Goal: Task Accomplishment & Management: Use online tool/utility

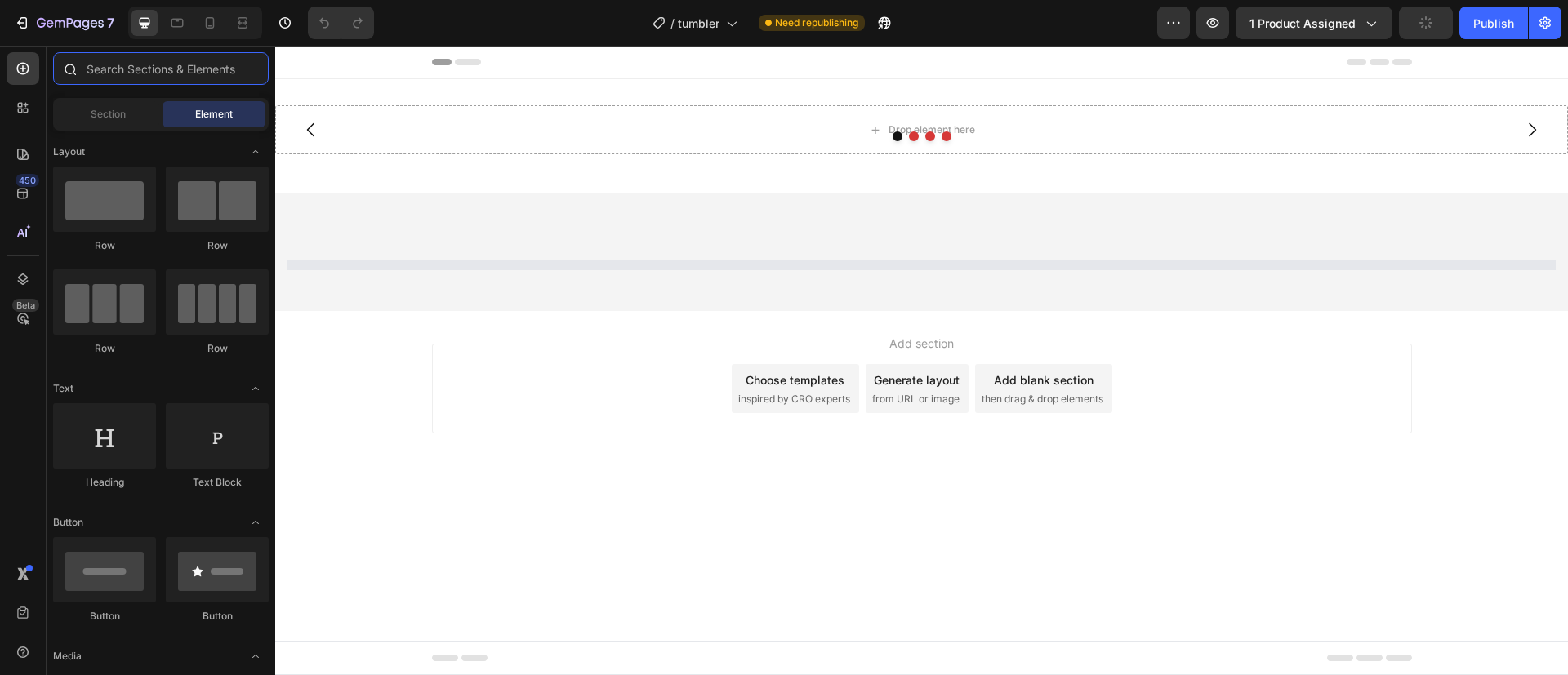
click at [107, 58] on input "text" at bounding box center [160, 68] width 215 height 33
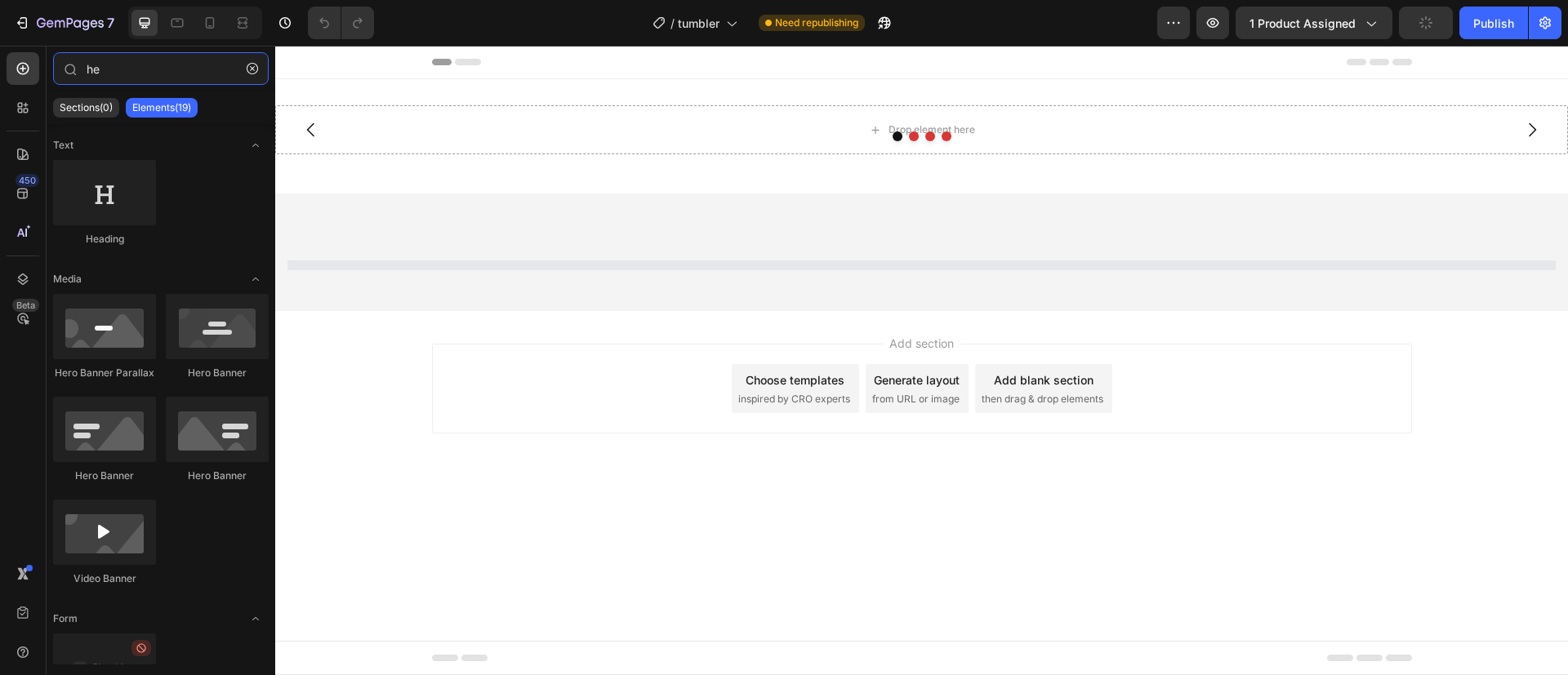
type input "h"
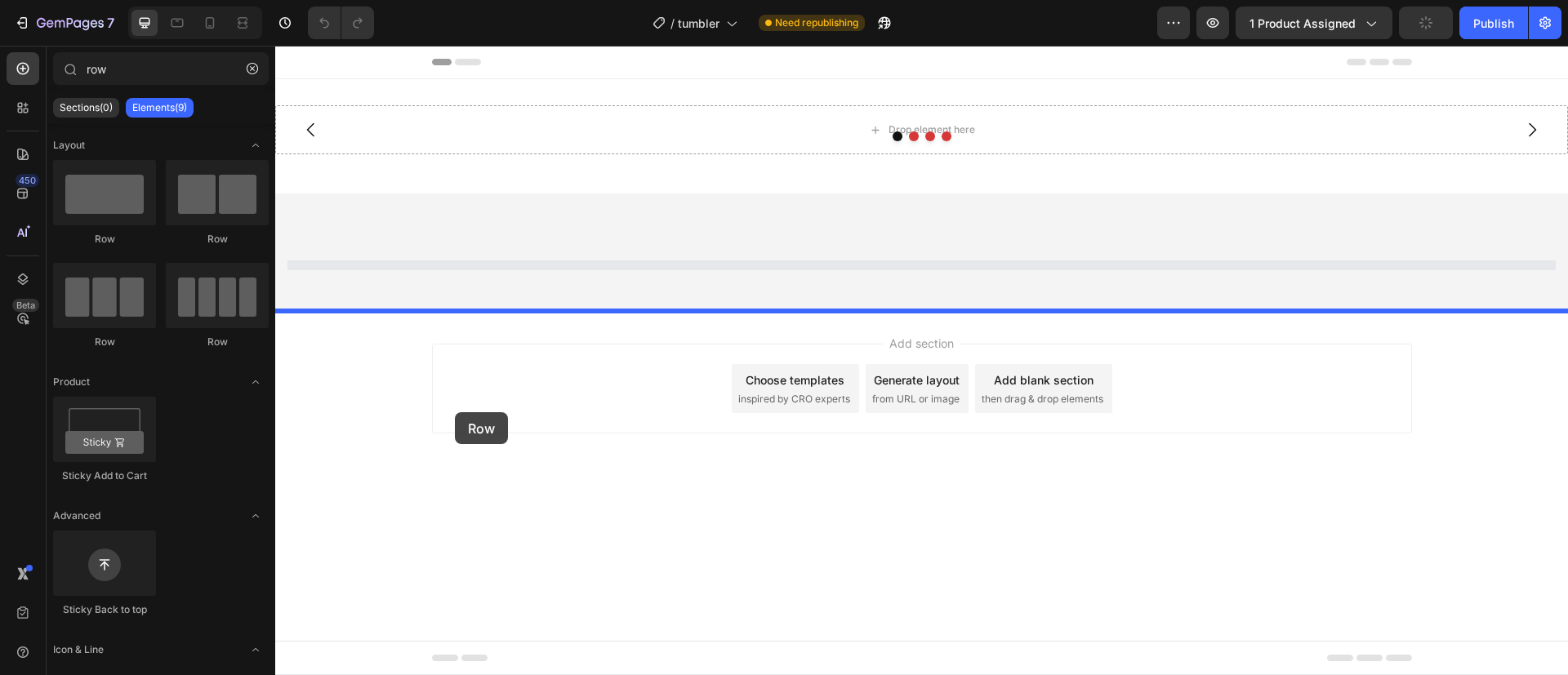
drag, startPoint x: 349, startPoint y: 246, endPoint x: 459, endPoint y: 415, distance: 201.6
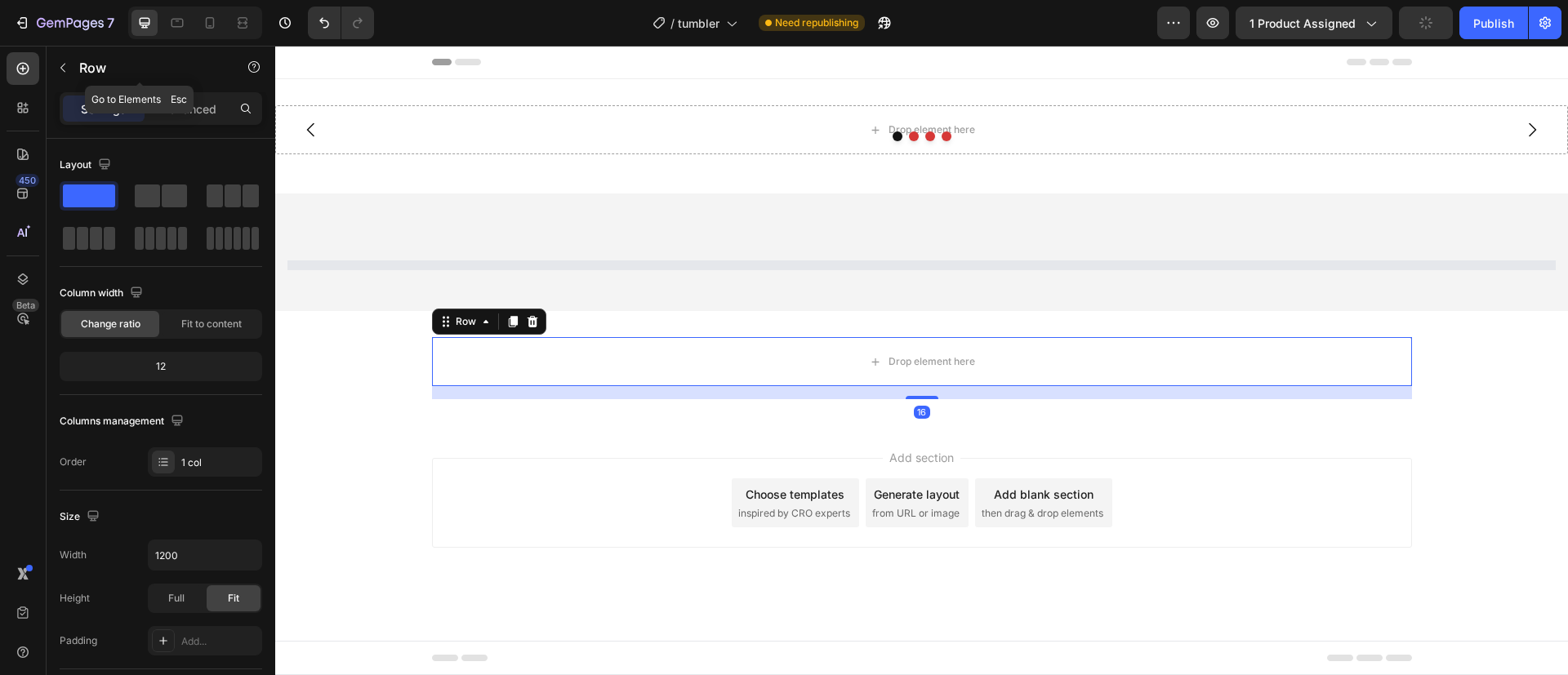
click at [144, 85] on div "Row" at bounding box center [139, 68] width 186 height 43
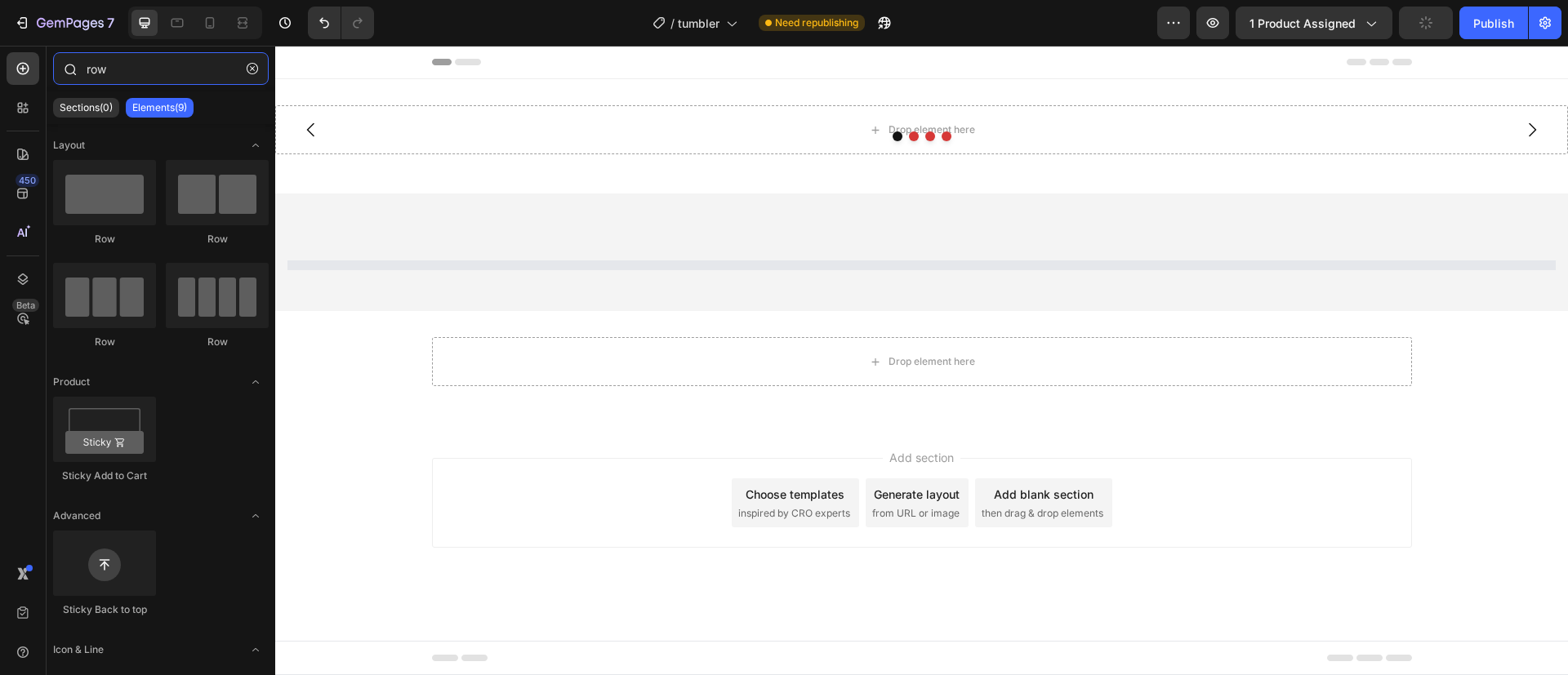
click at [141, 81] on input "row" at bounding box center [160, 68] width 215 height 33
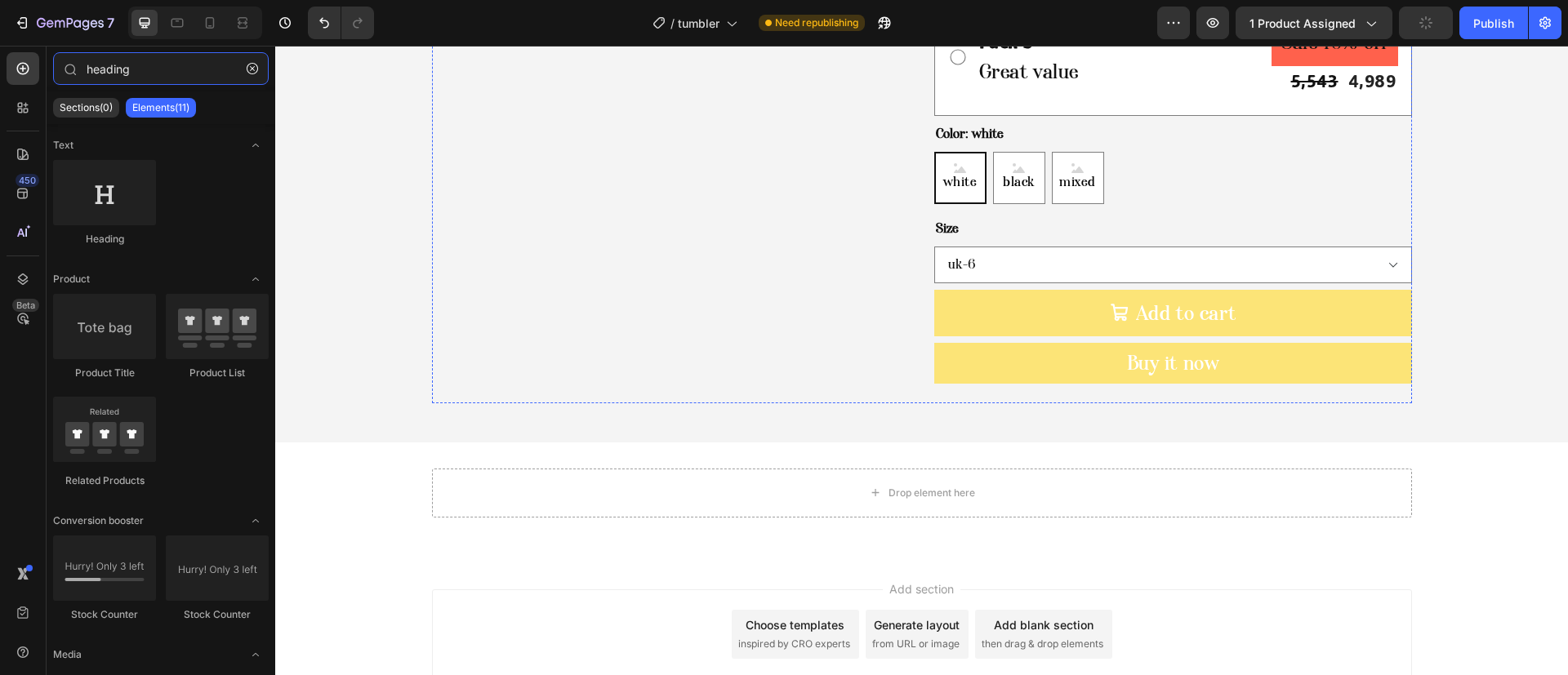
scroll to position [1048, 0]
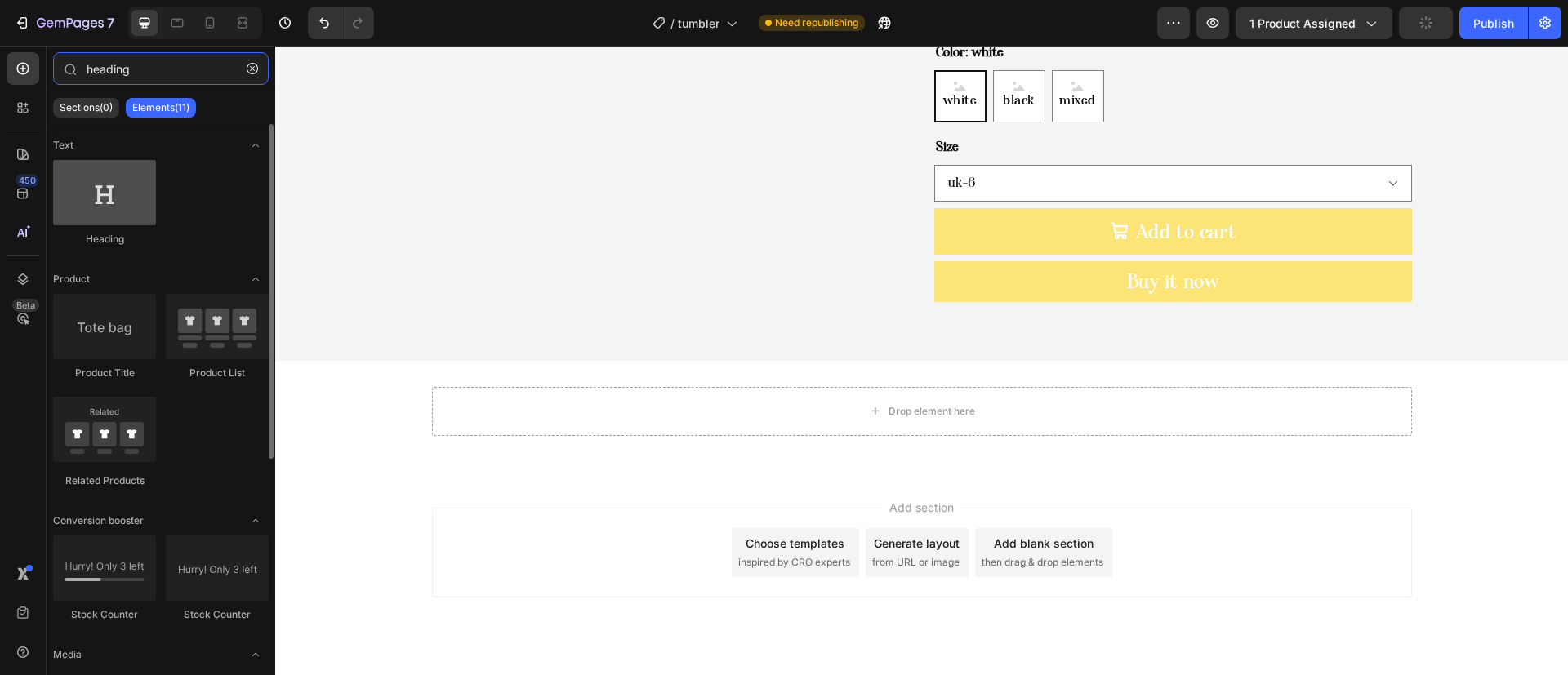
type input "heading"
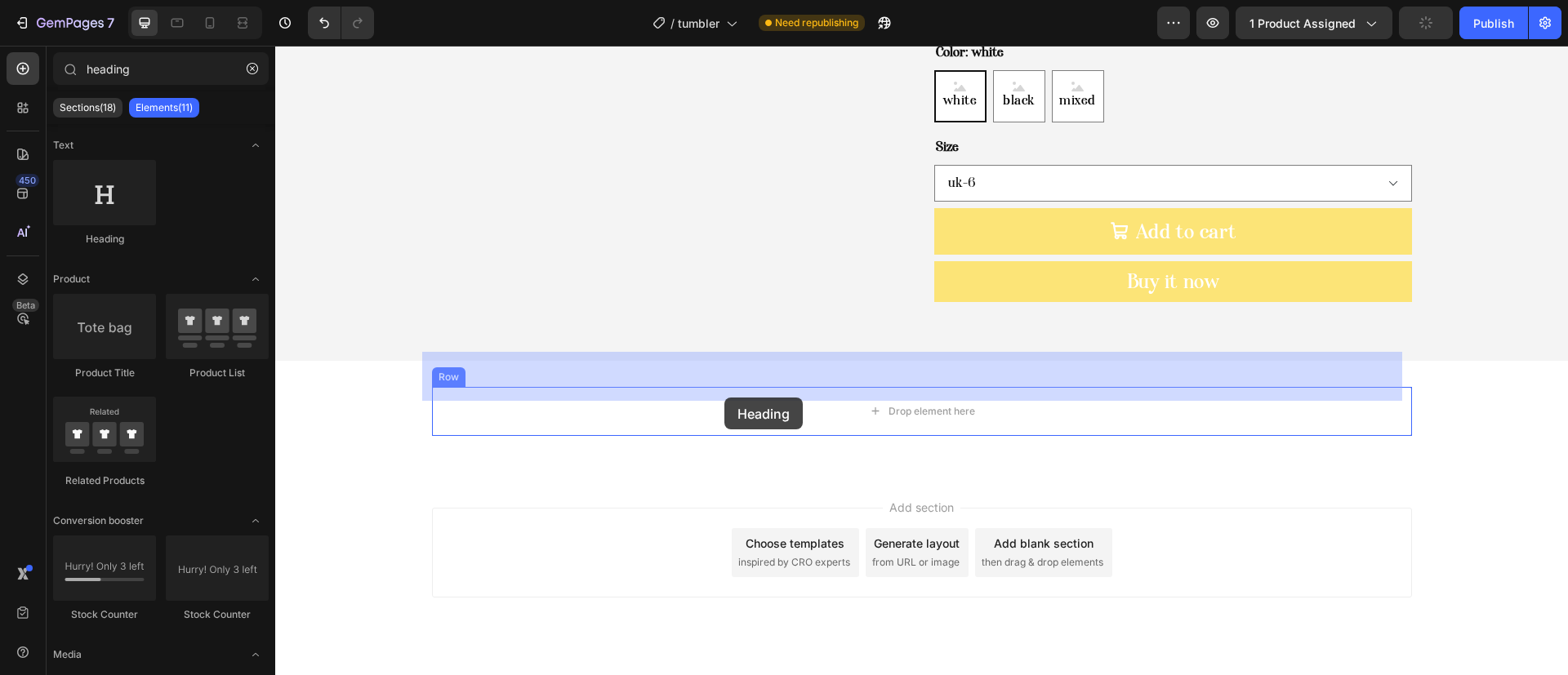
drag, startPoint x: 369, startPoint y: 248, endPoint x: 724, endPoint y: 395, distance: 384.2
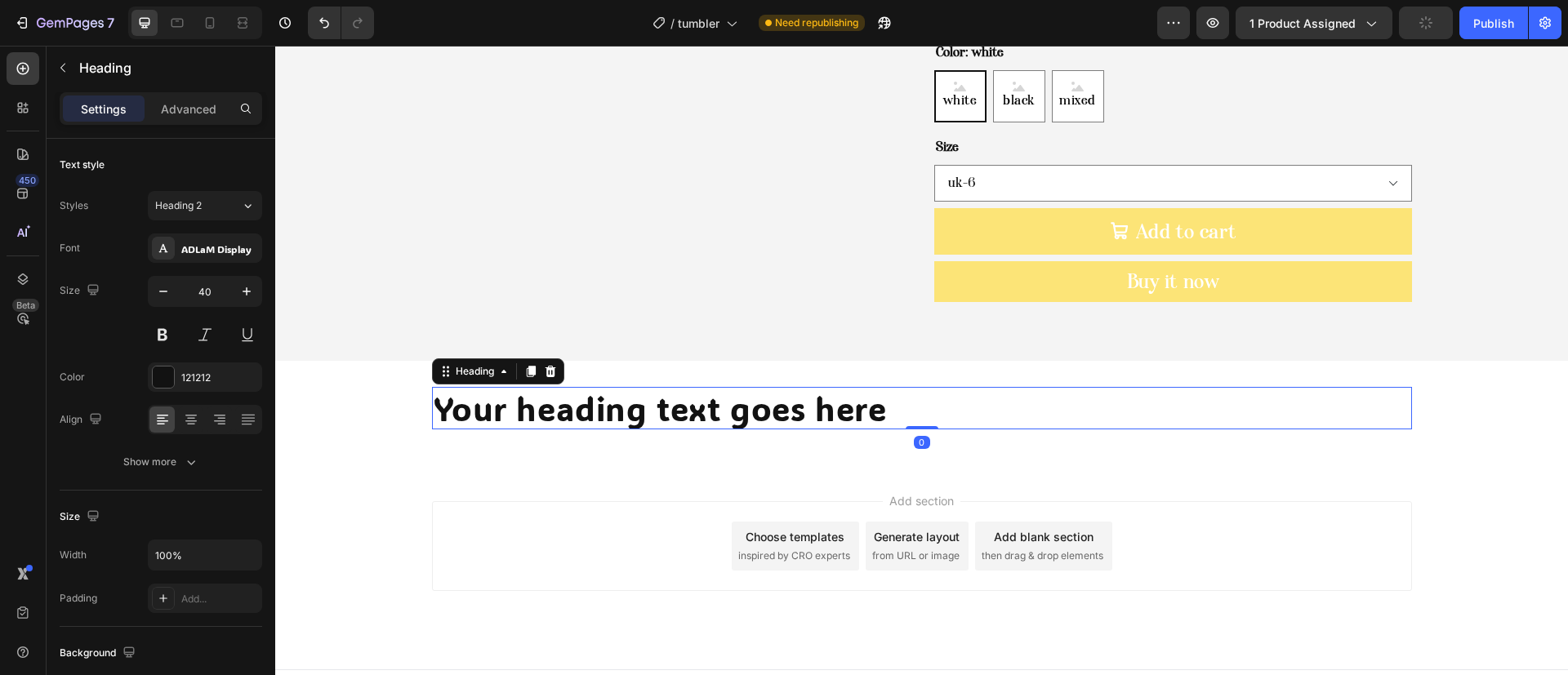
scroll to position [1041, 0]
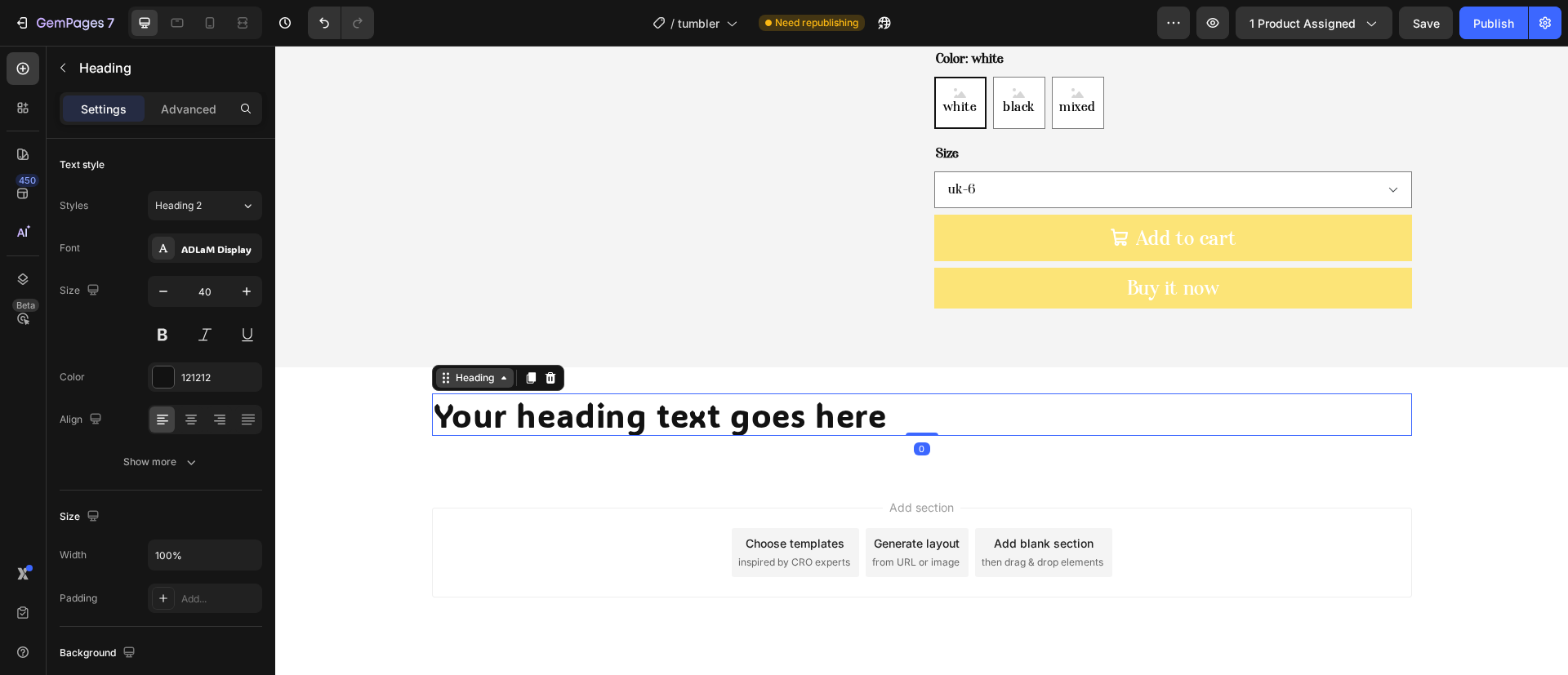
click at [475, 370] on div "Heading" at bounding box center [474, 377] width 45 height 15
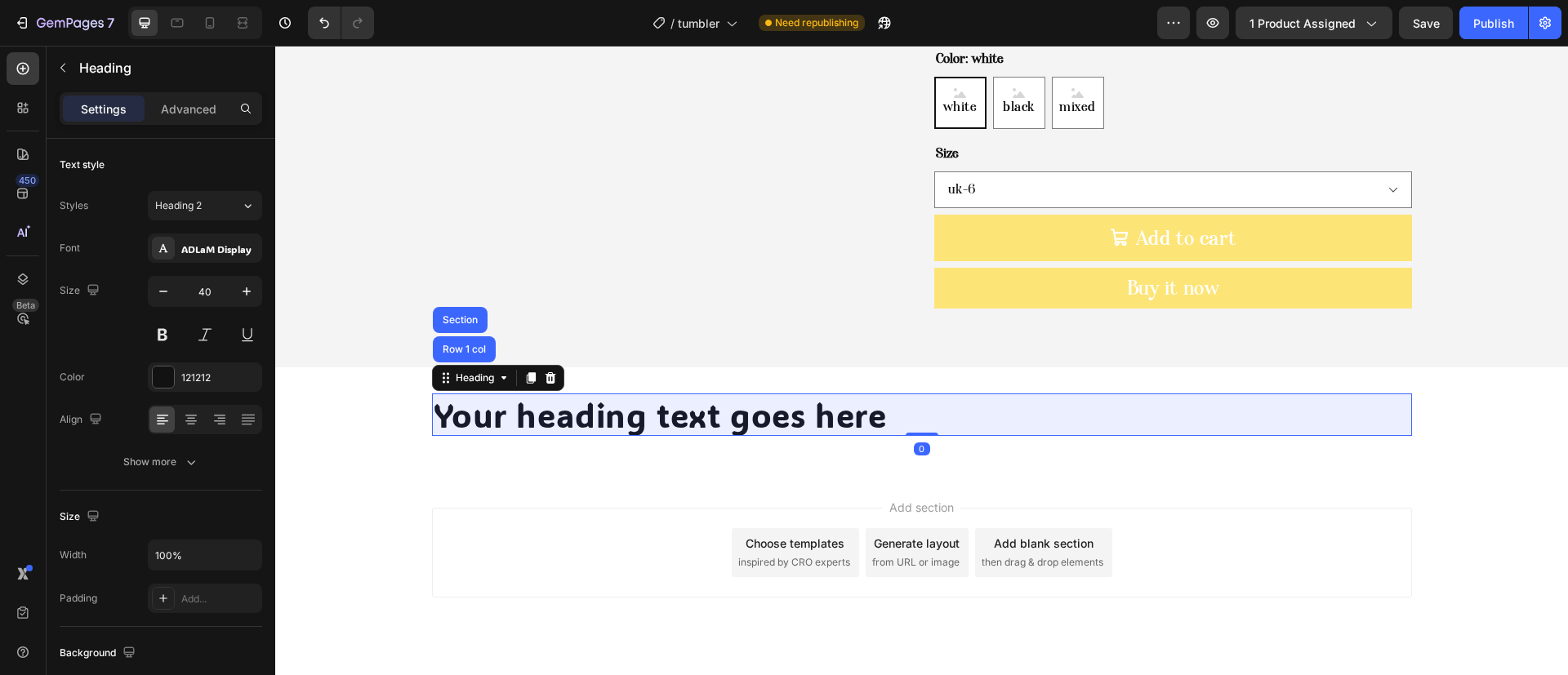
click at [451, 337] on div "Row 1 col" at bounding box center [464, 349] width 63 height 26
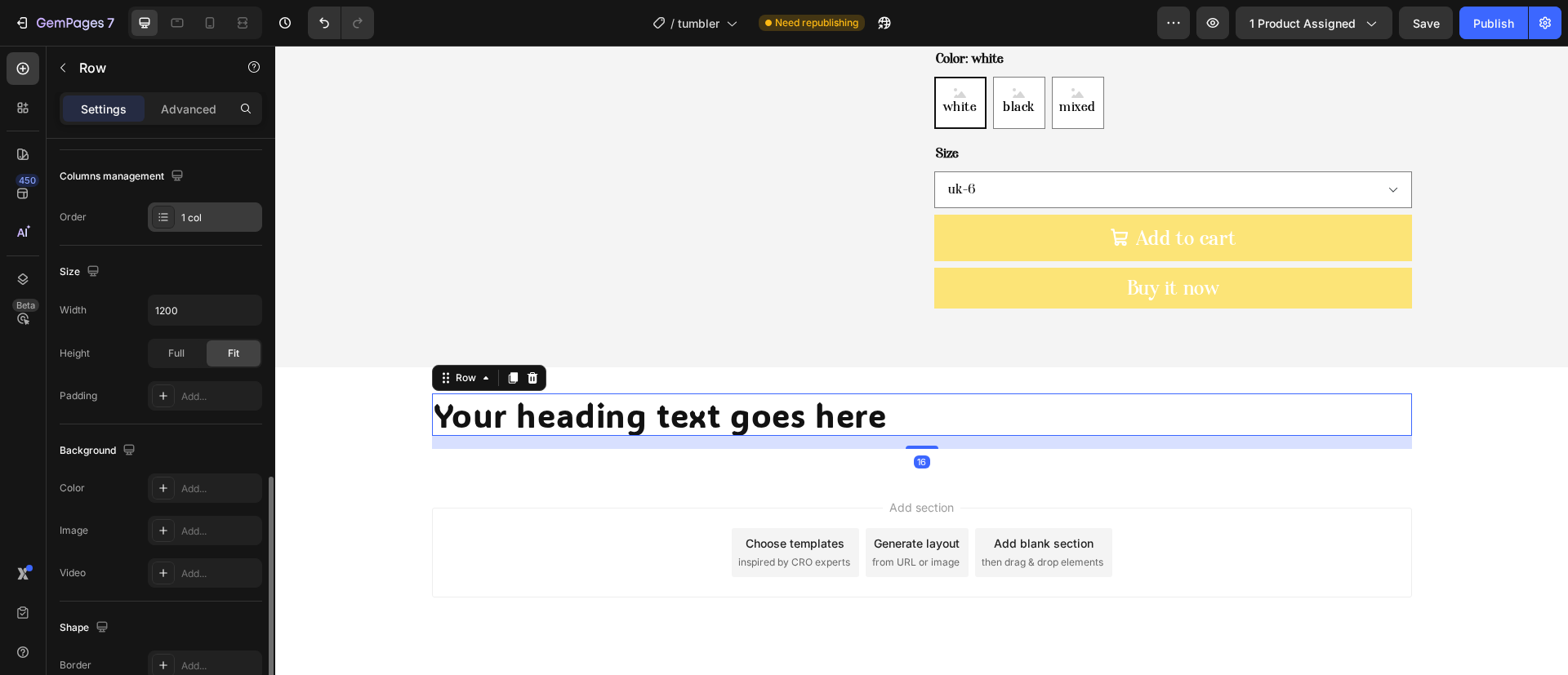
scroll to position [122, 0]
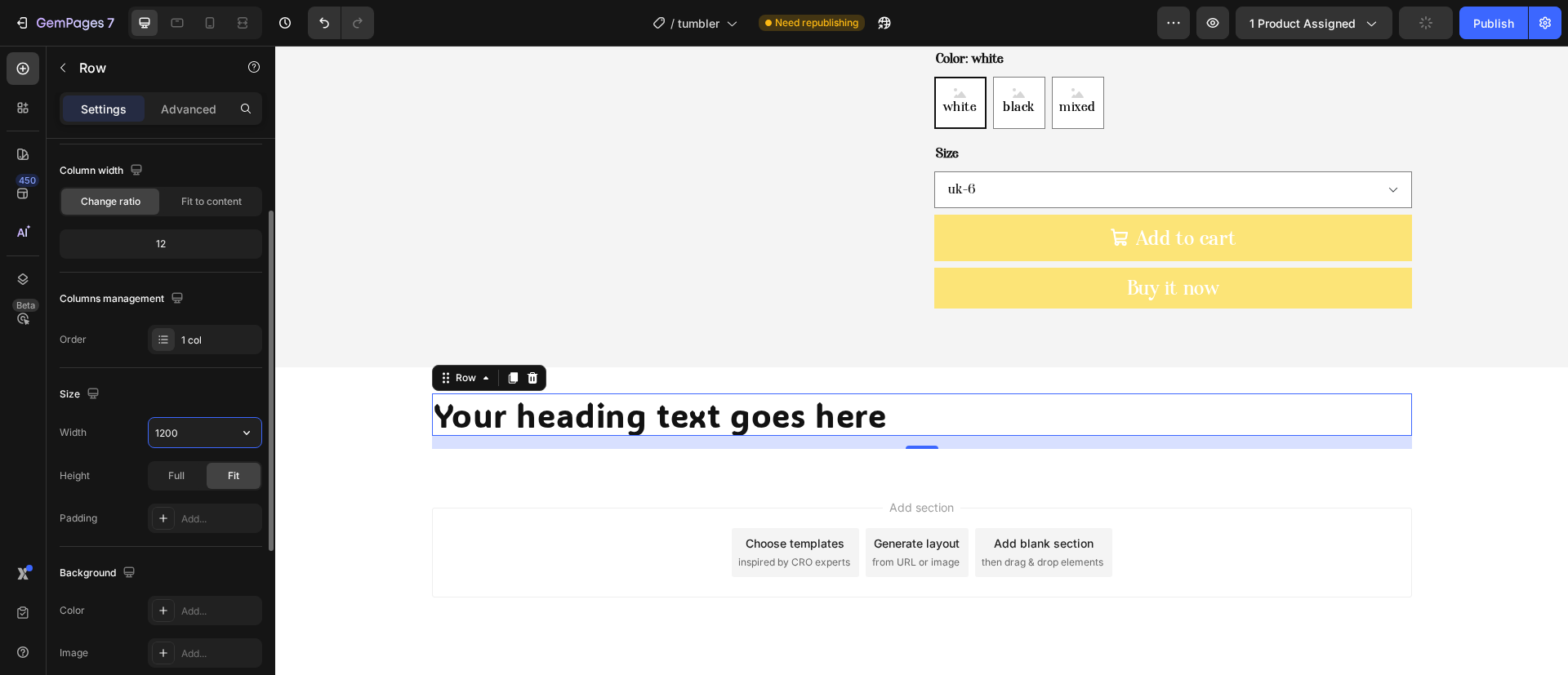
click at [208, 439] on input "1200" at bounding box center [204, 433] width 113 height 30
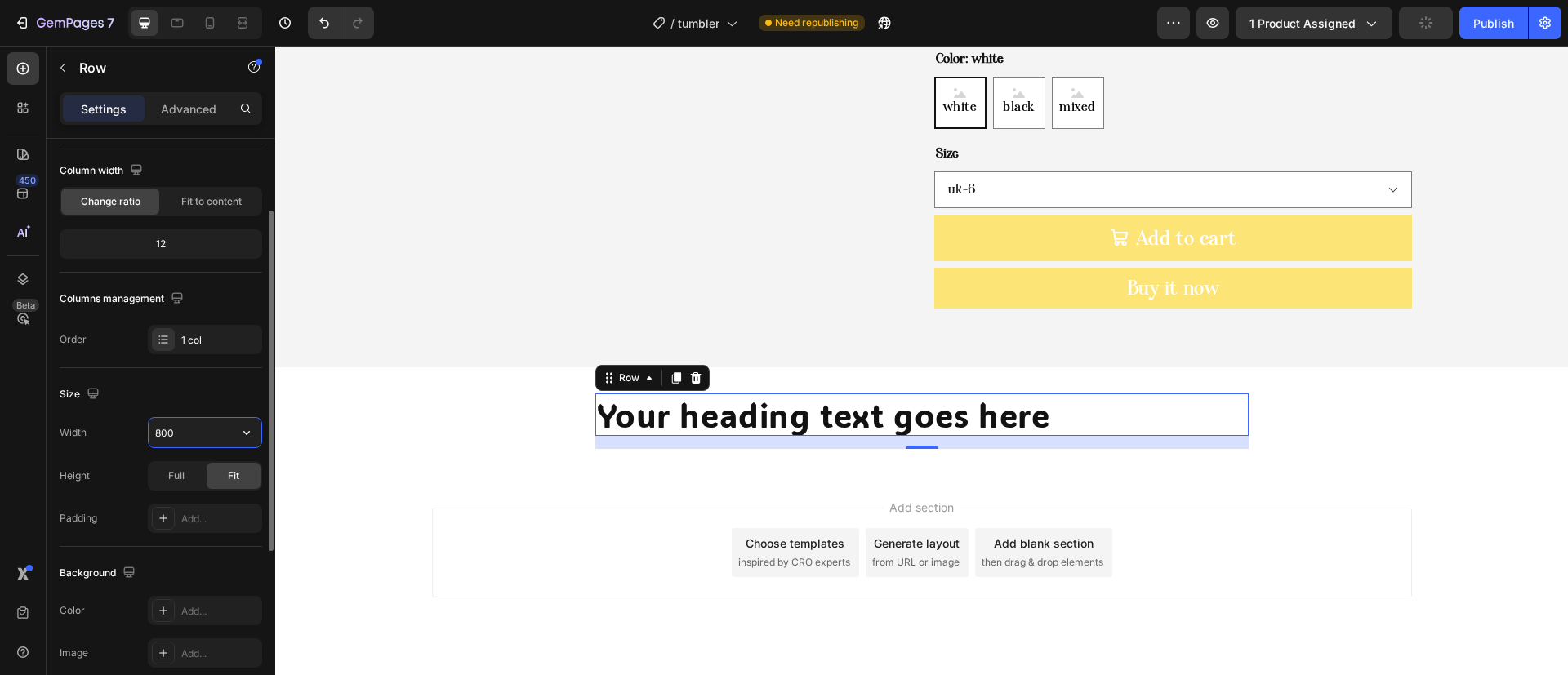
scroll to position [0, 0]
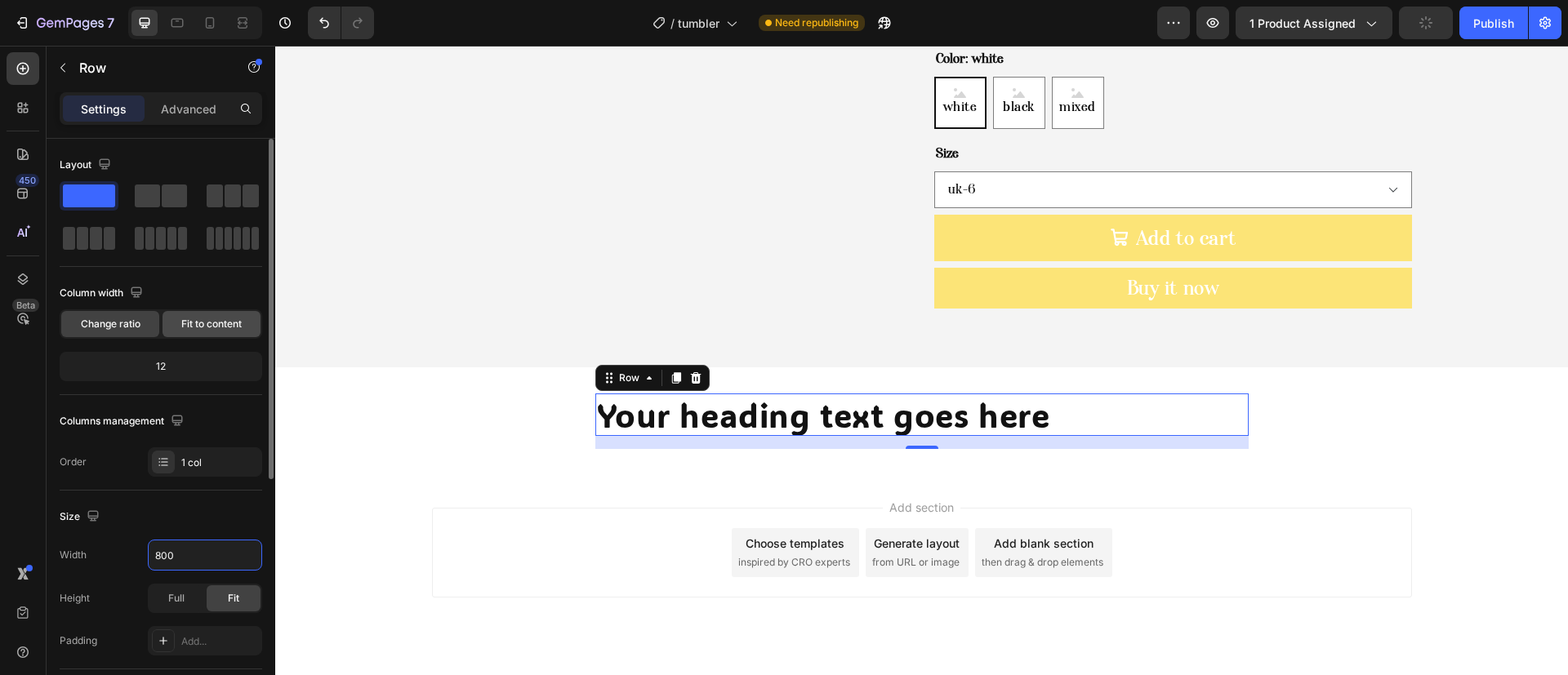
type input "800"
click at [209, 325] on span "Fit to content" at bounding box center [211, 324] width 61 height 15
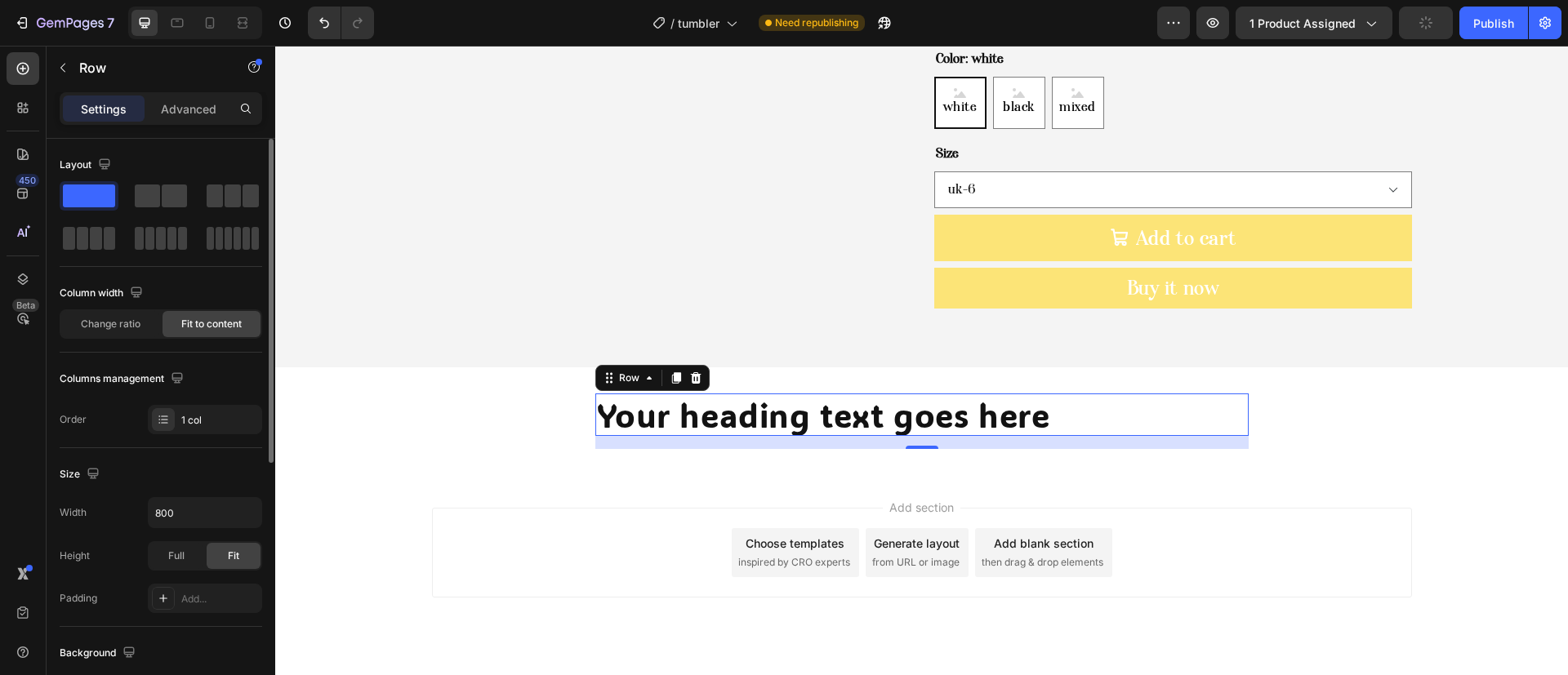
scroll to position [463, 0]
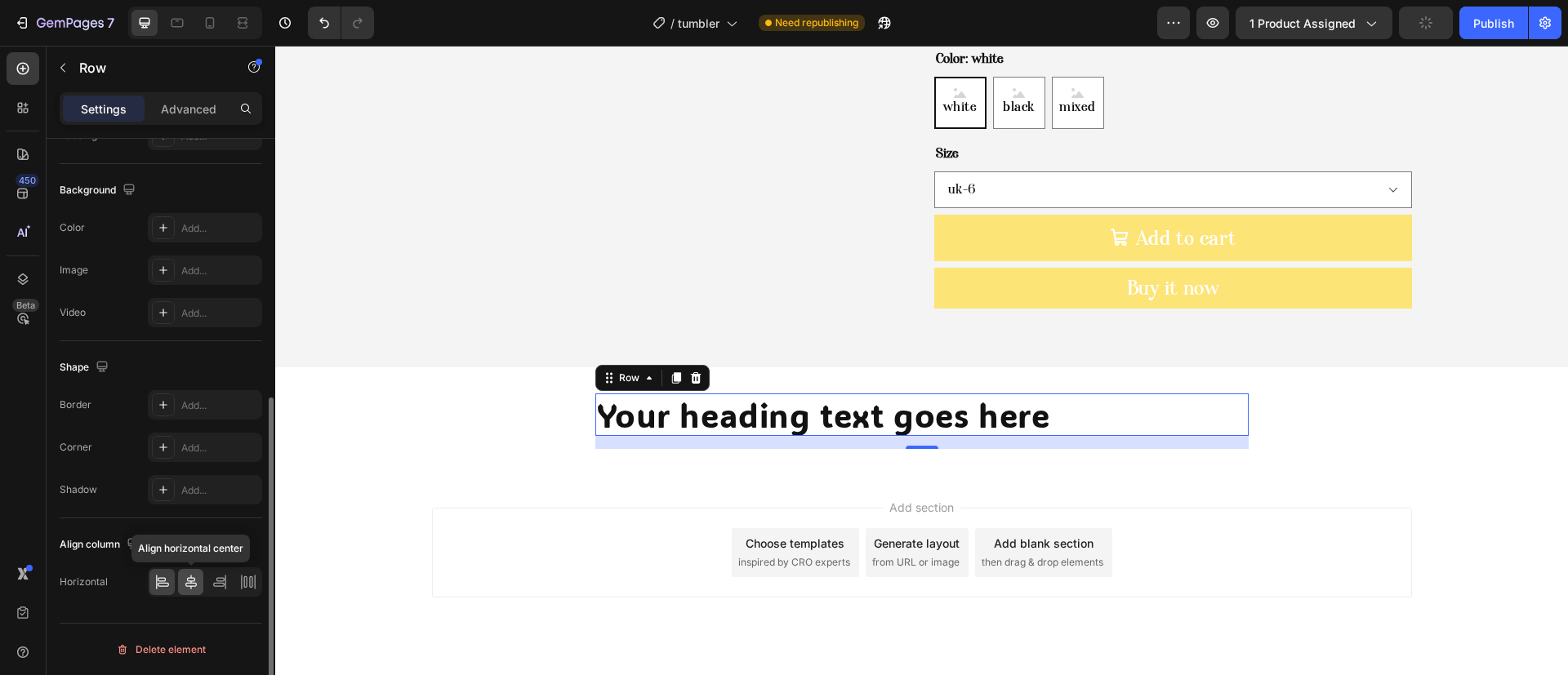
click at [180, 585] on div at bounding box center [190, 582] width 25 height 26
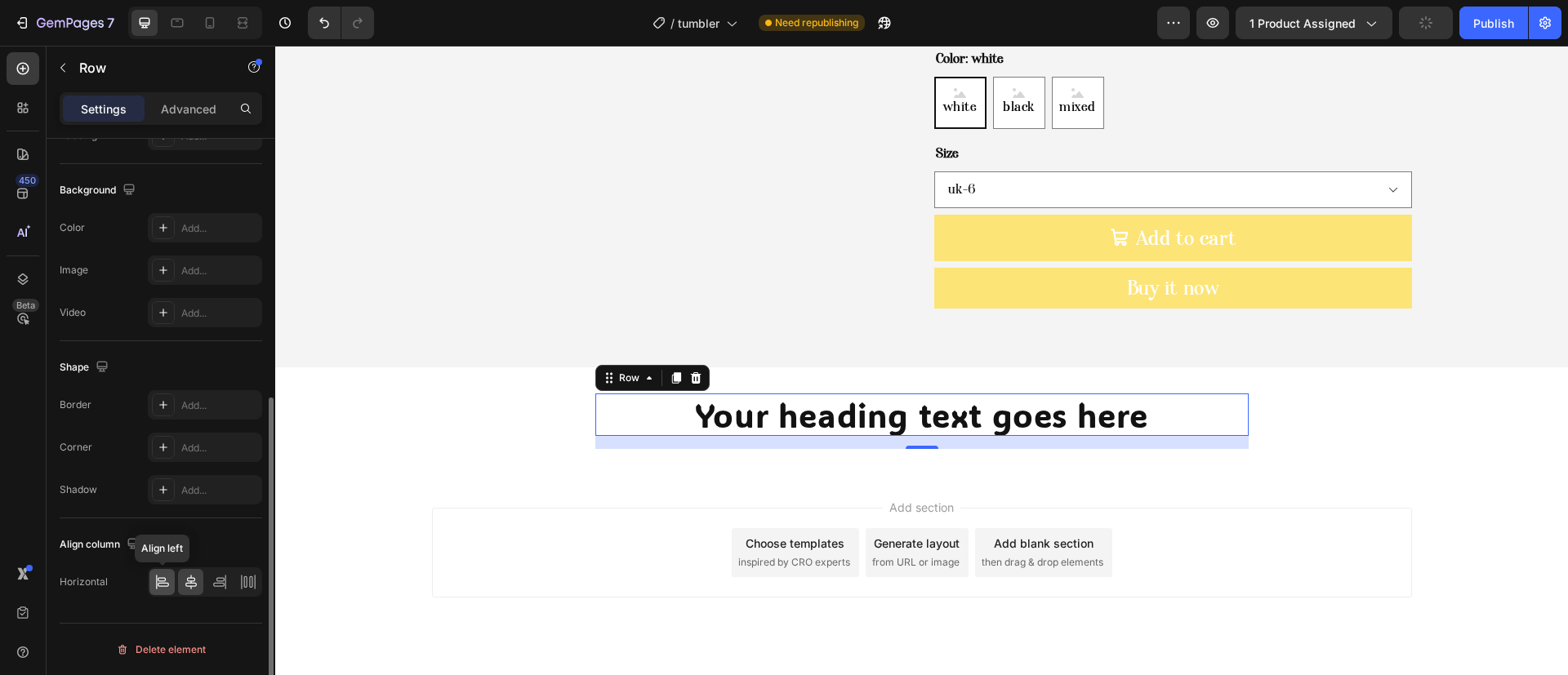
click at [165, 581] on icon at bounding box center [162, 581] width 16 height 16
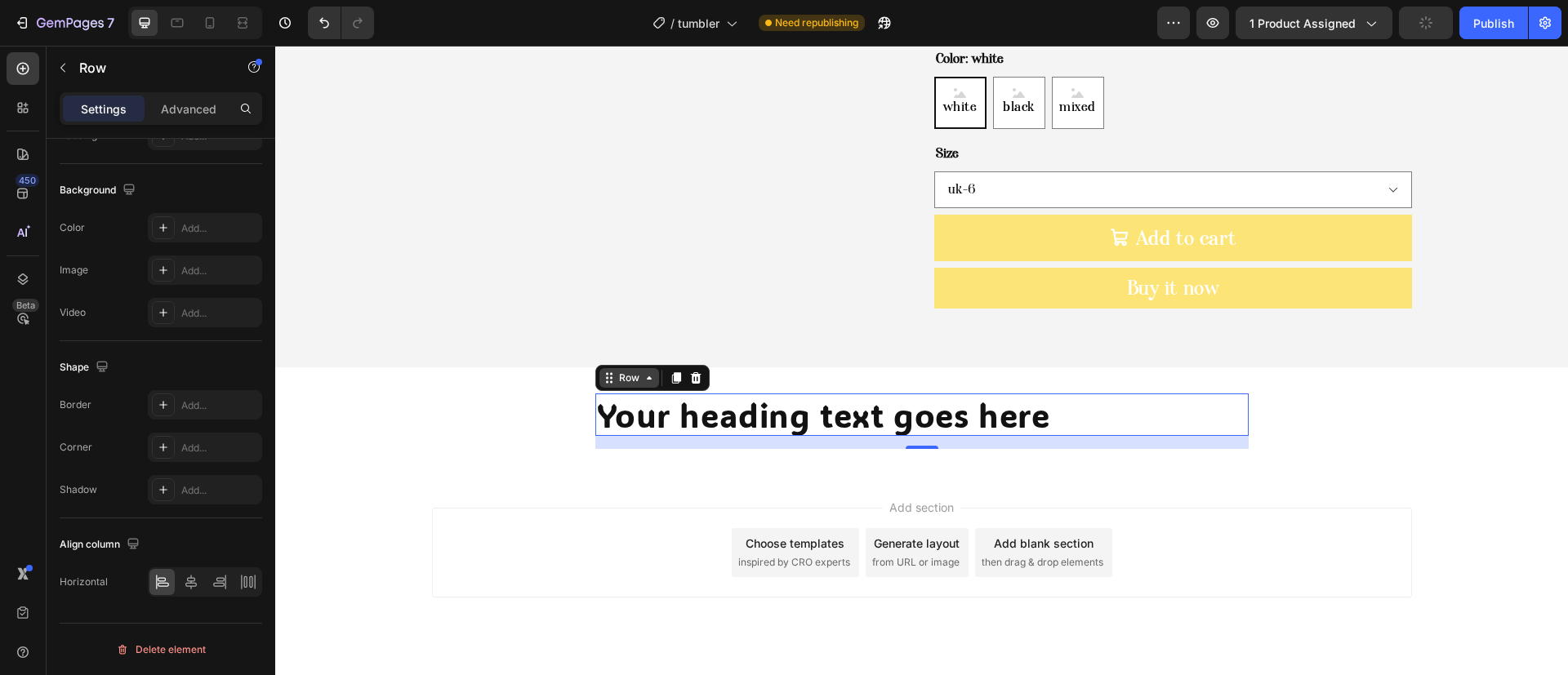
click at [632, 370] on div "Row" at bounding box center [629, 377] width 27 height 15
click at [610, 365] on div "Row Section" at bounding box center [653, 378] width 115 height 26
click at [203, 585] on div "Align right" at bounding box center [204, 582] width 115 height 30
click at [197, 587] on icon at bounding box center [191, 581] width 16 height 16
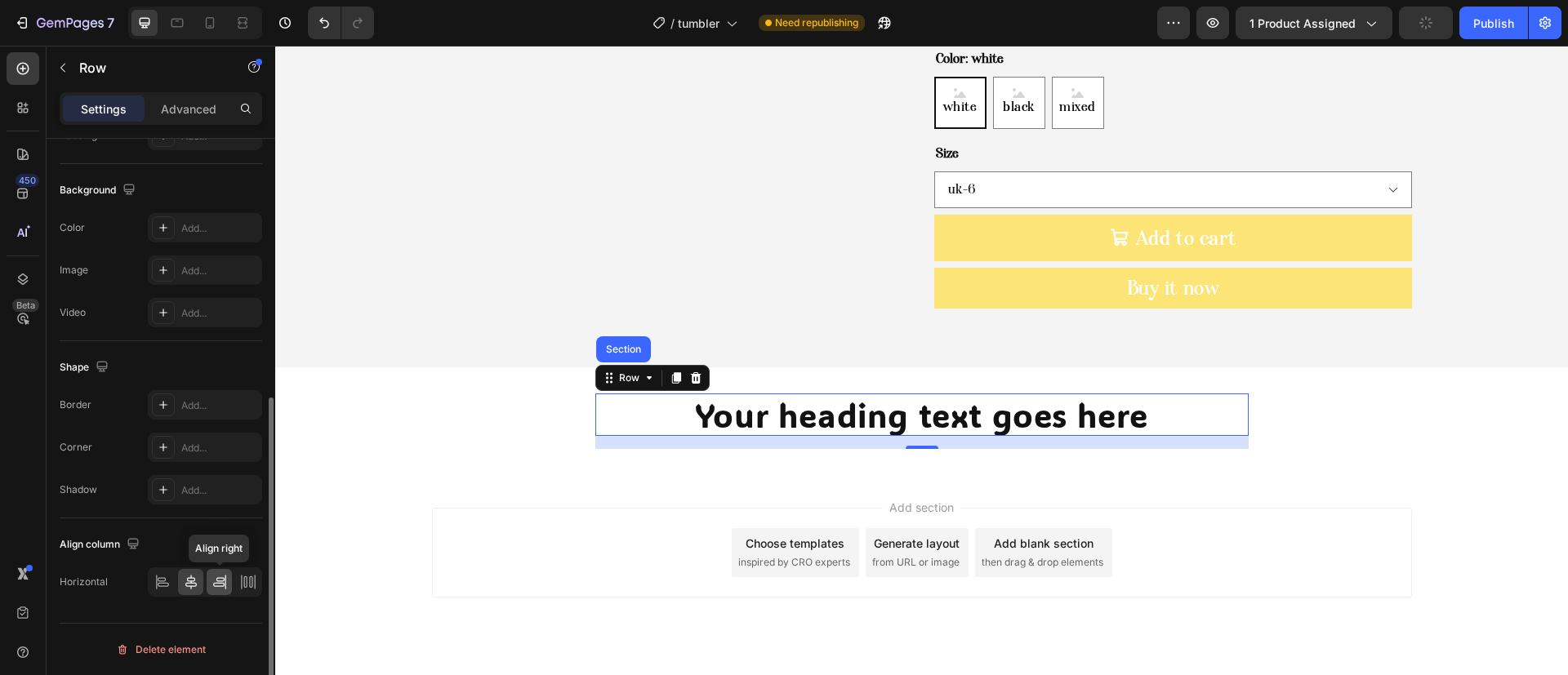
click at [221, 587] on icon at bounding box center [219, 581] width 16 height 16
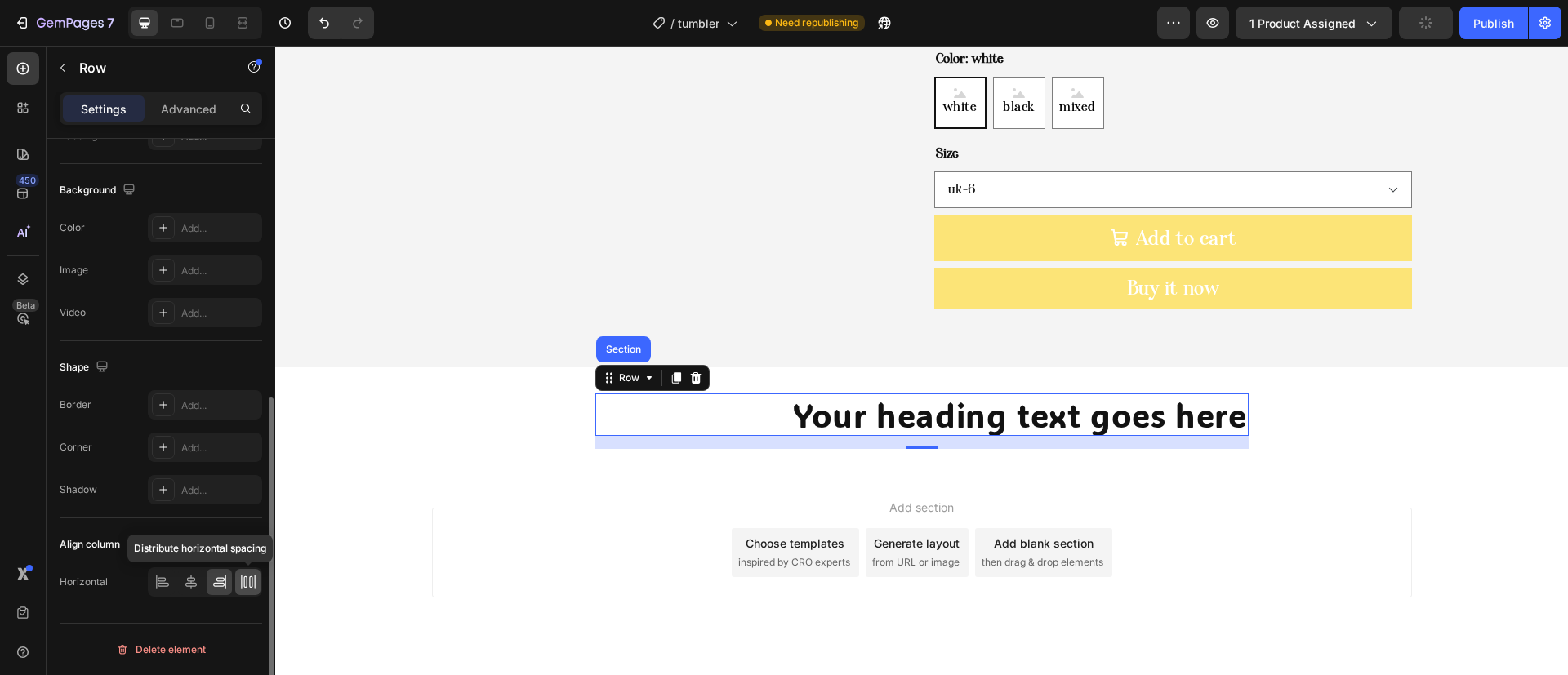
click at [243, 581] on icon at bounding box center [248, 581] width 16 height 16
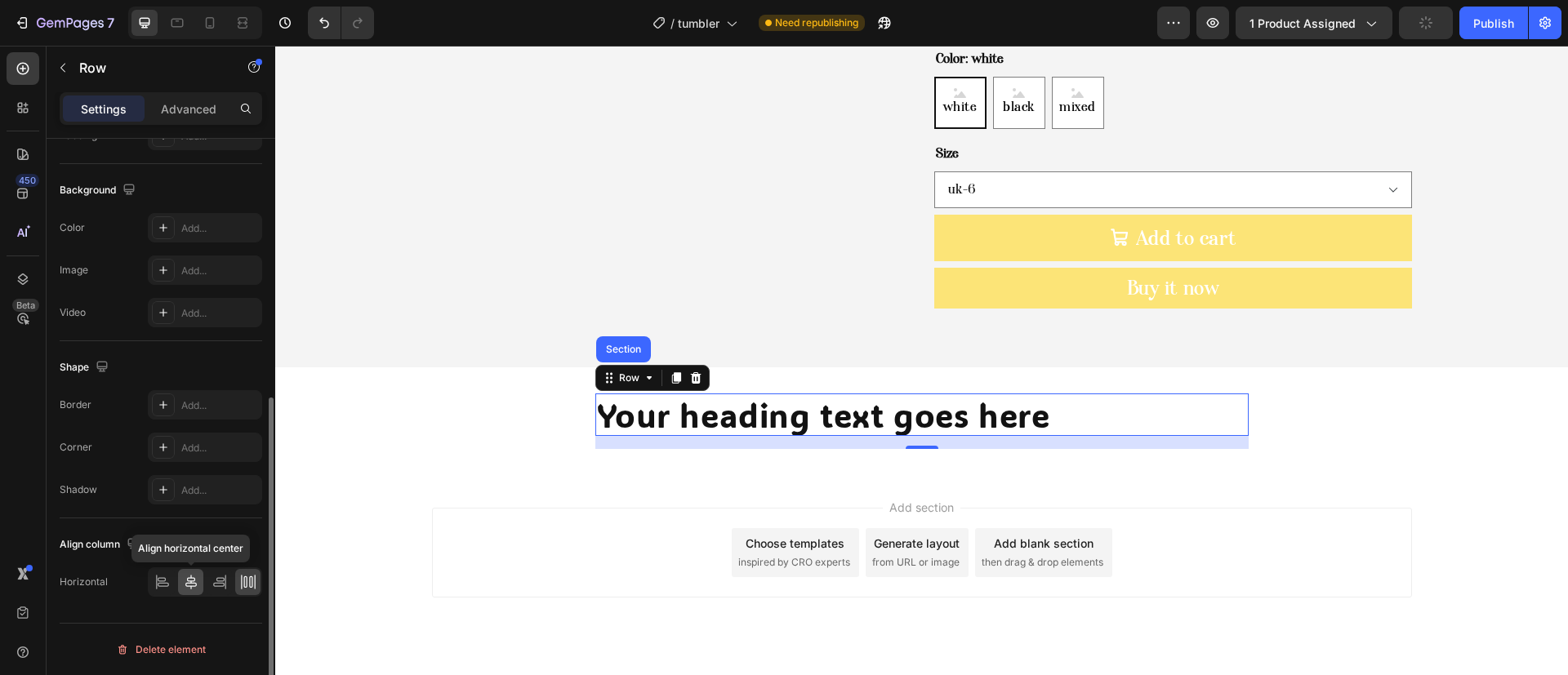
click at [188, 588] on icon at bounding box center [191, 581] width 16 height 16
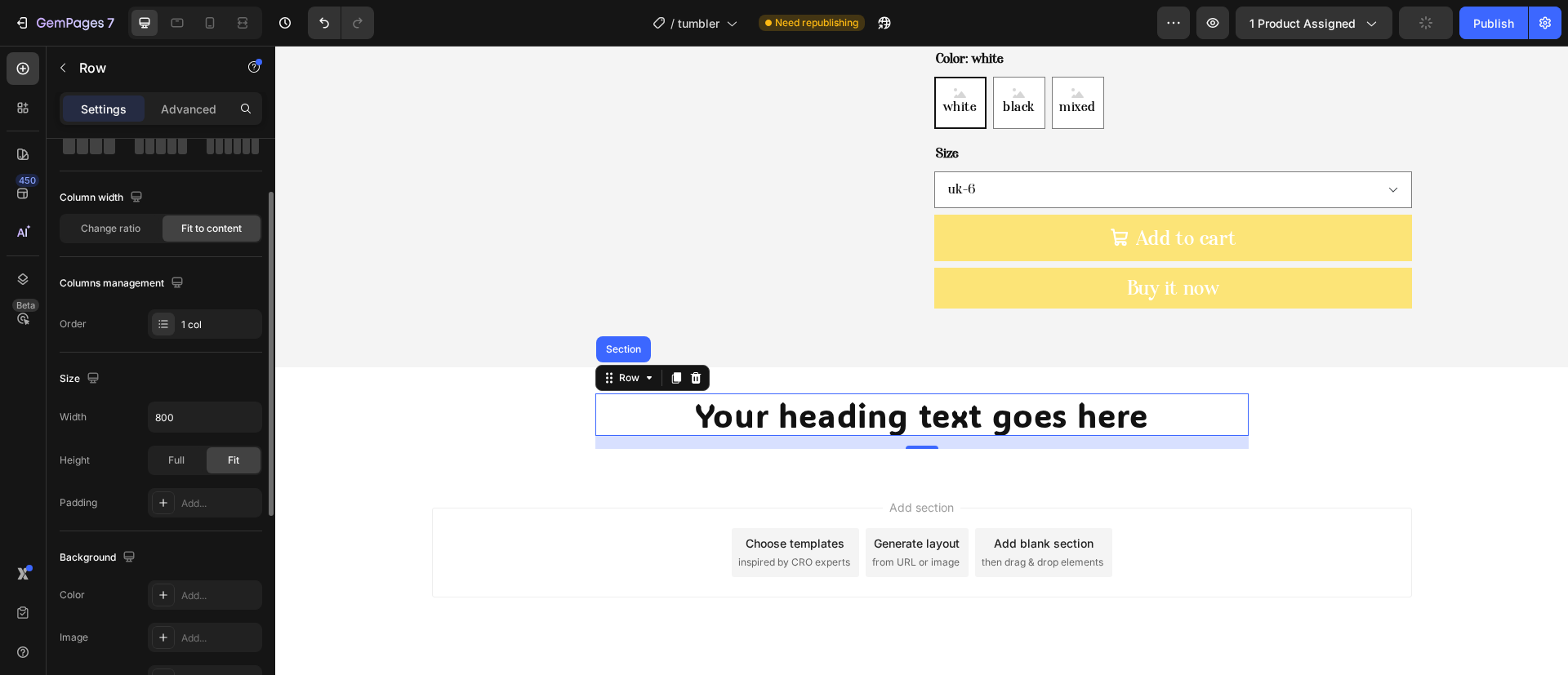
scroll to position [0, 0]
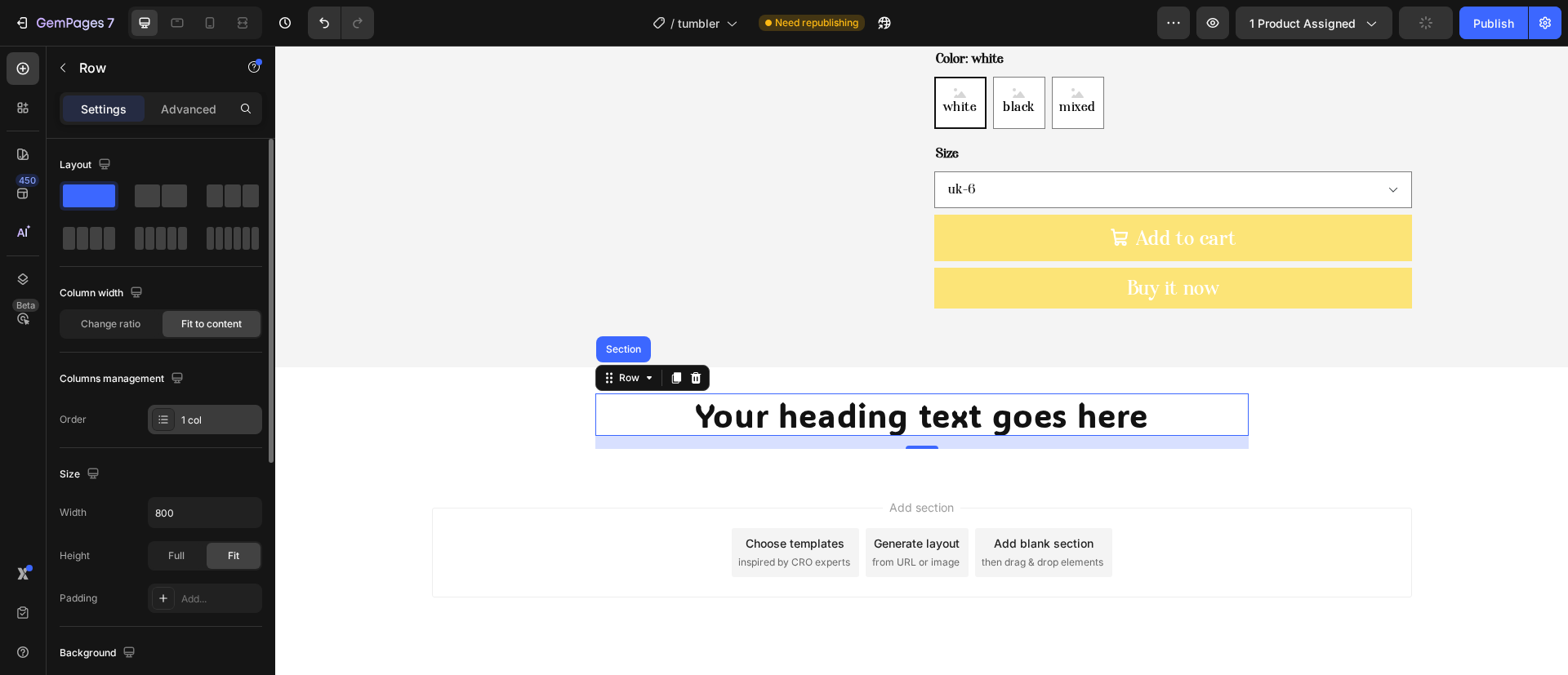
click at [188, 426] on div "1 col" at bounding box center [219, 420] width 77 height 15
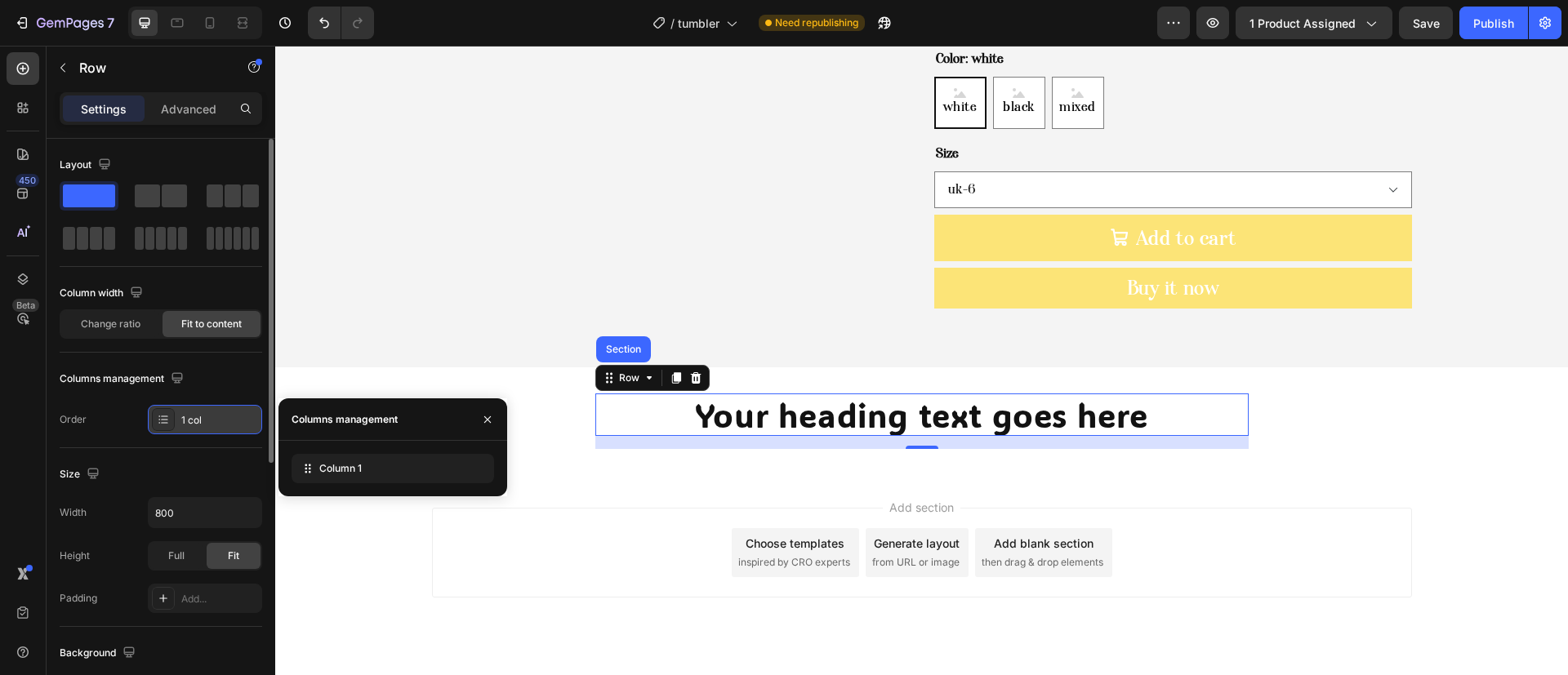
click at [188, 425] on div "1 col" at bounding box center [219, 420] width 77 height 15
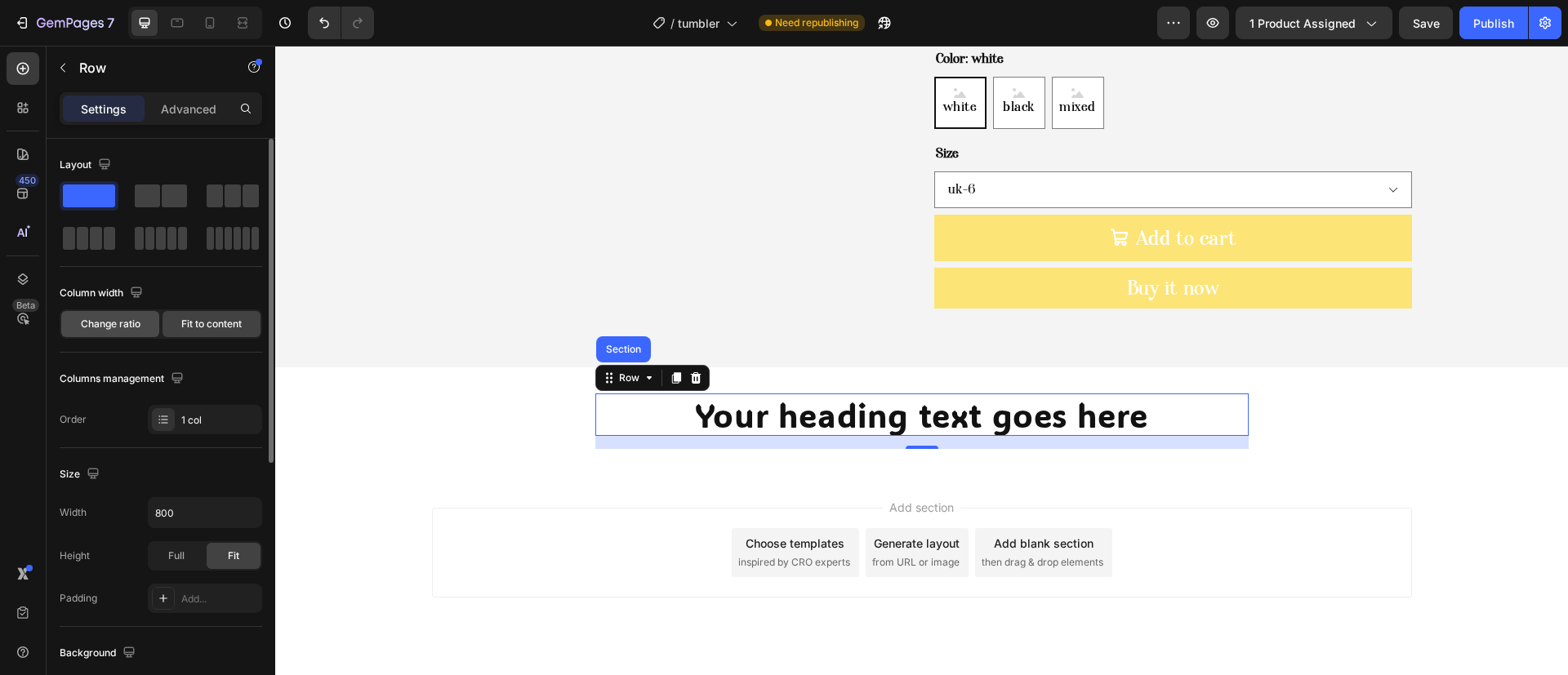
drag, startPoint x: 131, startPoint y: 338, endPoint x: 120, endPoint y: 331, distance: 13.0
click at [130, 337] on div "Change ratio Fit to content" at bounding box center [160, 325] width 202 height 30
click at [120, 331] on span "Change ratio" at bounding box center [111, 324] width 60 height 15
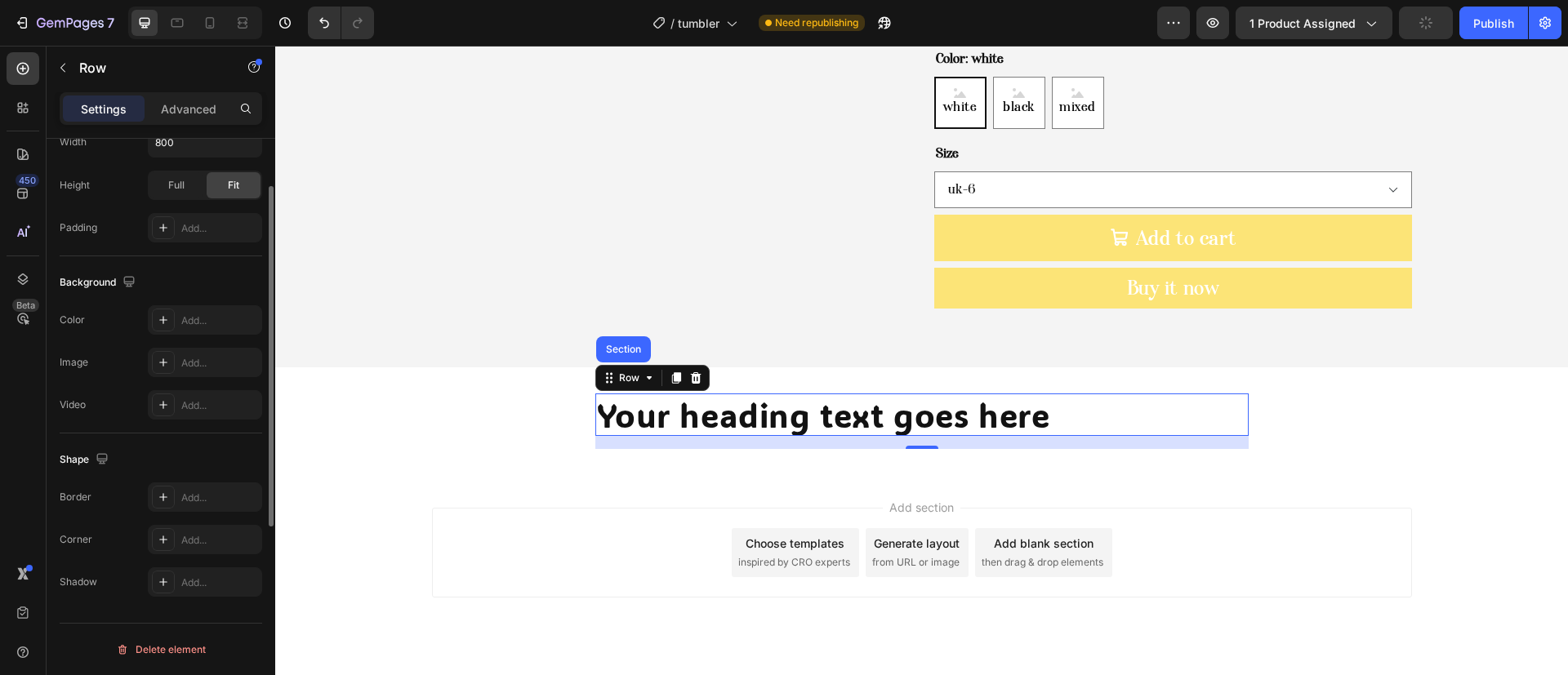
scroll to position [168, 0]
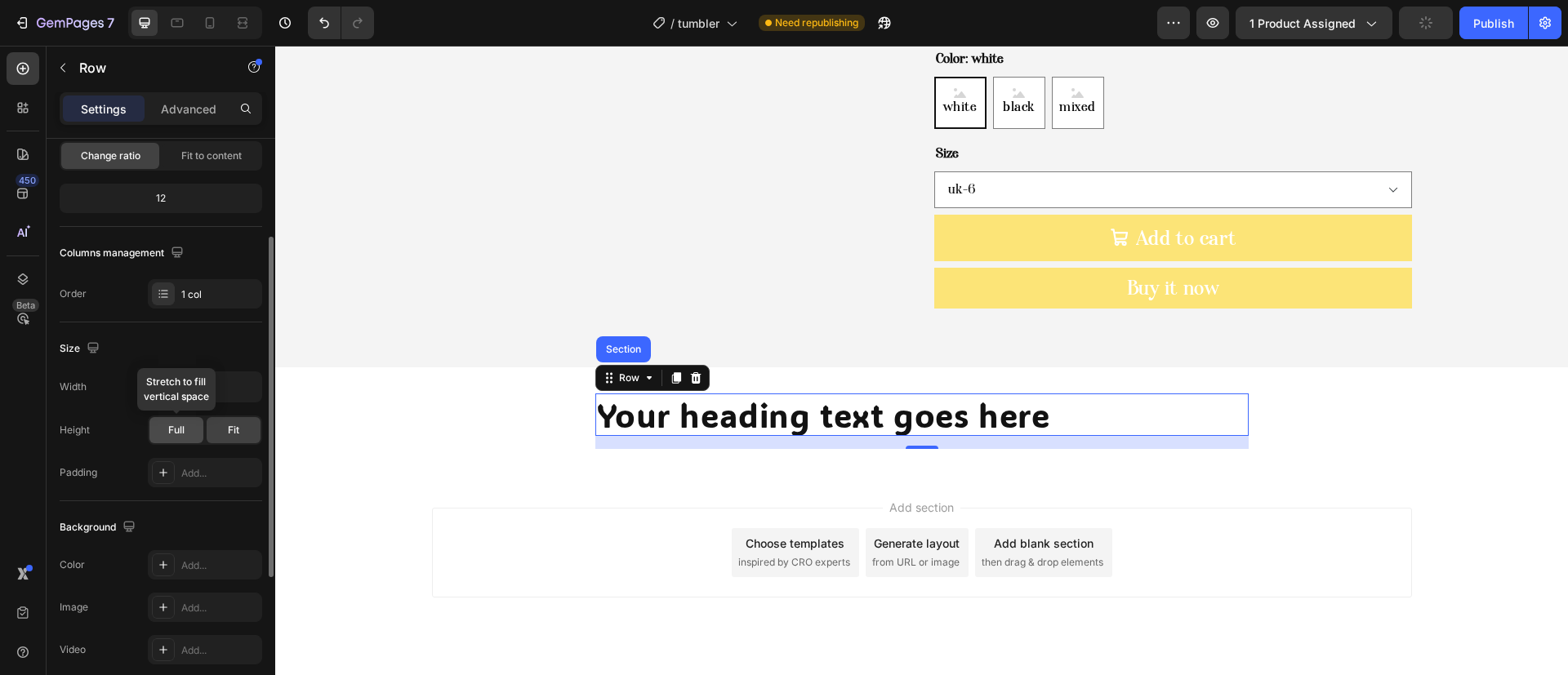
click at [196, 428] on div "Full" at bounding box center [176, 430] width 54 height 26
click at [224, 441] on div "Fit" at bounding box center [233, 430] width 54 height 26
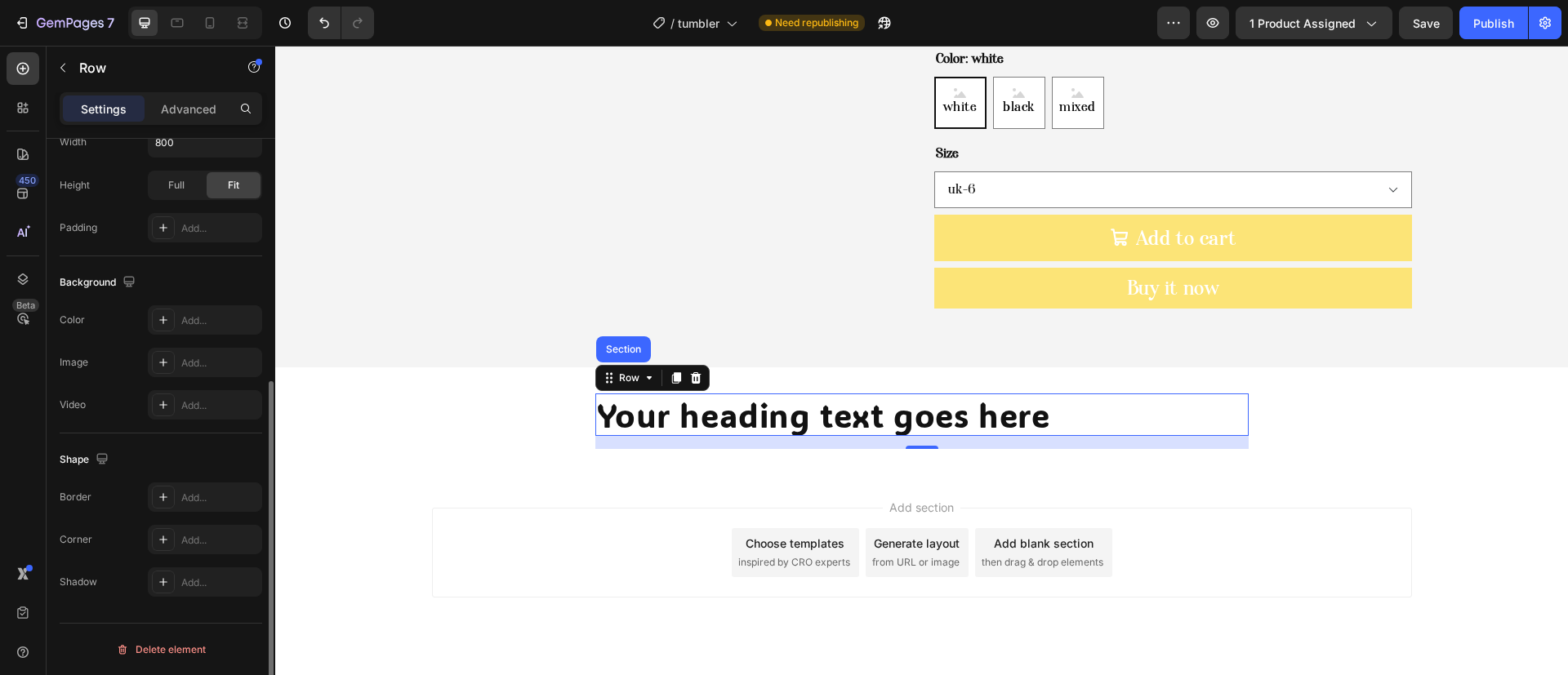
scroll to position [0, 0]
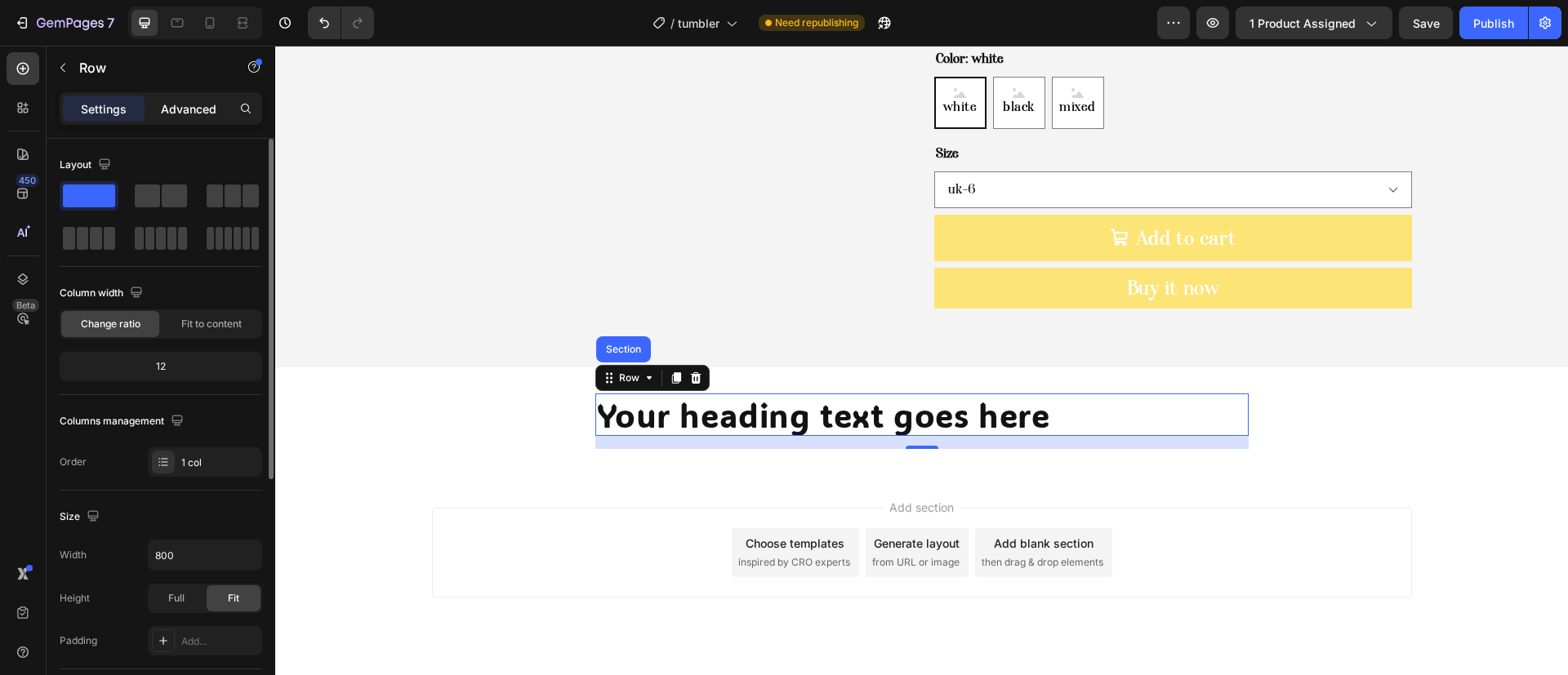
click at [190, 116] on div "Advanced" at bounding box center [188, 109] width 82 height 26
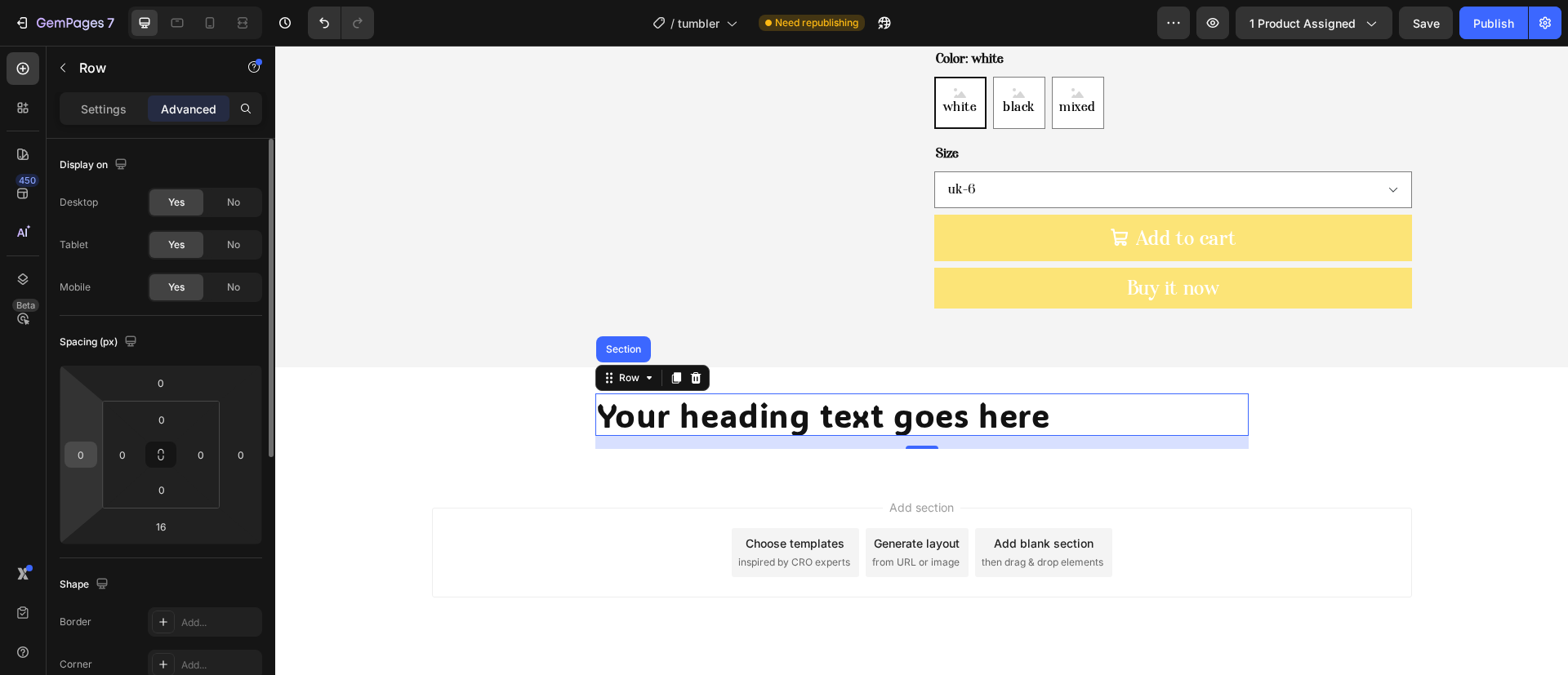
click at [82, 461] on input "0" at bounding box center [81, 454] width 25 height 25
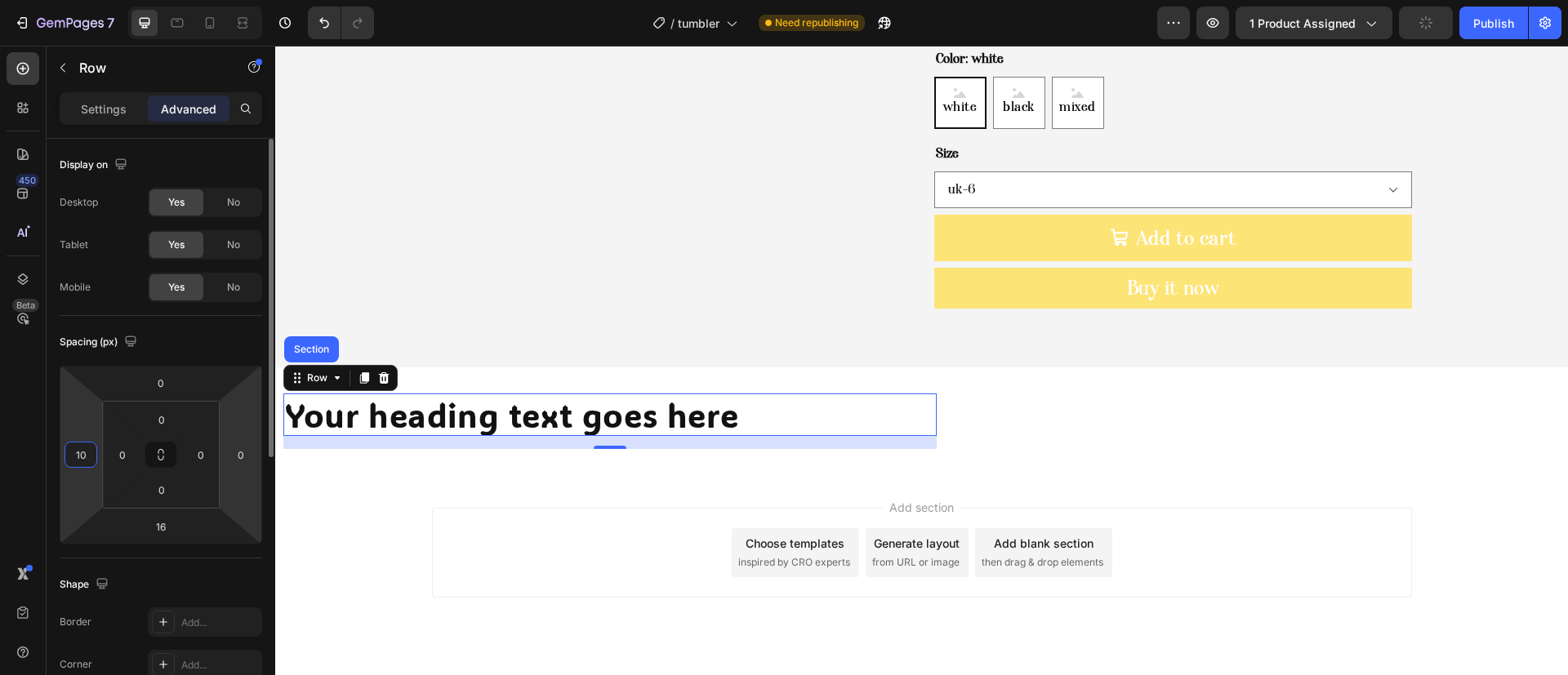
type input "1"
type input "0"
click at [247, 455] on input "0" at bounding box center [241, 454] width 25 height 25
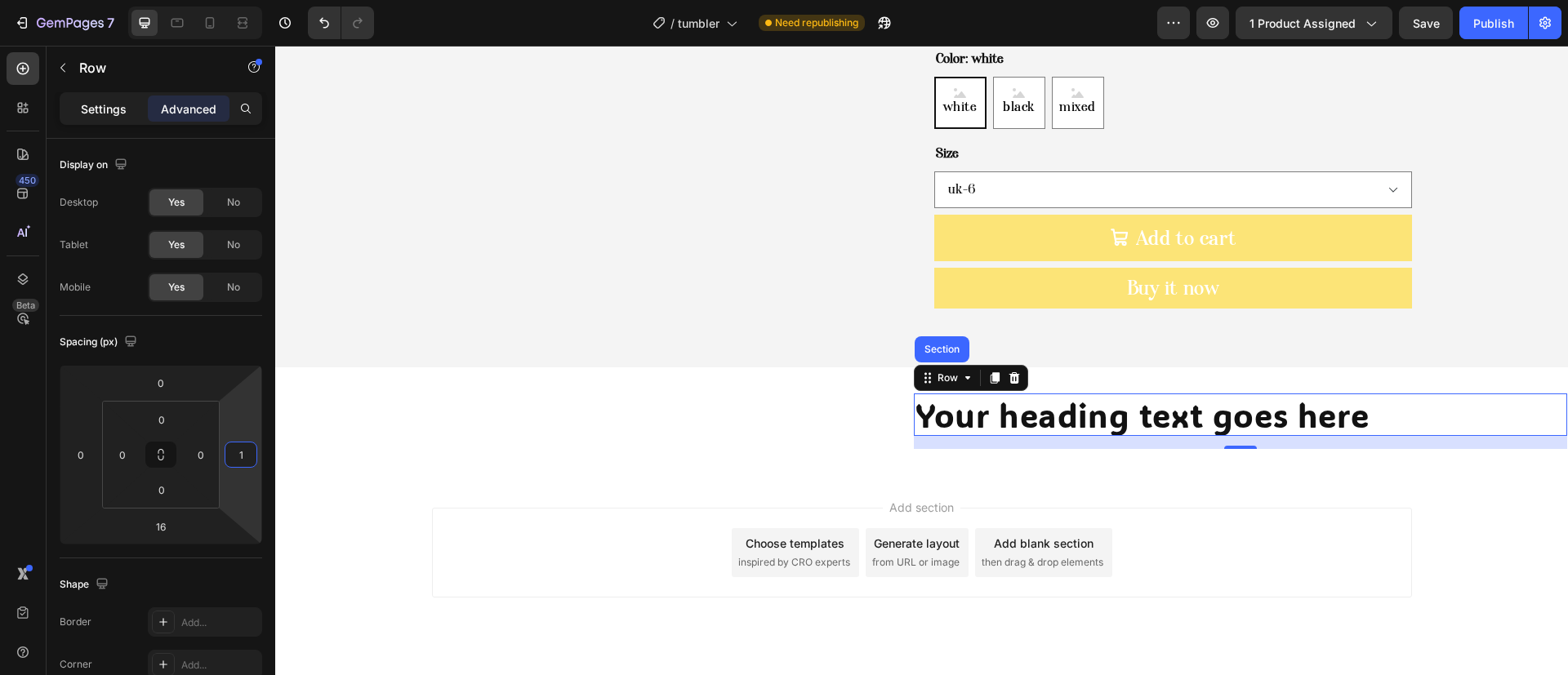
type input "1"
click at [107, 118] on div "Settings" at bounding box center [104, 109] width 82 height 26
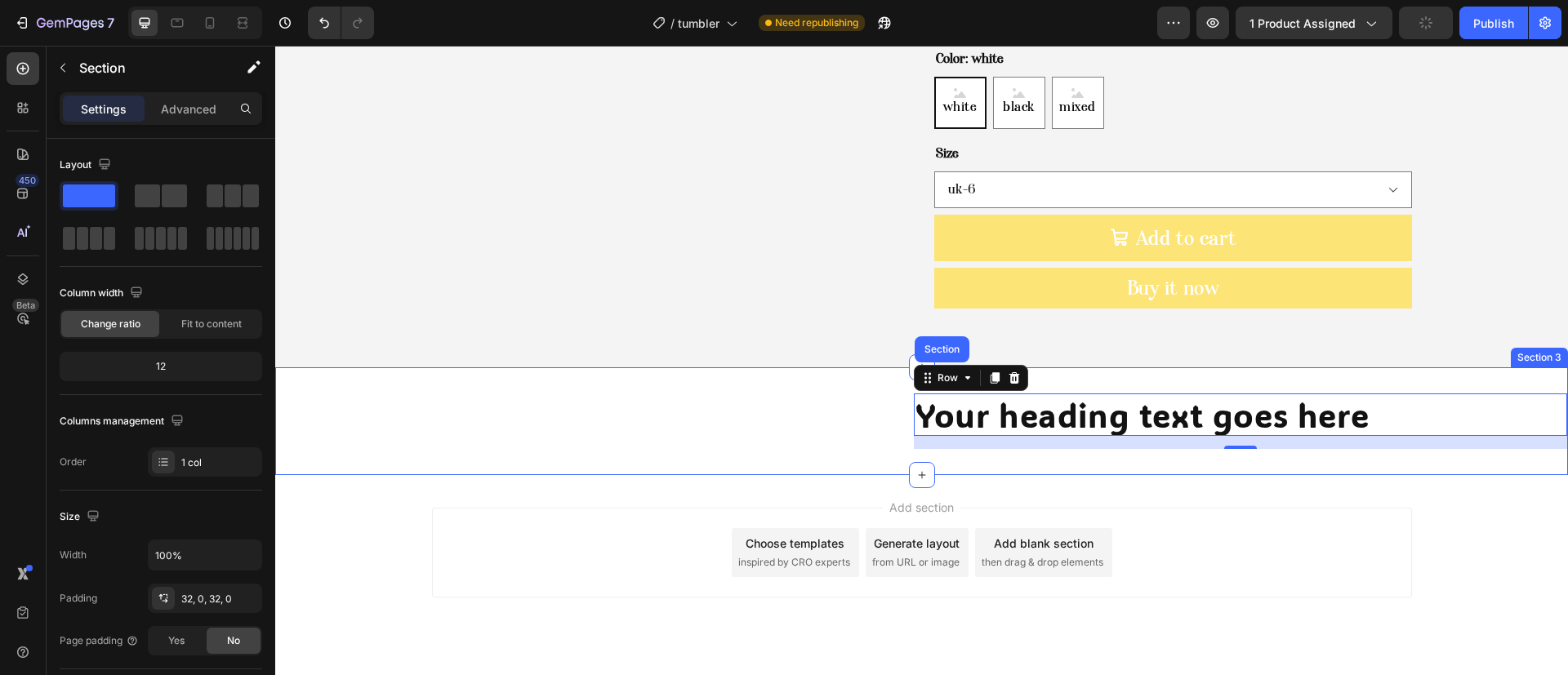
click at [833, 410] on div "Your heading text goes here Heading Row Section 16" at bounding box center [921, 421] width 1293 height 56
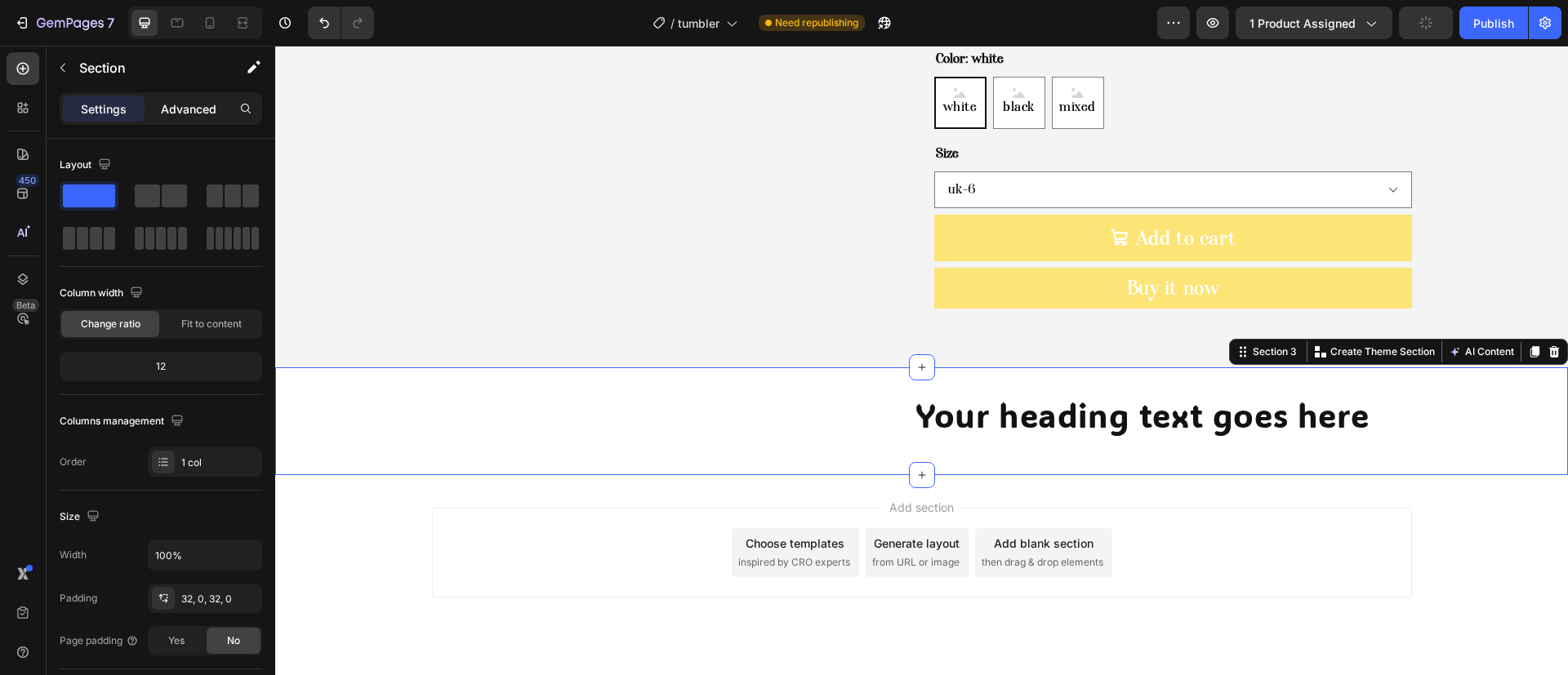
click at [181, 104] on p "Advanced" at bounding box center [189, 109] width 56 height 17
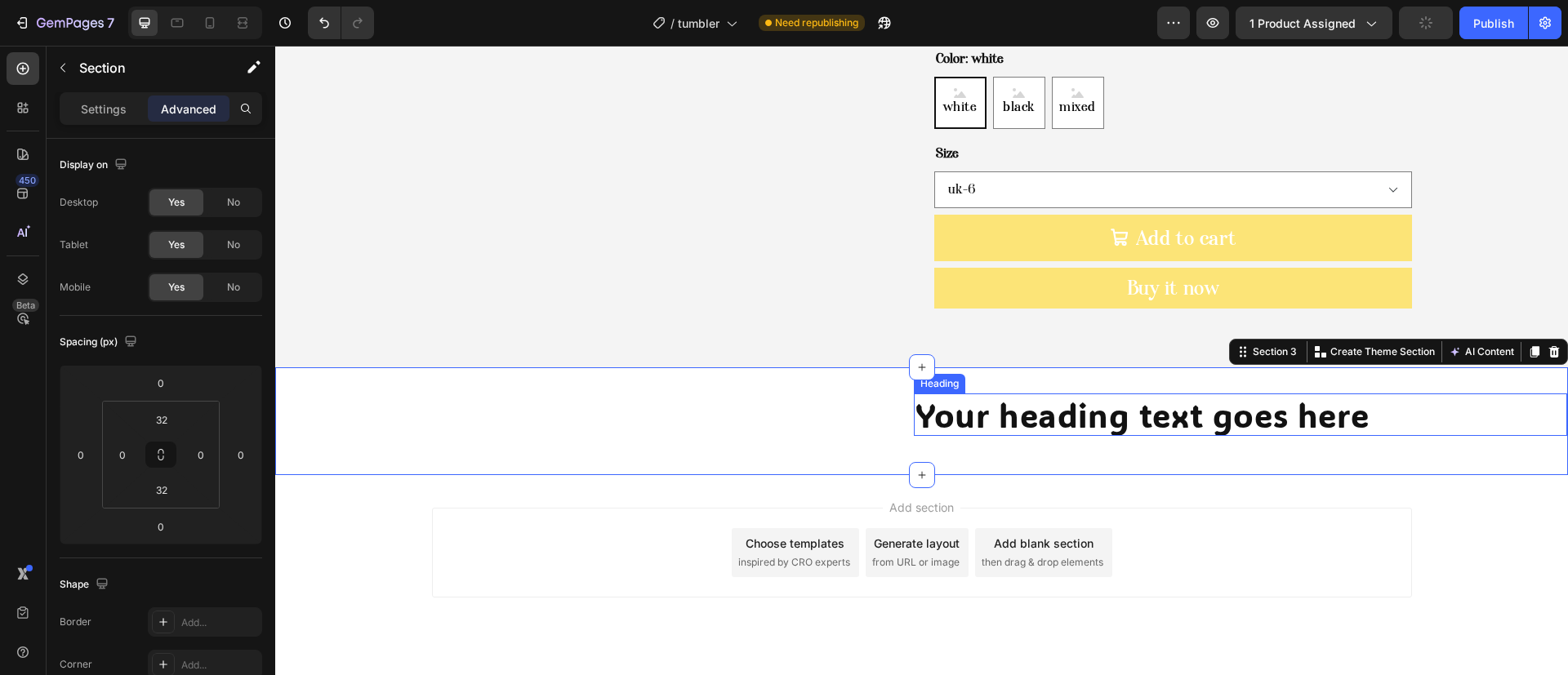
click at [923, 393] on h2 "Your heading text goes here" at bounding box center [1241, 414] width 653 height 43
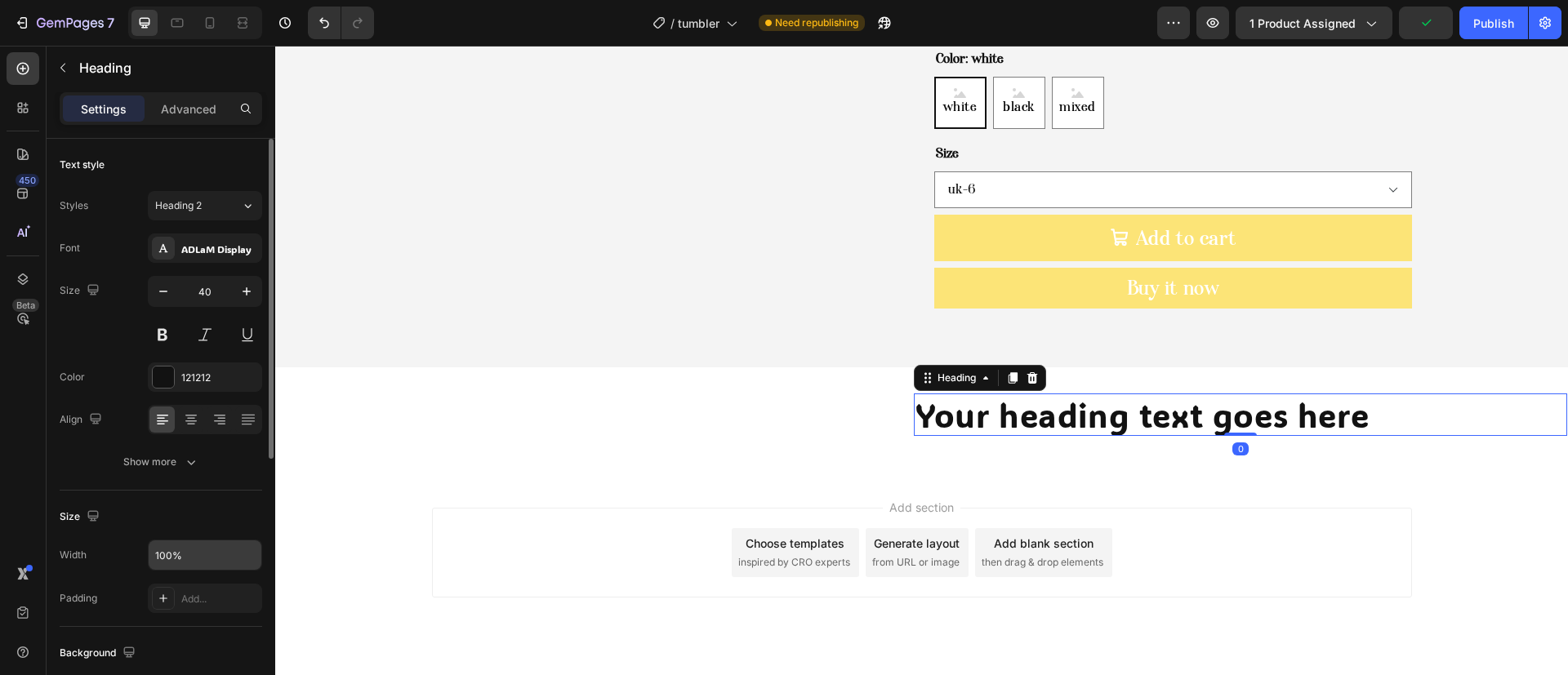
scroll to position [245, 0]
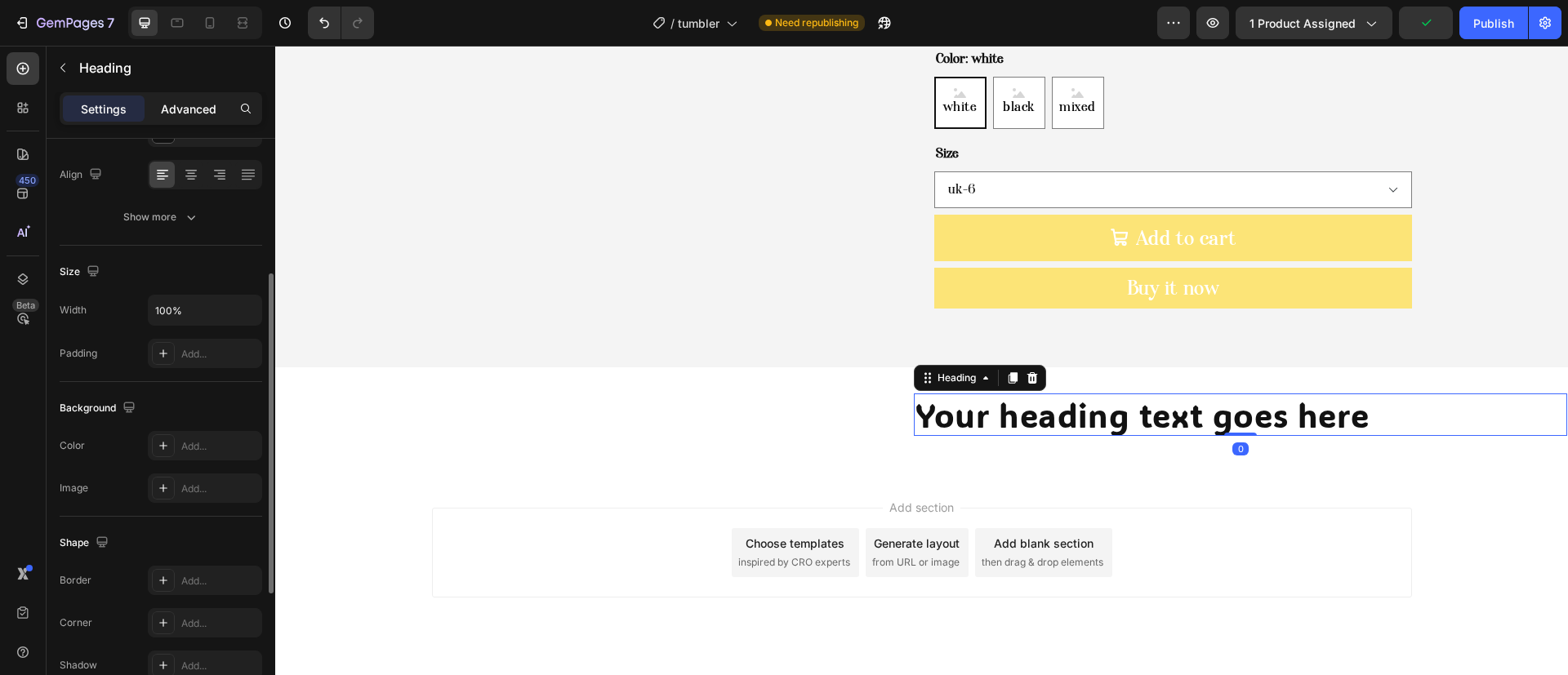
click at [180, 115] on p "Advanced" at bounding box center [189, 109] width 56 height 17
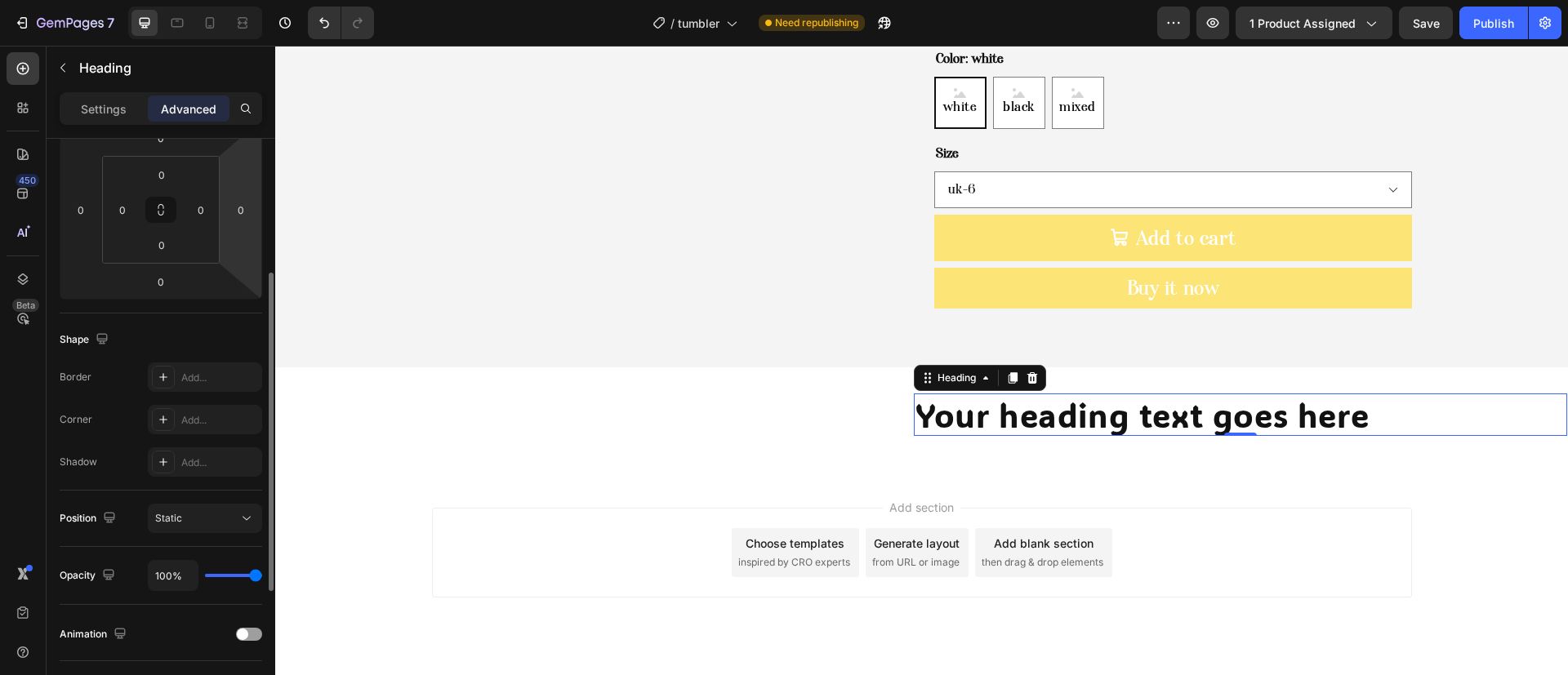
scroll to position [0, 0]
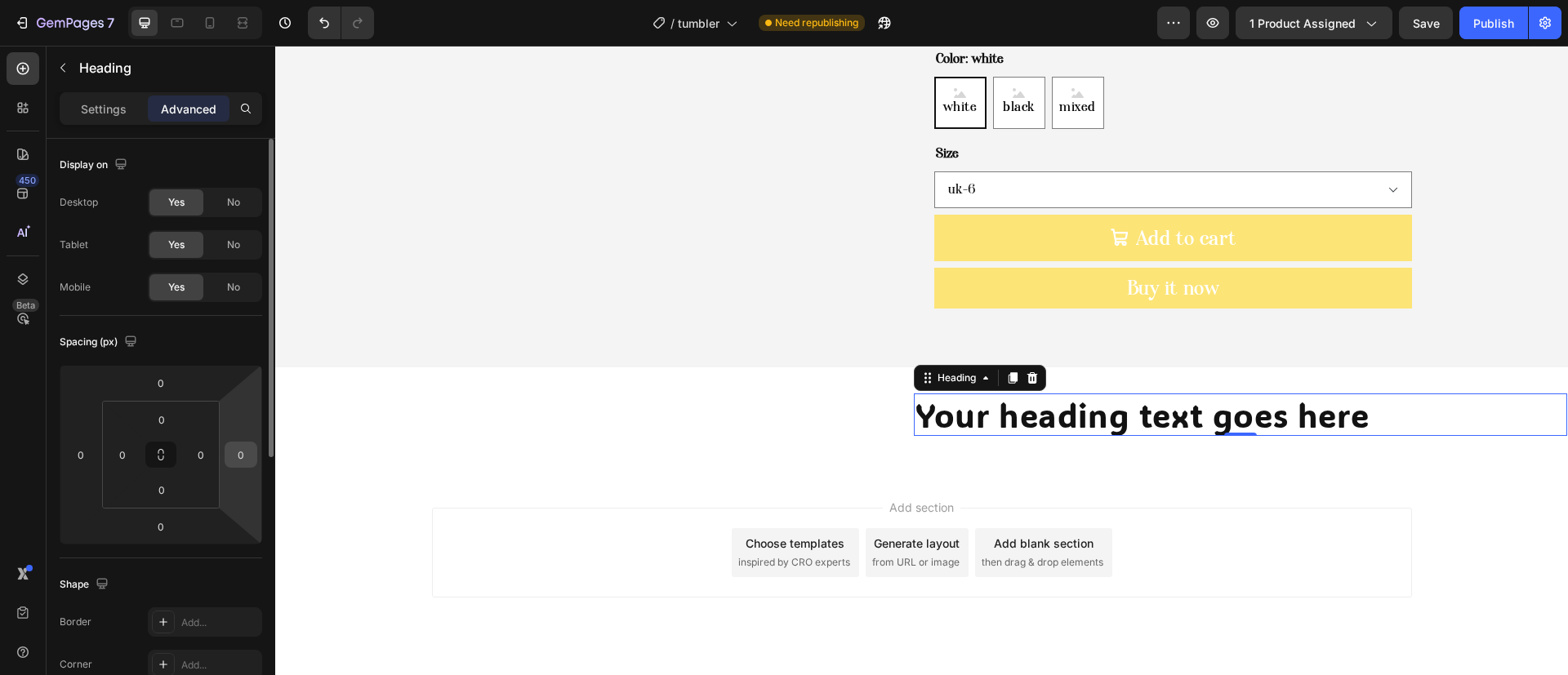
click at [242, 458] on input "0" at bounding box center [241, 454] width 25 height 25
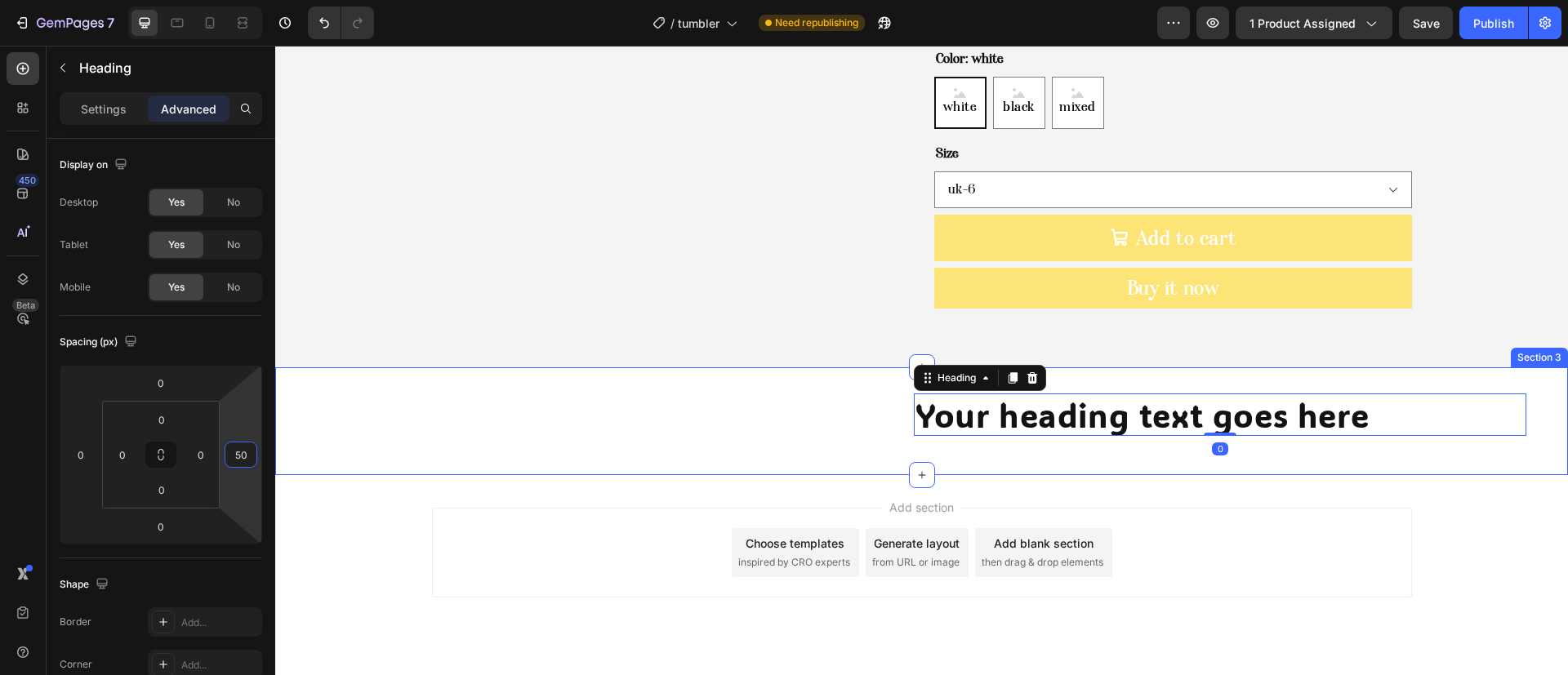
type input "5"
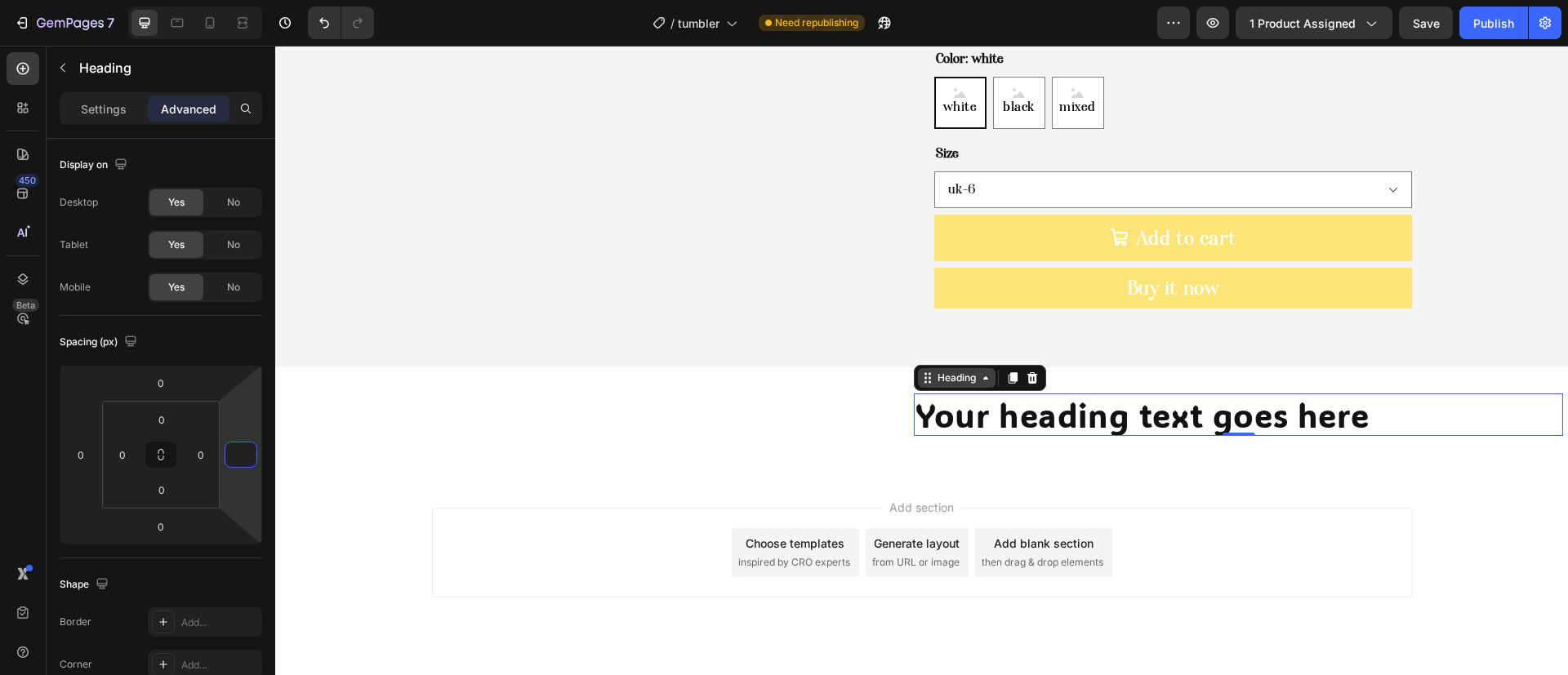
type input "0"
click at [934, 370] on div "Heading" at bounding box center [956, 377] width 45 height 15
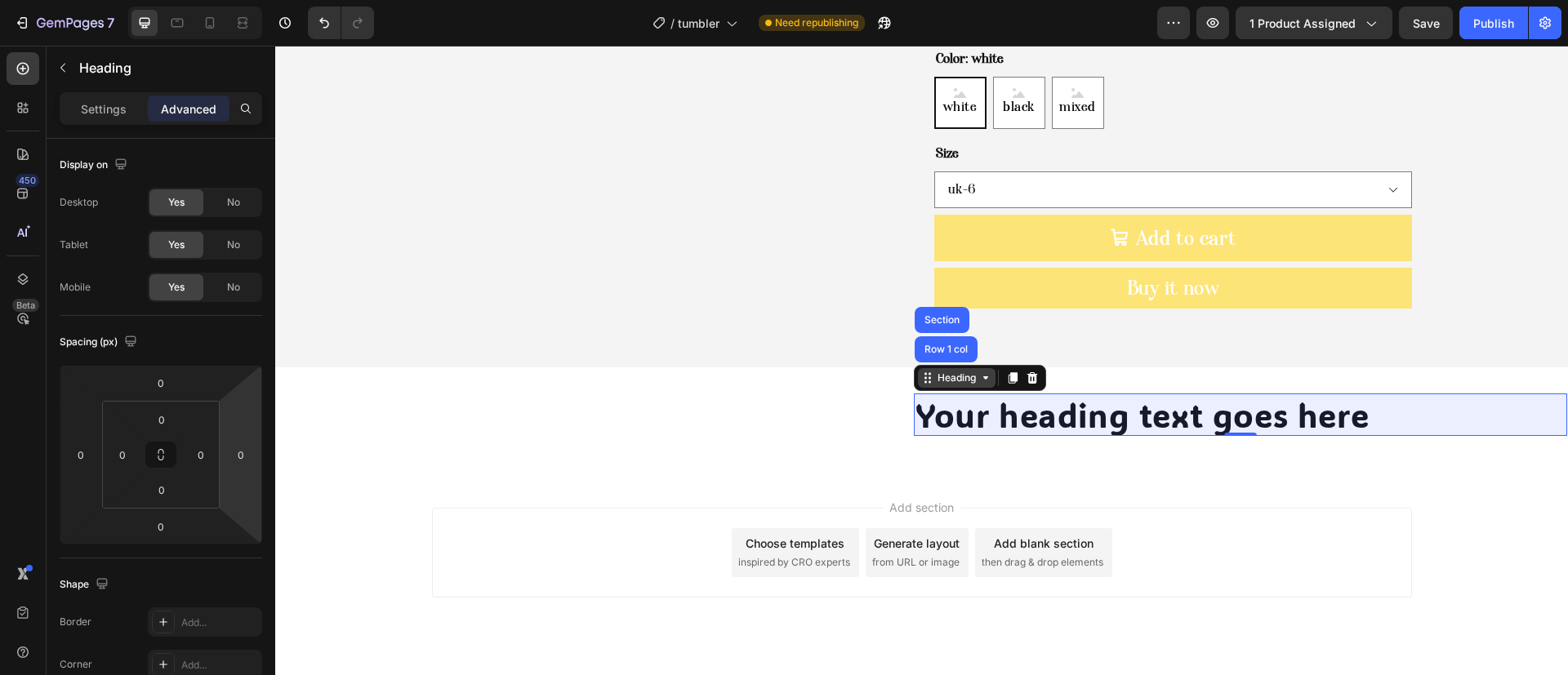
click at [915, 337] on div "Row 1 col" at bounding box center [945, 349] width 63 height 26
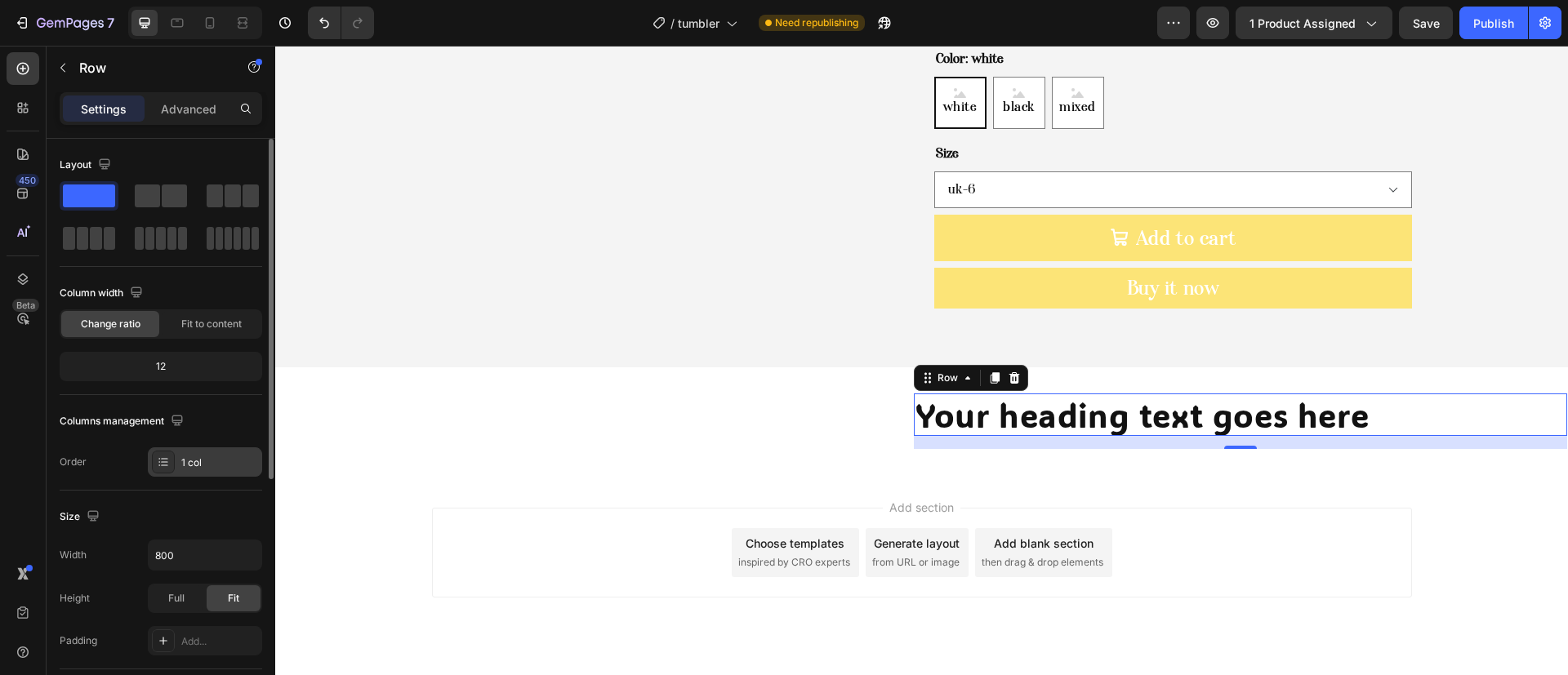
click at [176, 455] on div "1 col" at bounding box center [204, 462] width 115 height 30
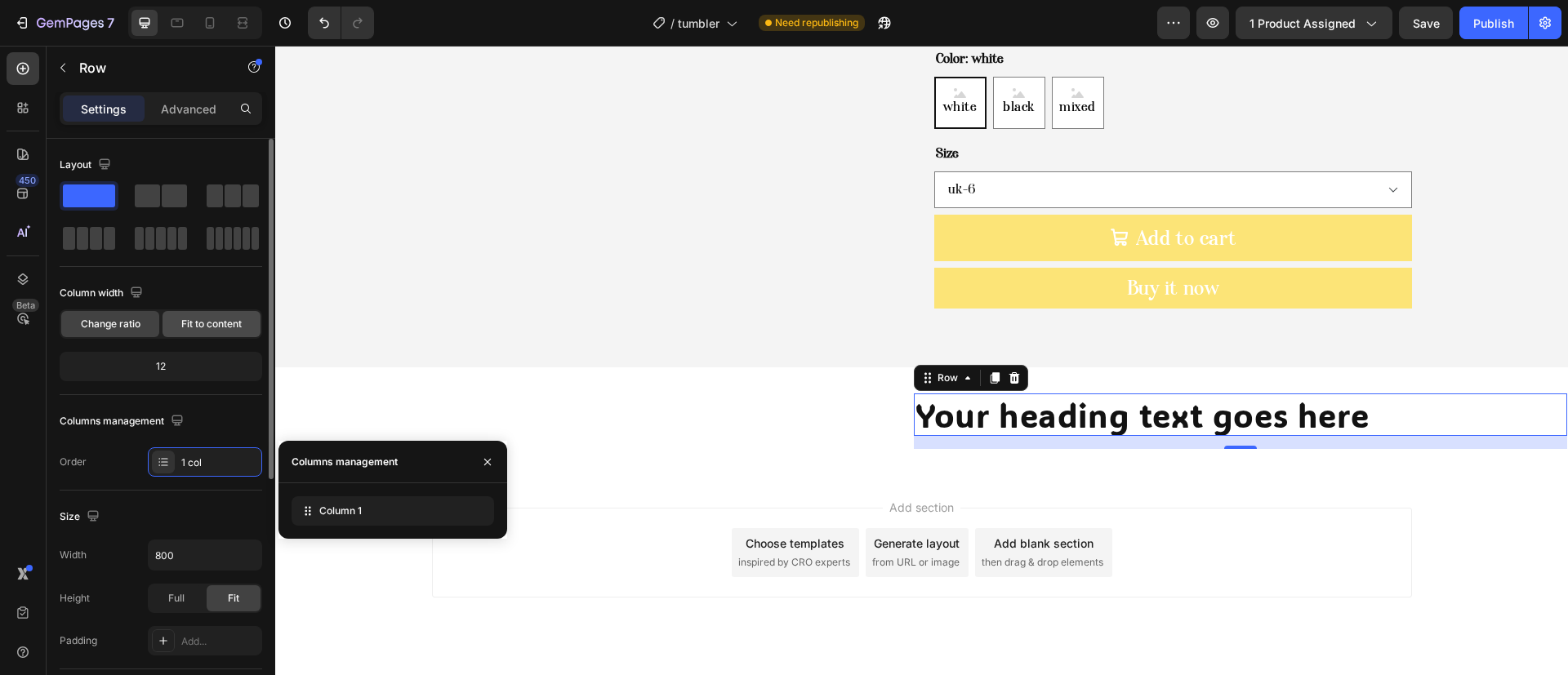
click at [174, 333] on div "Fit to content" at bounding box center [211, 324] width 98 height 26
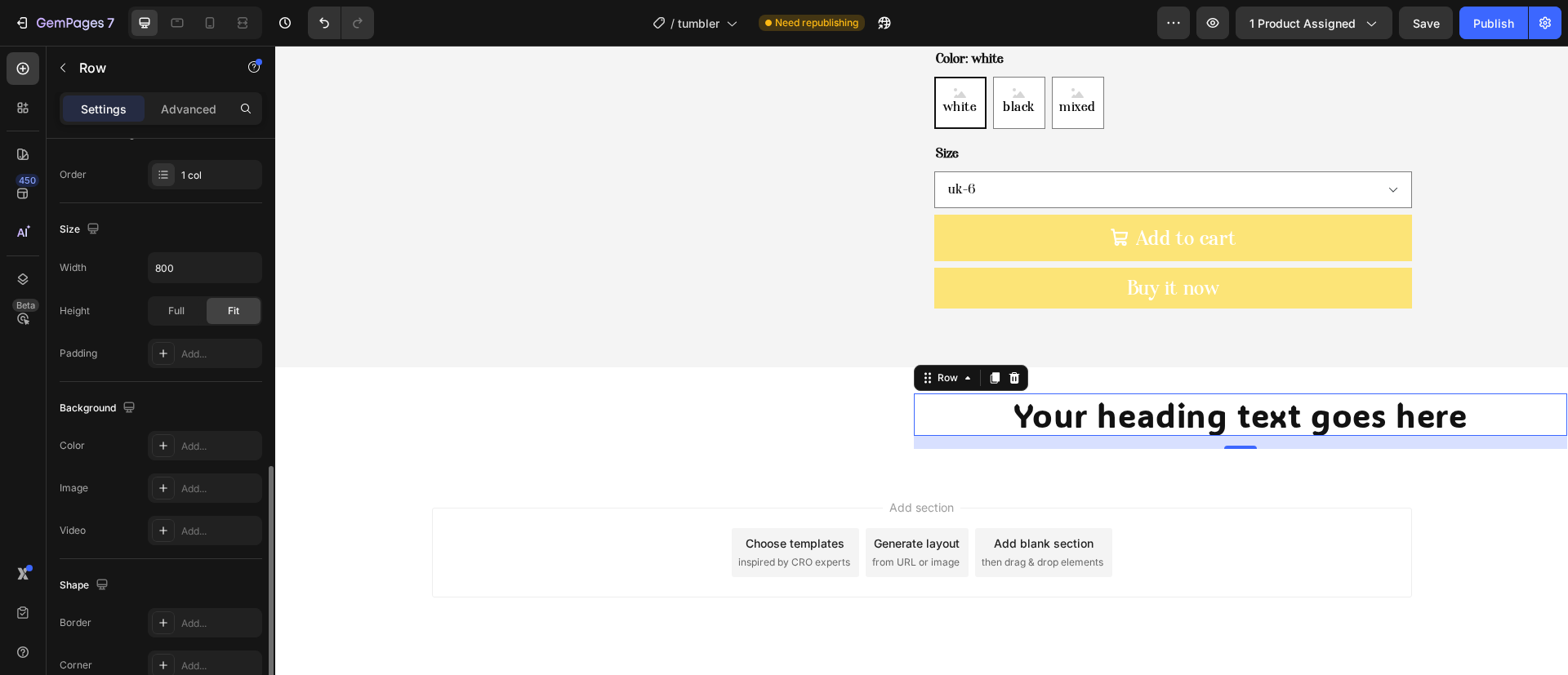
scroll to position [463, 0]
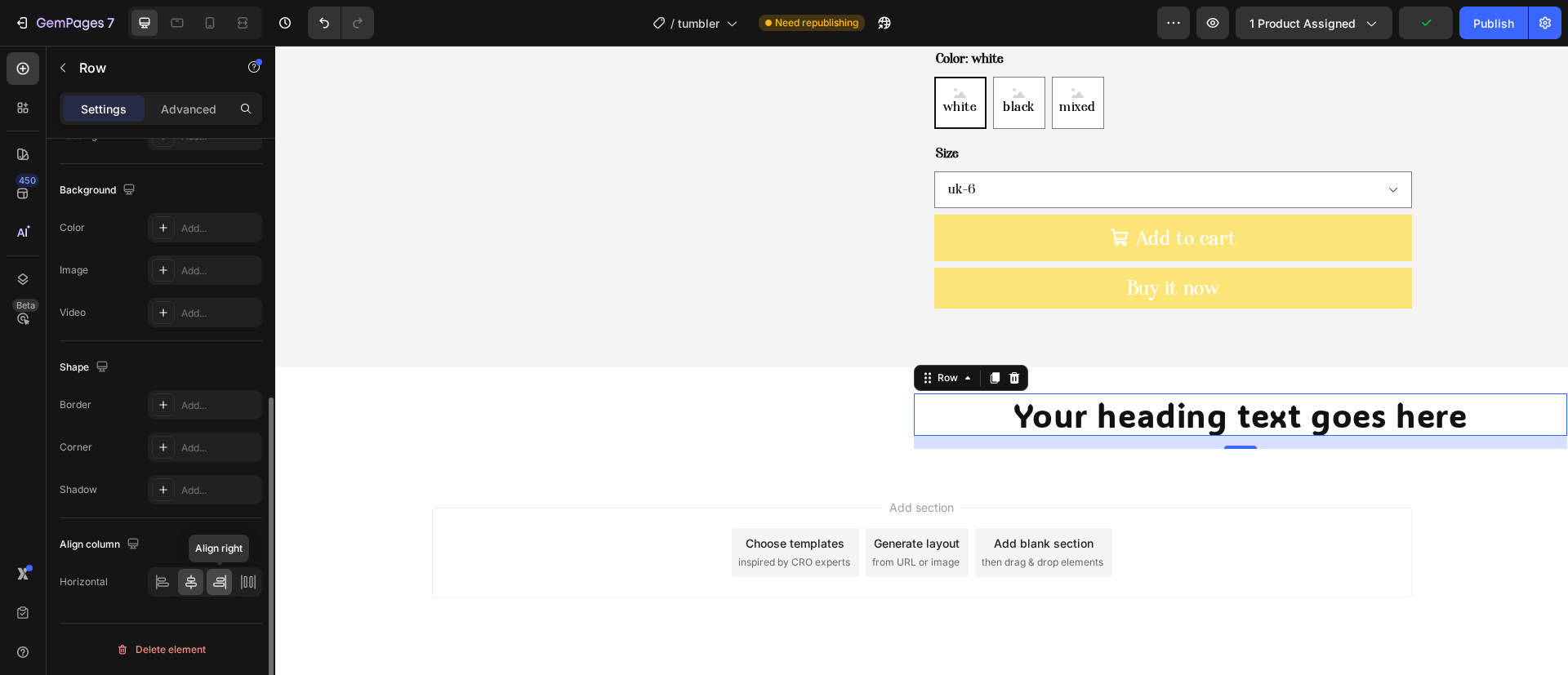
click at [216, 584] on icon at bounding box center [219, 581] width 16 height 16
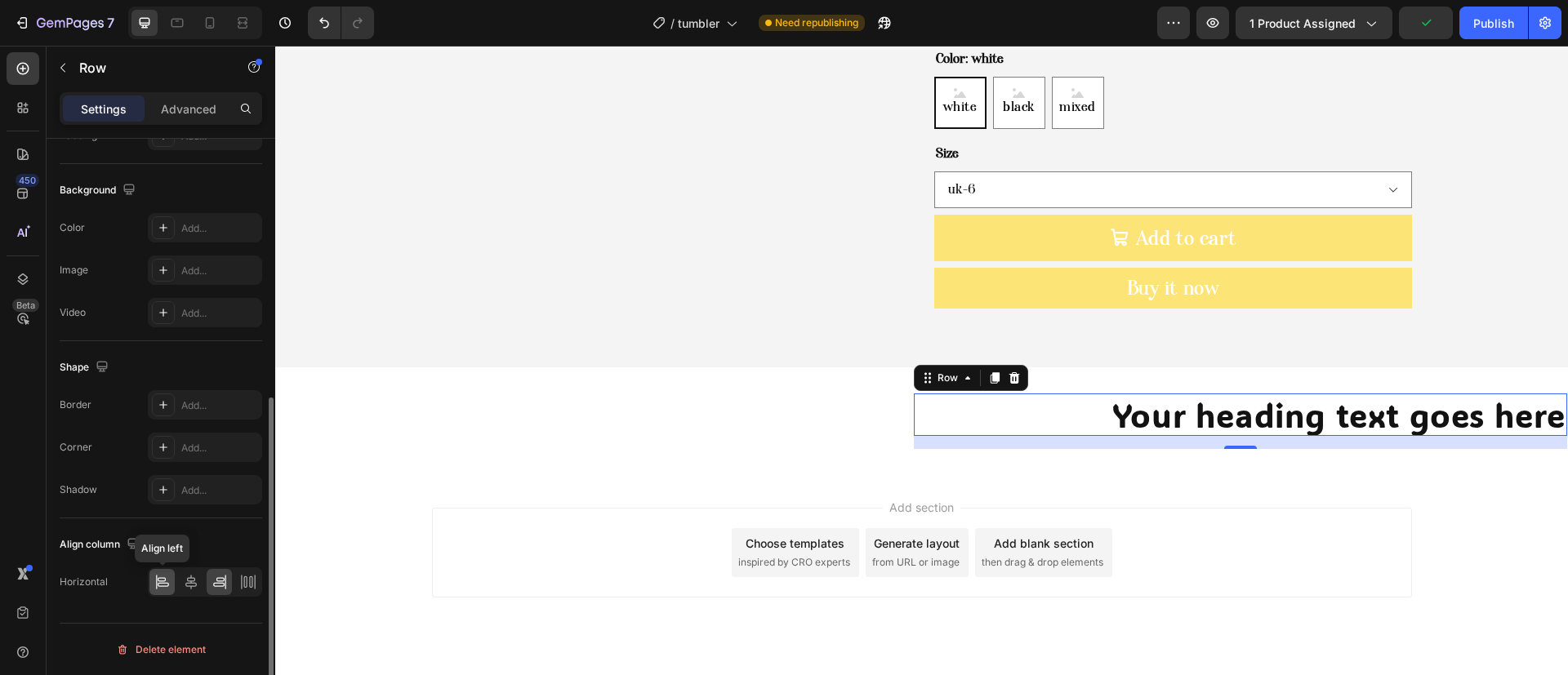
click at [170, 587] on div at bounding box center [161, 582] width 25 height 26
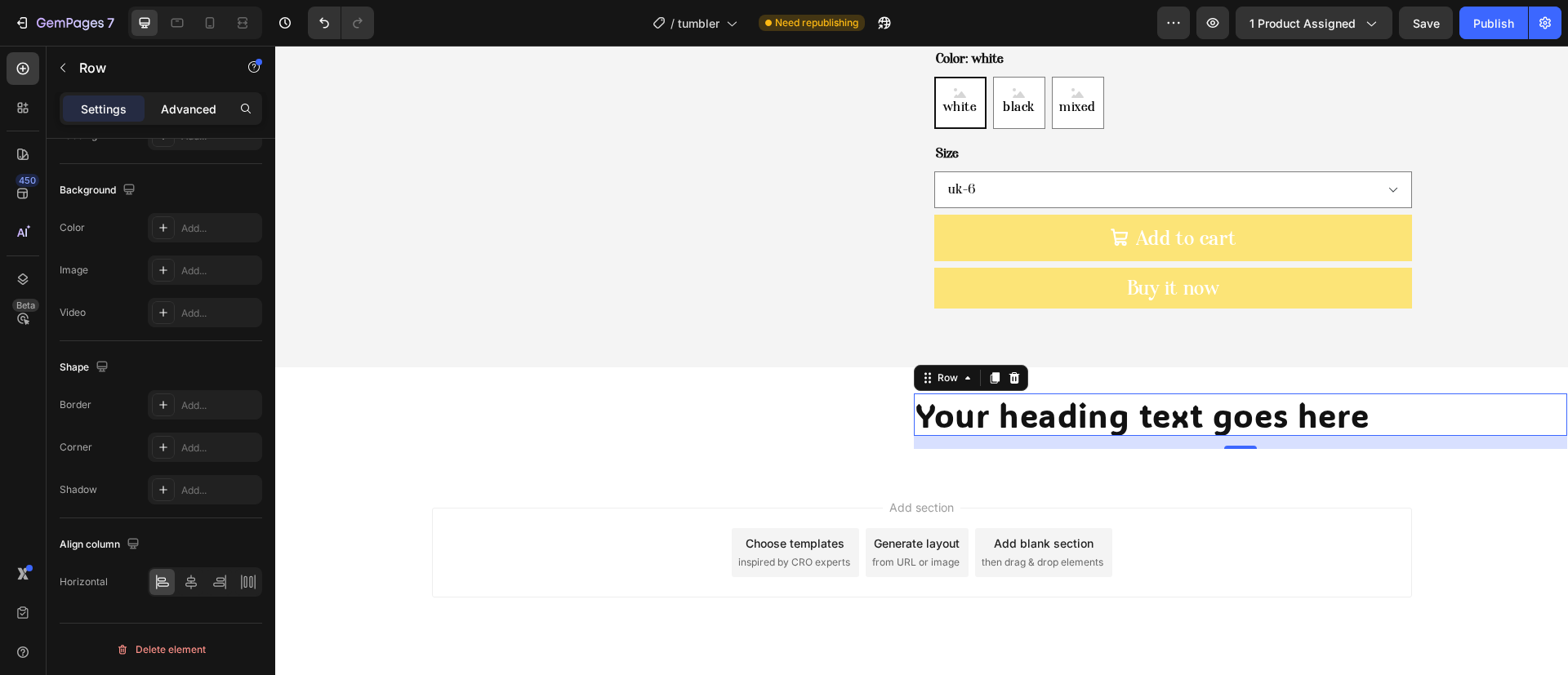
click at [170, 114] on p "Advanced" at bounding box center [189, 109] width 56 height 17
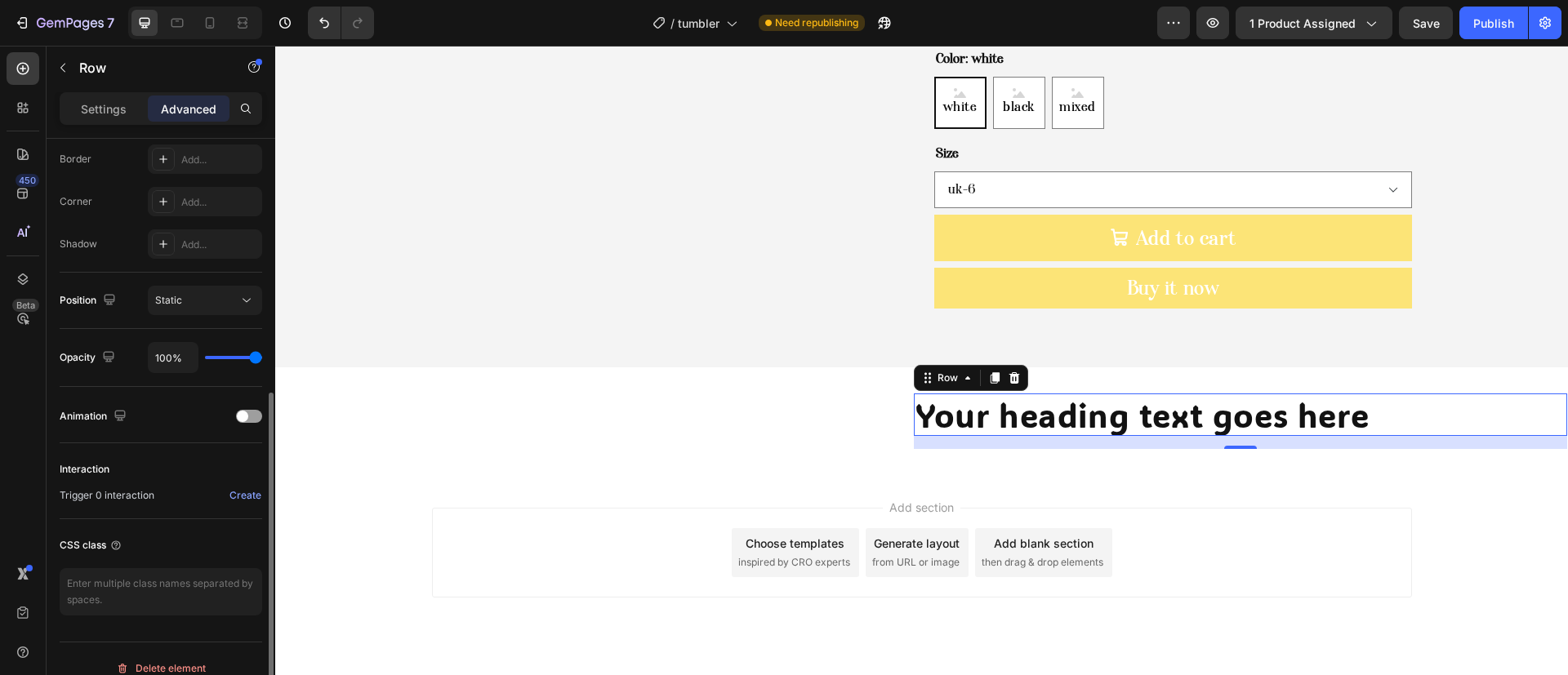
scroll to position [0, 0]
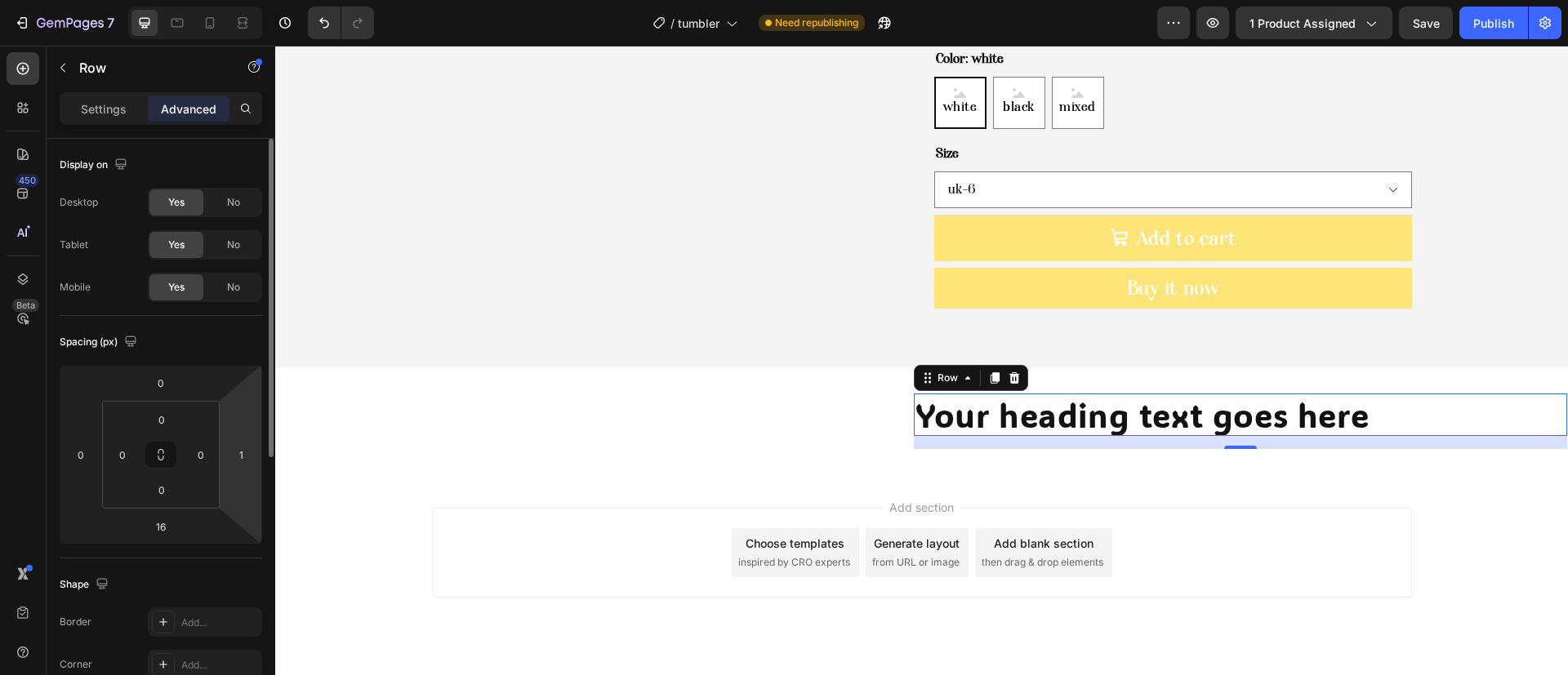
click at [259, 0] on html "7 Version history / tumbler Need republishing Preview 1 product assigned Save P…" at bounding box center [784, 0] width 1568 height 0
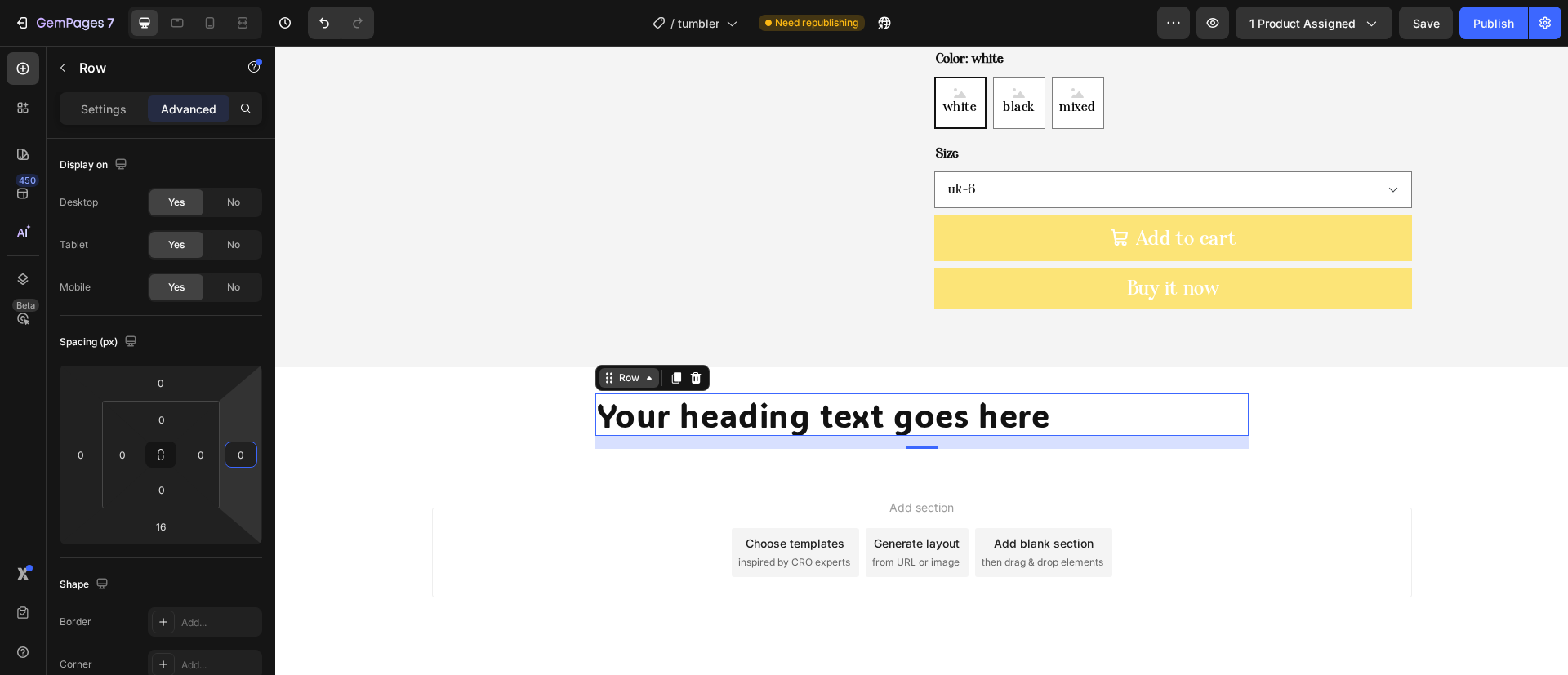
type input "0"
click at [618, 370] on div "Row" at bounding box center [629, 377] width 27 height 15
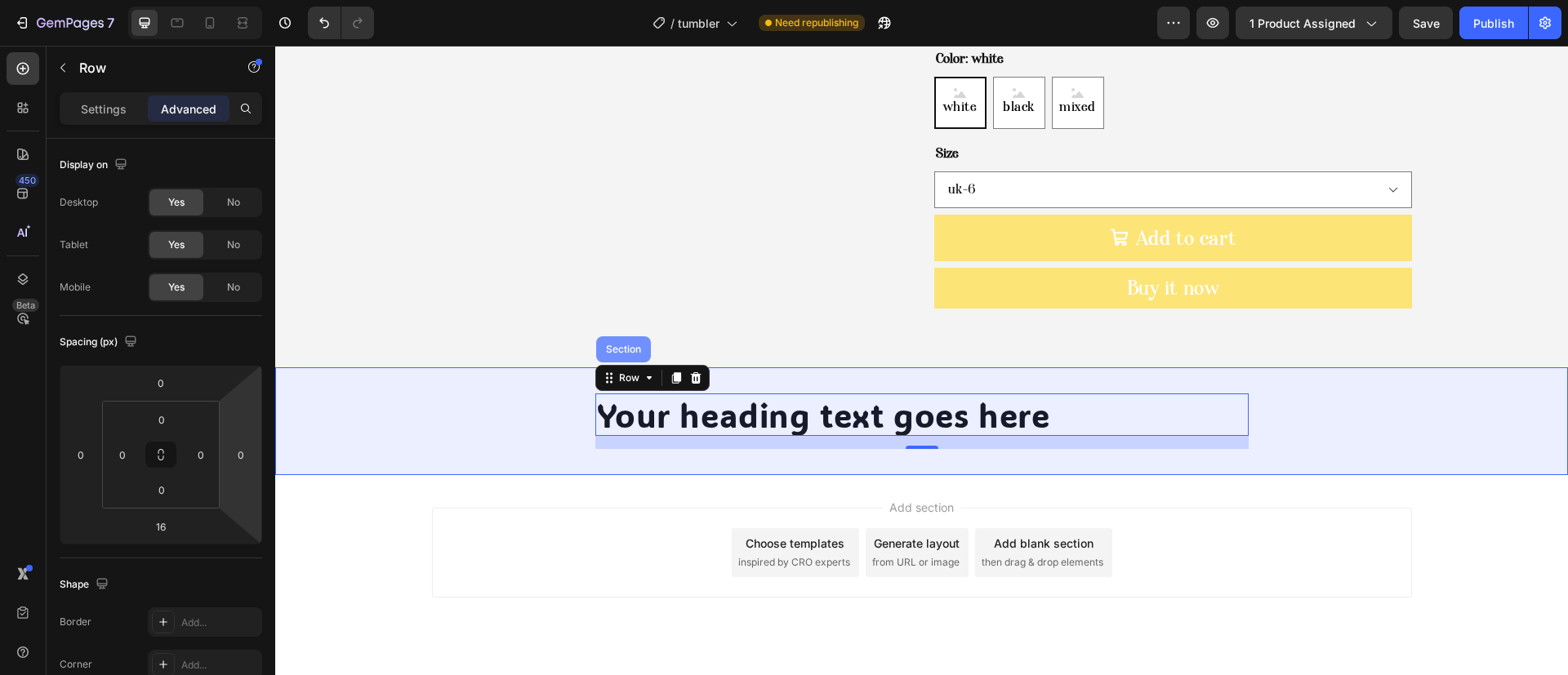
click at [618, 337] on div "Section" at bounding box center [624, 349] width 55 height 26
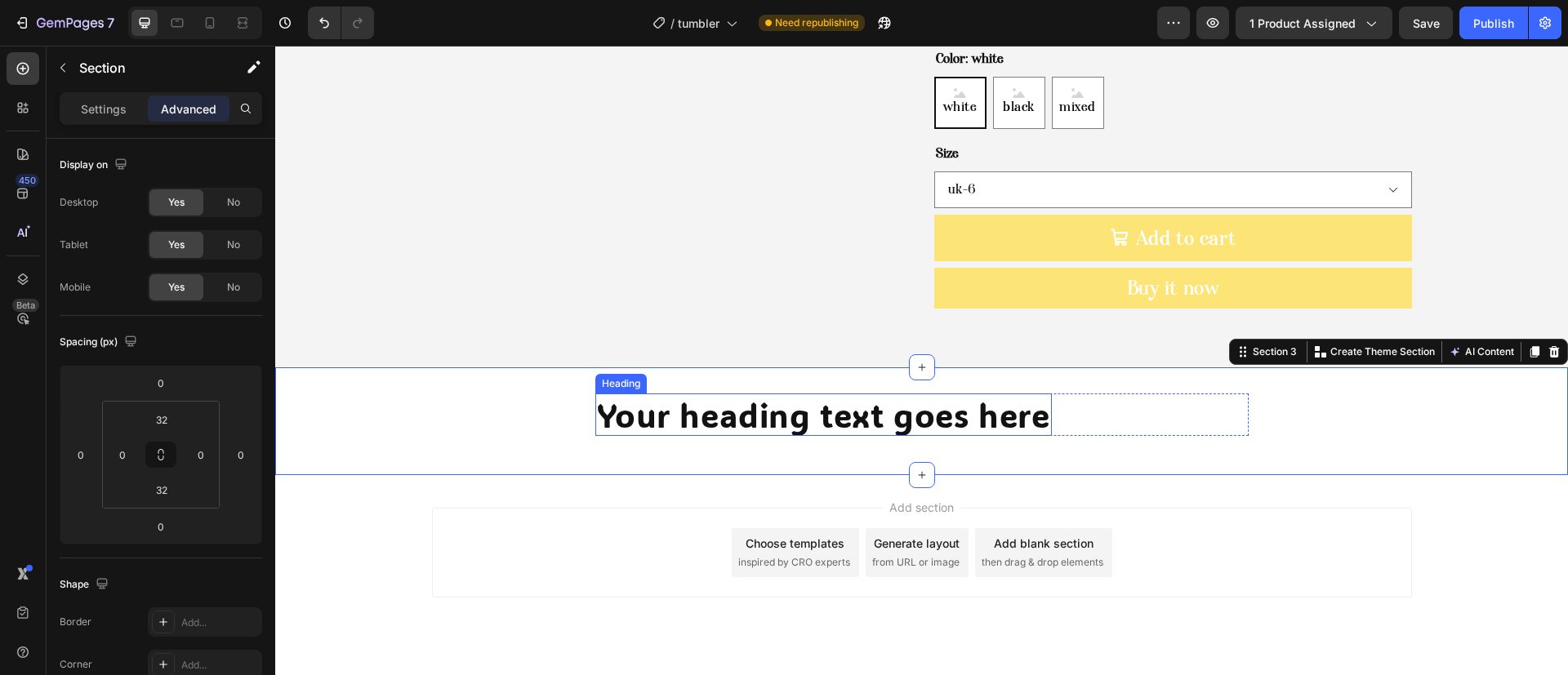
click at [621, 393] on h2 "Your heading text goes here" at bounding box center [824, 414] width 456 height 43
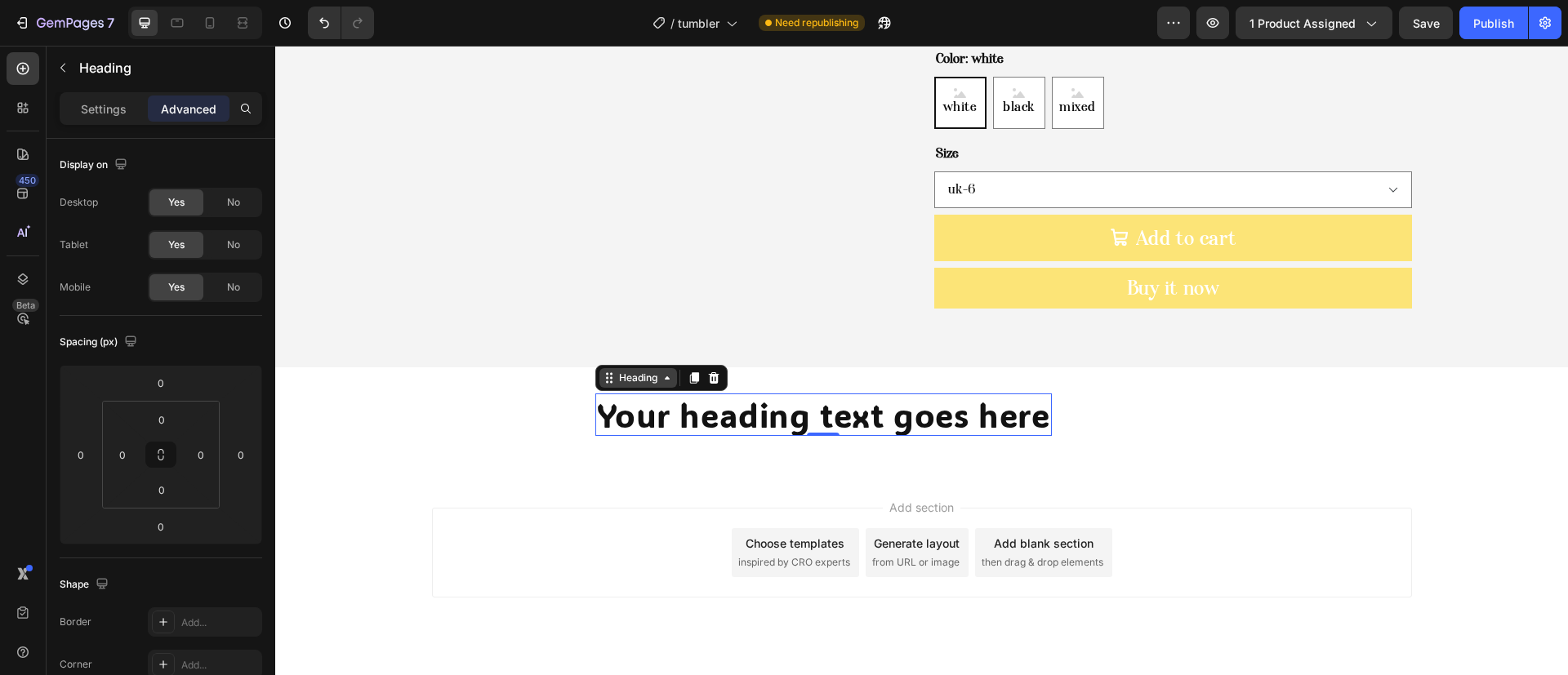
click at [616, 370] on div "Heading" at bounding box center [638, 377] width 45 height 15
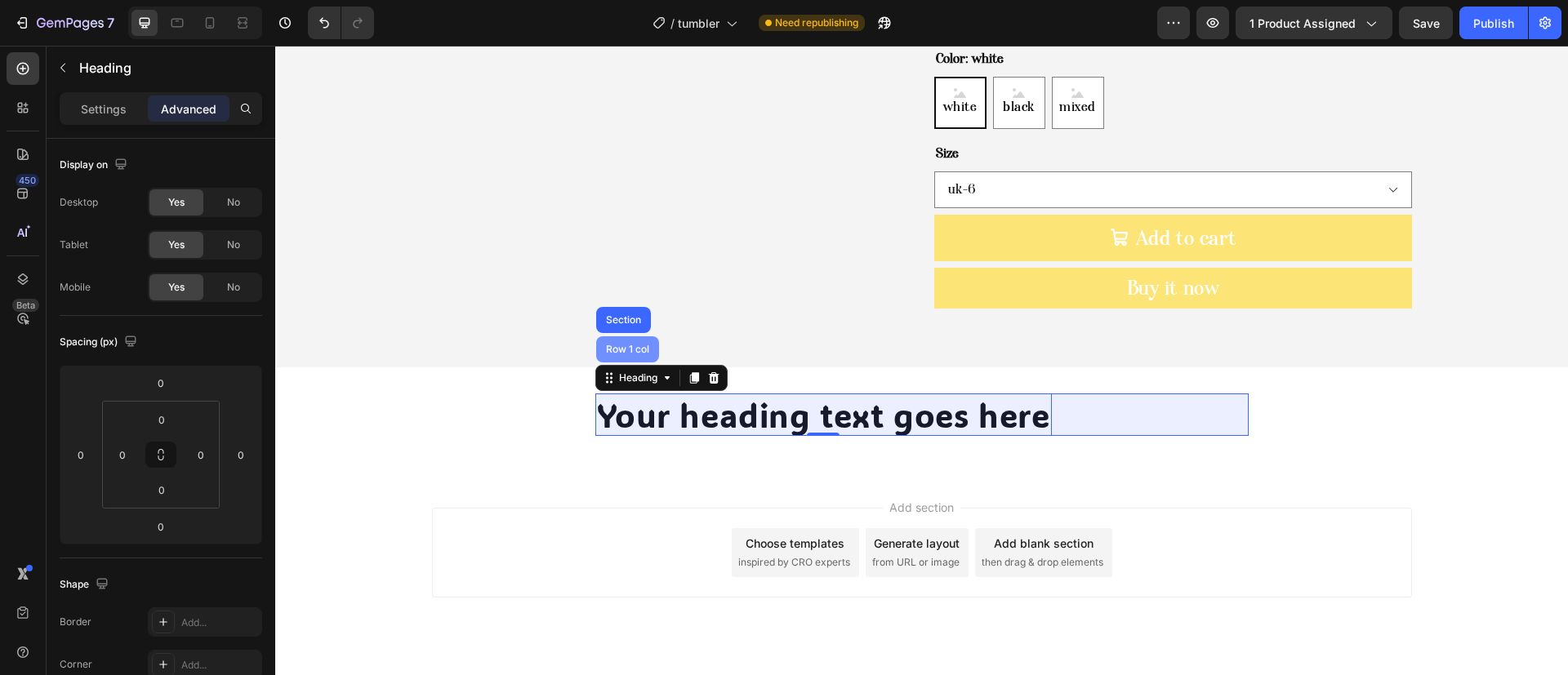
click at [604, 337] on div "Row 1 col" at bounding box center [628, 349] width 63 height 26
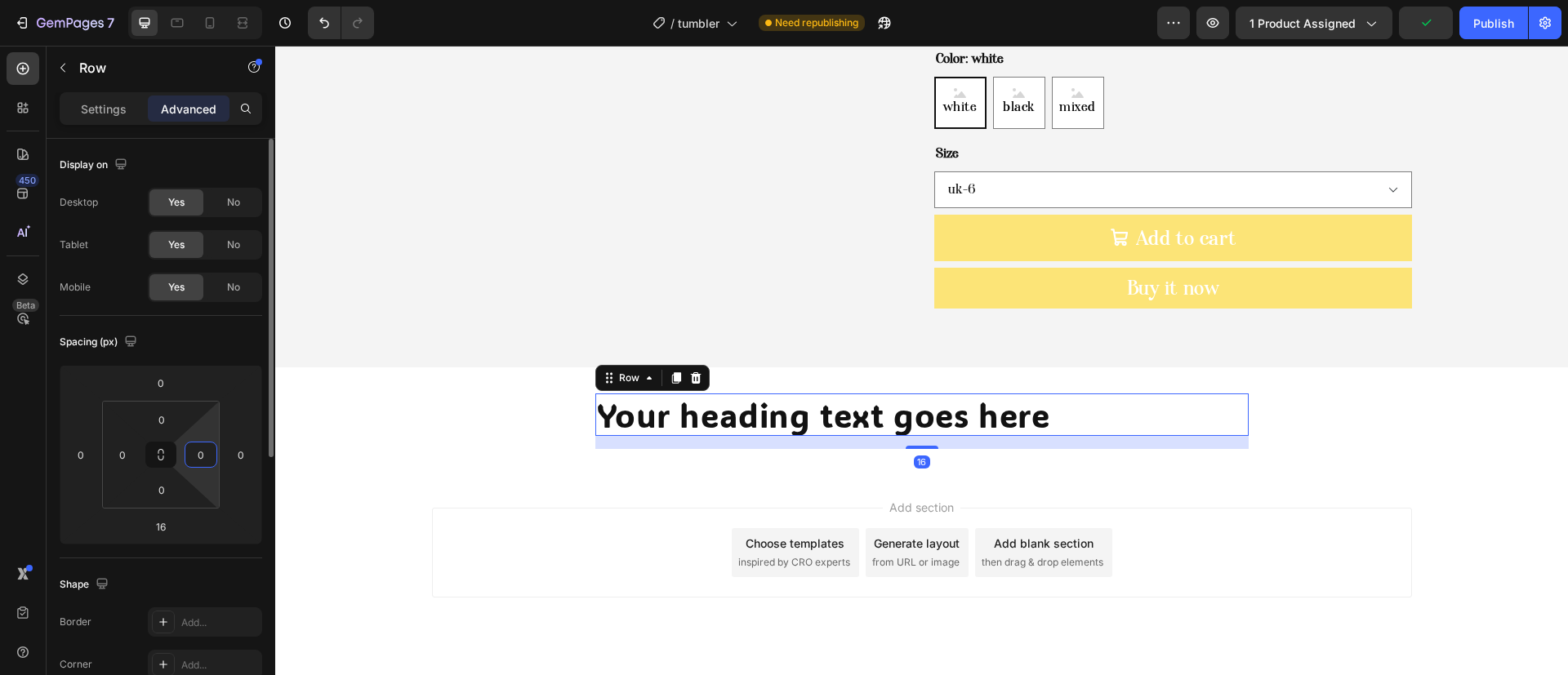
click at [206, 459] on input "0" at bounding box center [200, 454] width 25 height 25
type input "6"
type input "0"
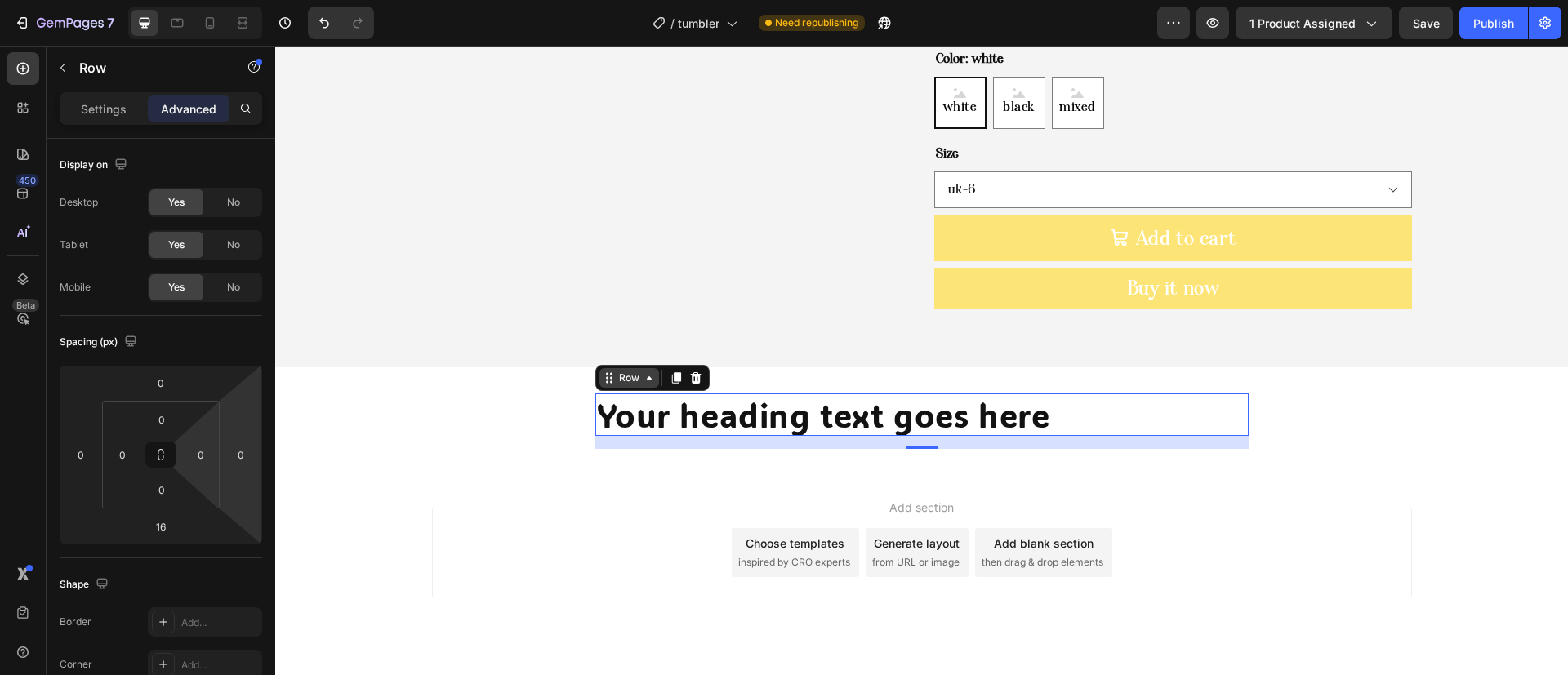
click at [603, 371] on icon at bounding box center [609, 377] width 13 height 13
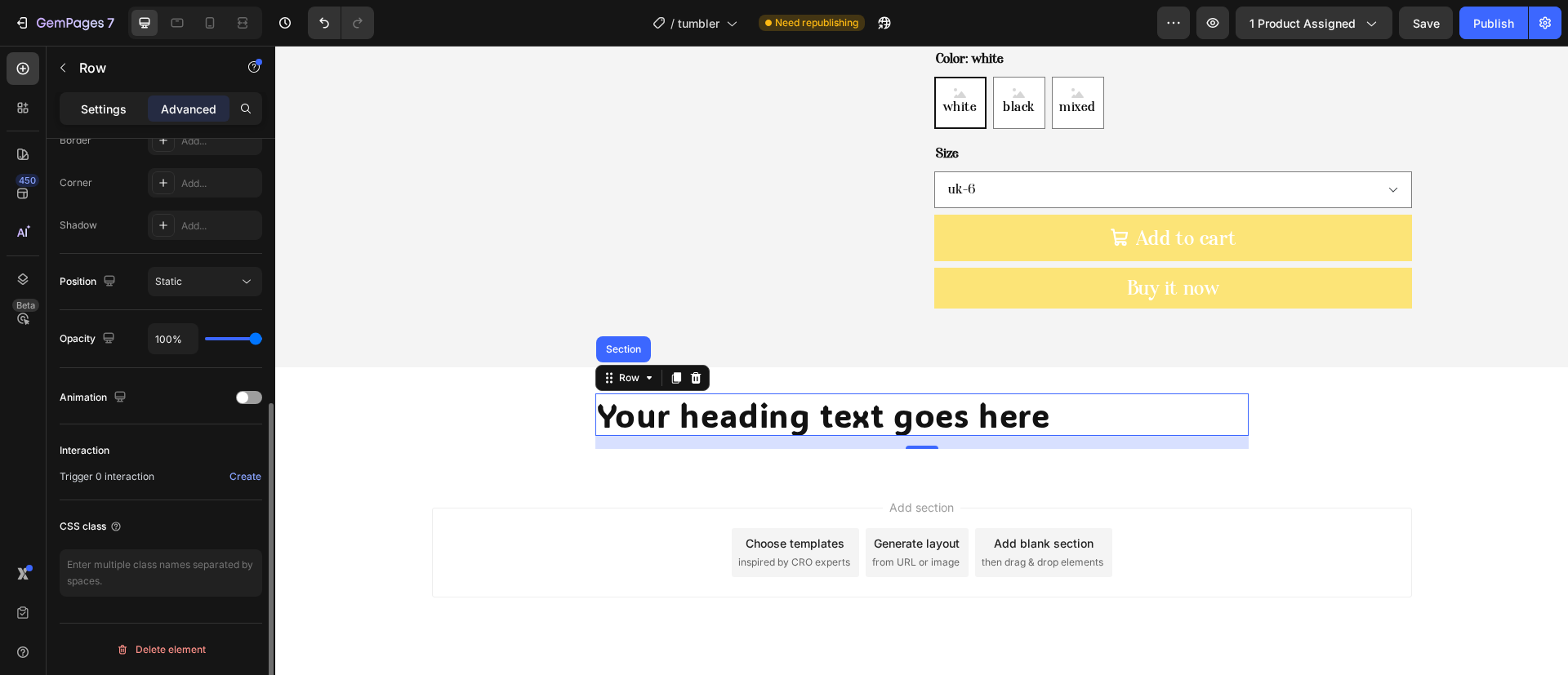
click at [78, 112] on div "Settings" at bounding box center [104, 109] width 82 height 26
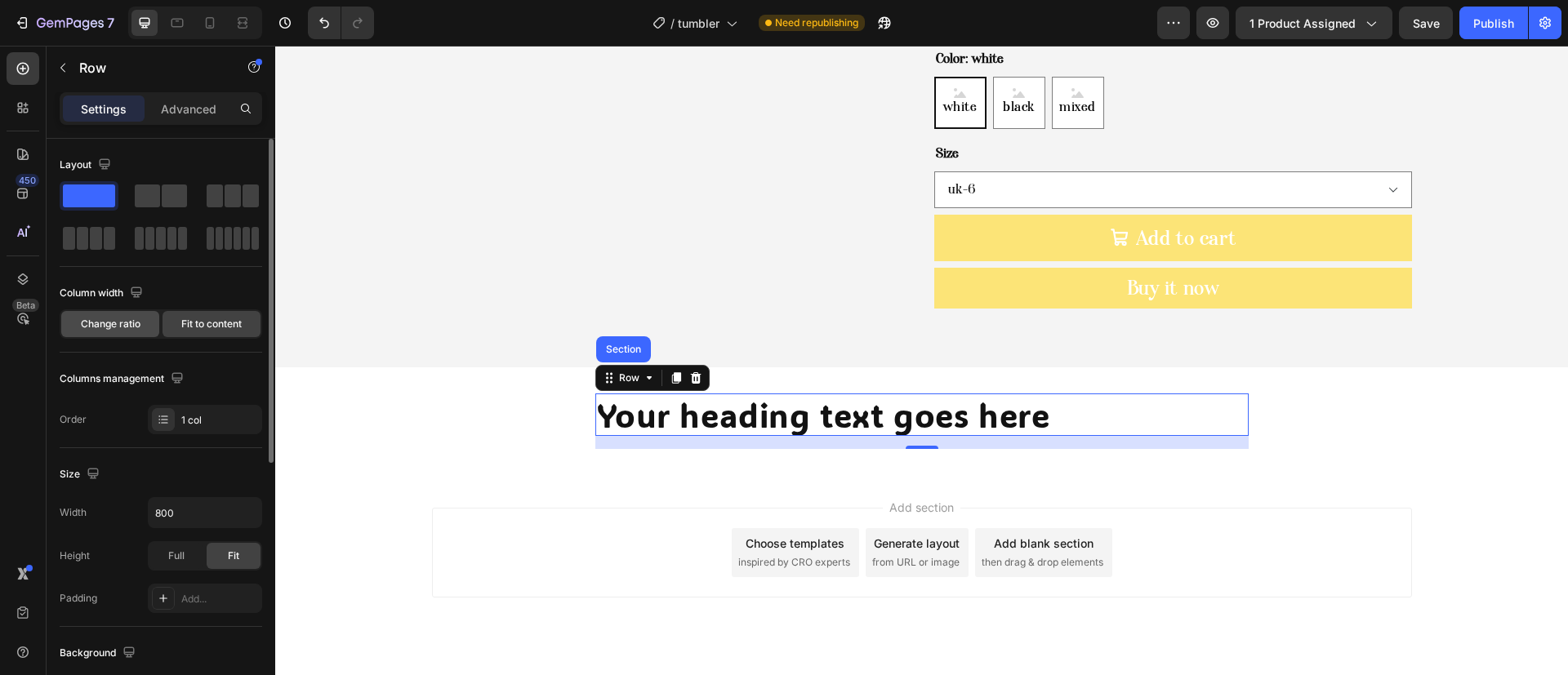
click at [113, 327] on span "Change ratio" at bounding box center [111, 324] width 60 height 15
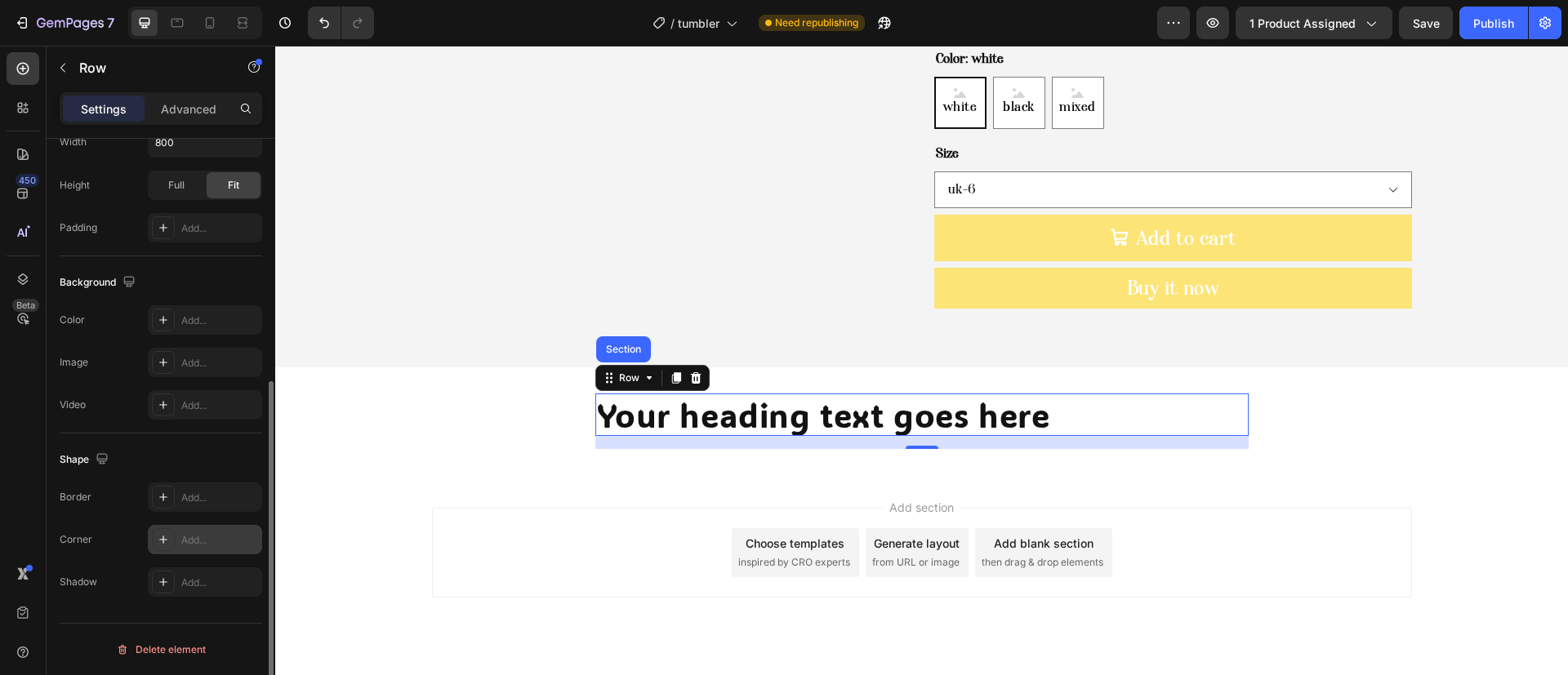
scroll to position [46, 0]
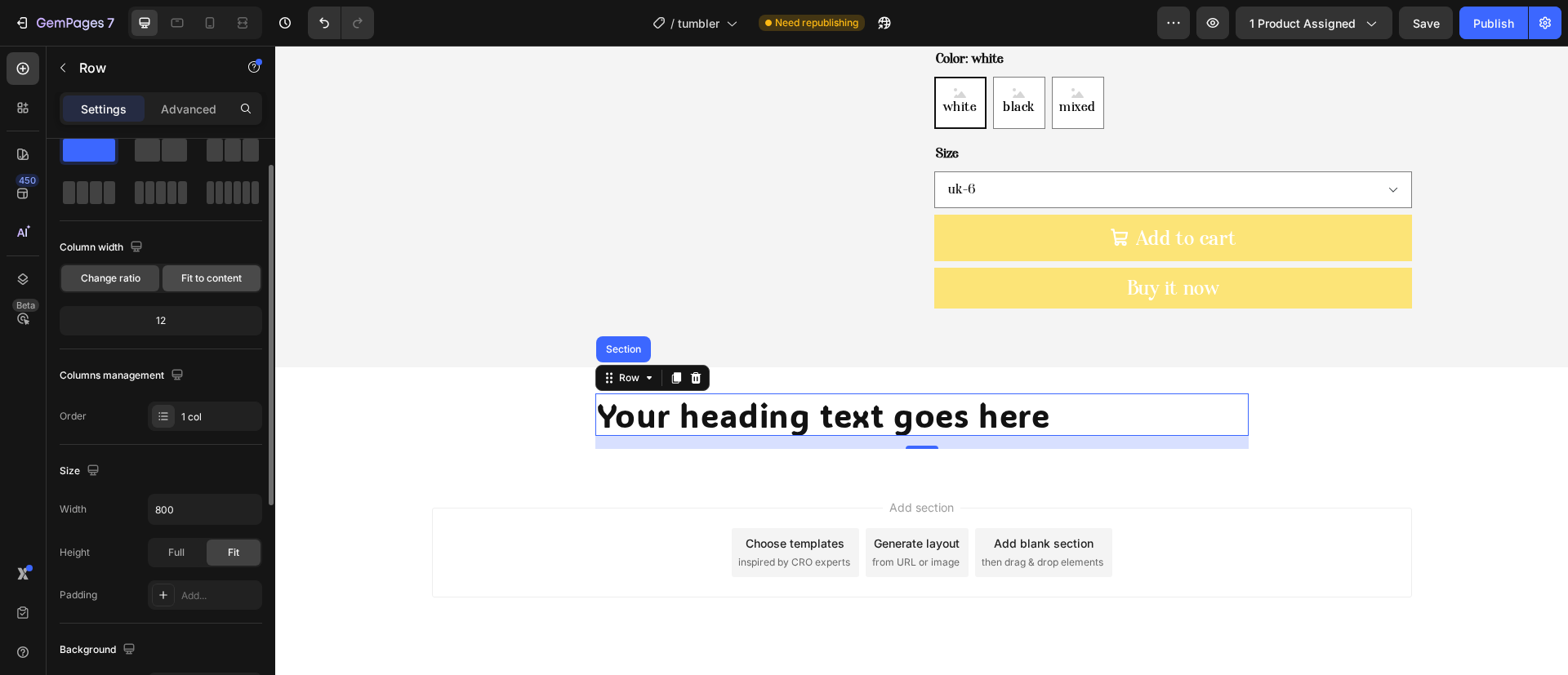
click at [204, 287] on div "Fit to content" at bounding box center [211, 278] width 98 height 26
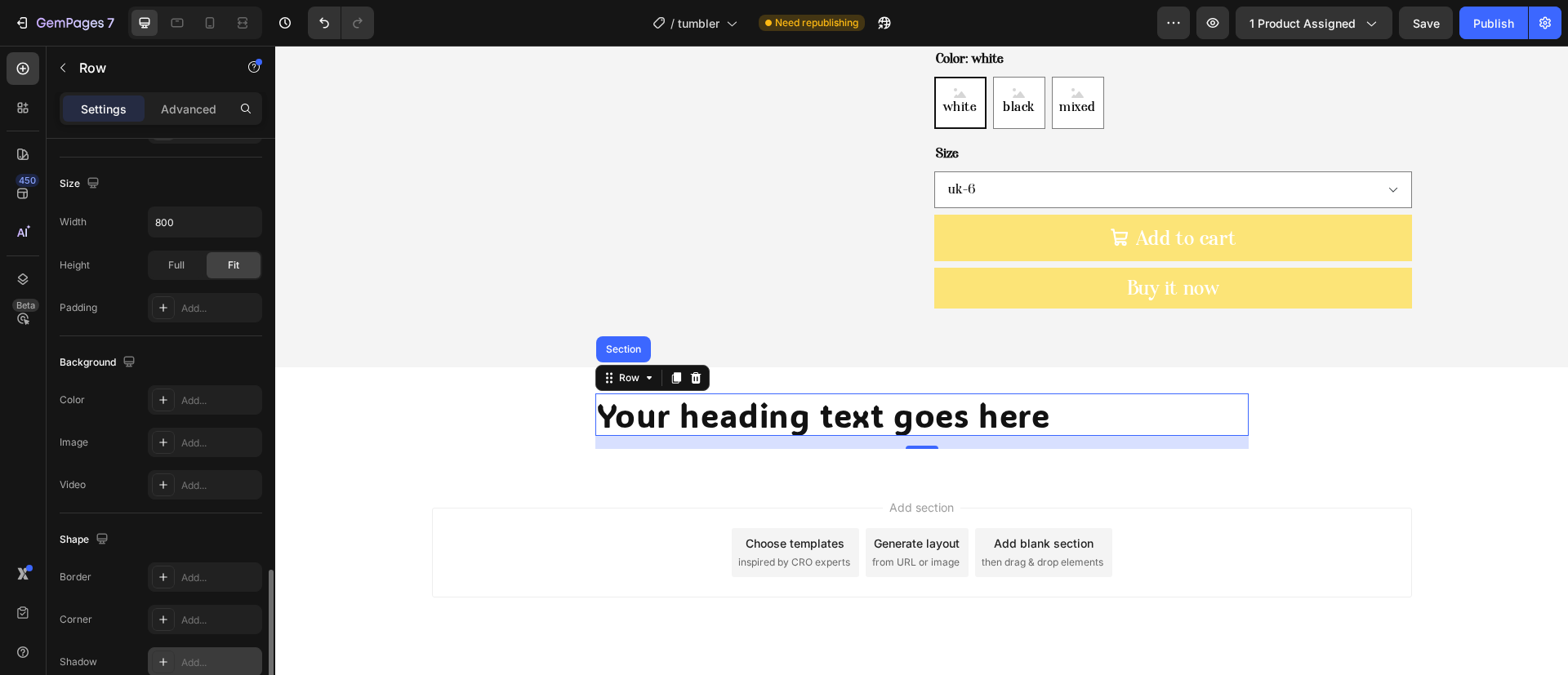
scroll to position [463, 0]
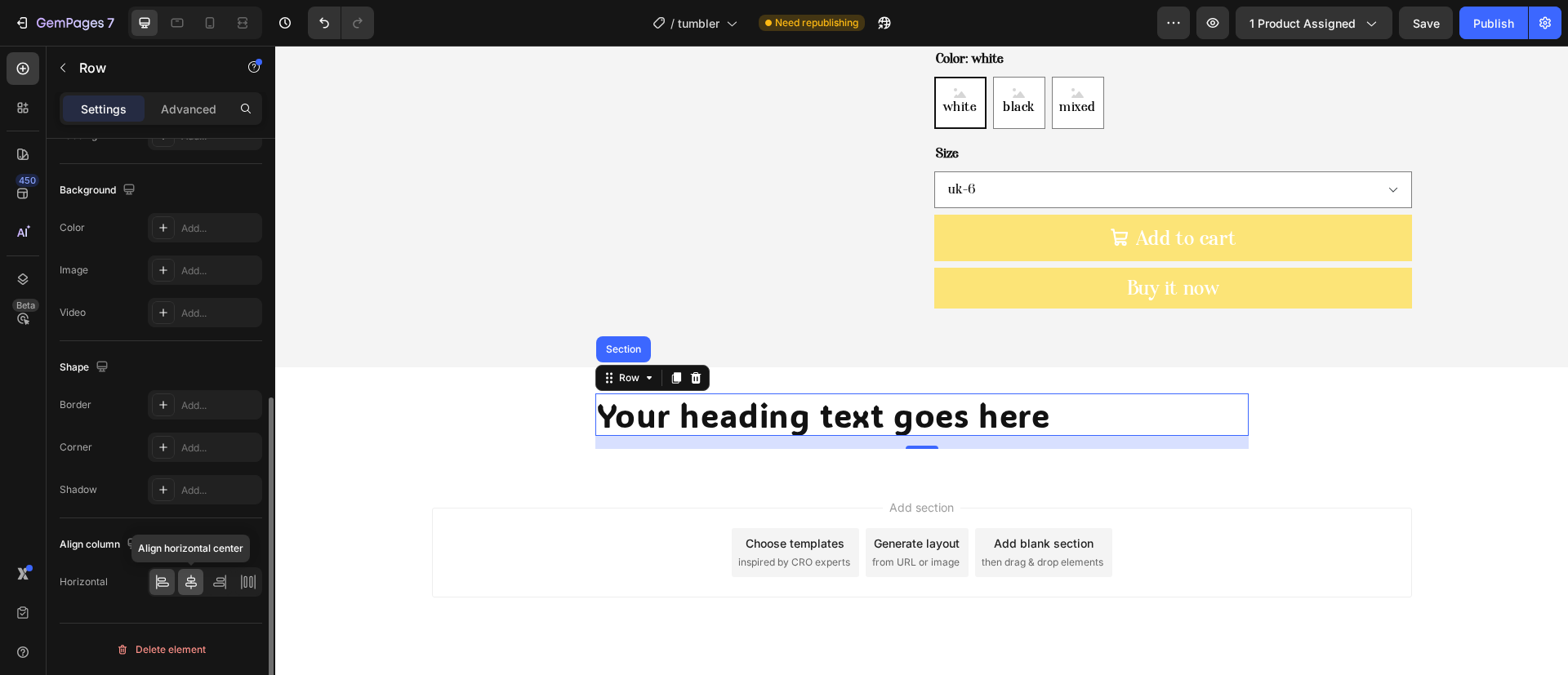
click at [197, 589] on icon at bounding box center [191, 581] width 16 height 16
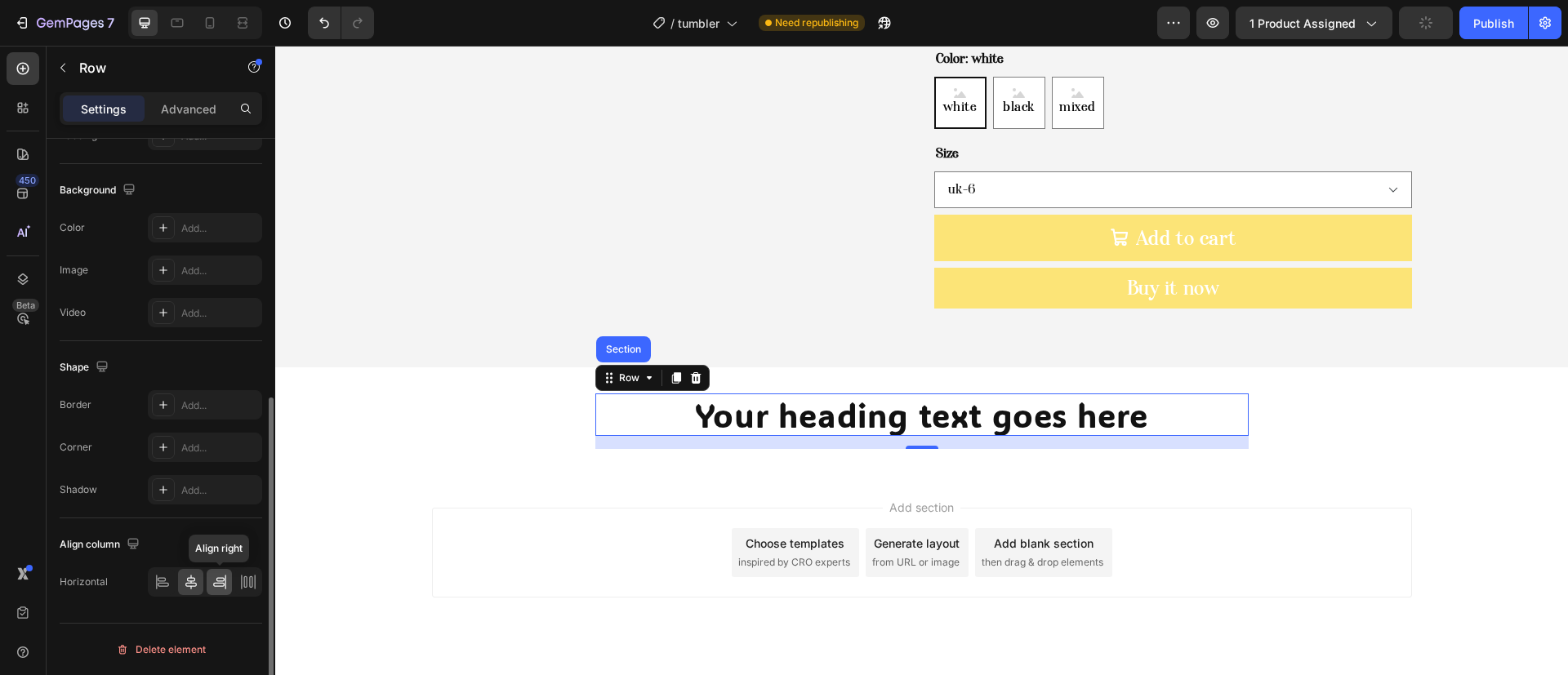
click at [218, 586] on icon at bounding box center [218, 584] width 11 height 4
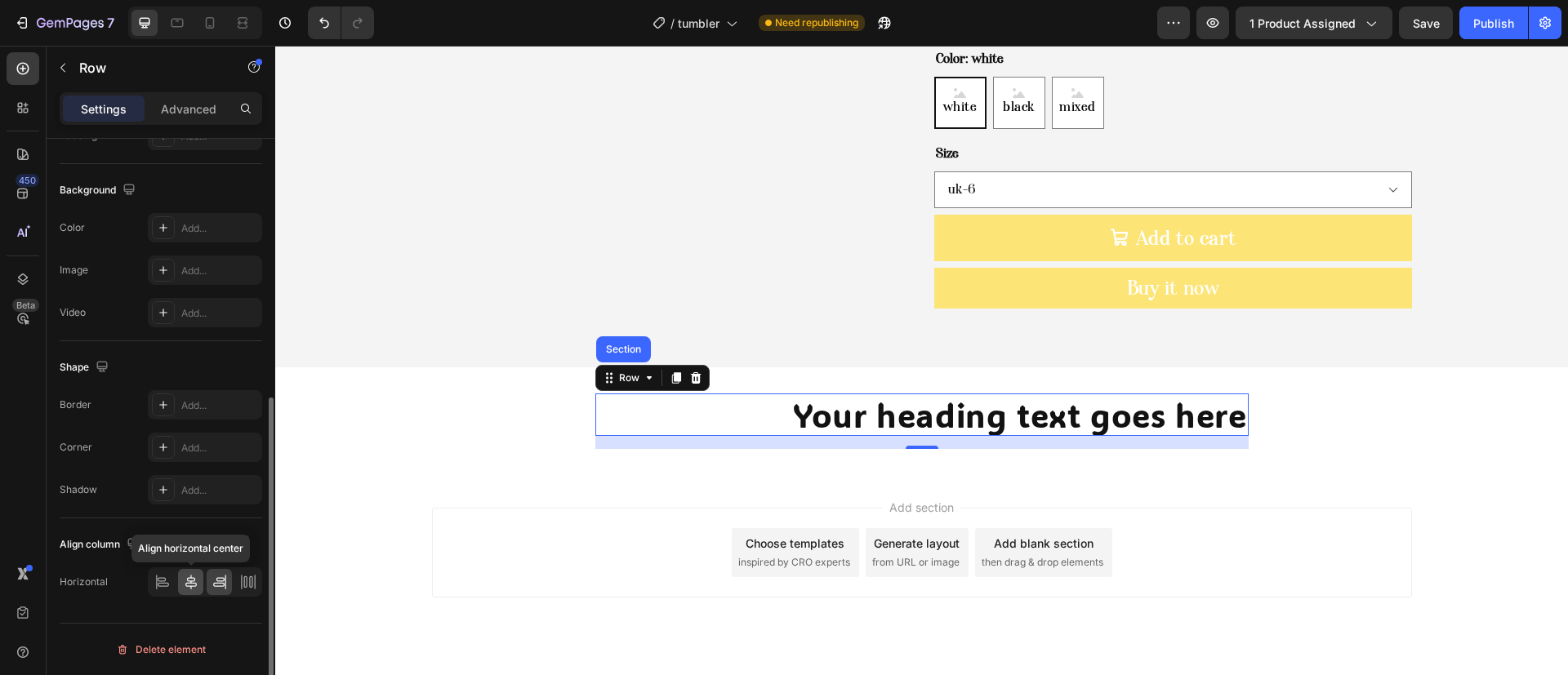
click at [197, 582] on icon at bounding box center [191, 581] width 16 height 16
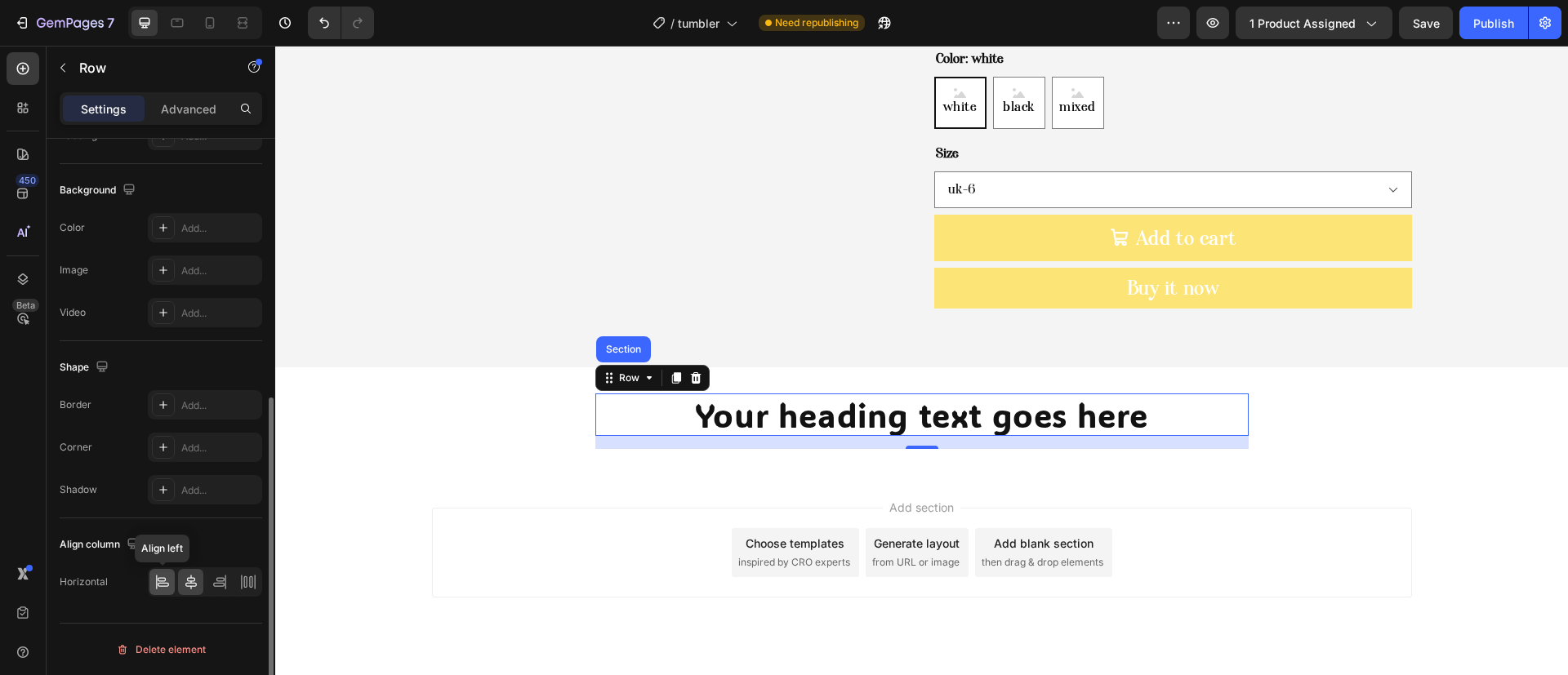
click at [161, 582] on icon at bounding box center [162, 584] width 11 height 4
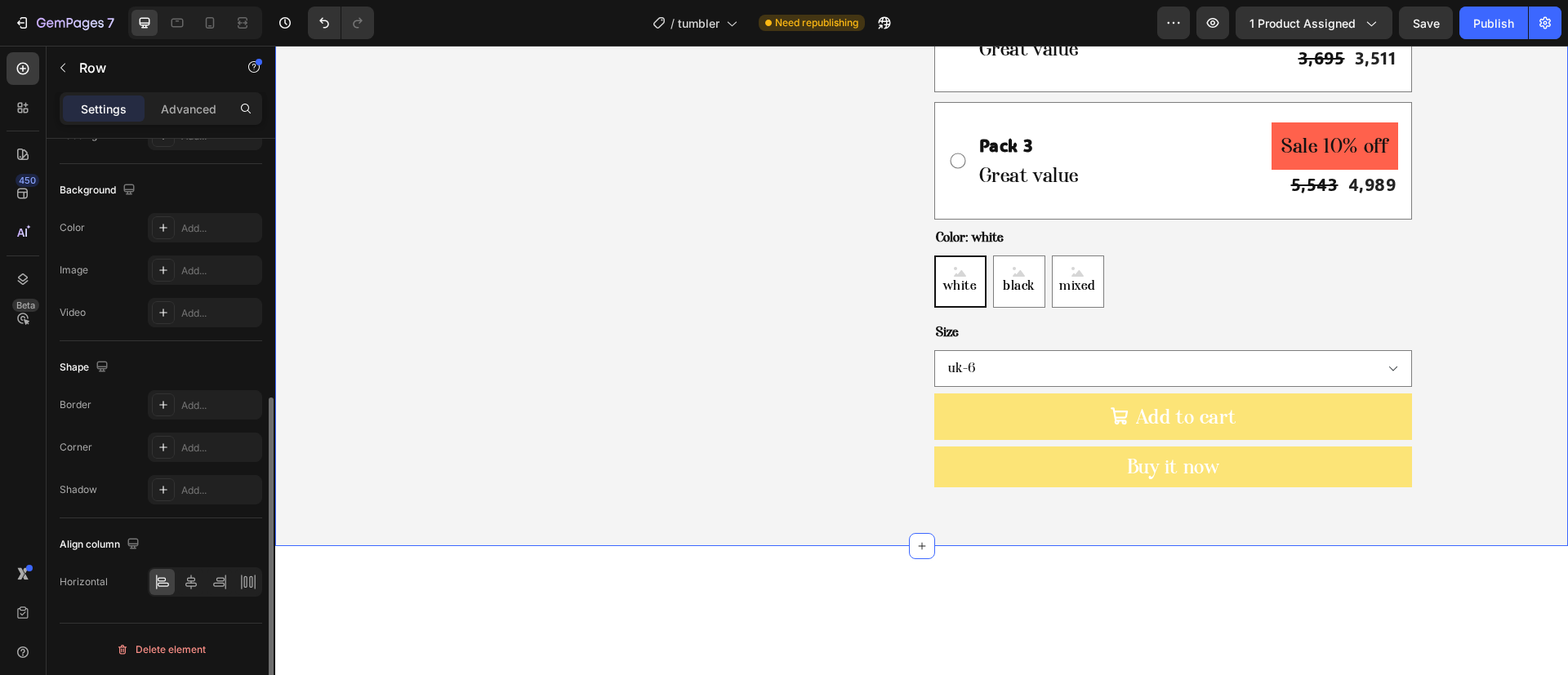
scroll to position [552, 0]
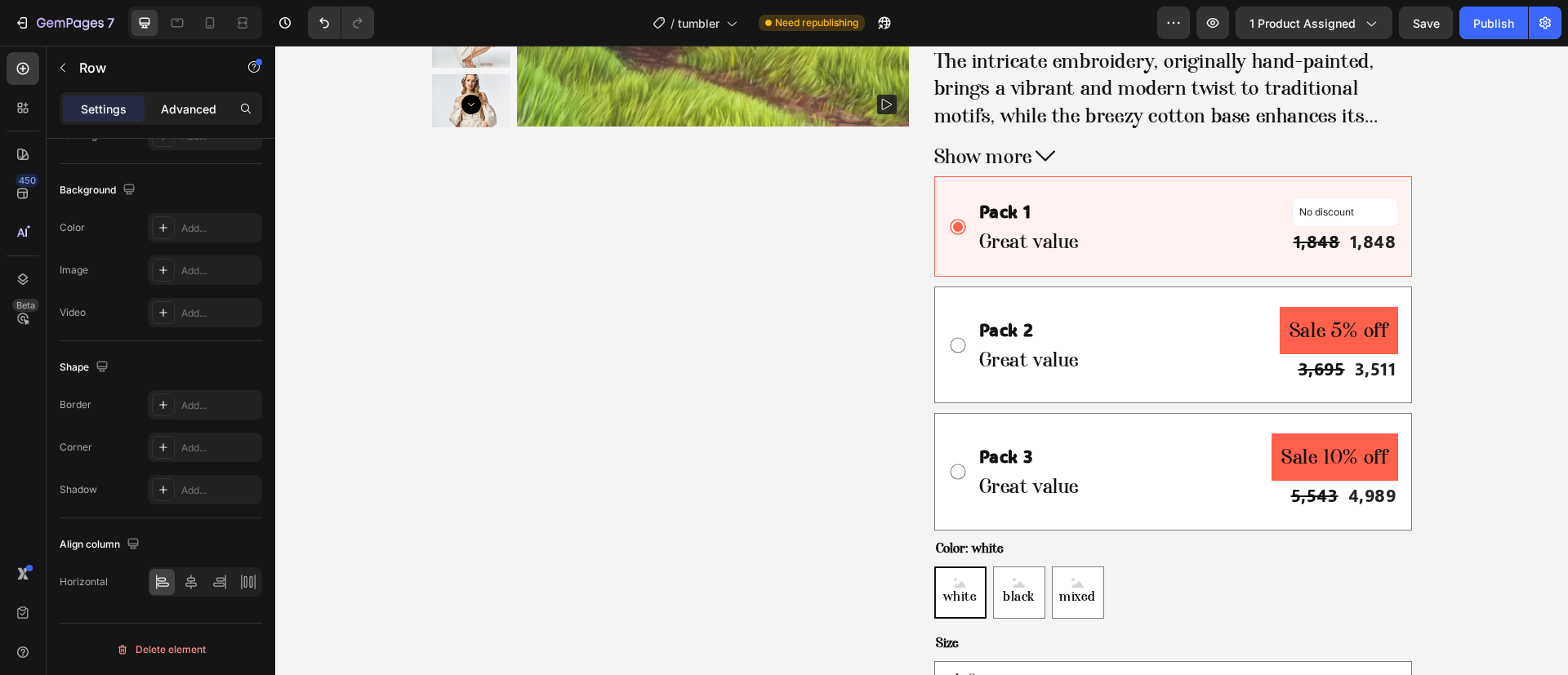
click at [193, 98] on div "Advanced" at bounding box center [188, 109] width 82 height 26
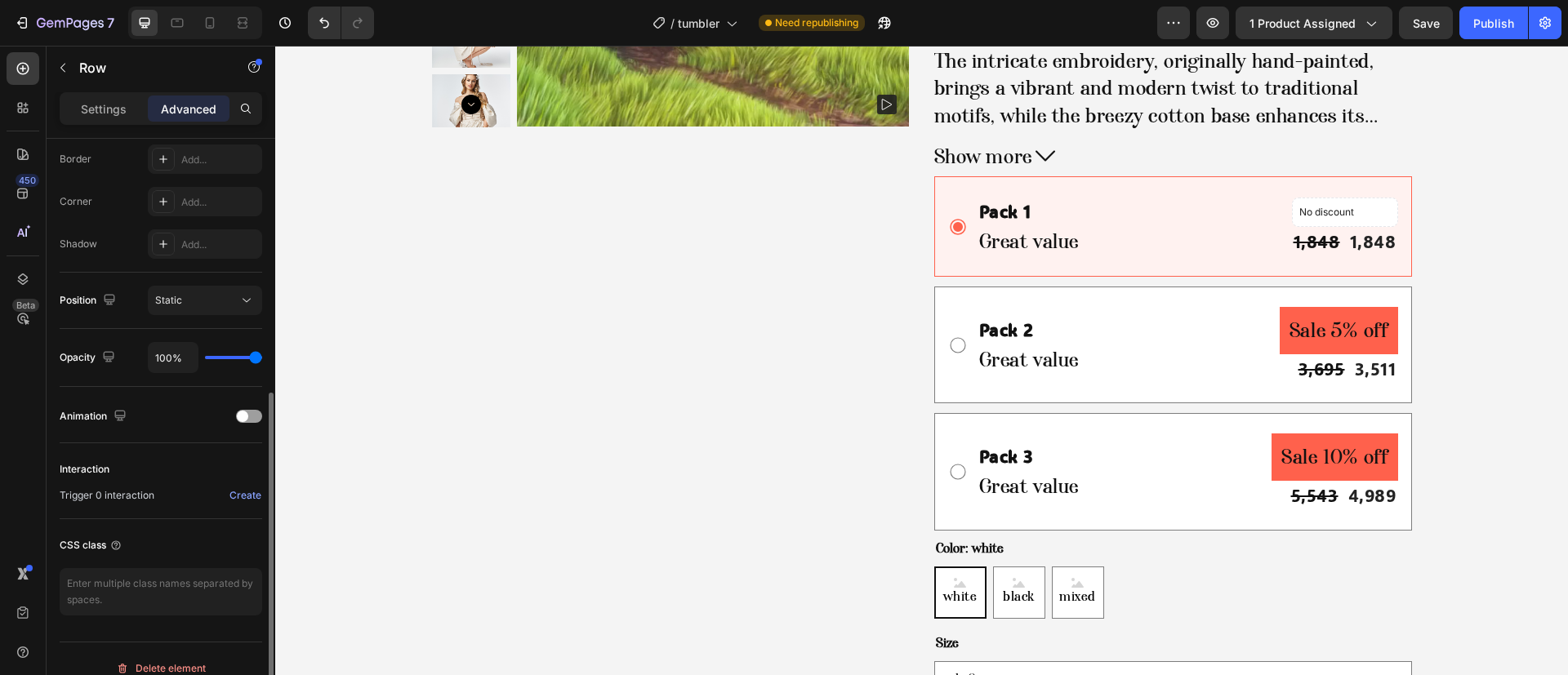
scroll to position [96, 0]
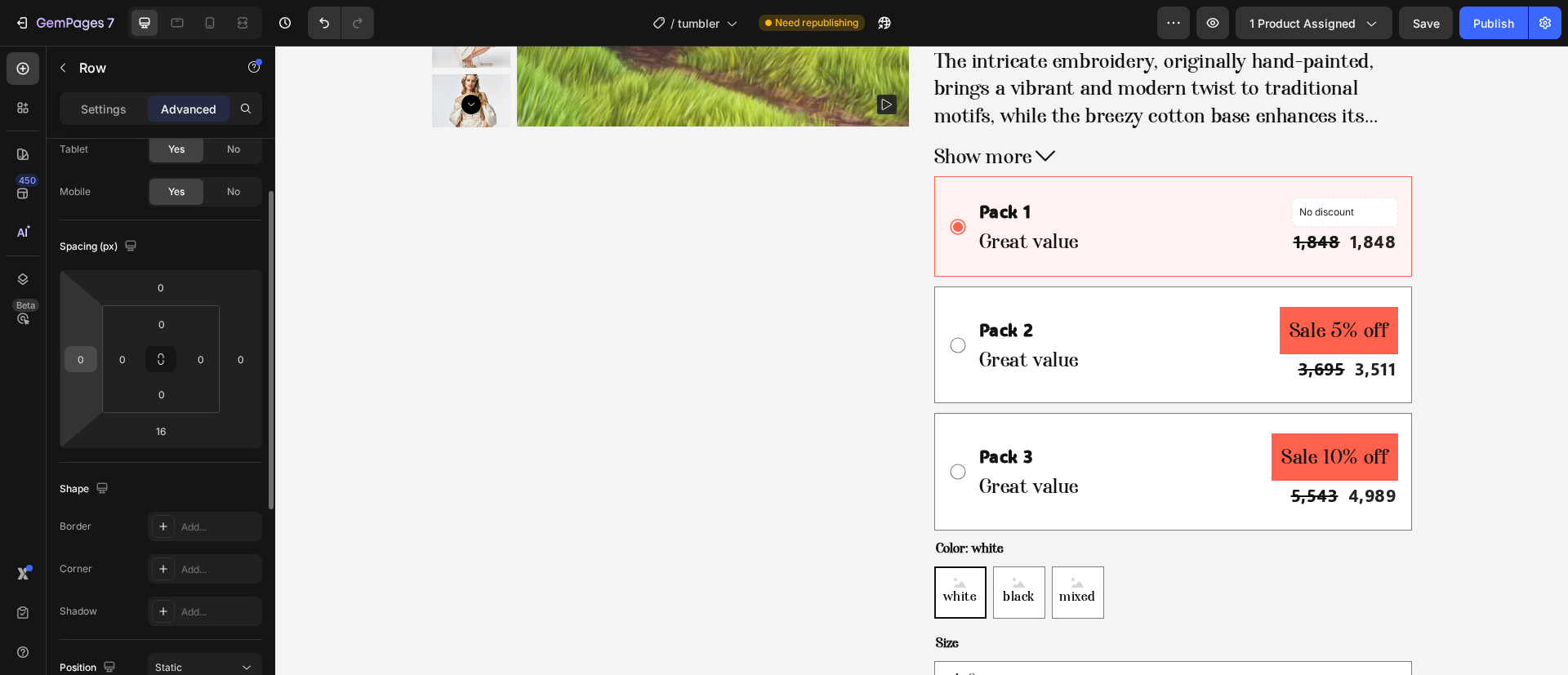
click at [92, 359] on input "0" at bounding box center [81, 358] width 25 height 25
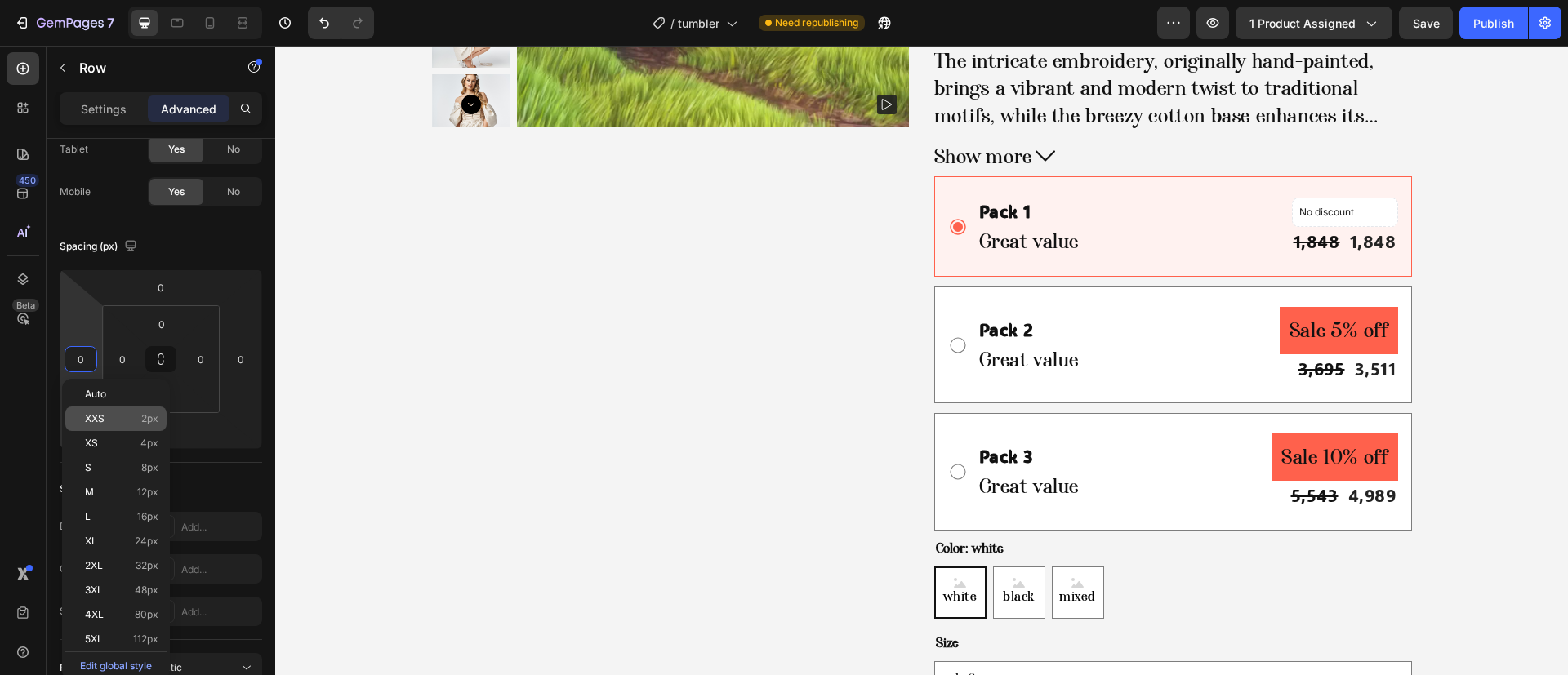
type input "1"
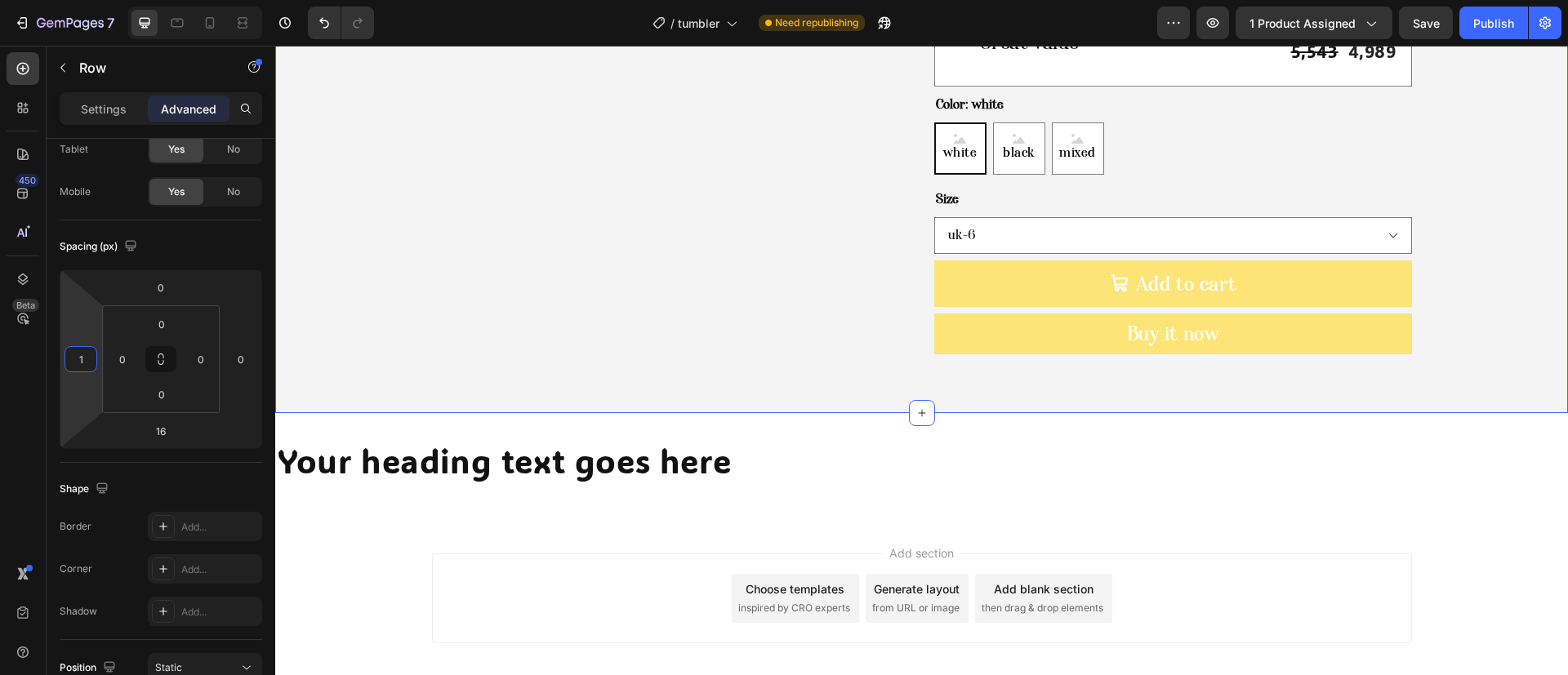
scroll to position [1041, 0]
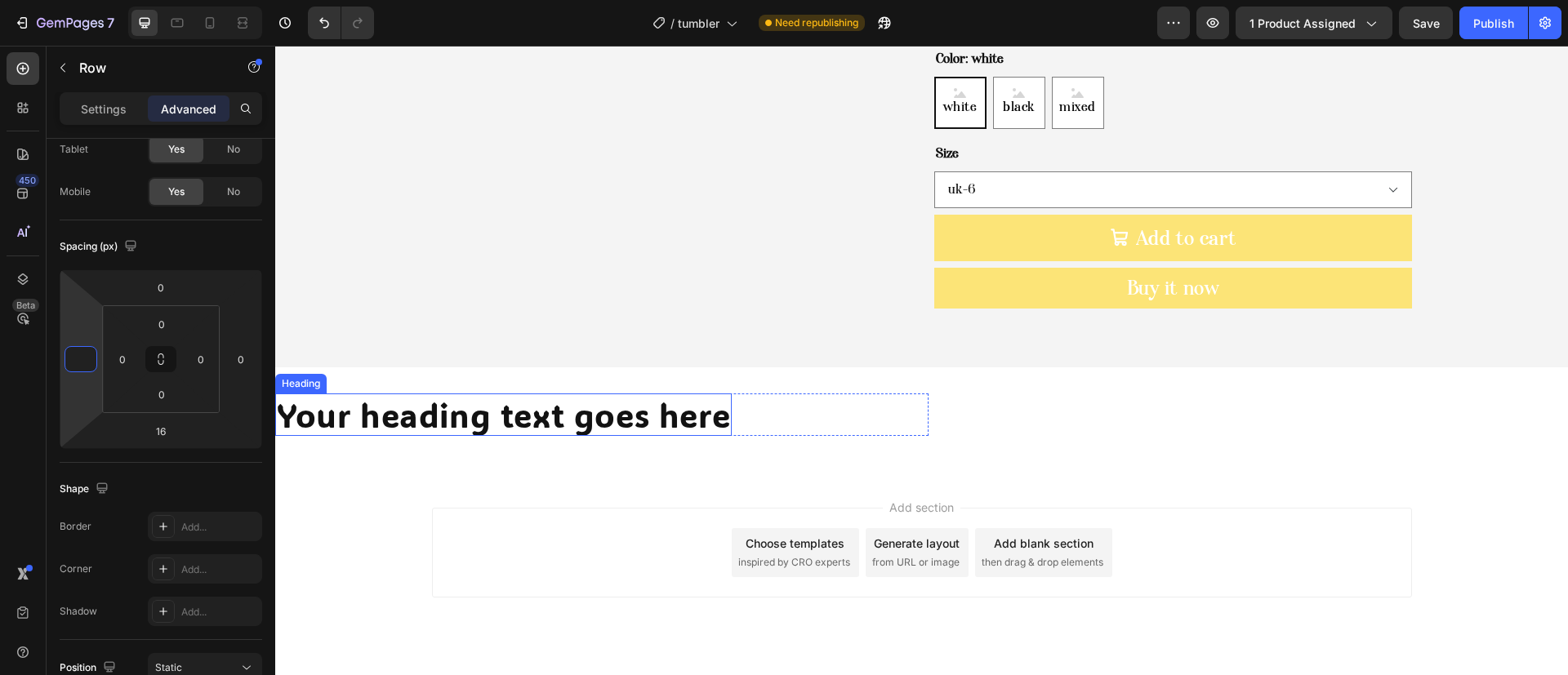
type input "0"
type input "1"
type input "0"
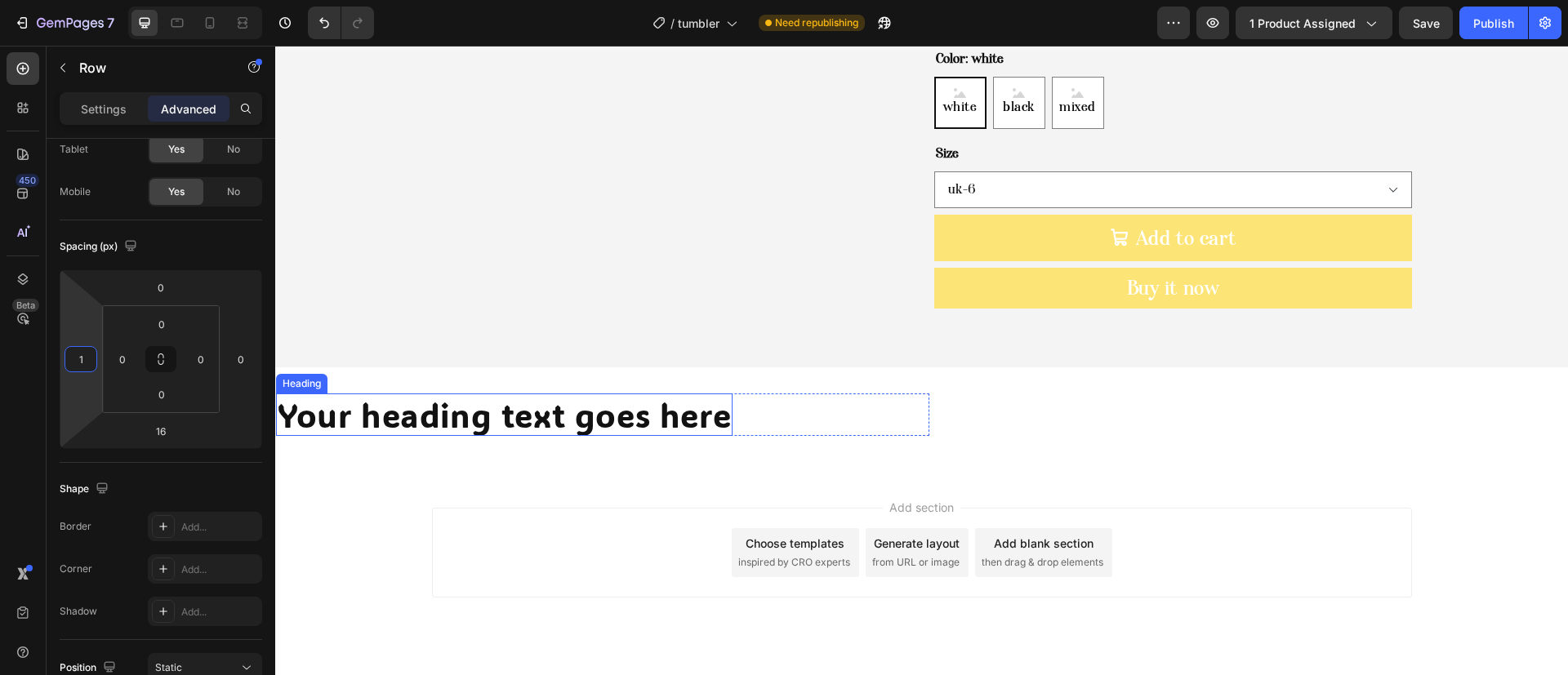
type input "1"
type input "2"
type input "1"
type input "50"
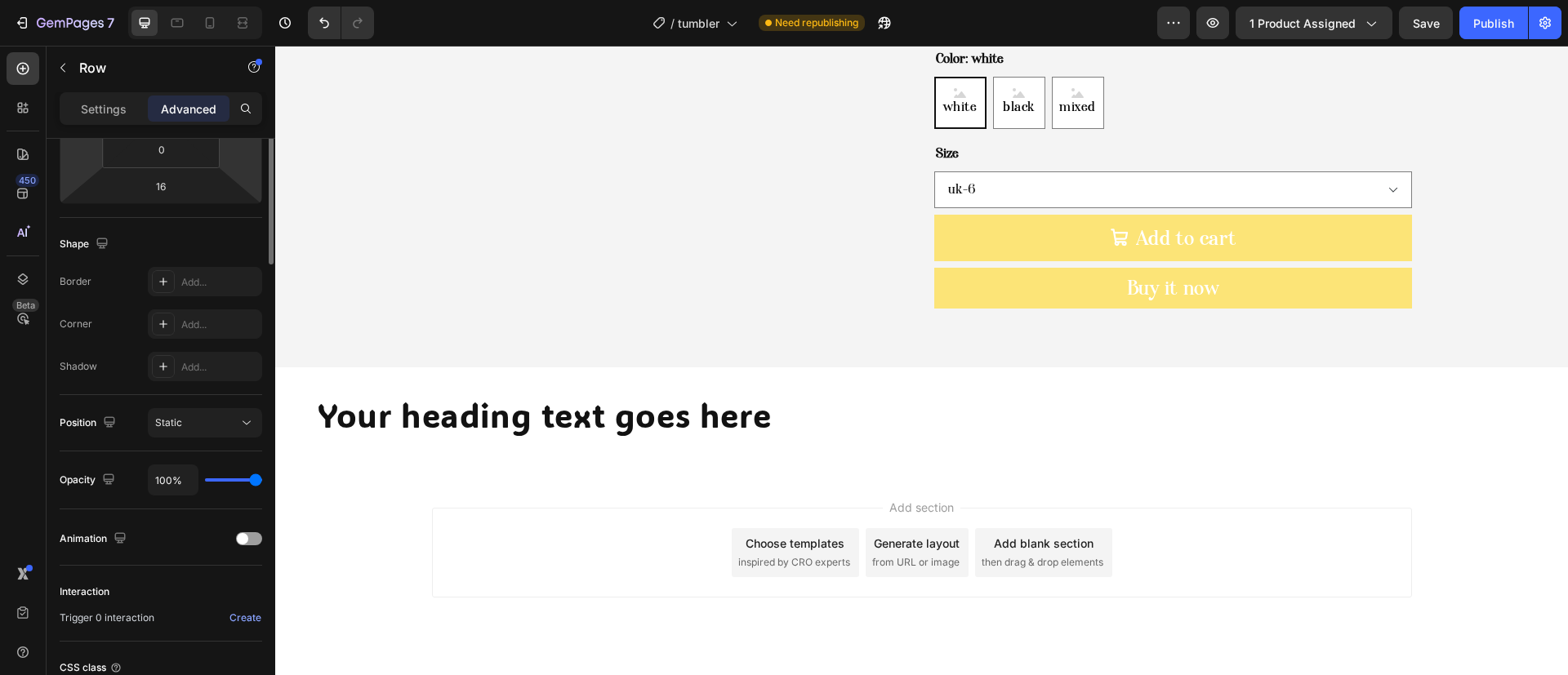
scroll to position [463, 0]
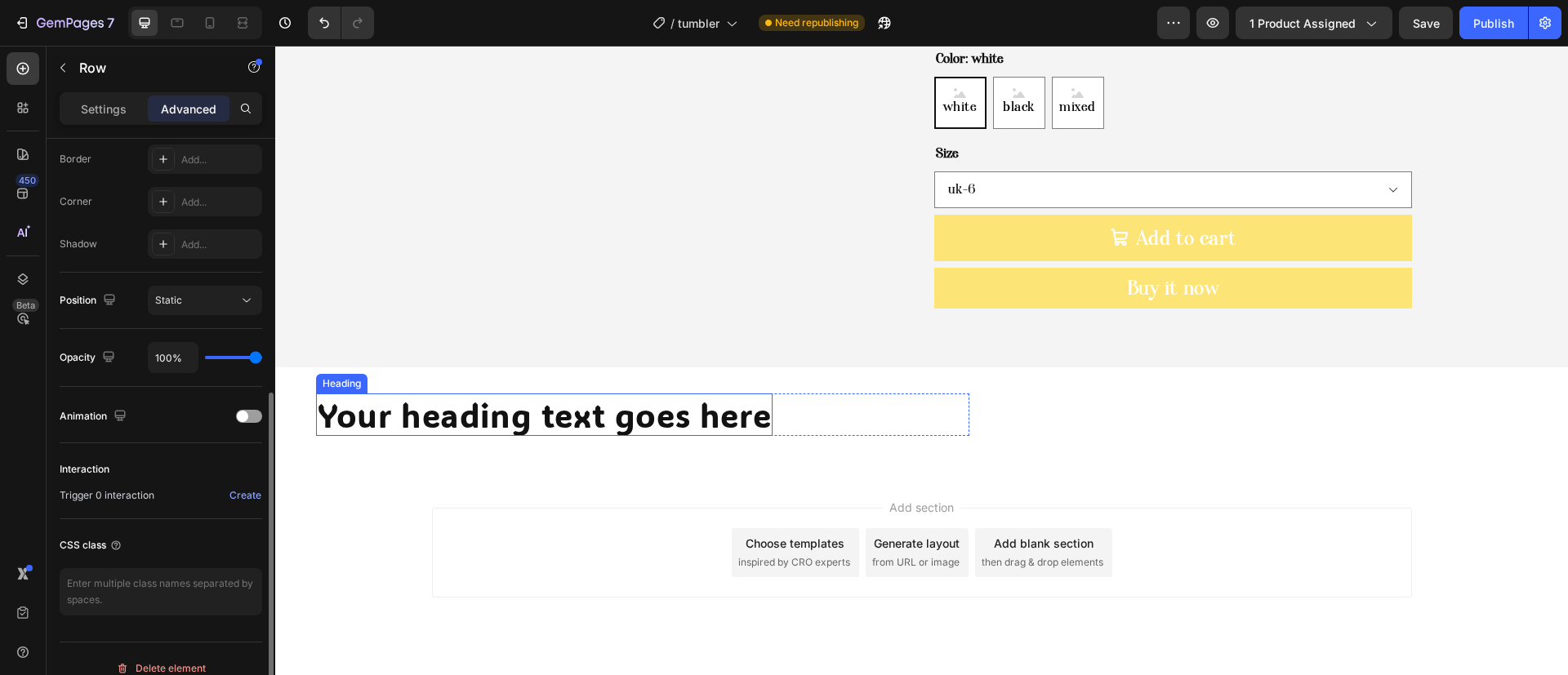
click at [457, 393] on h2 "Your heading text goes here" at bounding box center [544, 414] width 456 height 43
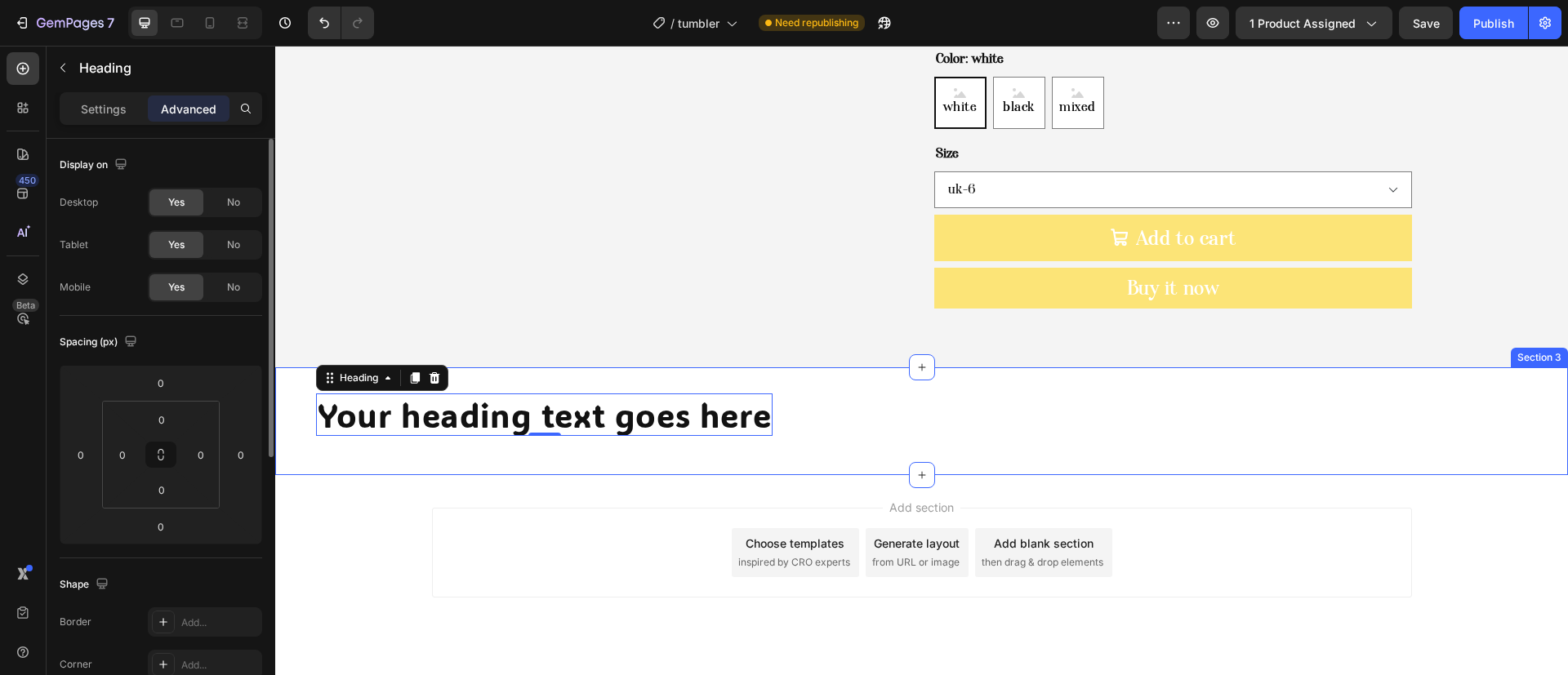
click at [512, 367] on div "Your heading text goes here Heading 0 Row Section 3" at bounding box center [921, 421] width 1293 height 108
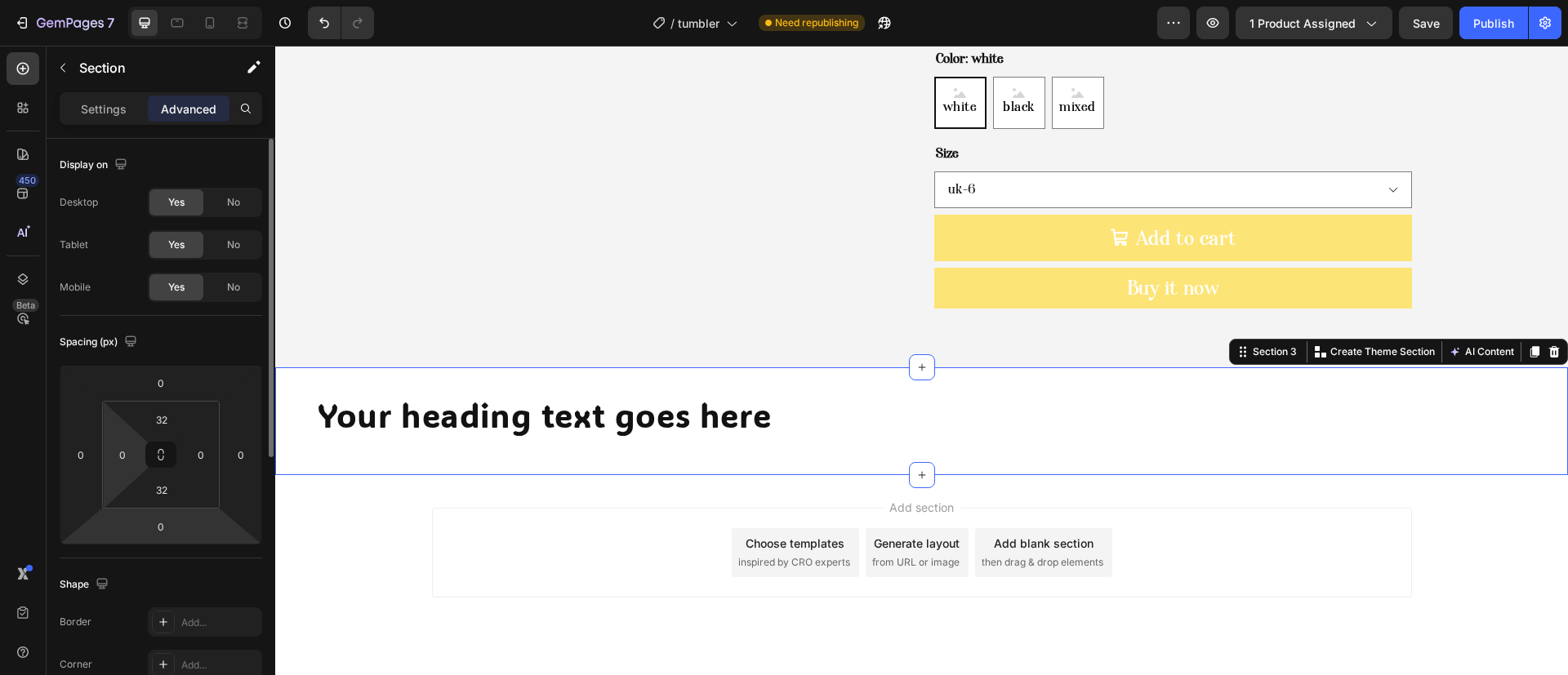
scroll to position [122, 0]
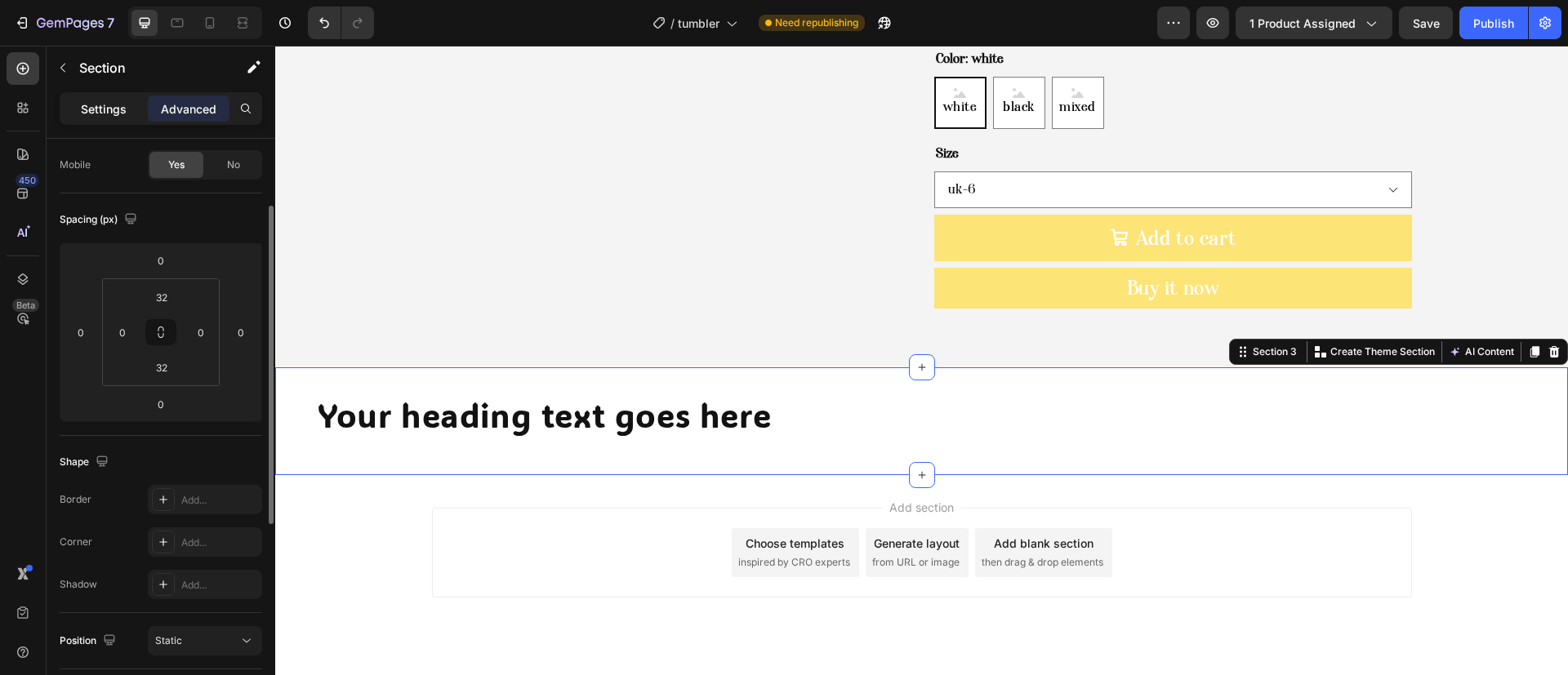
click at [107, 102] on p "Settings" at bounding box center [104, 109] width 46 height 17
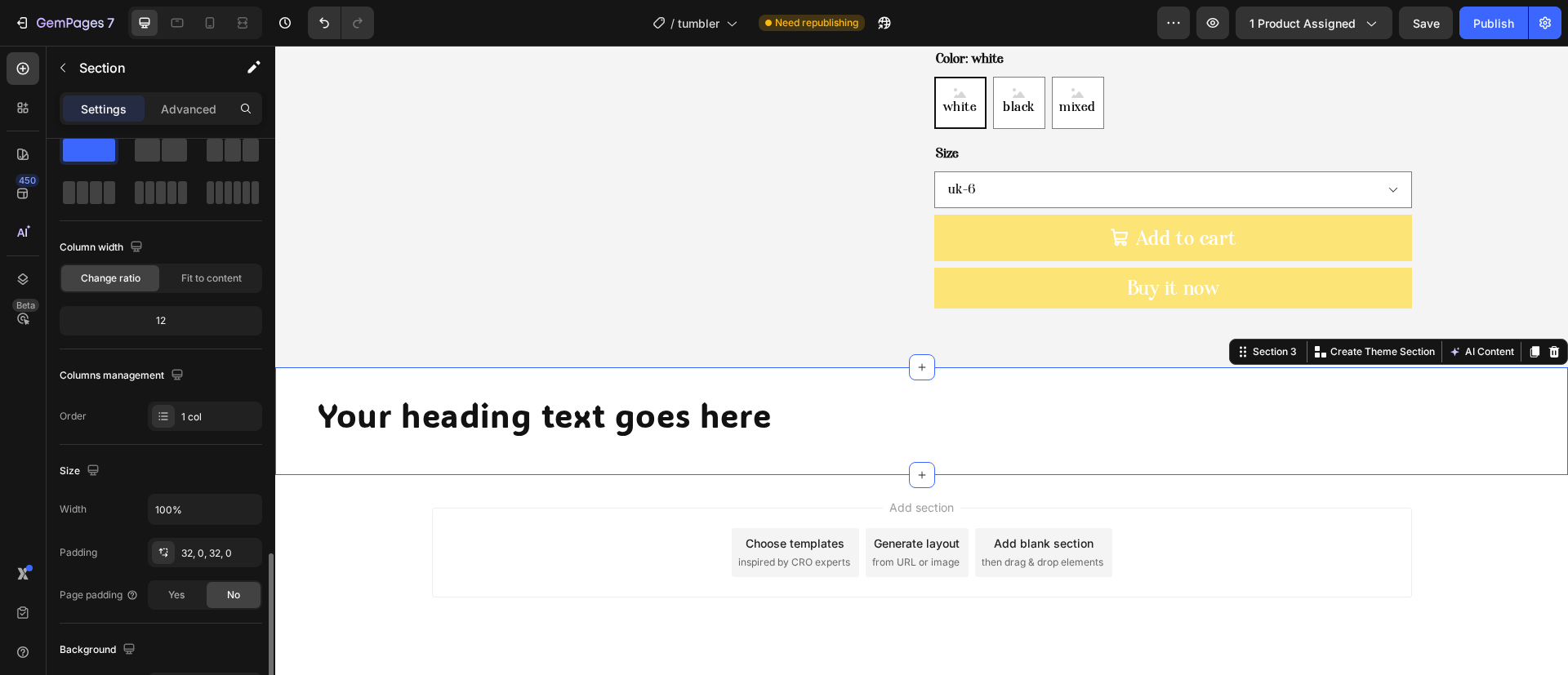
scroll to position [0, 0]
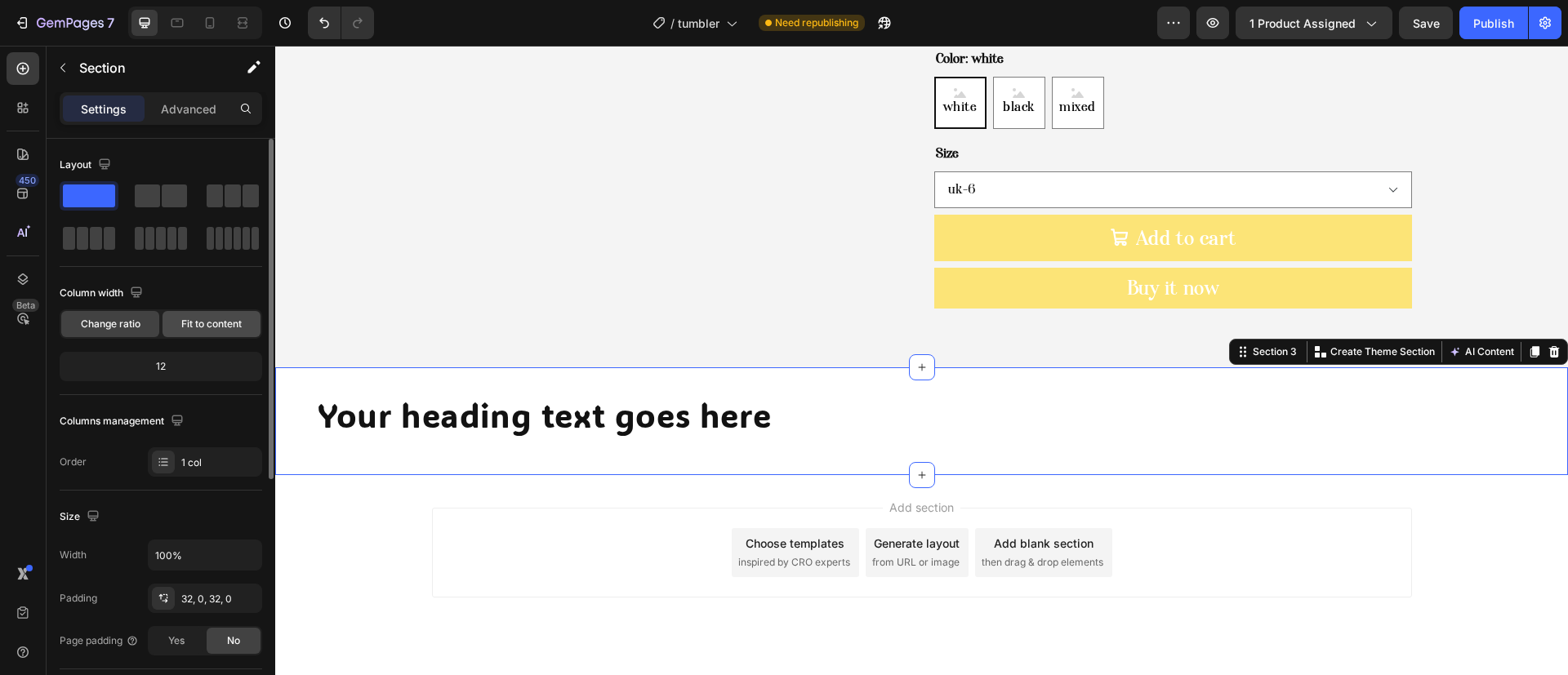
click at [206, 327] on span "Fit to content" at bounding box center [211, 324] width 61 height 15
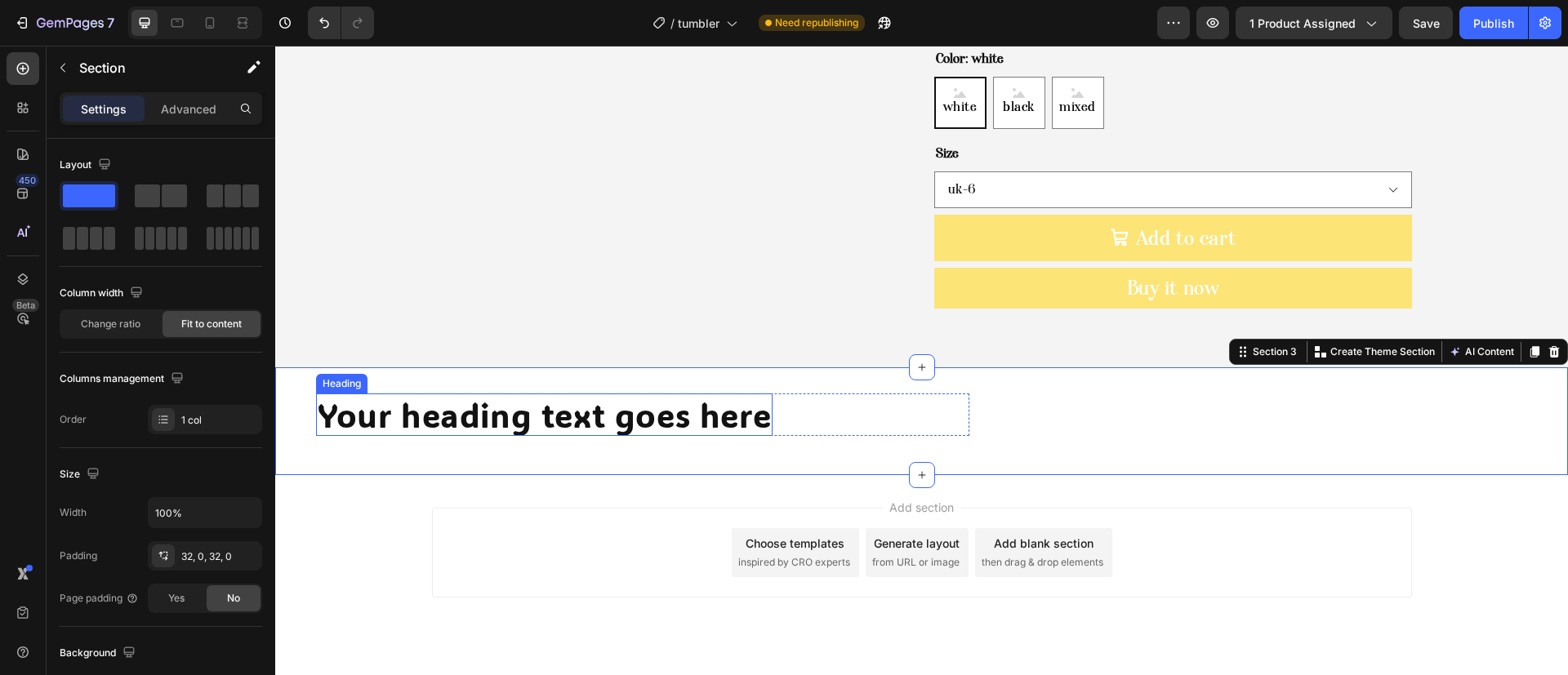
click at [470, 393] on h2 "Your heading text goes here" at bounding box center [544, 414] width 456 height 43
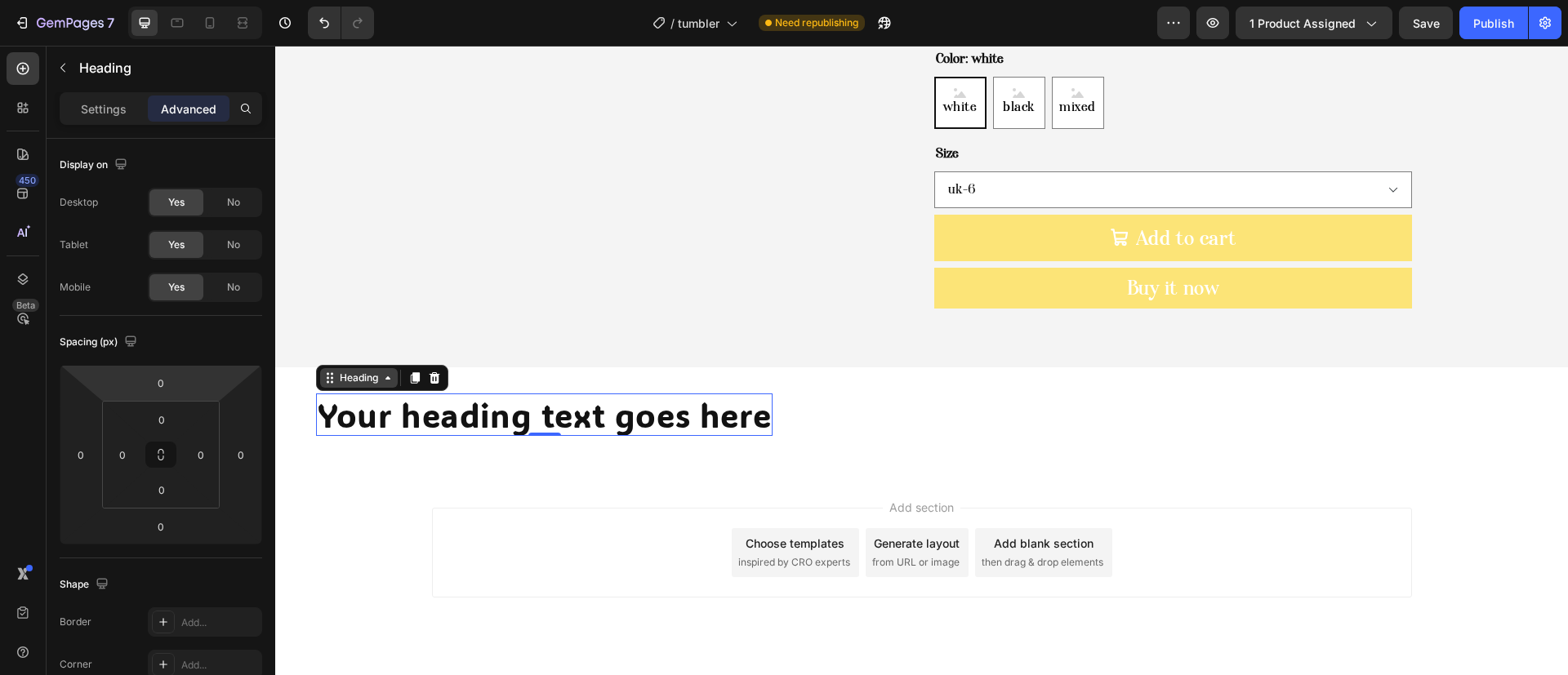
click at [353, 370] on div "Heading" at bounding box center [359, 377] width 45 height 15
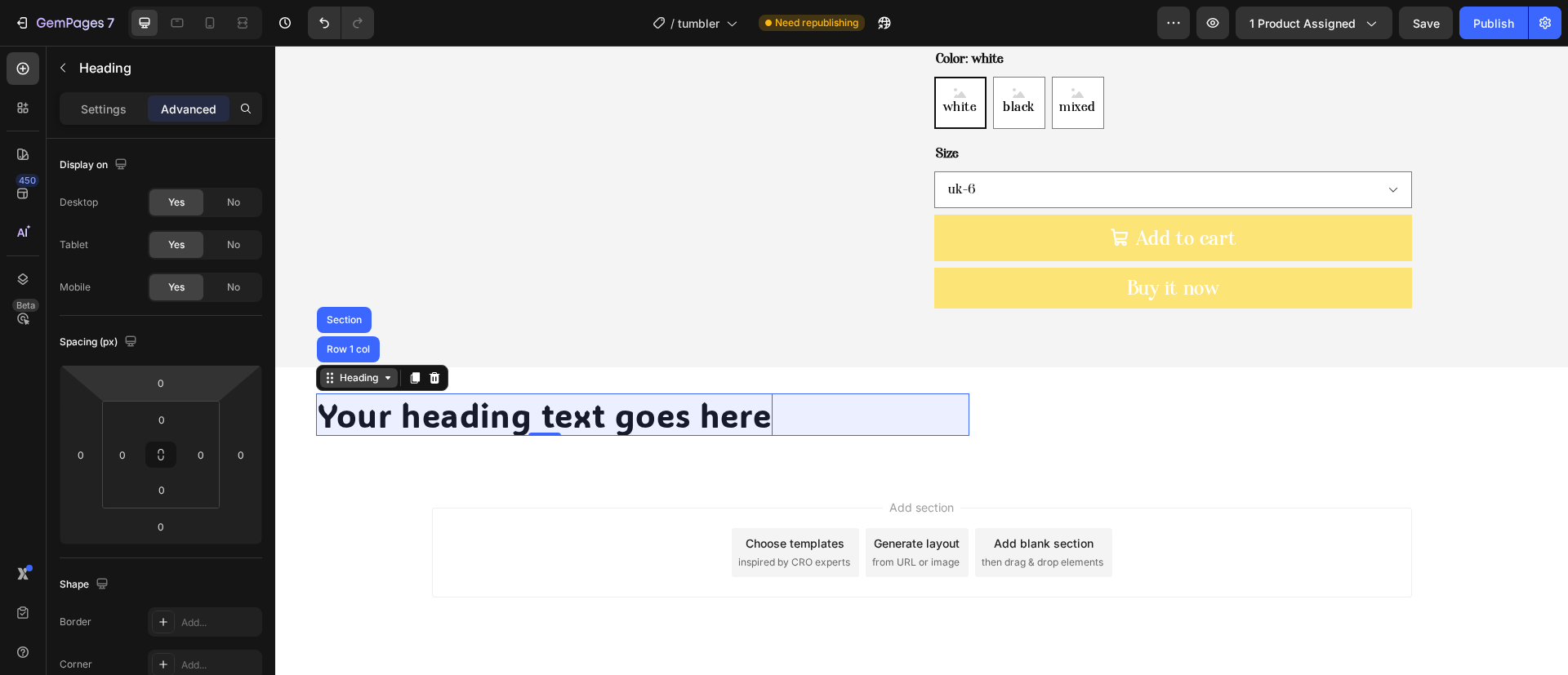
click at [354, 344] on div "Row 1 col" at bounding box center [349, 349] width 50 height 10
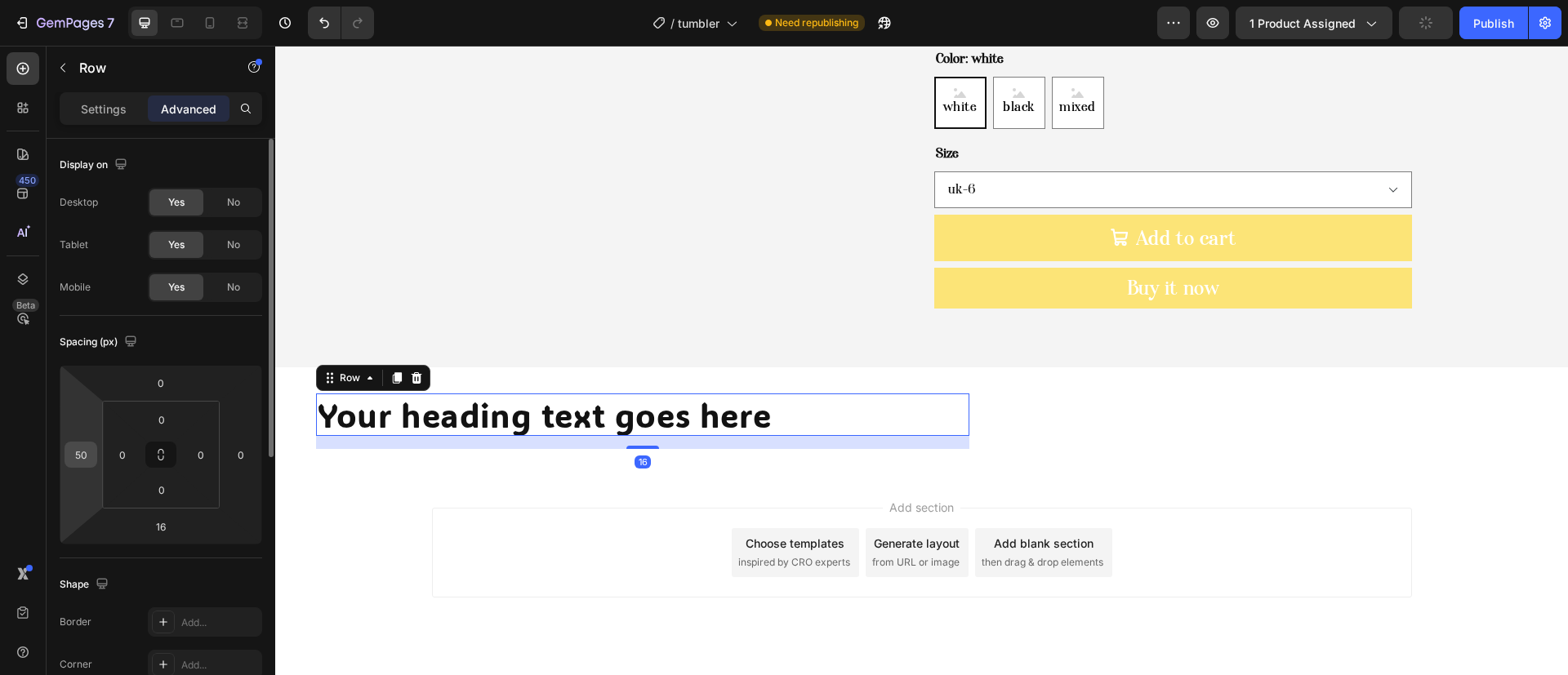
click at [88, 452] on input "50" at bounding box center [81, 454] width 25 height 25
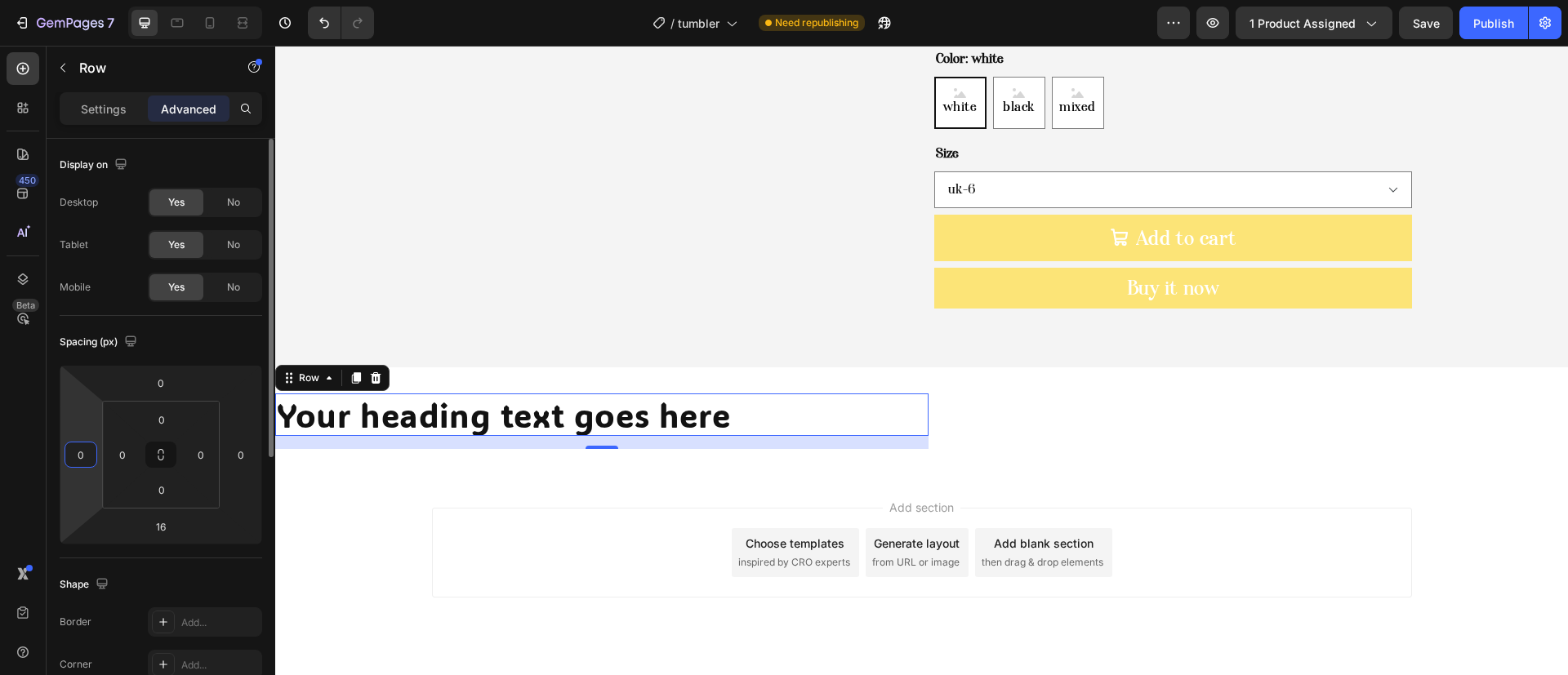
type input "0"
click at [503, 515] on div "Add section Choose templates inspired by CRO experts Generate layout from URL o…" at bounding box center [922, 553] width 980 height 90
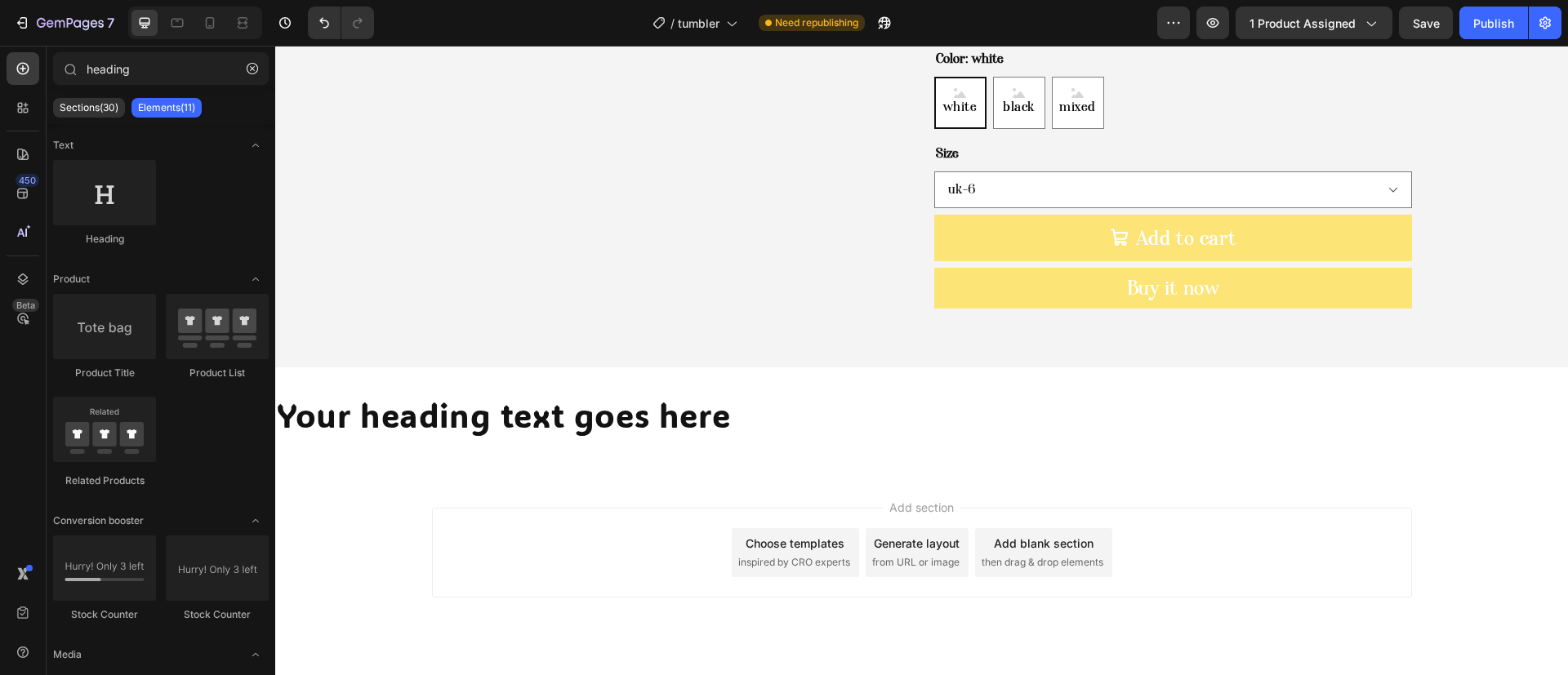
click at [417, 393] on h2 "Your heading text goes here" at bounding box center [503, 414] width 456 height 43
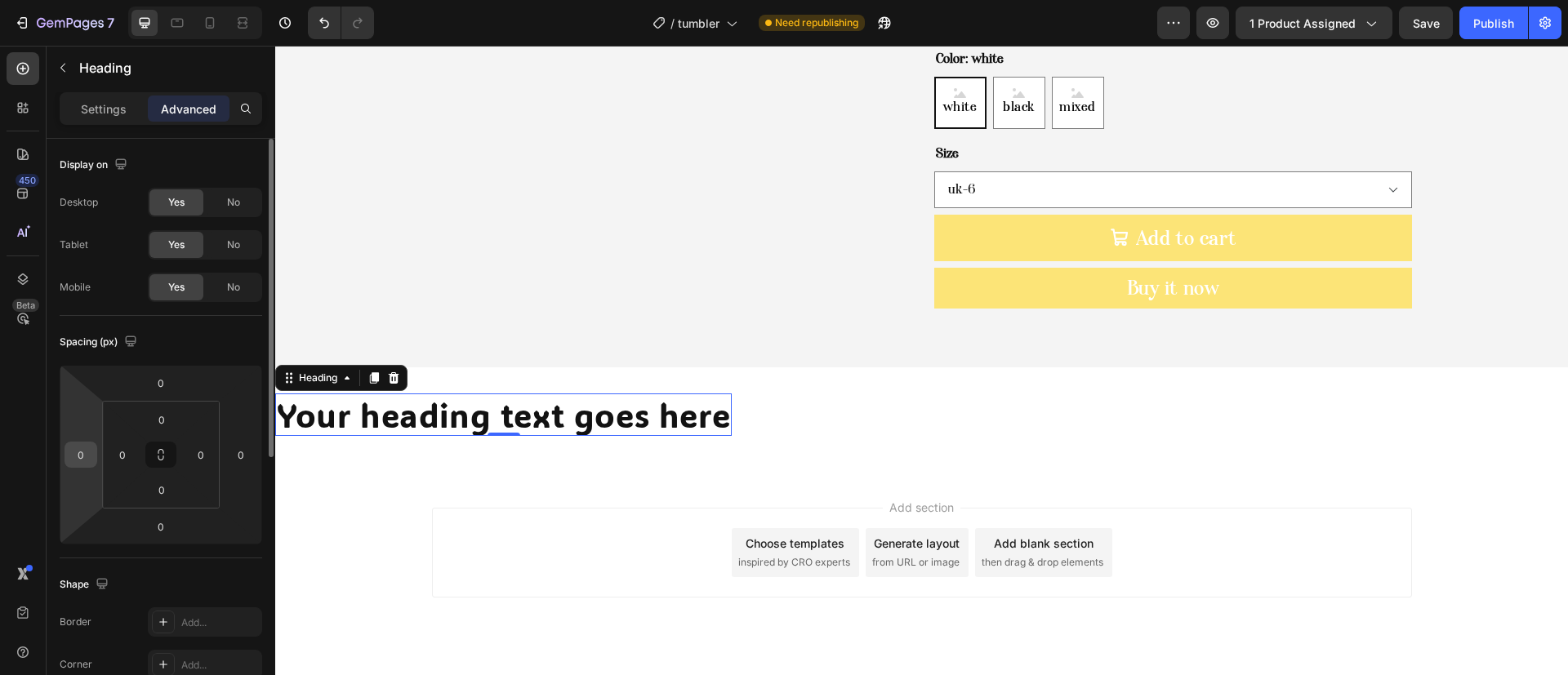
click at [72, 460] on input "0" at bounding box center [81, 454] width 25 height 25
click at [316, 370] on div "Heading" at bounding box center [318, 377] width 45 height 15
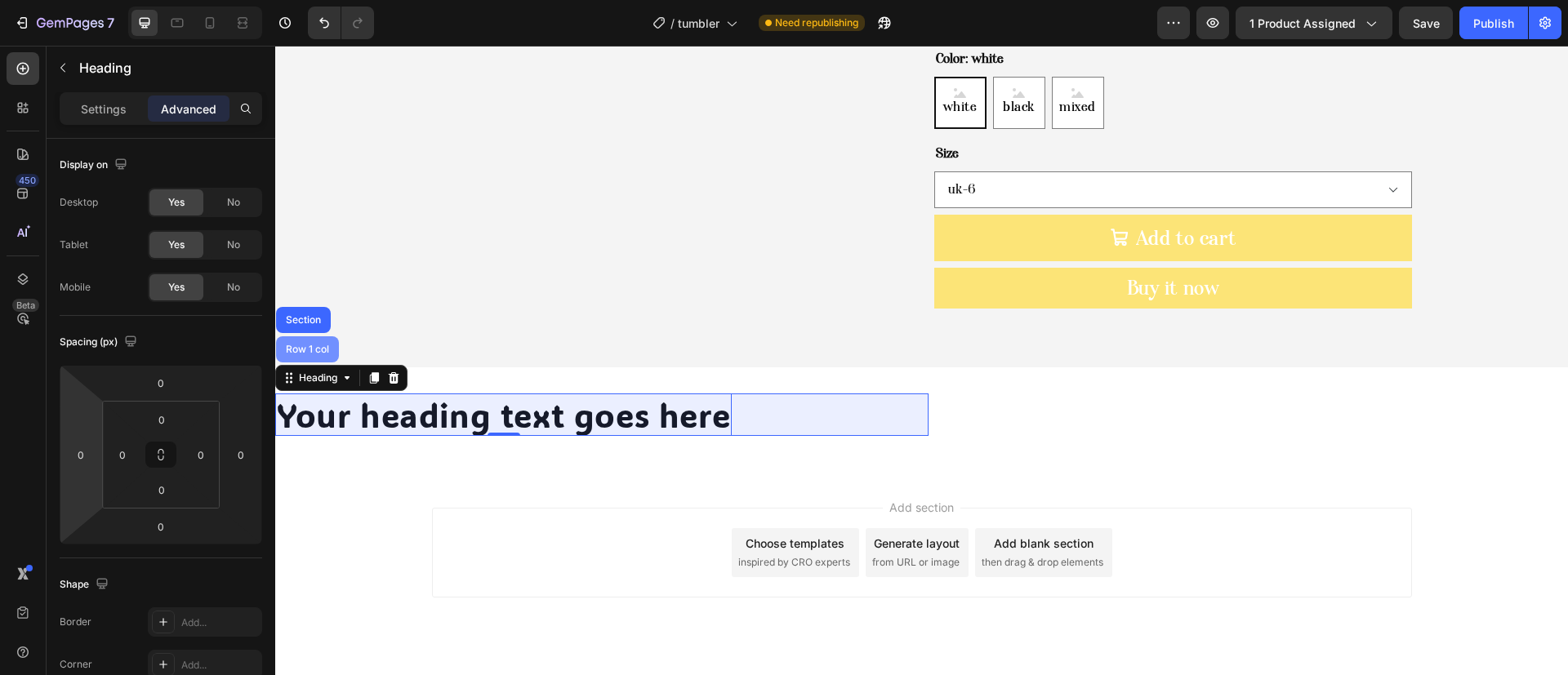
click at [319, 344] on div "Row 1 col" at bounding box center [308, 349] width 50 height 10
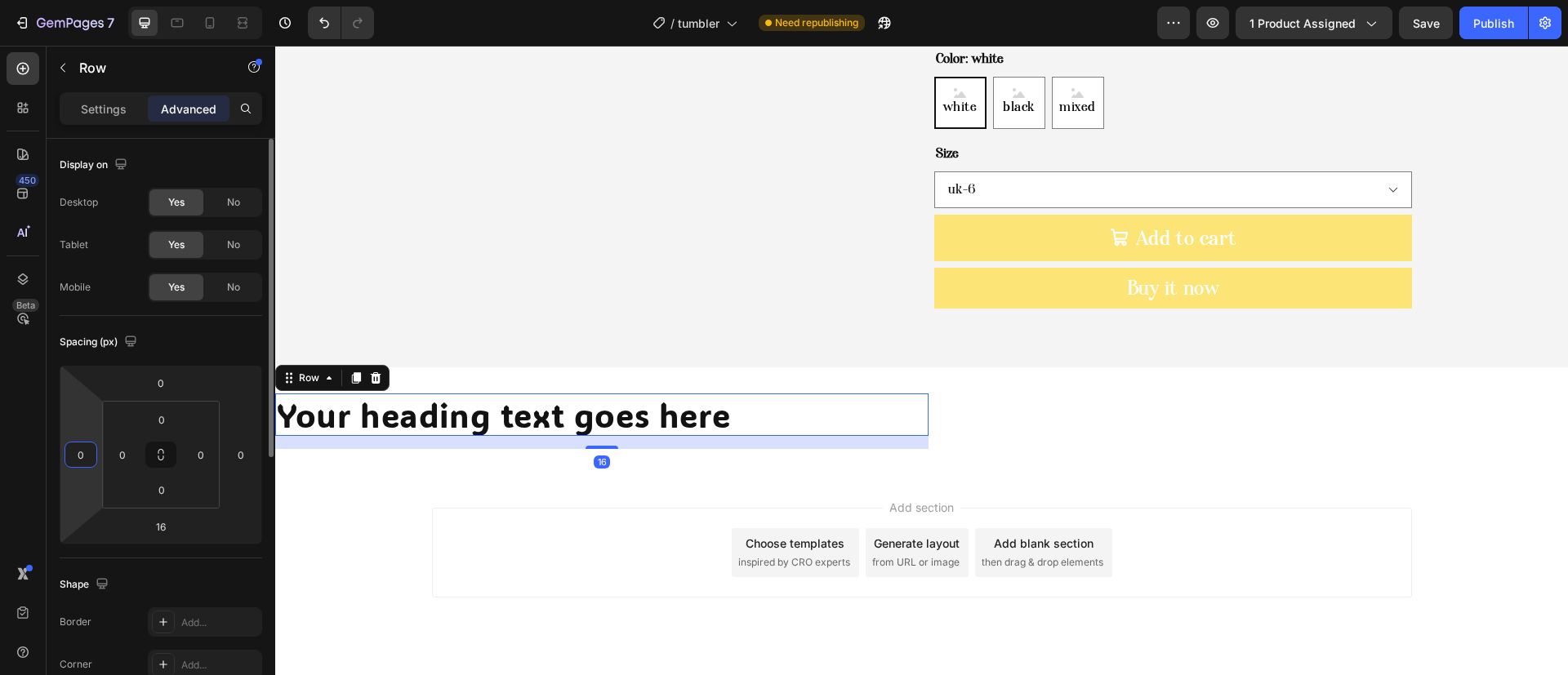
click at [90, 456] on input "0" at bounding box center [81, 454] width 25 height 25
type input "1"
type input "0"
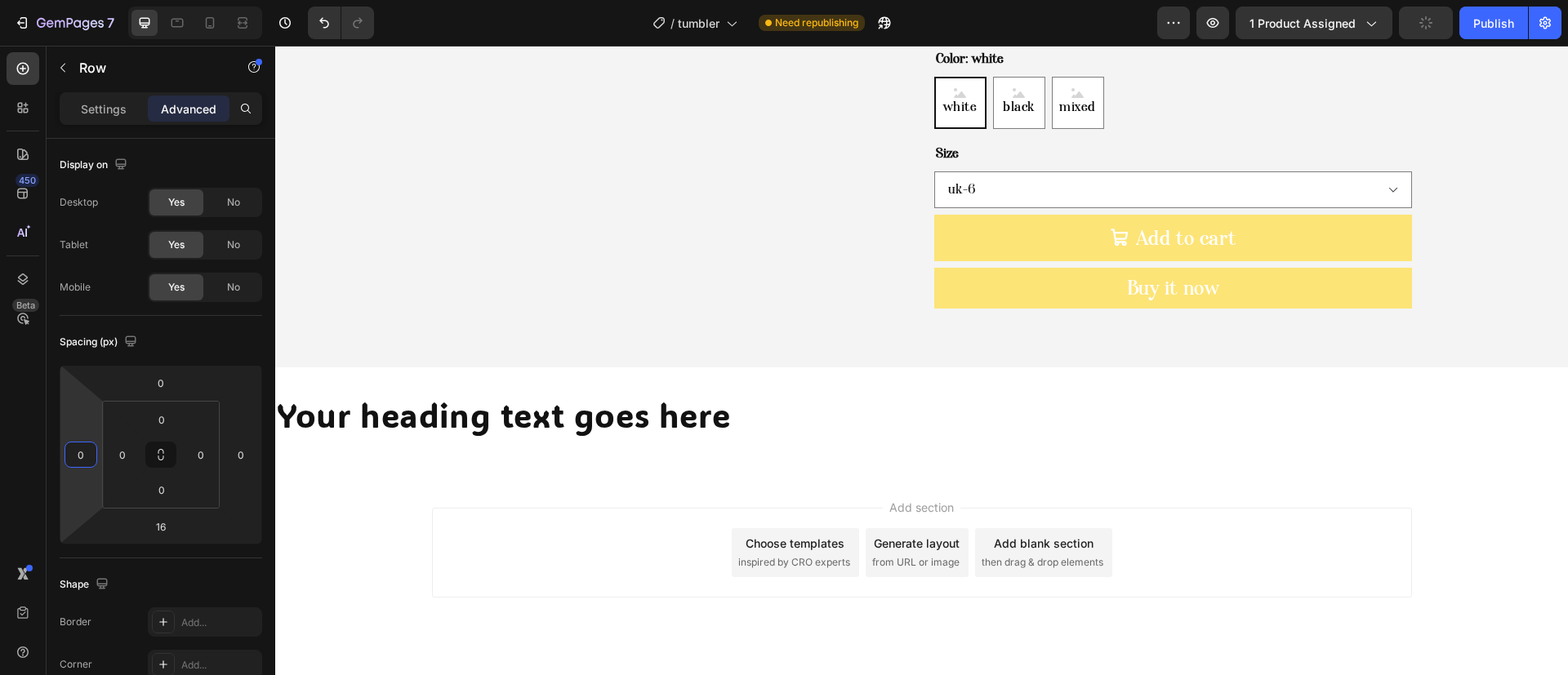
click at [518, 541] on div "Add section Choose templates inspired by CRO experts Generate layout from URL o…" at bounding box center [922, 553] width 980 height 90
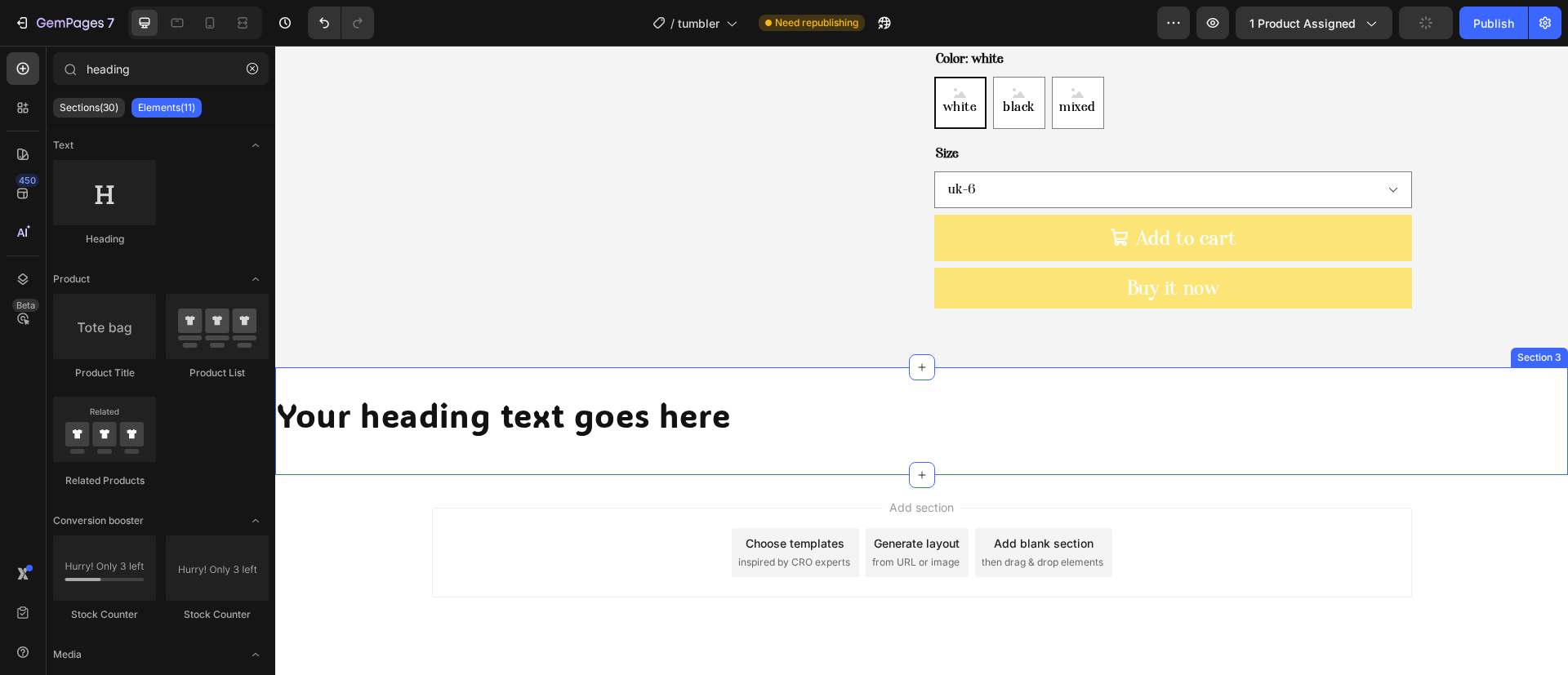
click at [436, 367] on div "Your heading text goes here Heading Row Section 3" at bounding box center [921, 421] width 1293 height 108
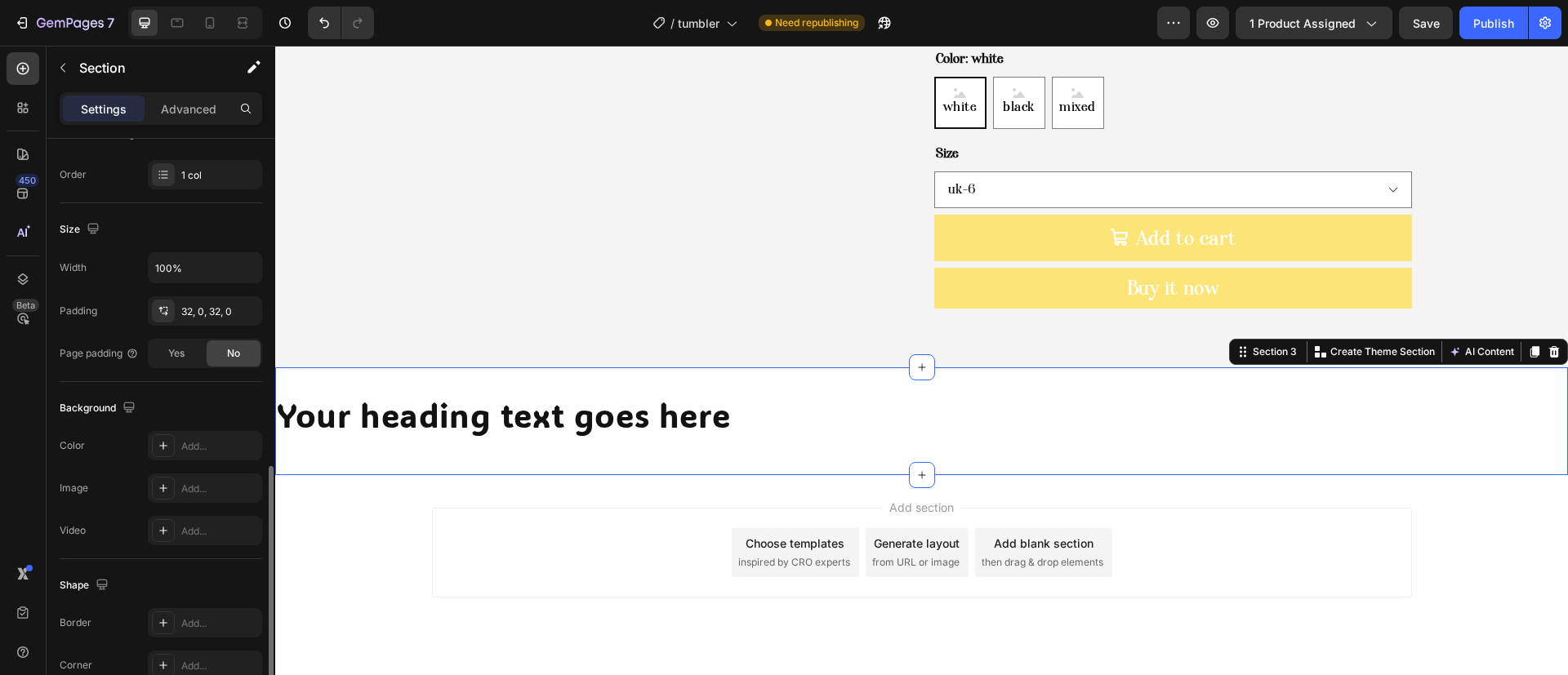
scroll to position [463, 0]
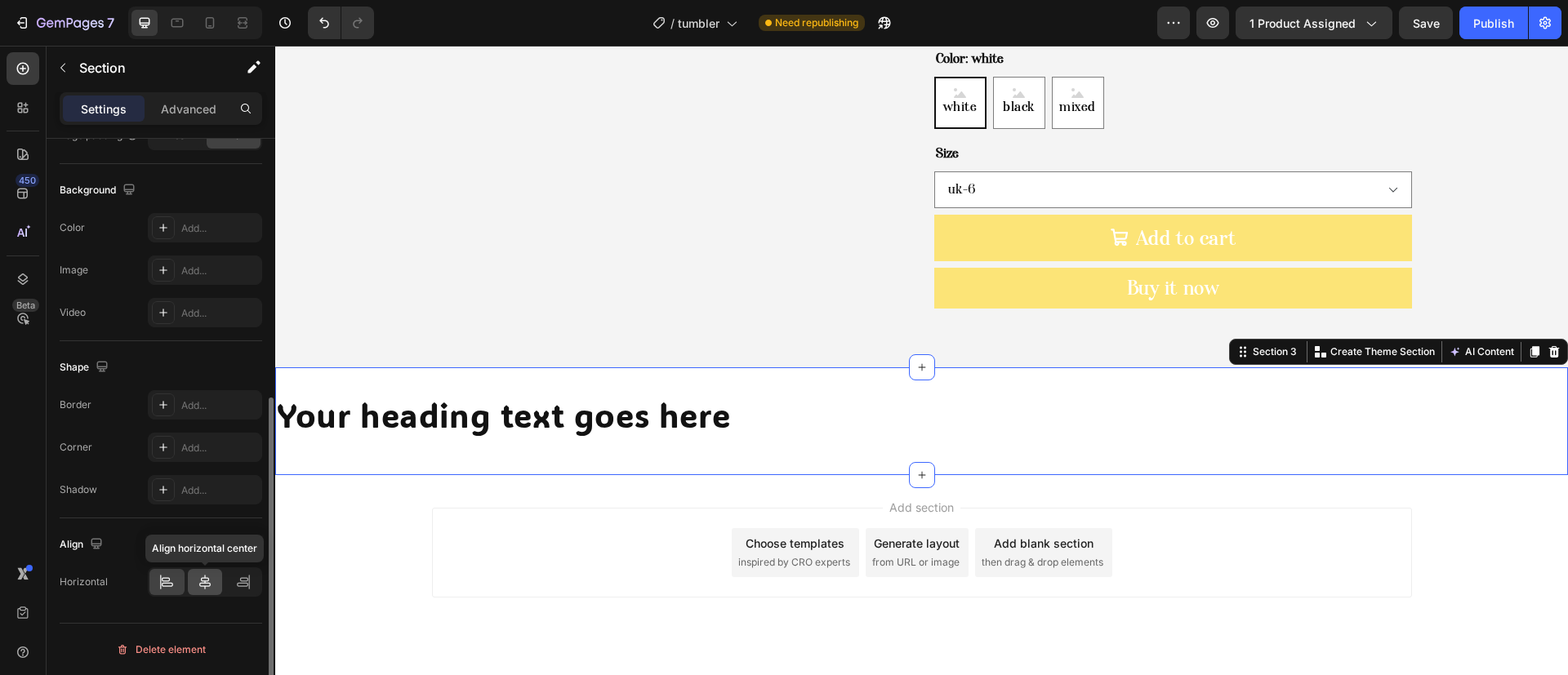
click at [196, 576] on div at bounding box center [205, 582] width 35 height 26
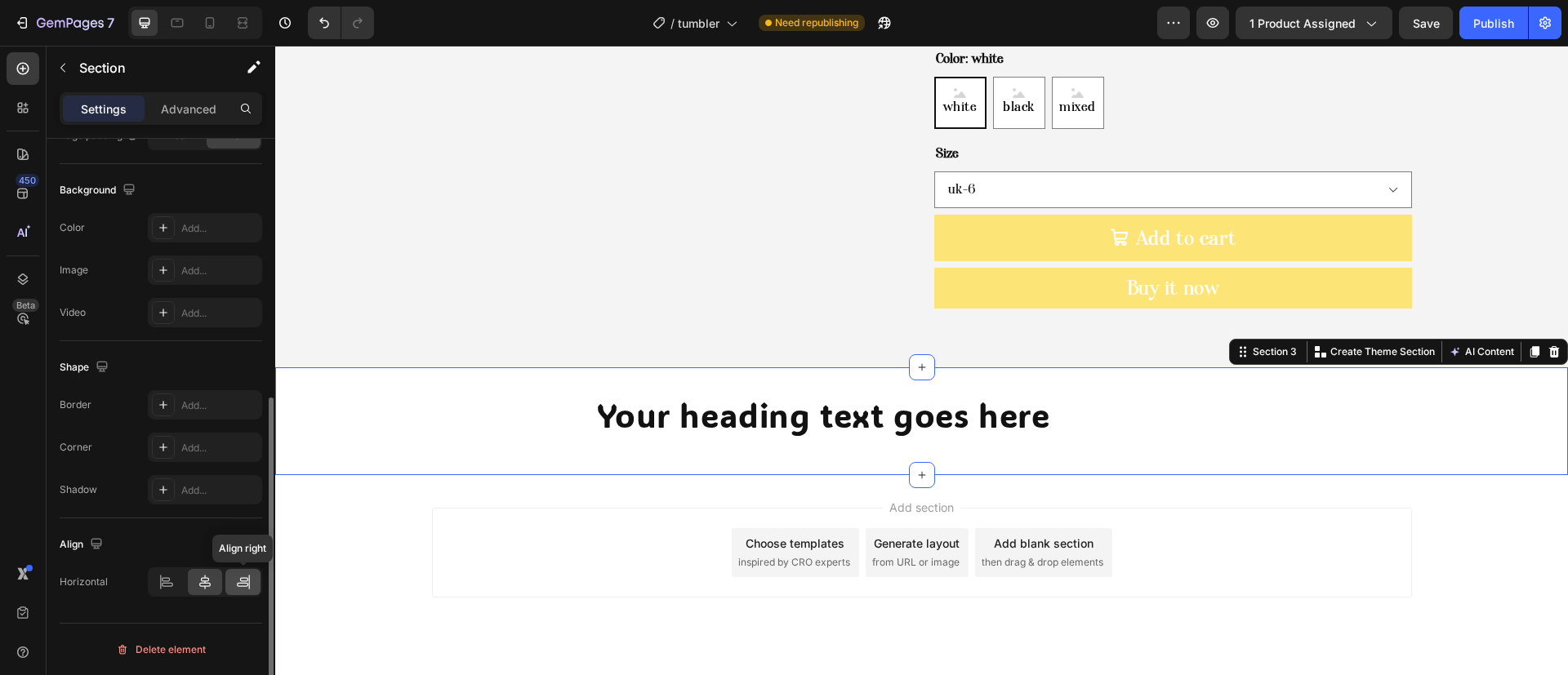
click at [240, 582] on icon at bounding box center [242, 584] width 11 height 4
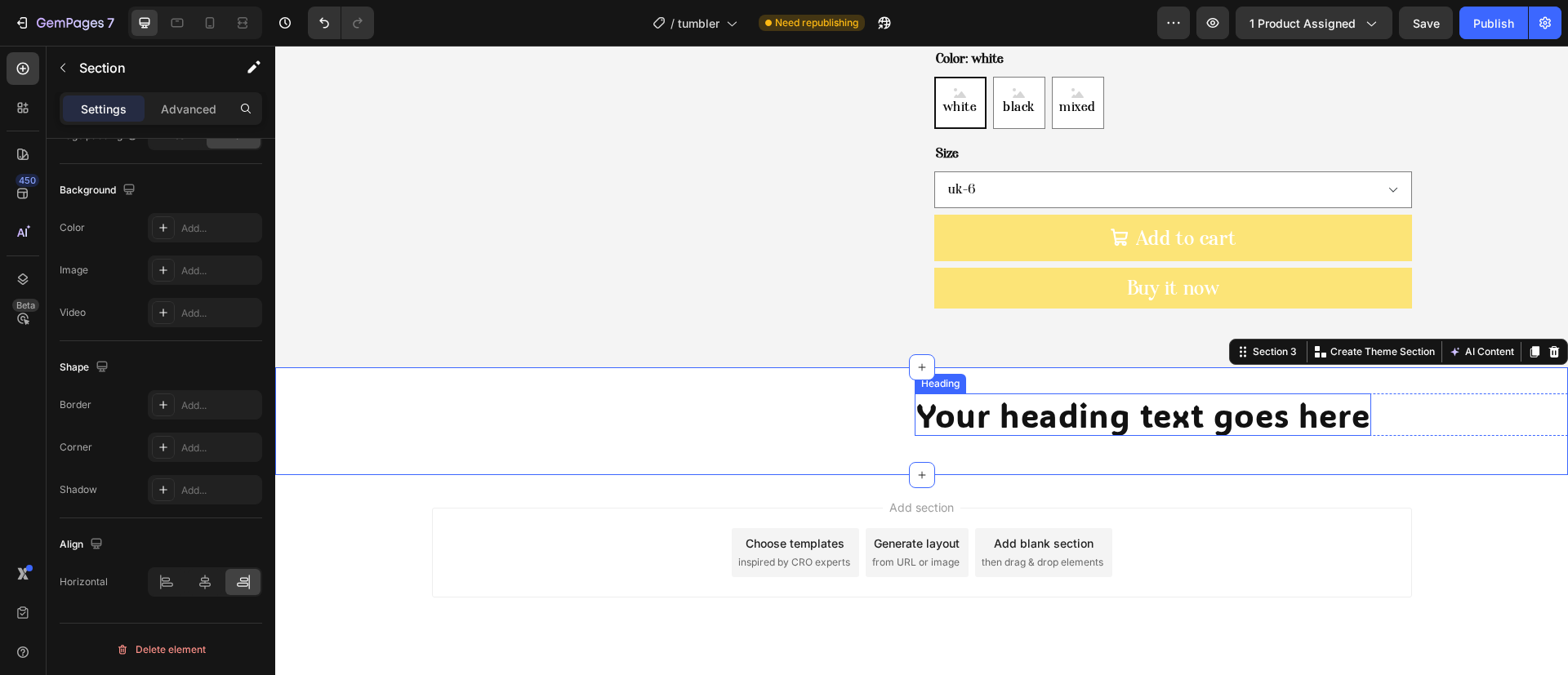
click at [1058, 393] on h2 "Your heading text goes here" at bounding box center [1143, 414] width 456 height 43
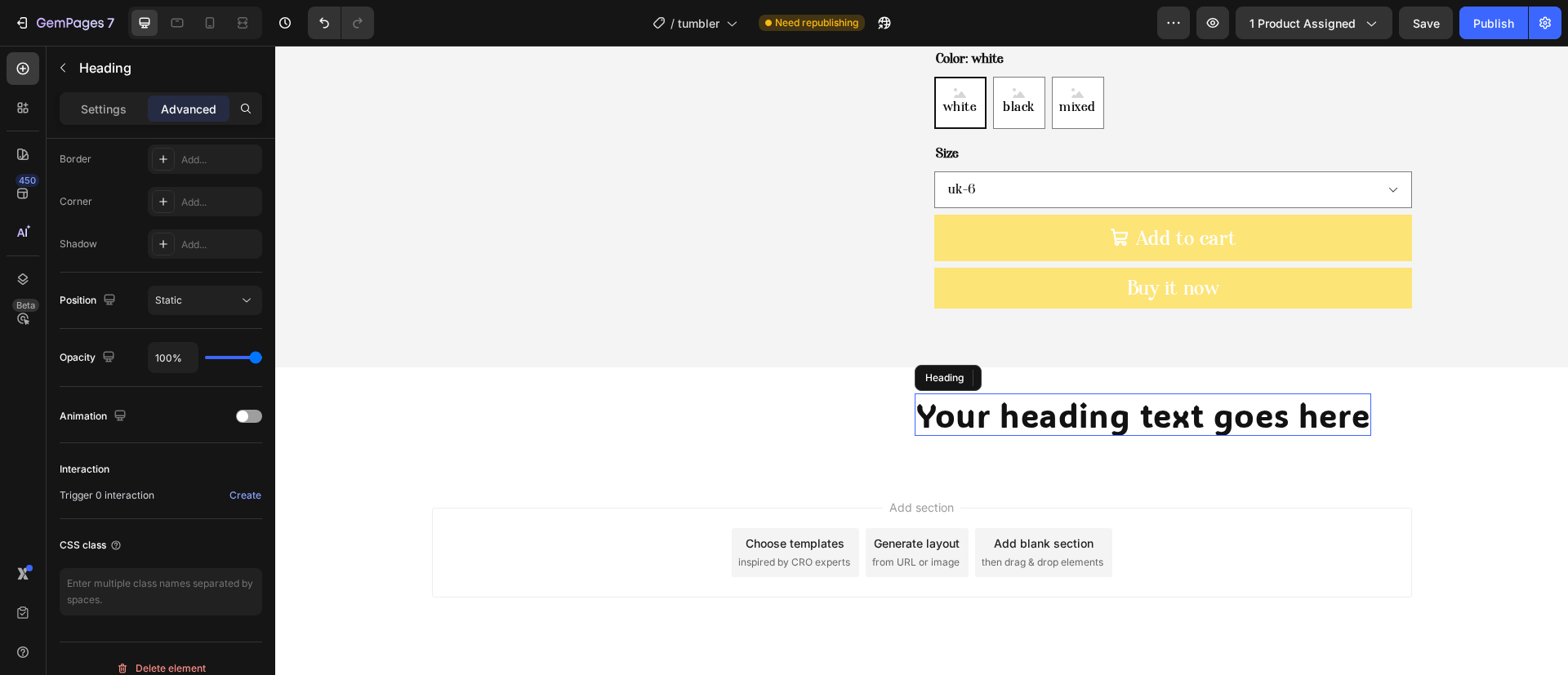
scroll to position [0, 0]
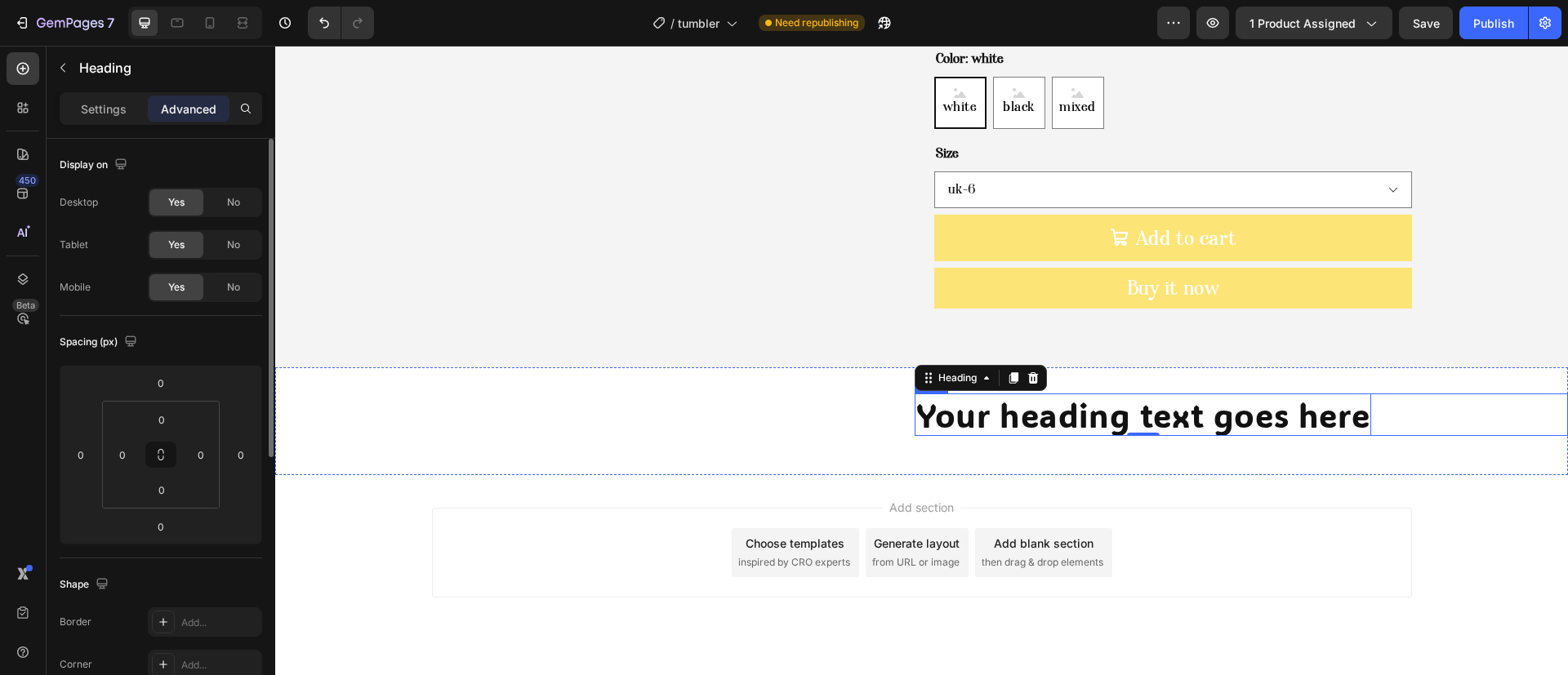
click at [1443, 393] on div "Your heading text goes here Heading 0 Row" at bounding box center [1241, 414] width 653 height 43
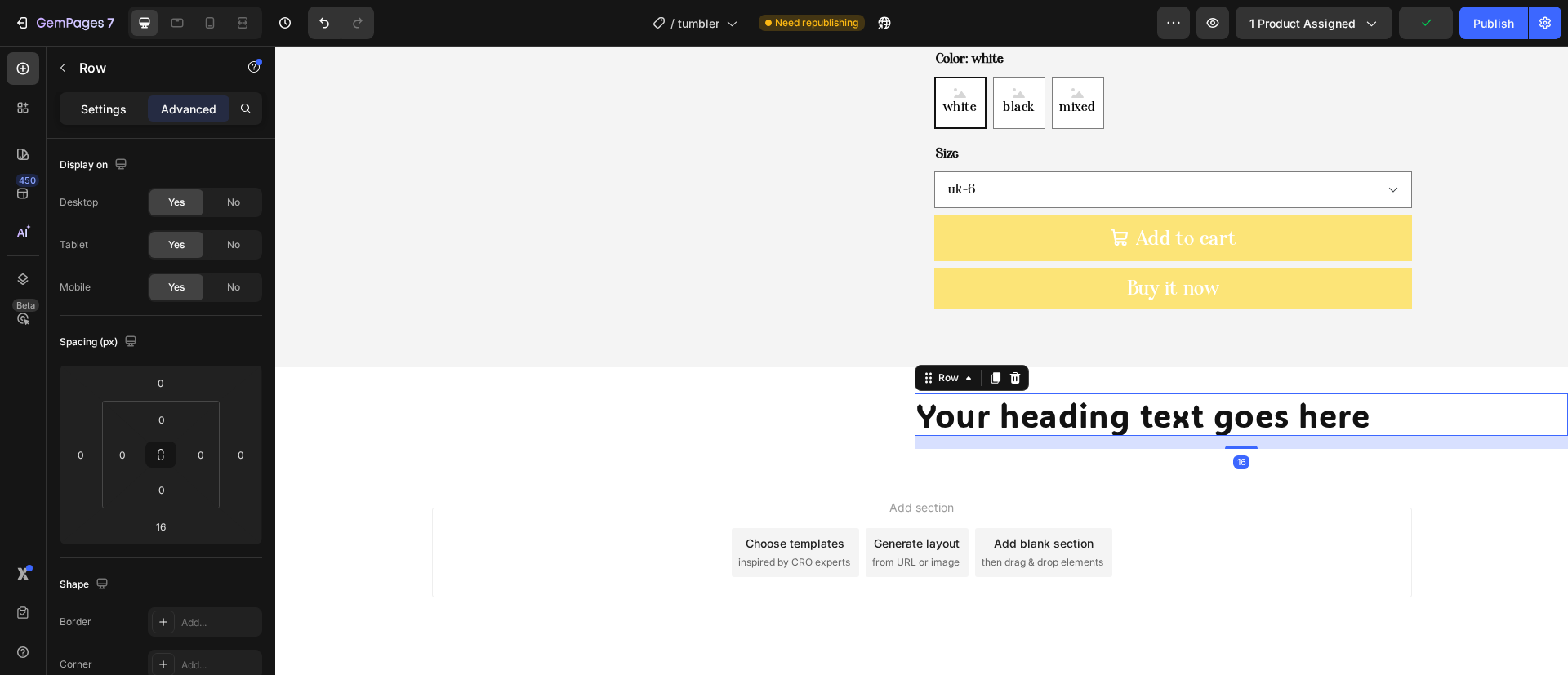
click at [120, 112] on p "Settings" at bounding box center [104, 109] width 46 height 17
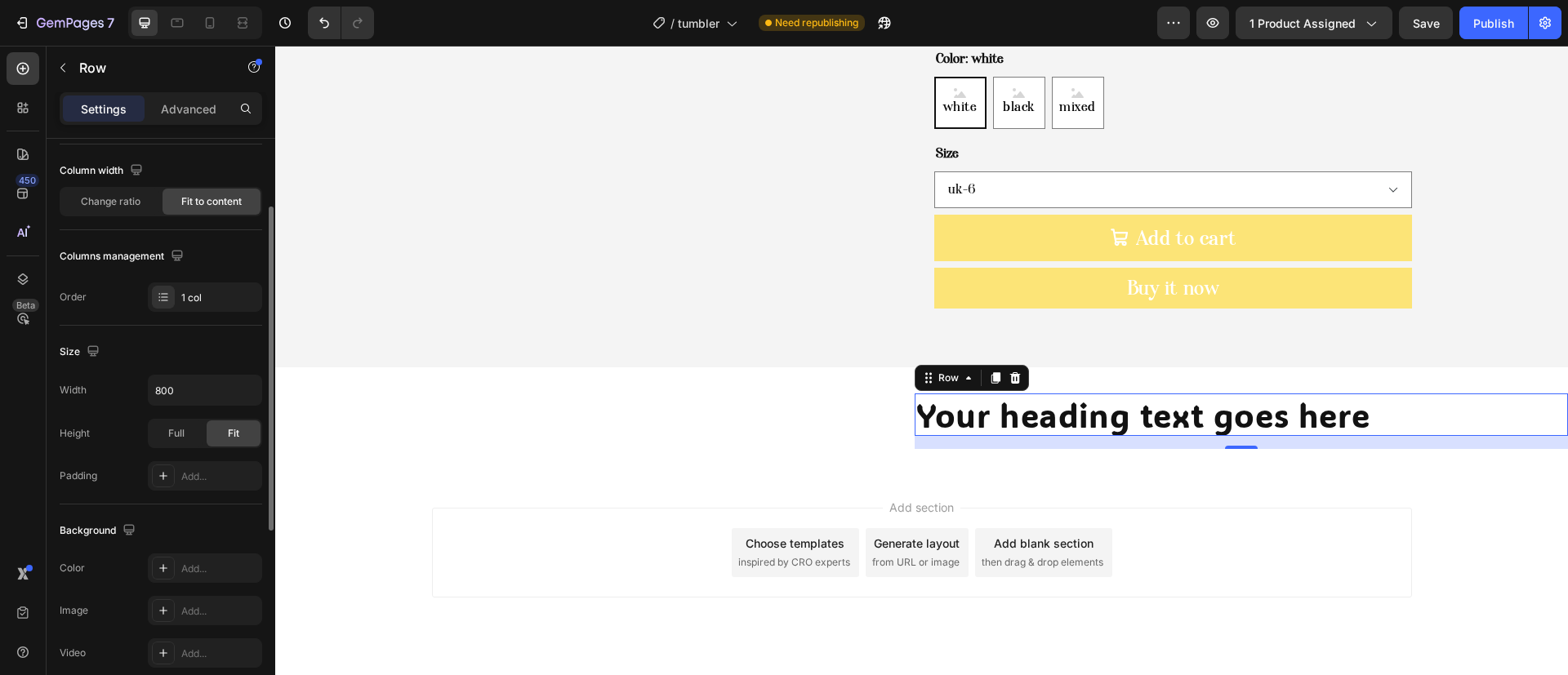
scroll to position [367, 0]
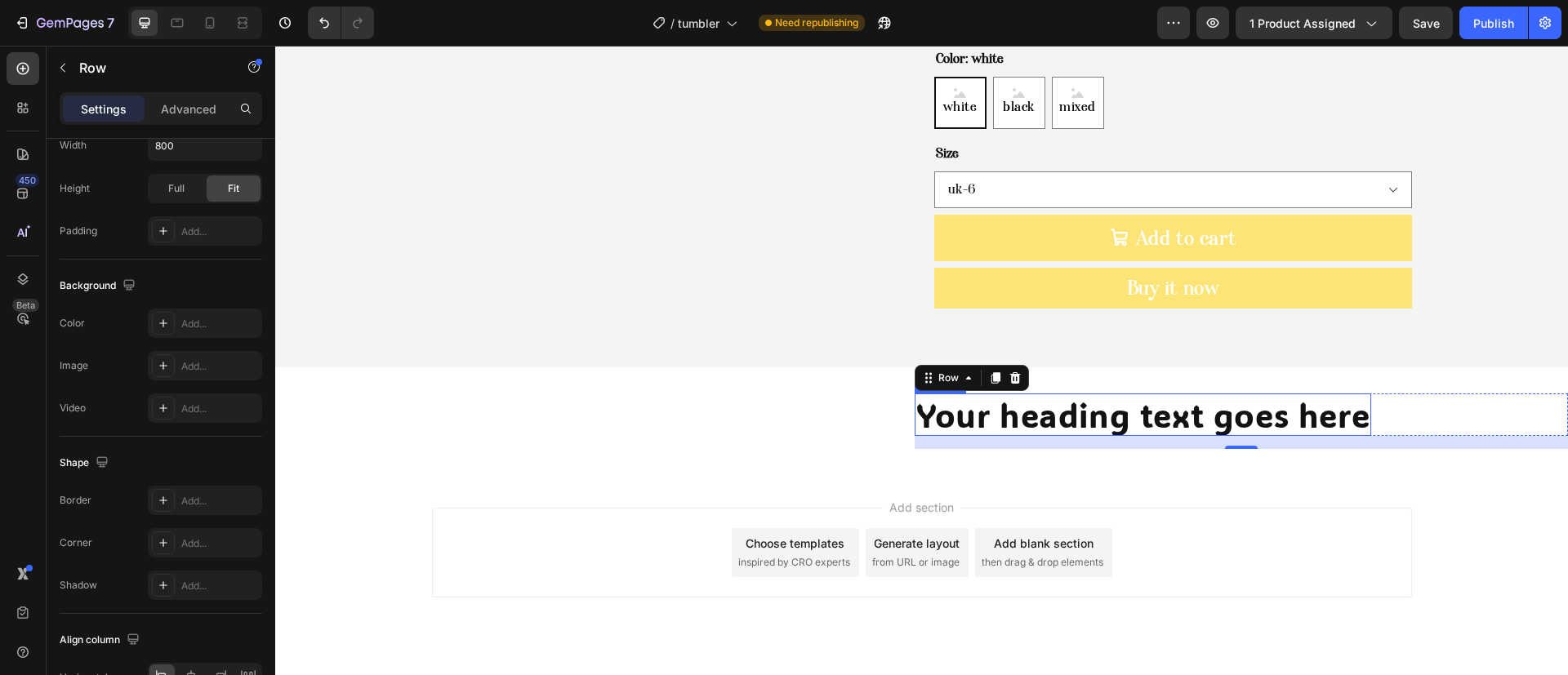
click at [984, 393] on h2 "Your heading text goes here" at bounding box center [1143, 414] width 456 height 43
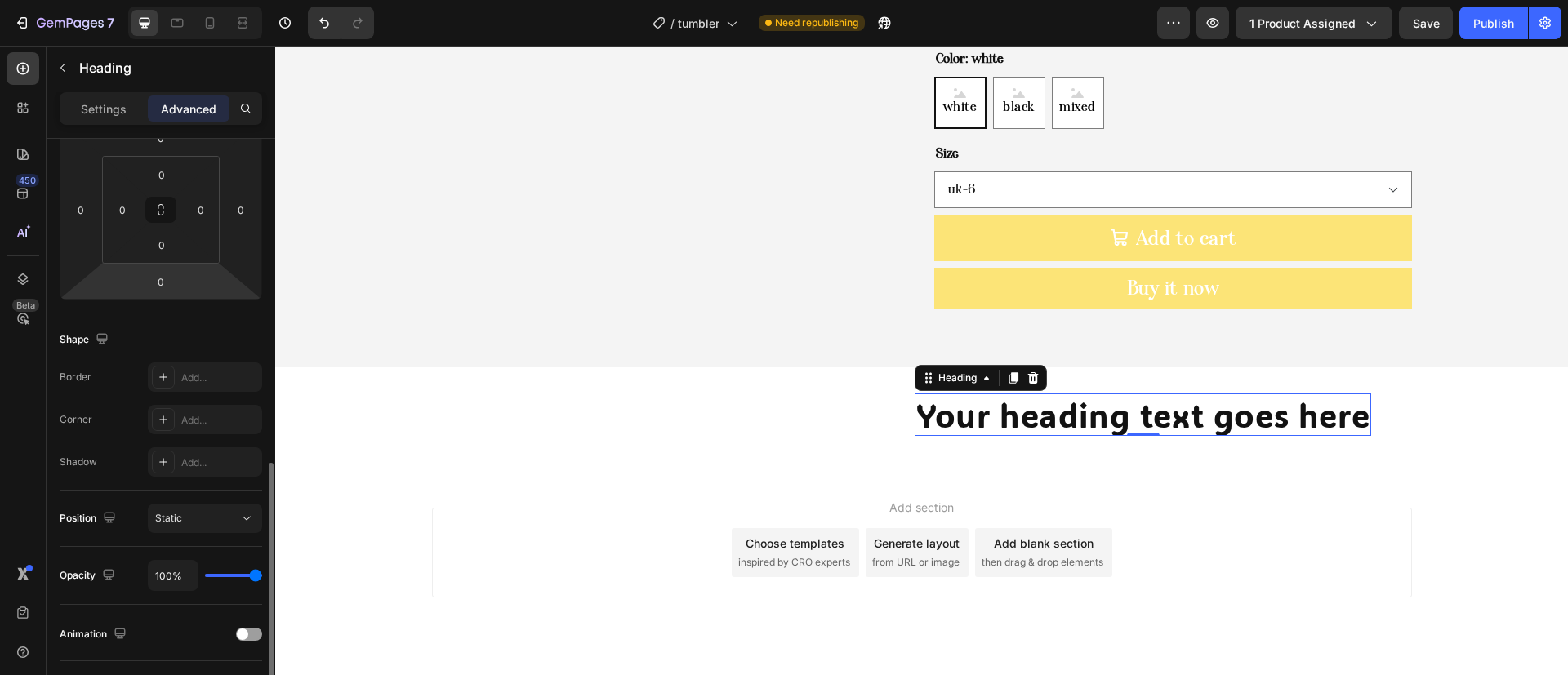
scroll to position [482, 0]
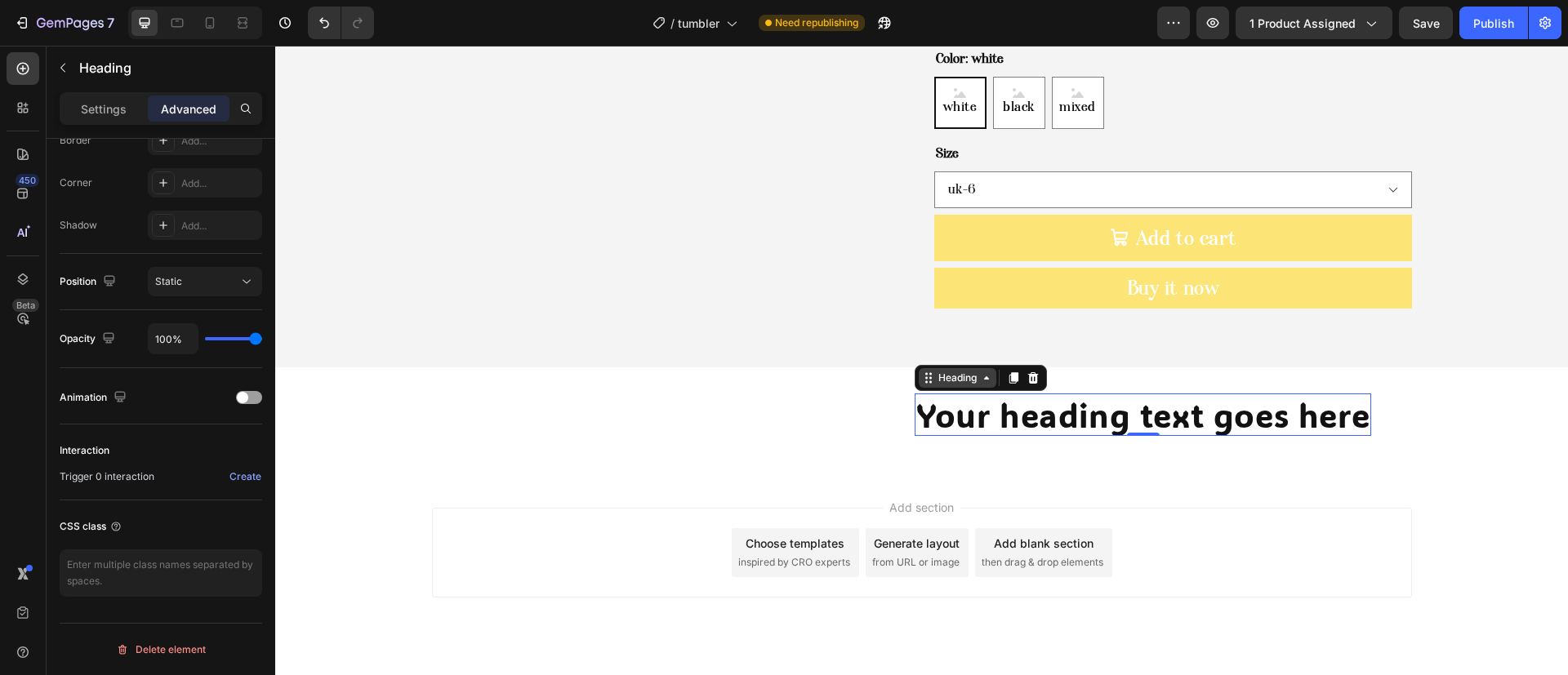
click at [941, 370] on div "Heading" at bounding box center [957, 377] width 45 height 15
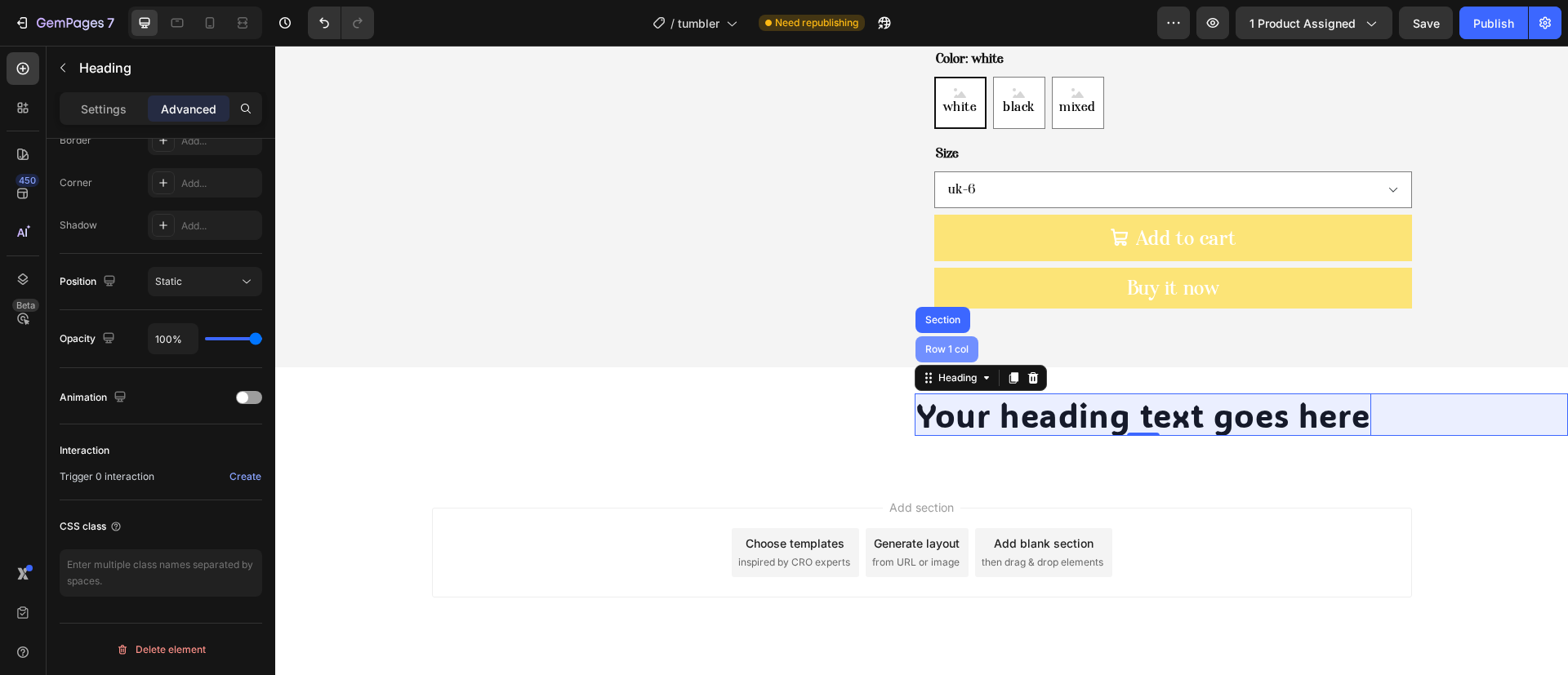
click at [935, 337] on div "Row 1 col" at bounding box center [946, 349] width 63 height 26
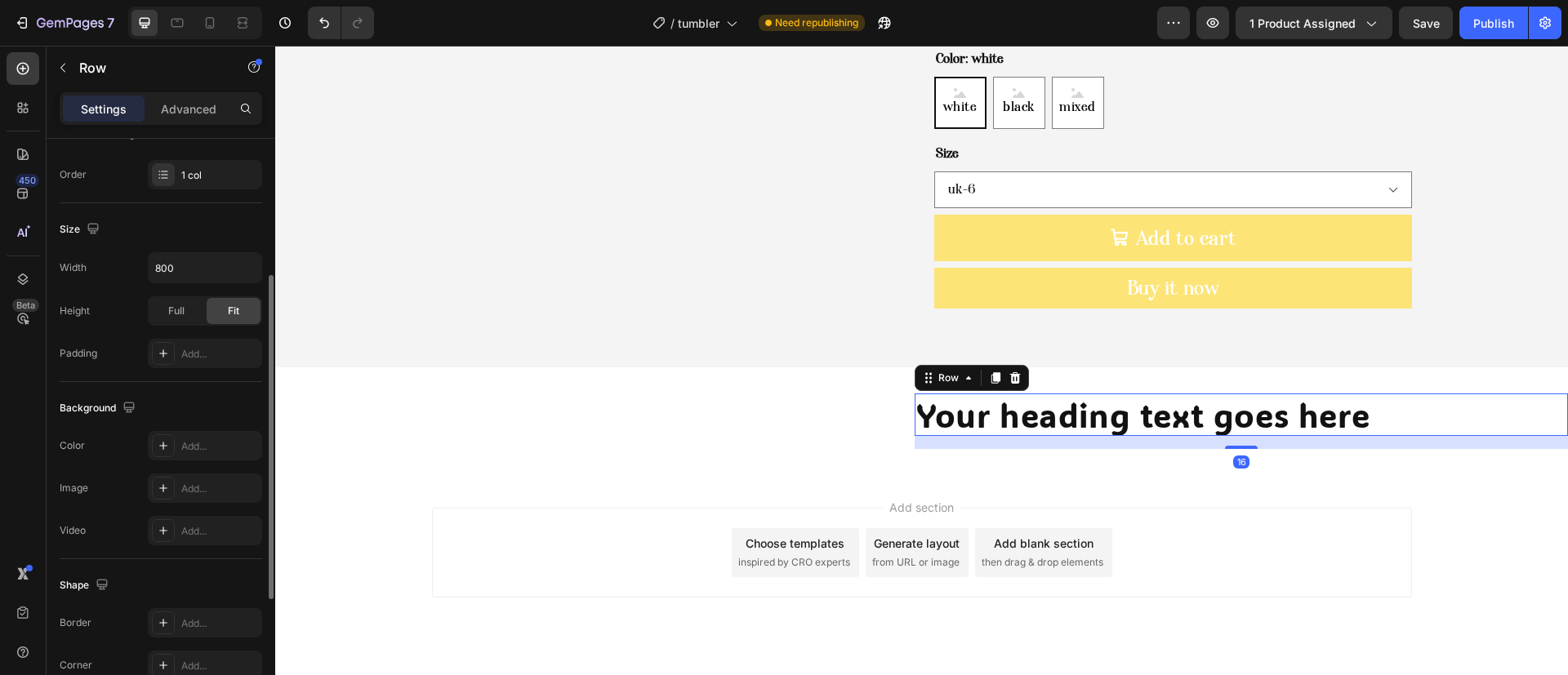
scroll to position [463, 0]
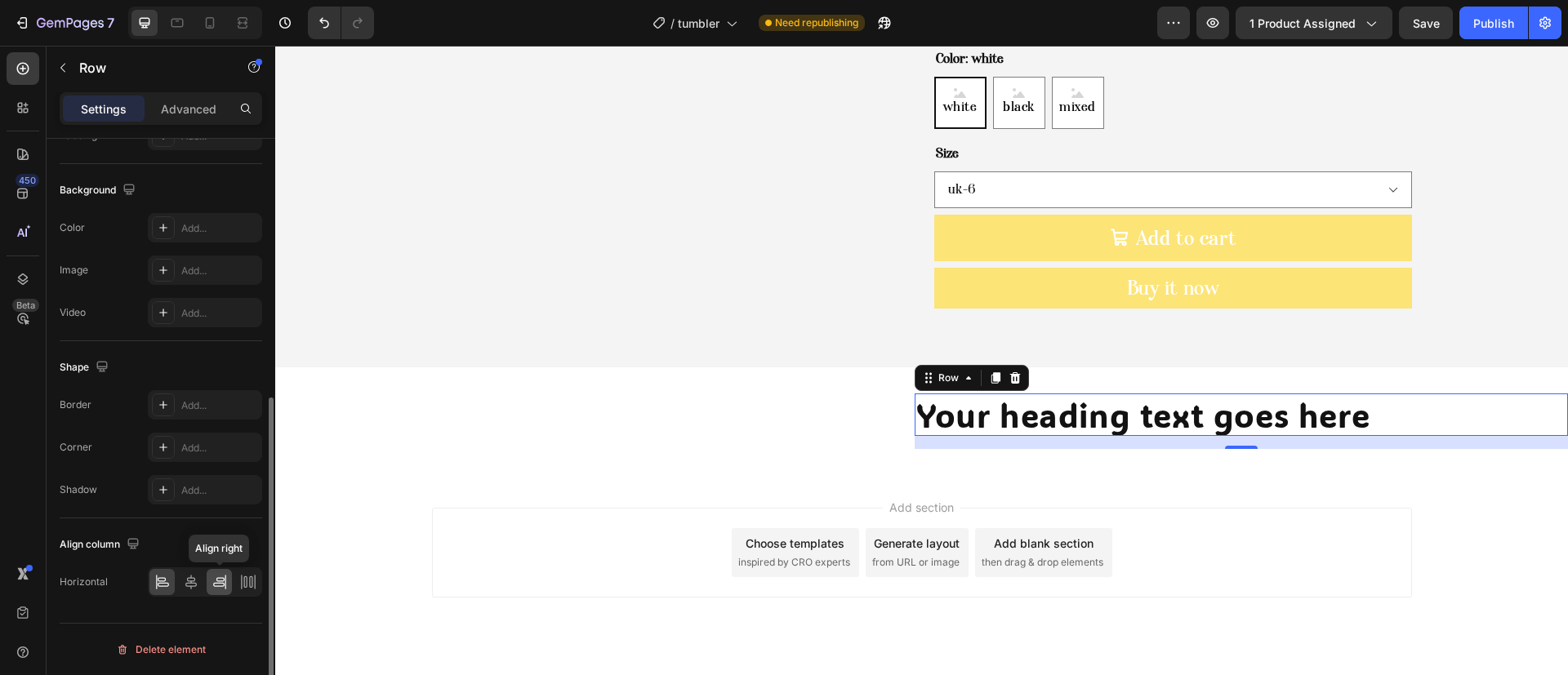
click at [216, 579] on icon at bounding box center [219, 579] width 8 height 4
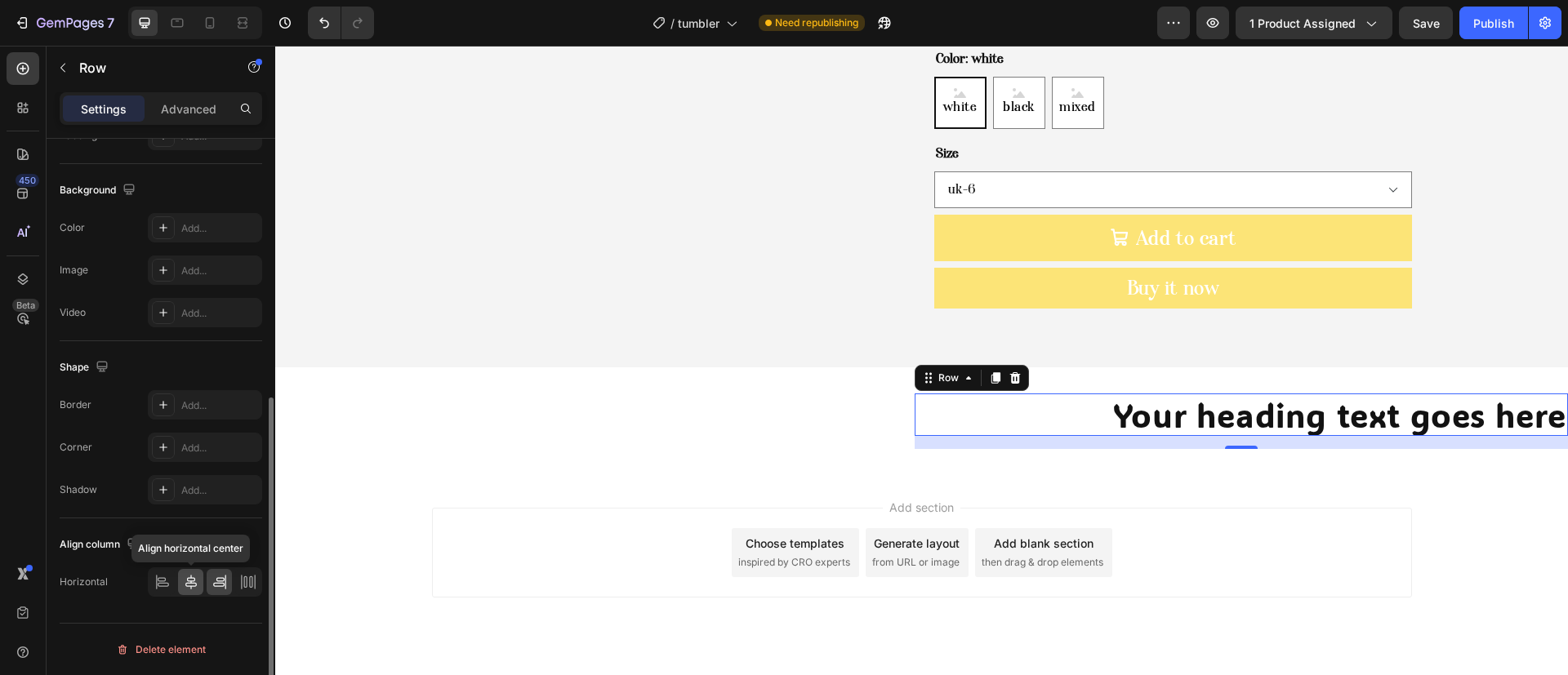
click at [193, 575] on icon at bounding box center [191, 581] width 16 height 16
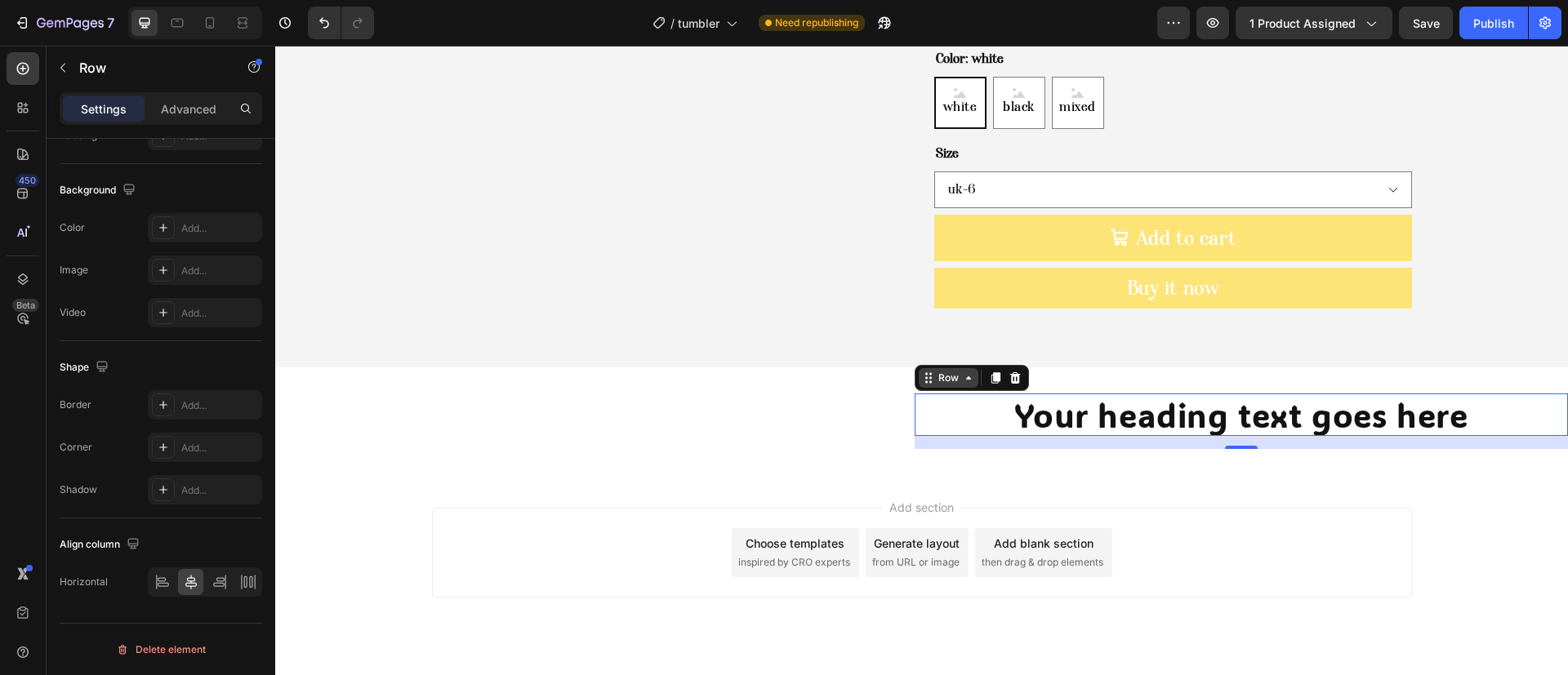
click at [919, 368] on div "Row" at bounding box center [948, 378] width 60 height 20
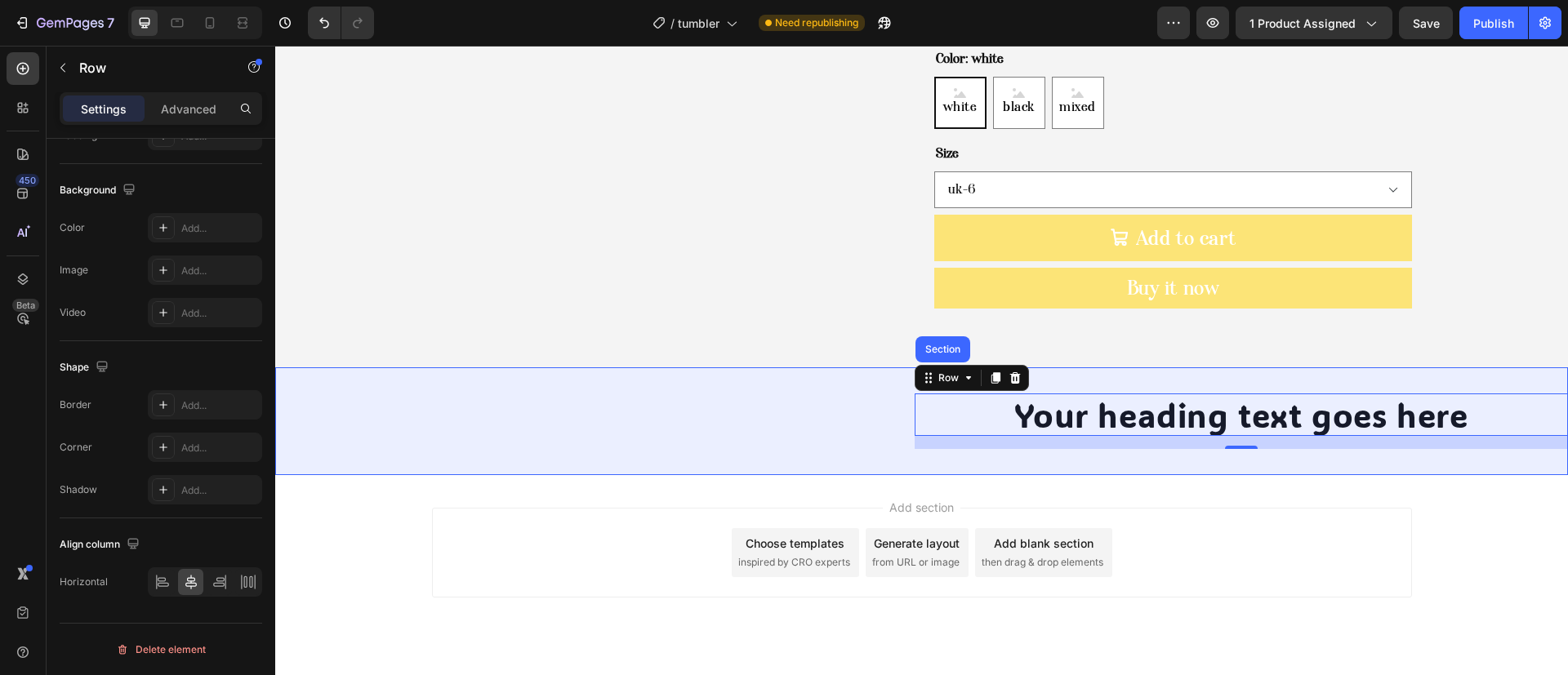
click at [930, 337] on div "Section" at bounding box center [942, 349] width 55 height 26
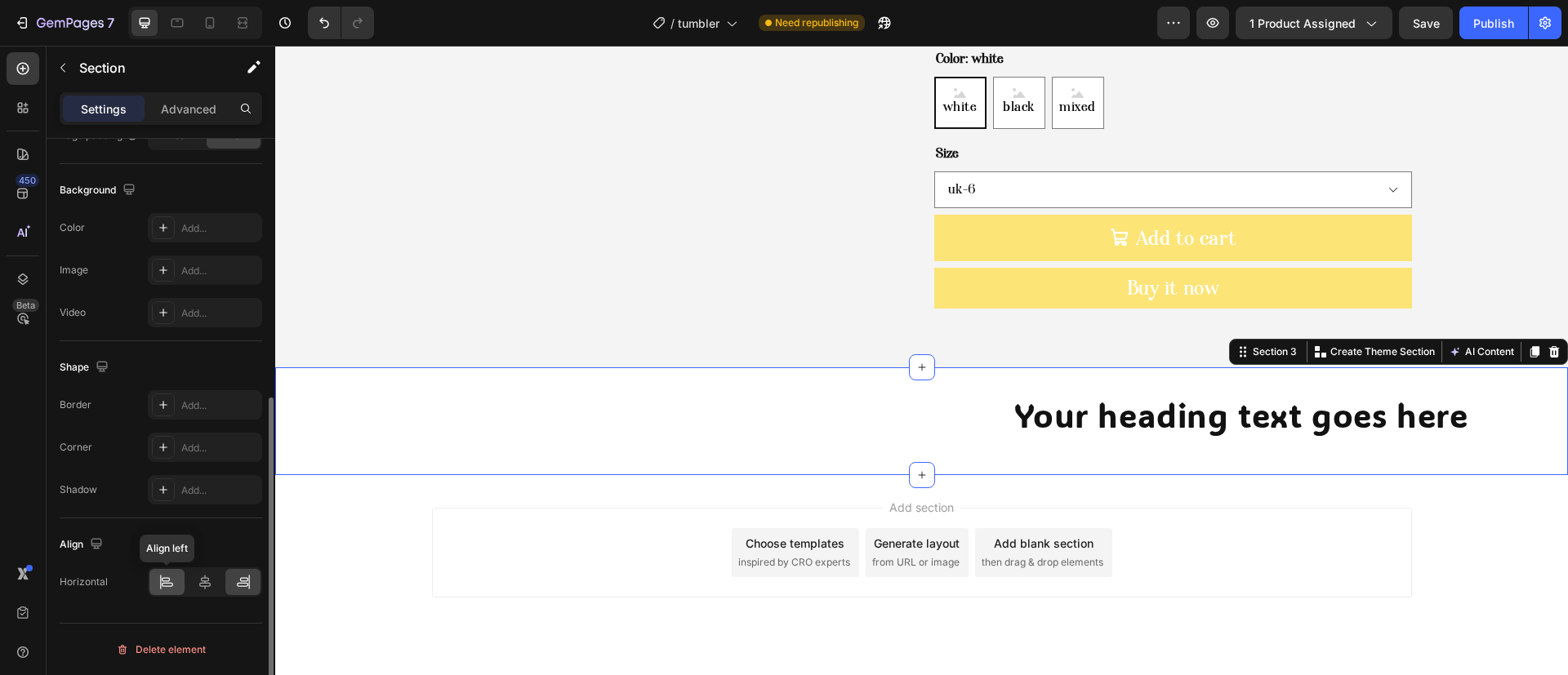
click at [158, 578] on icon at bounding box center [166, 581] width 16 height 16
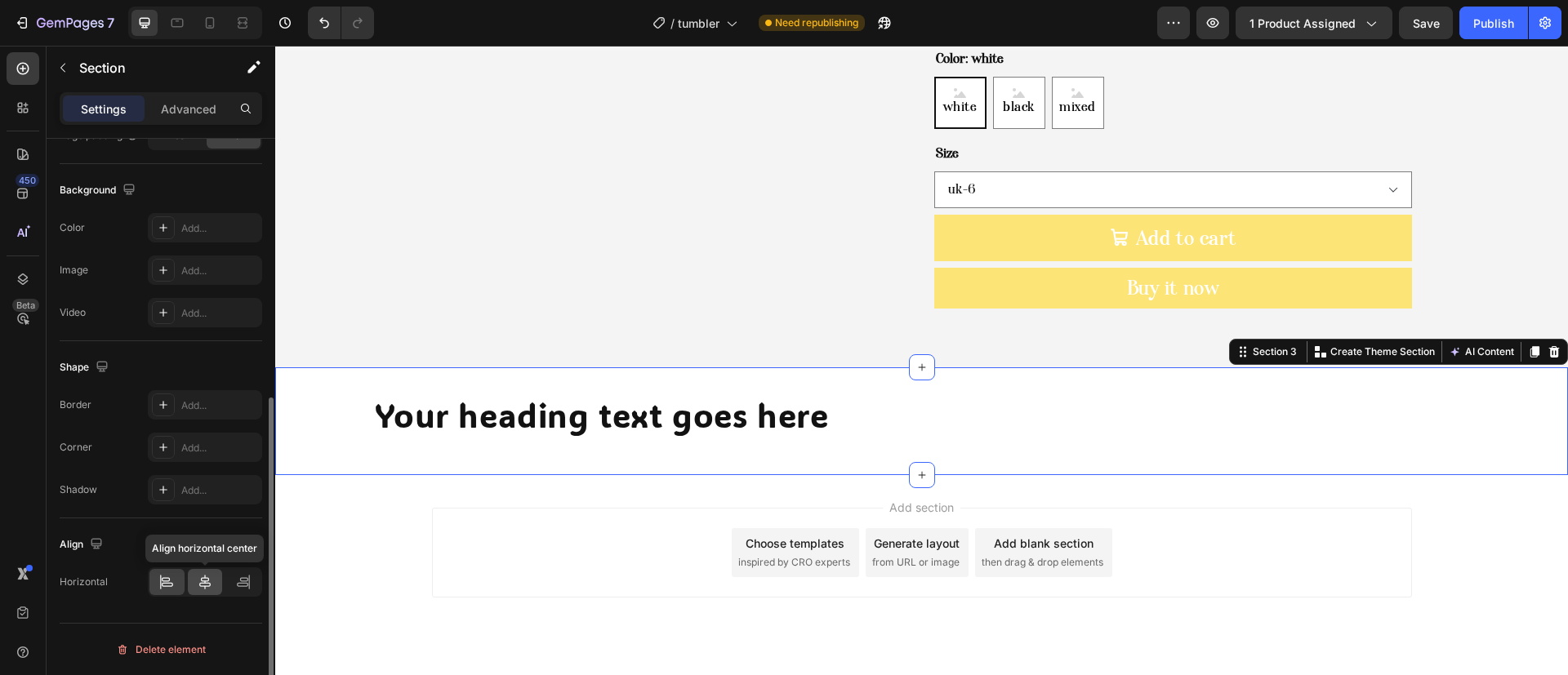
click at [208, 579] on icon at bounding box center [204, 581] width 11 height 15
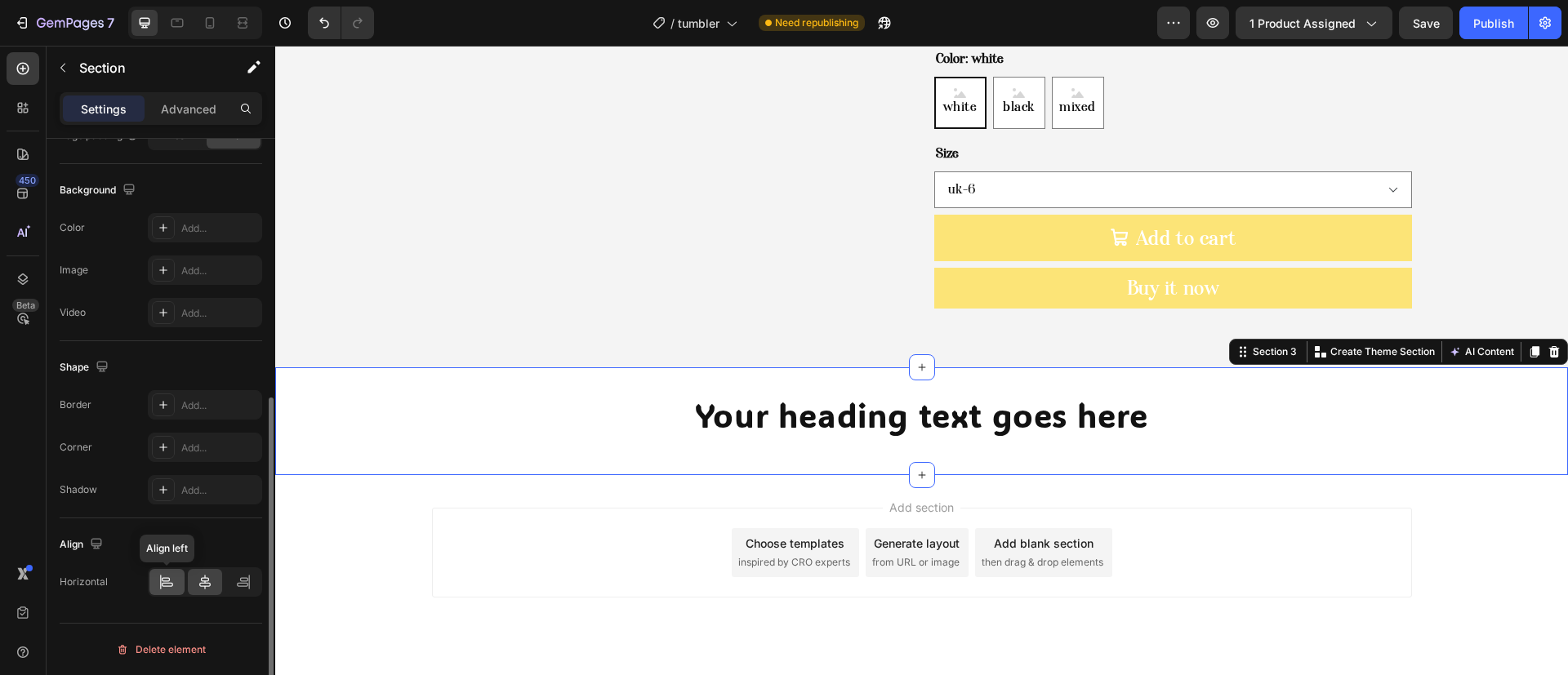
click at [178, 581] on div at bounding box center [166, 582] width 35 height 26
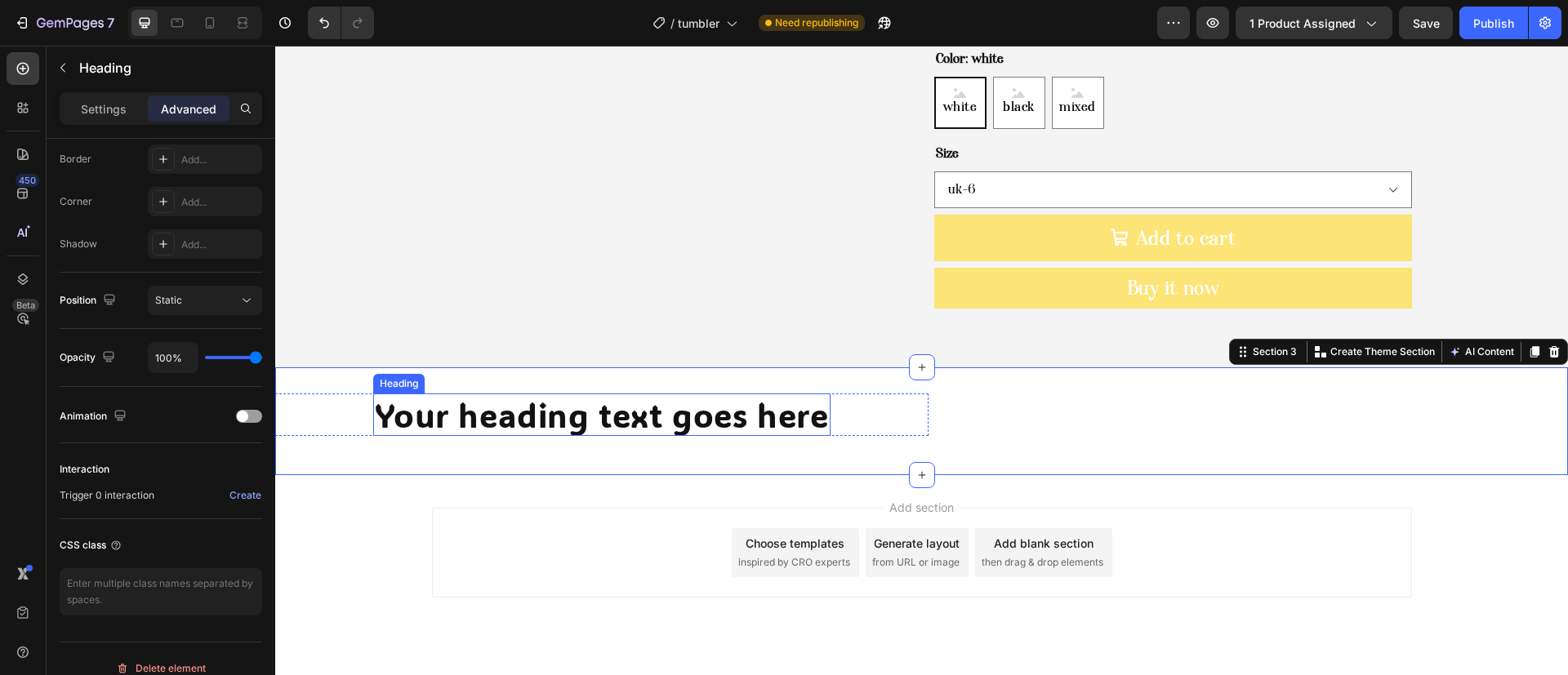
click at [540, 393] on h2 "Your heading text goes here" at bounding box center [602, 414] width 456 height 43
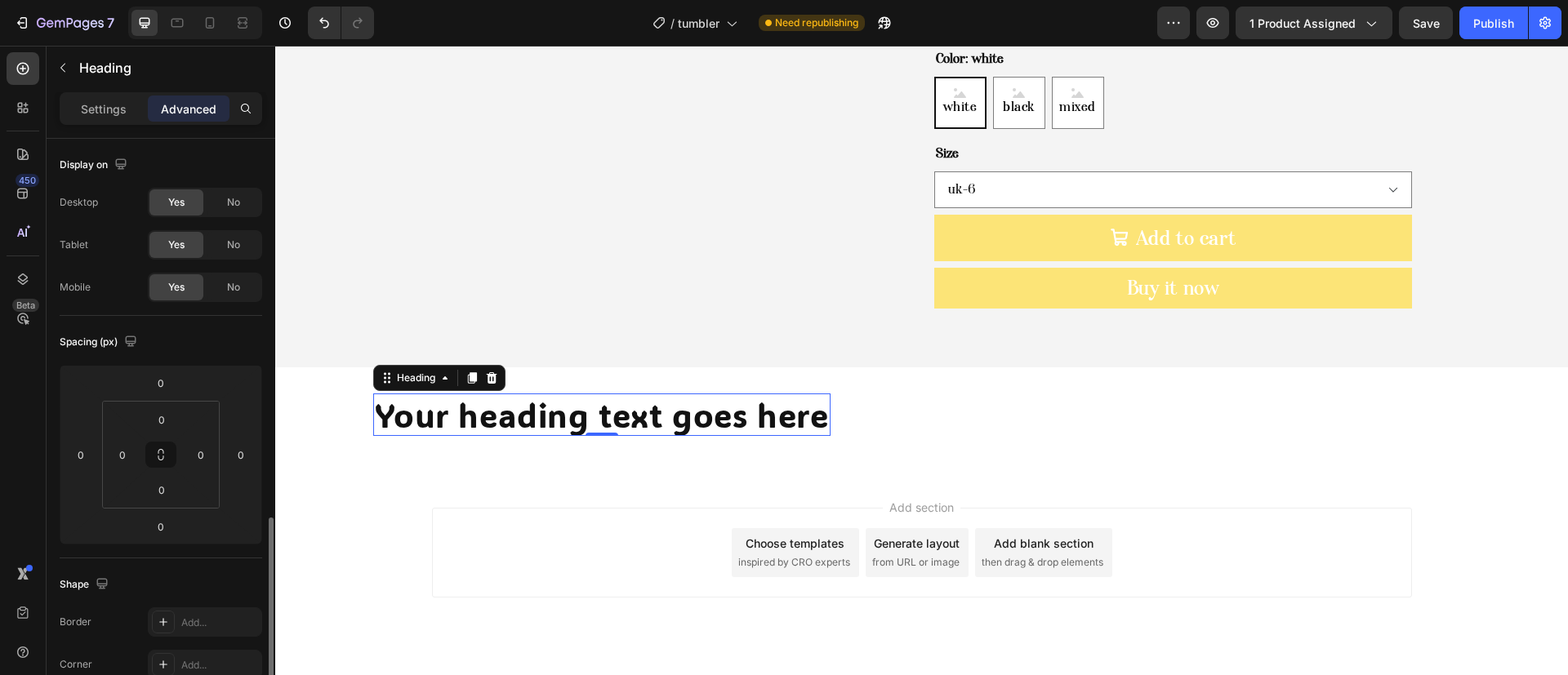
scroll to position [482, 0]
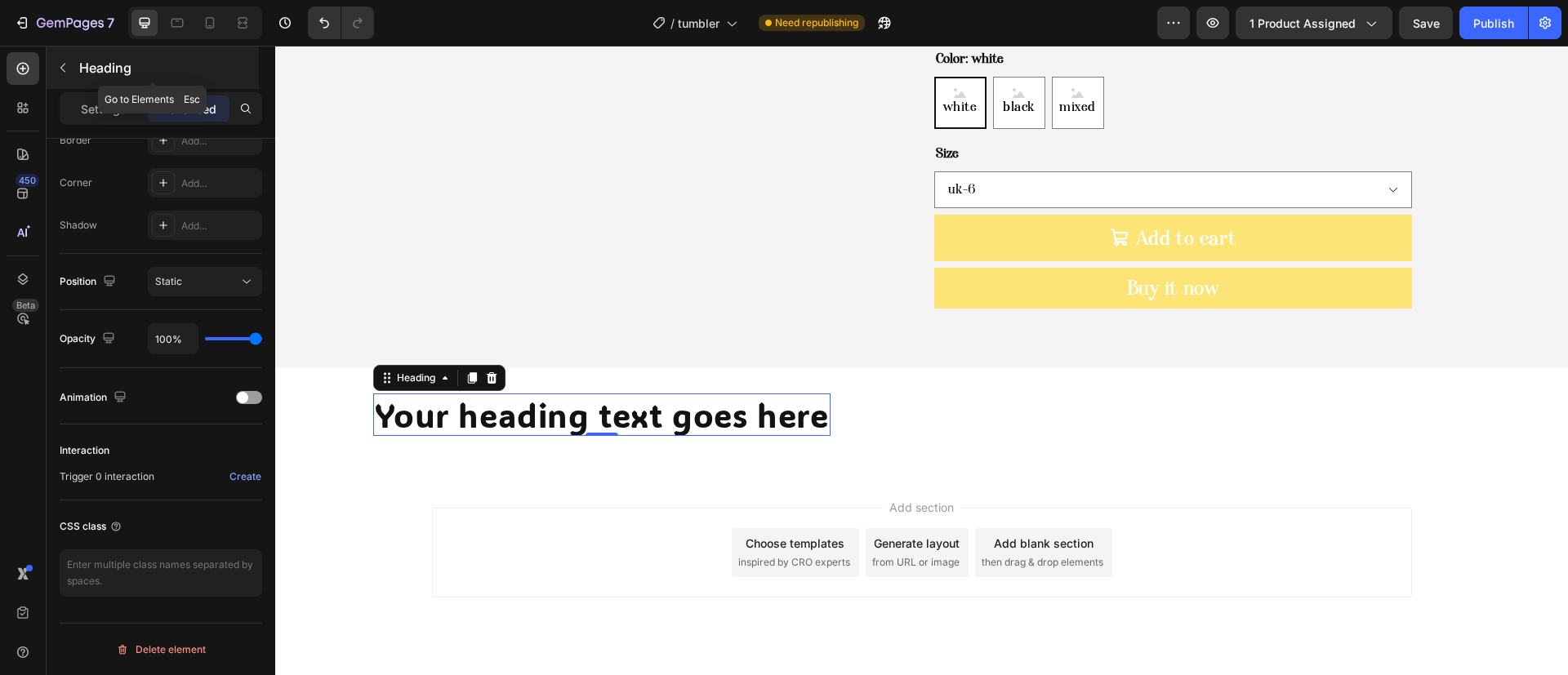
click at [90, 86] on div "Heading" at bounding box center [152, 68] width 212 height 43
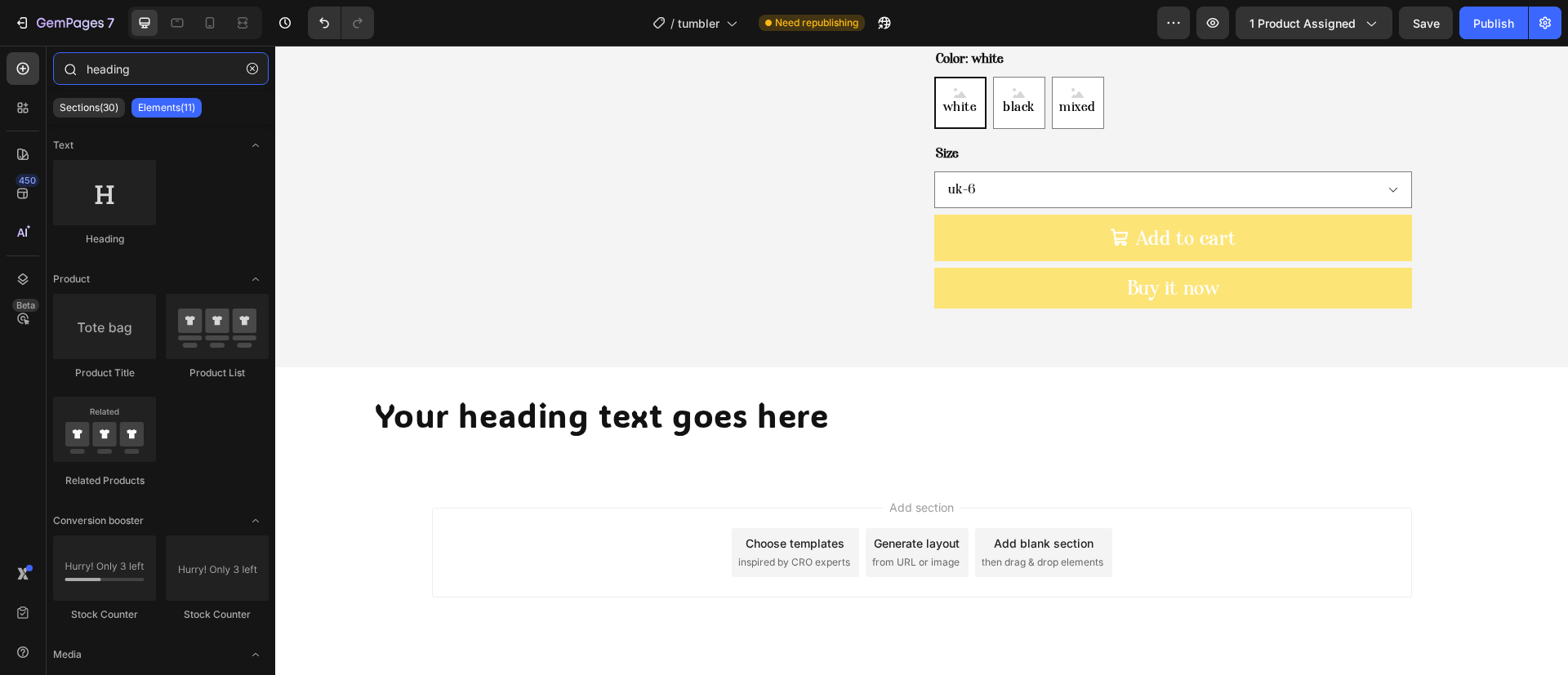
click at [180, 63] on input "heading" at bounding box center [160, 68] width 215 height 33
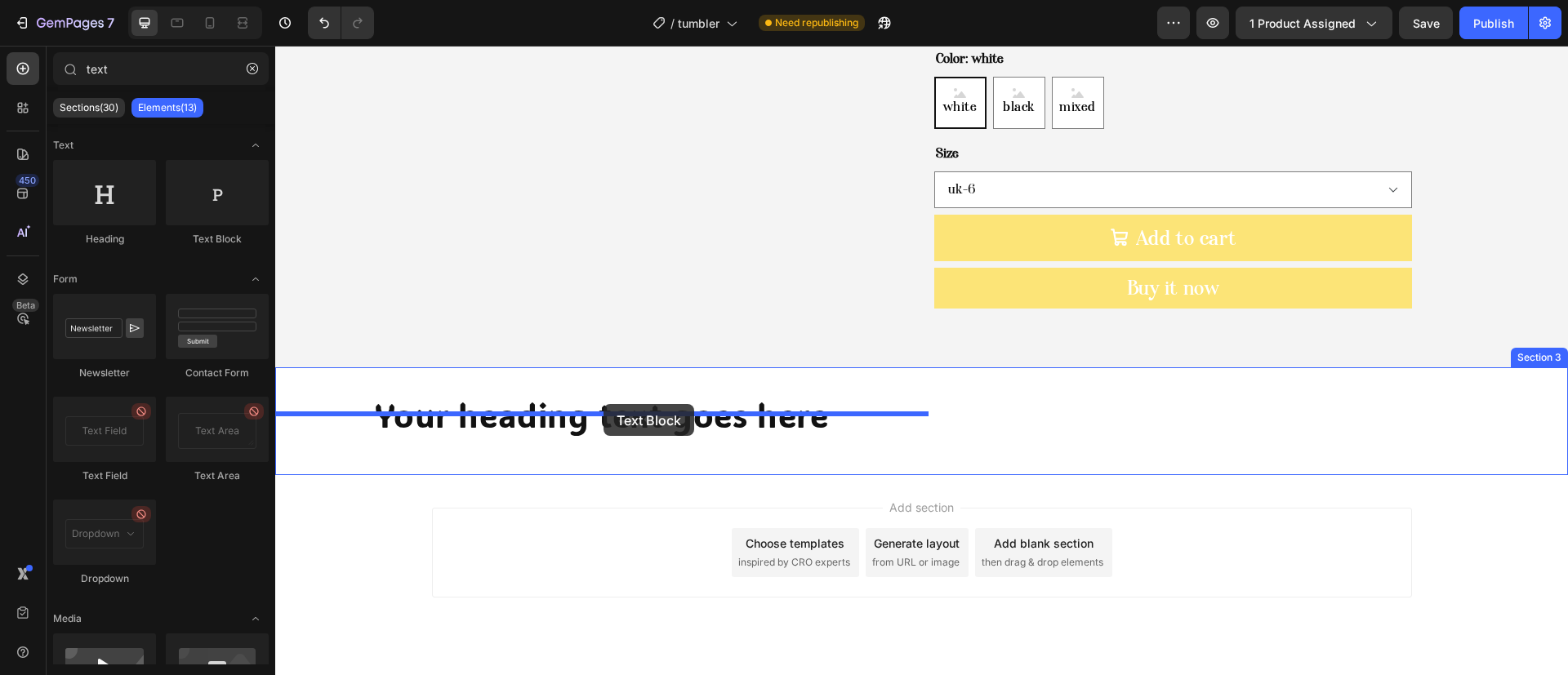
drag, startPoint x: 500, startPoint y: 267, endPoint x: 604, endPoint y: 404, distance: 172.0
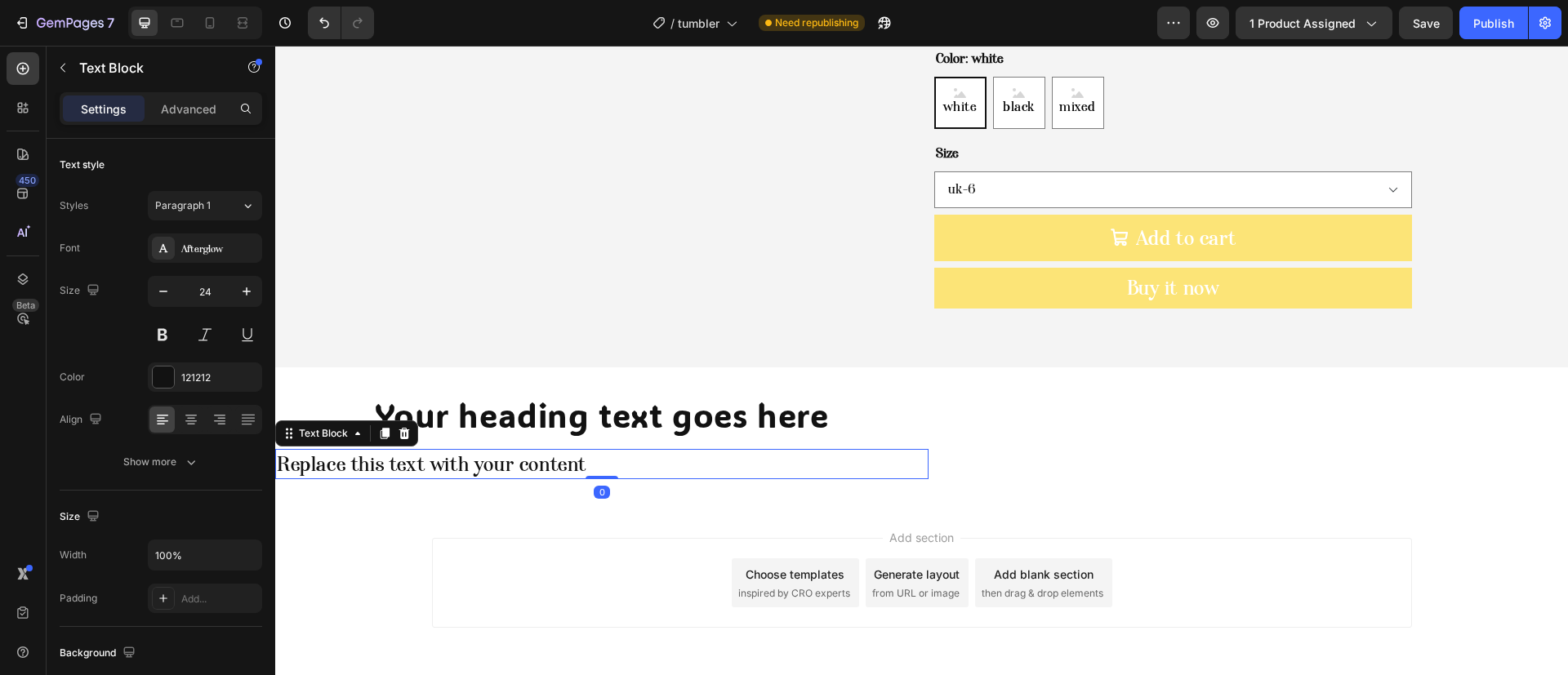
click at [1465, 45] on div "7 Version history / tumbler Need republishing Preview 1 product assigned Save P…" at bounding box center [784, 23] width 1568 height 47
click at [1481, 32] on button "Publish" at bounding box center [1493, 23] width 69 height 33
click at [862, 12] on button "button" at bounding box center [865, 23] width 33 height 33
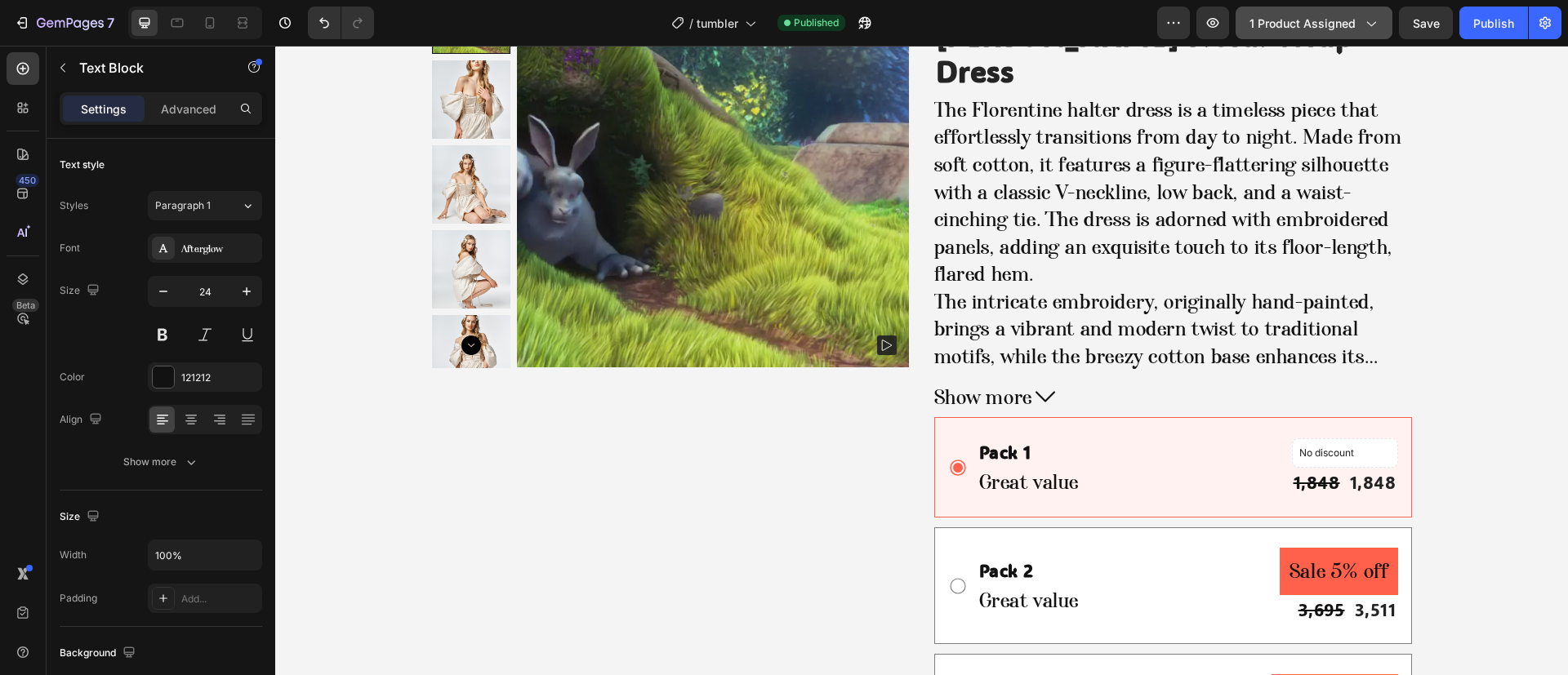
scroll to position [307, 0]
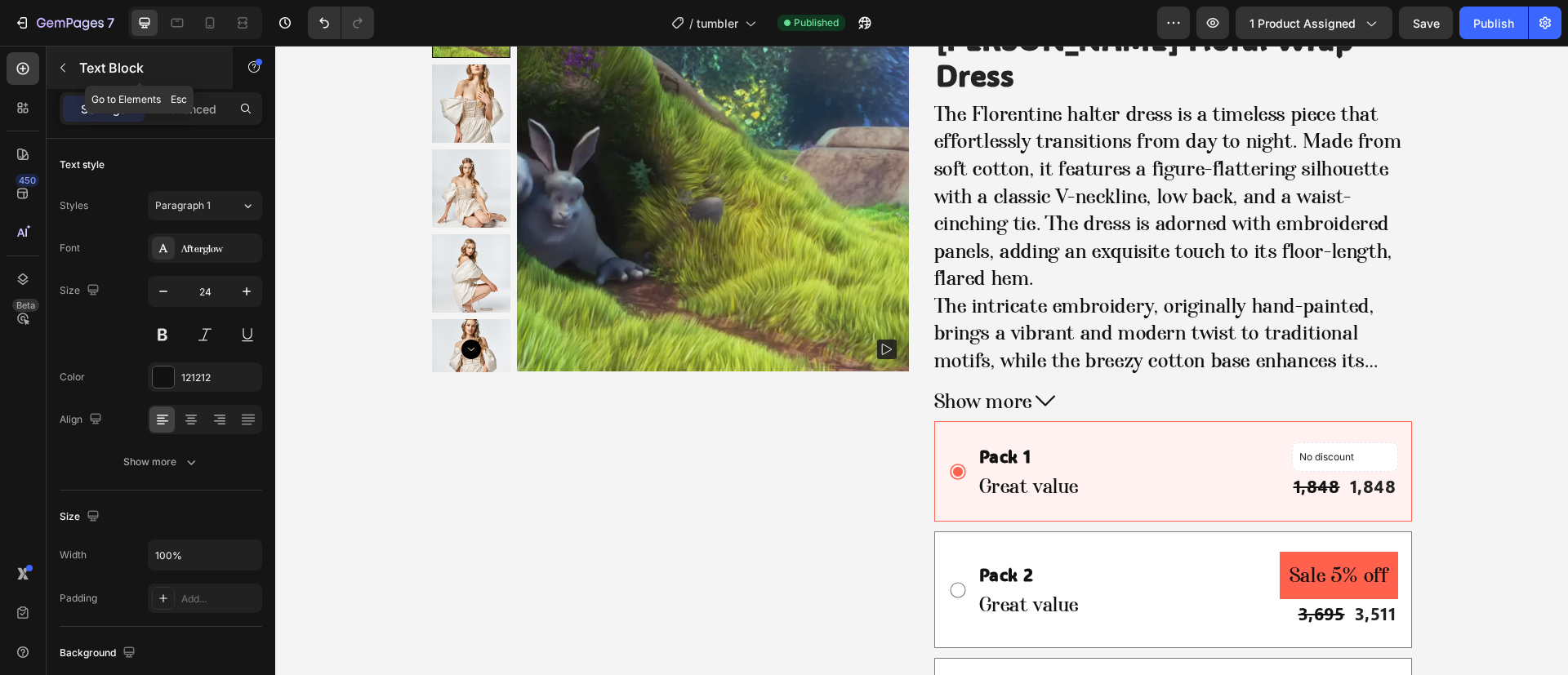
click at [123, 61] on p "Text Block" at bounding box center [148, 68] width 138 height 20
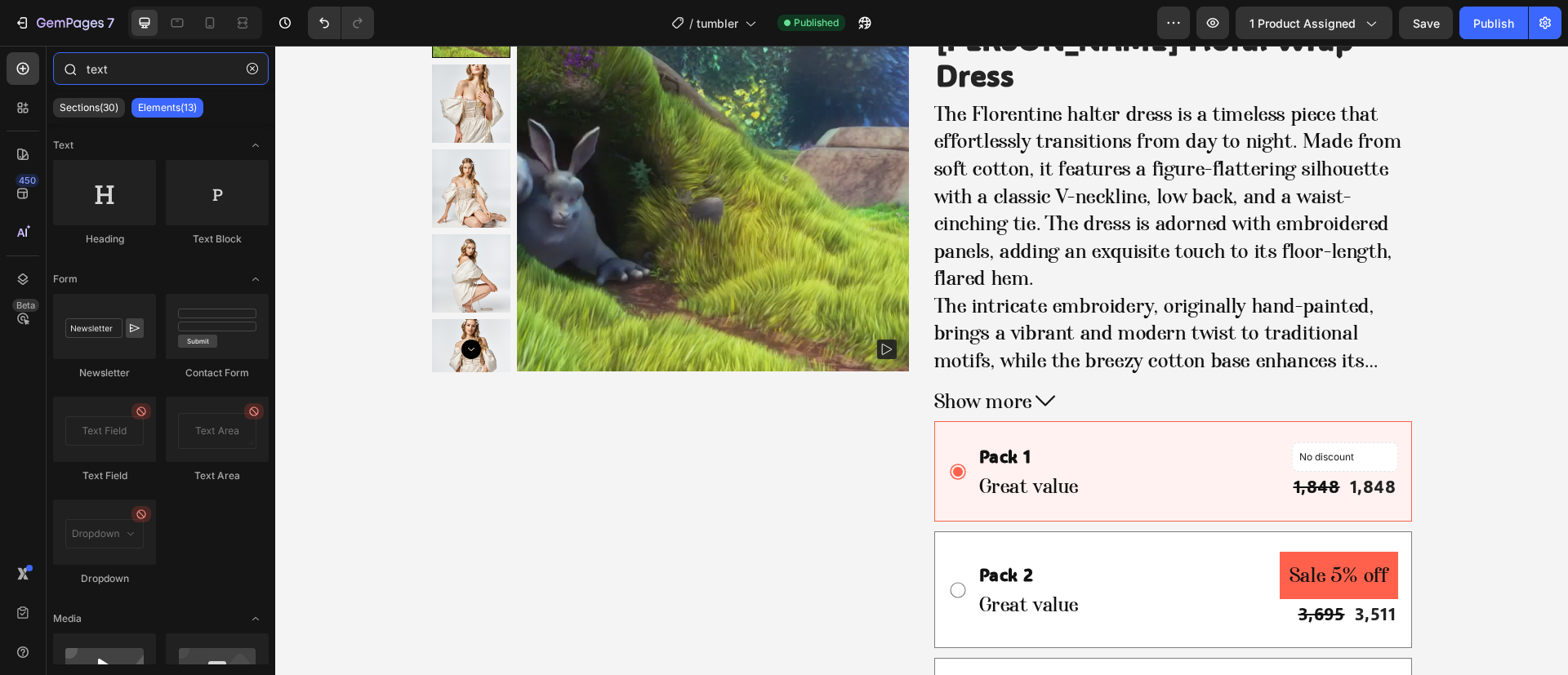
click at [165, 65] on input "text" at bounding box center [160, 68] width 215 height 33
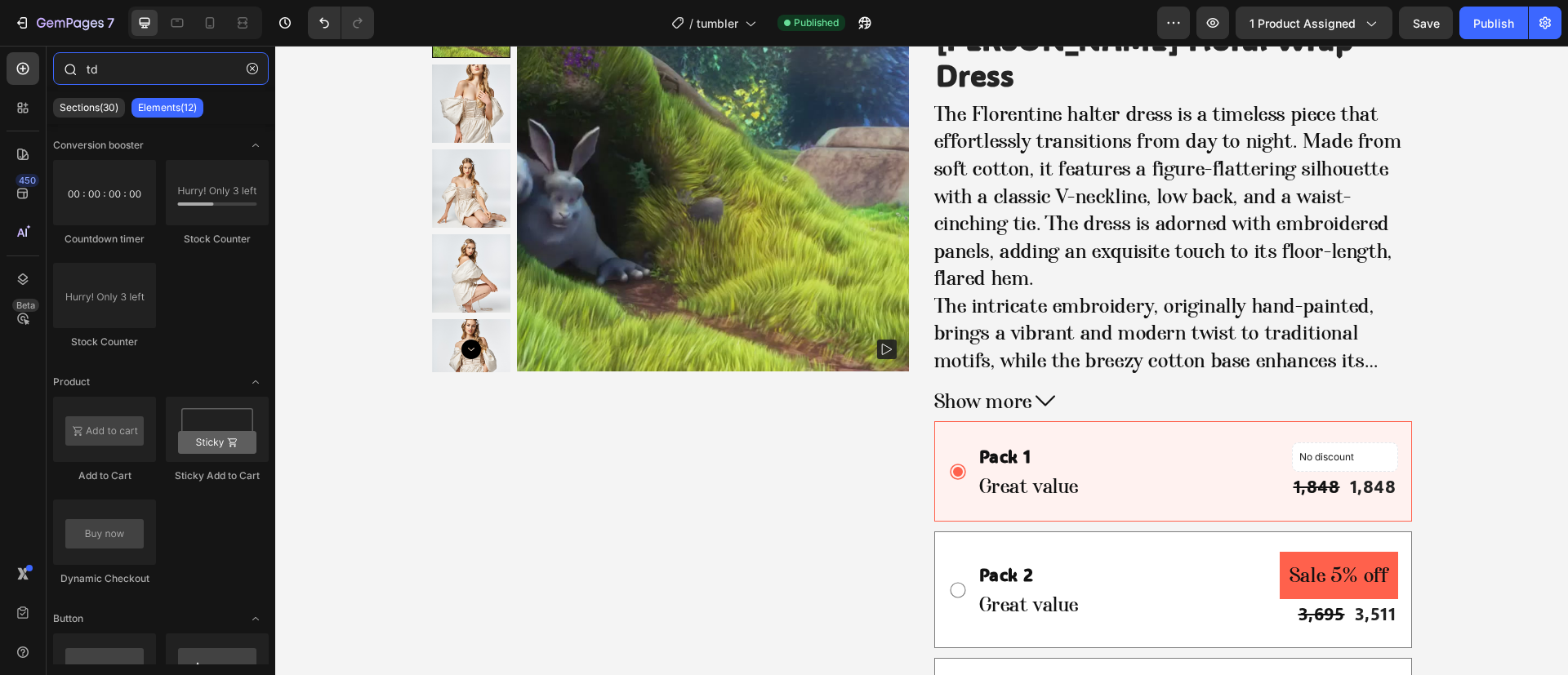
type input "t"
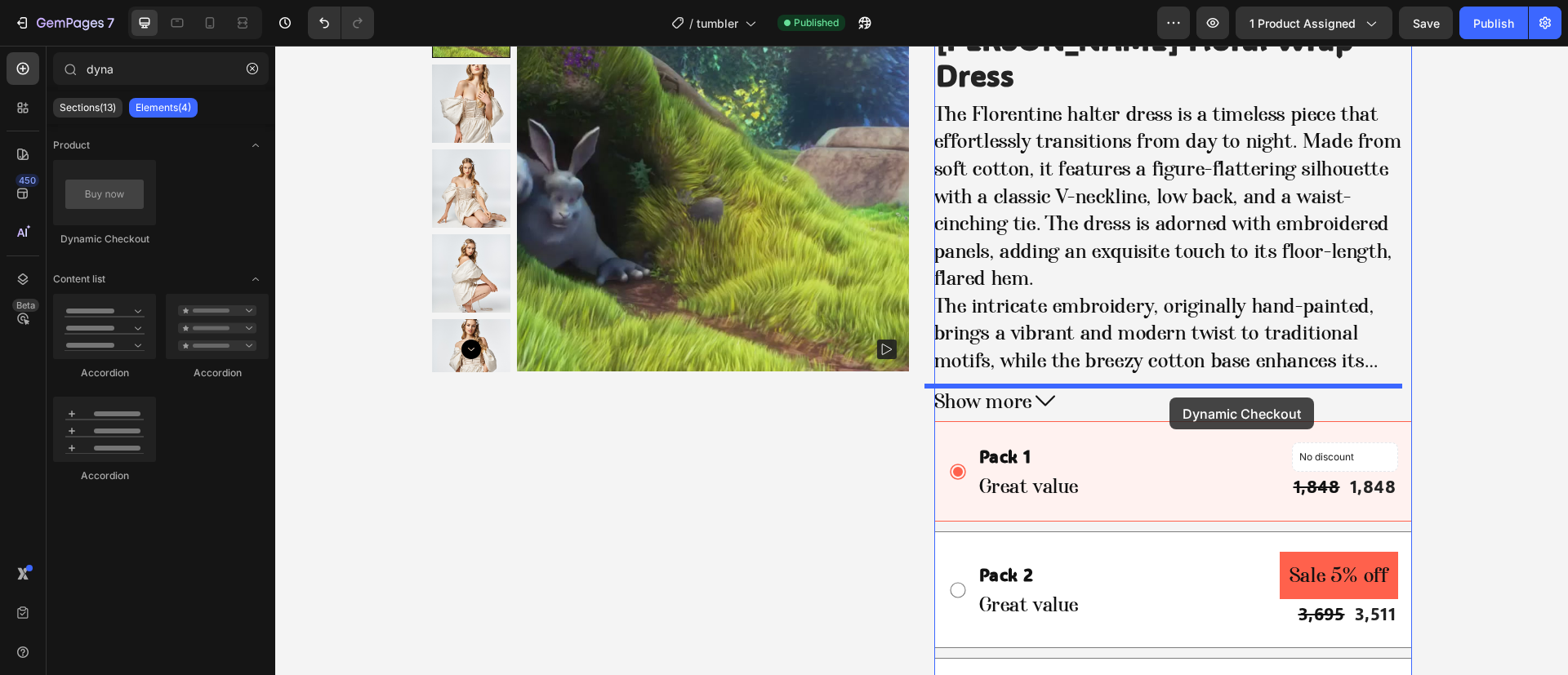
drag, startPoint x: 397, startPoint y: 261, endPoint x: 707, endPoint y: 405, distance: 341.8
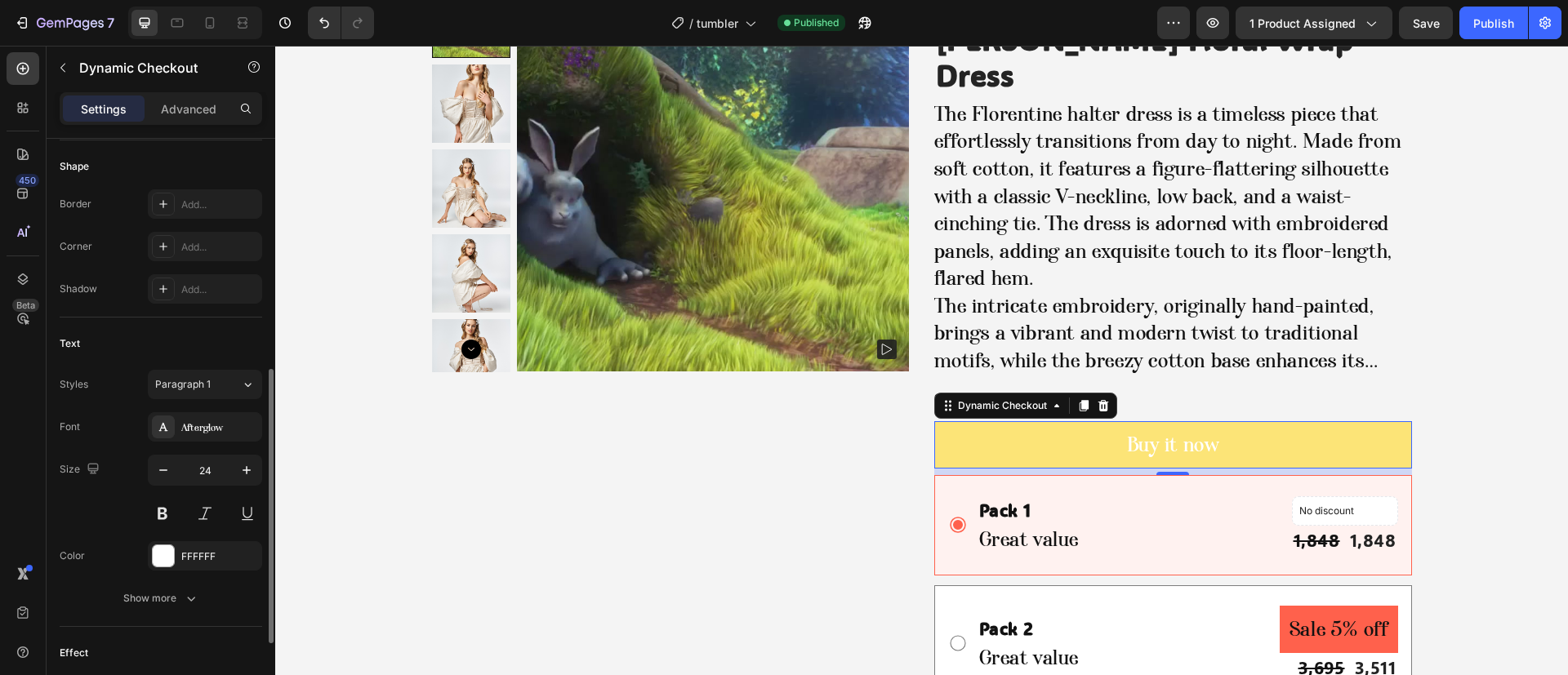
scroll to position [612, 0]
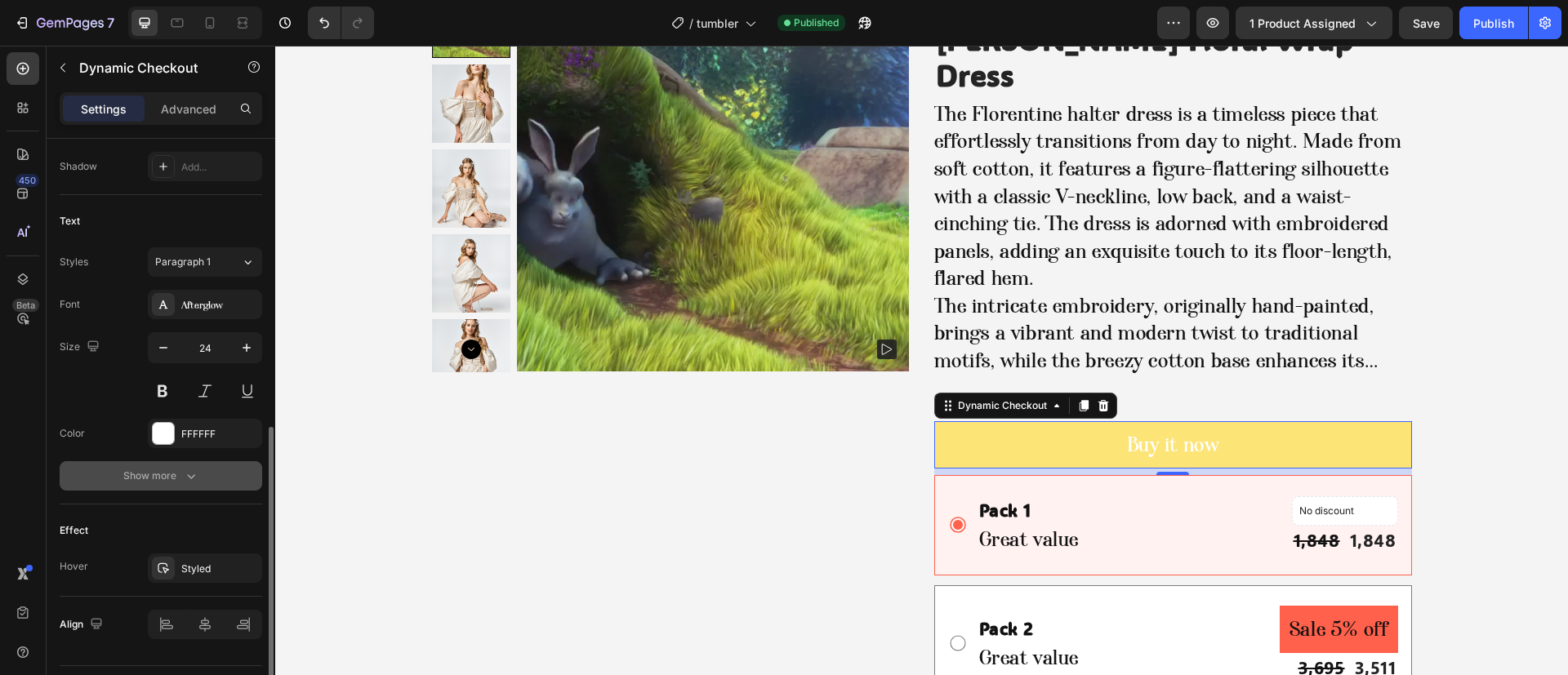
click at [147, 480] on div "Show more" at bounding box center [161, 476] width 76 height 16
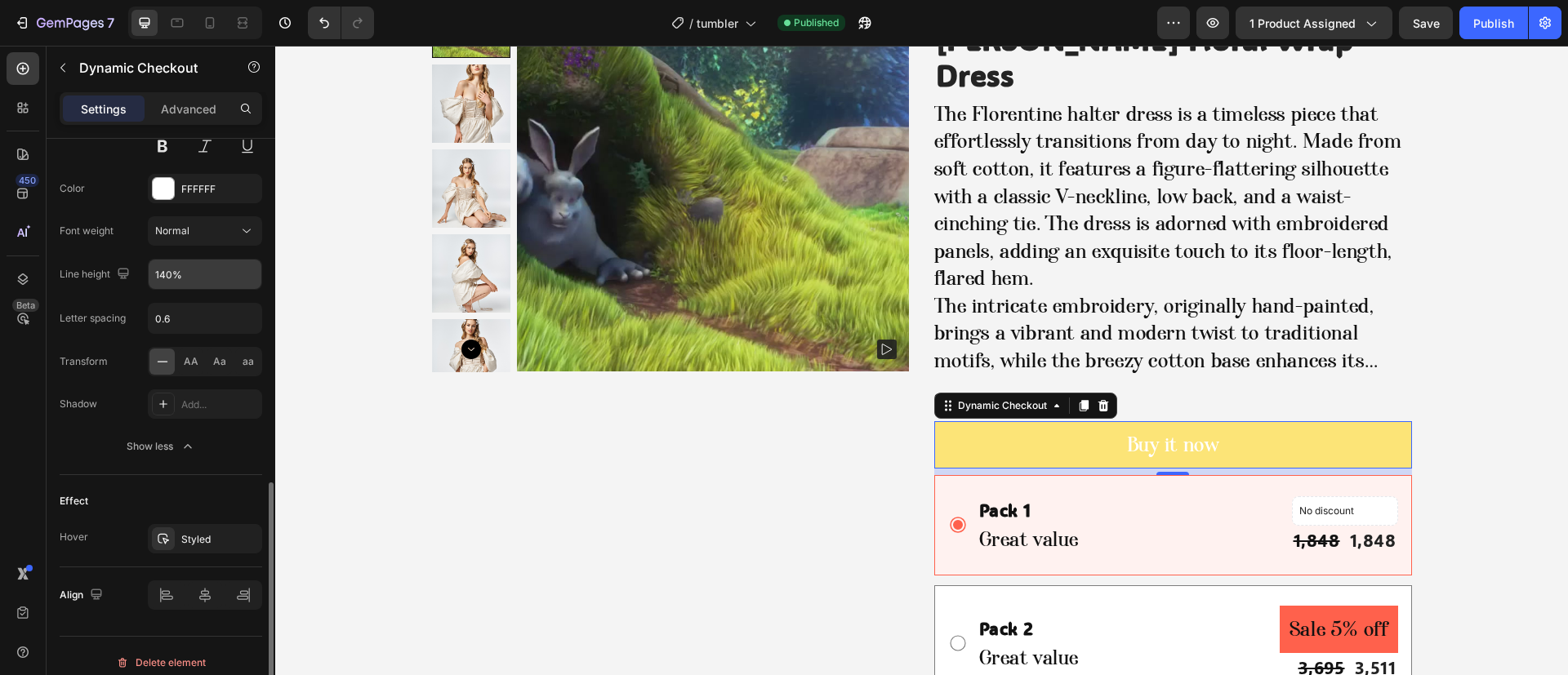
scroll to position [870, 0]
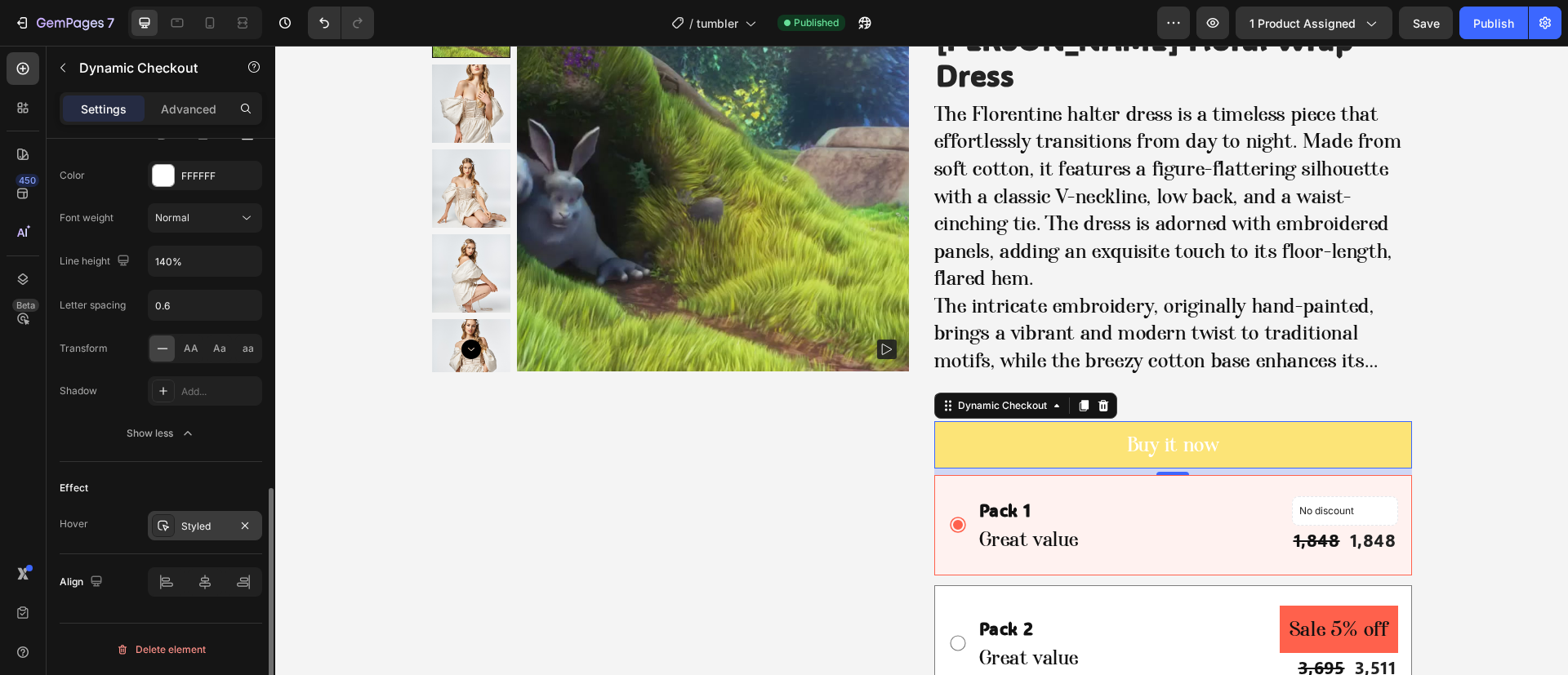
click at [199, 518] on div "Styled" at bounding box center [204, 526] width 115 height 30
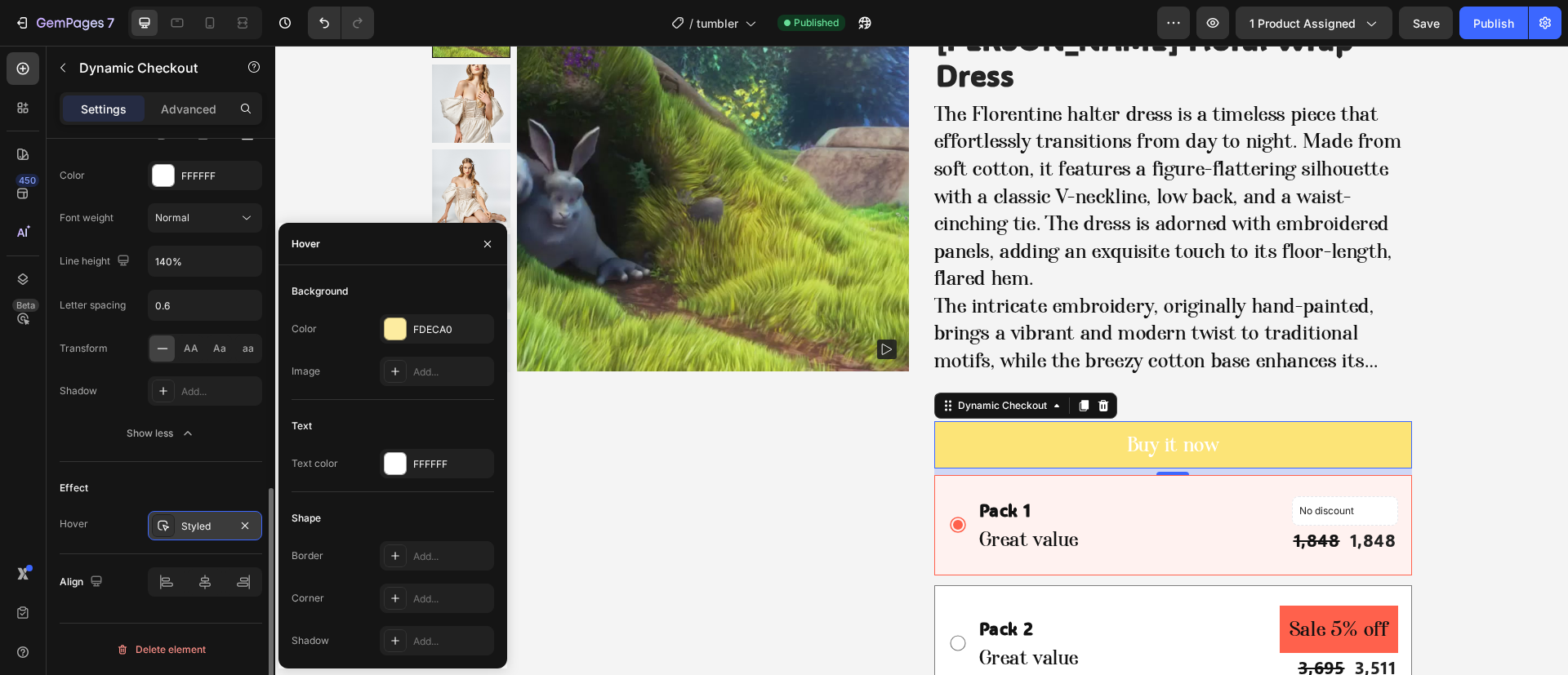
click at [199, 518] on div "Styled" at bounding box center [204, 526] width 115 height 30
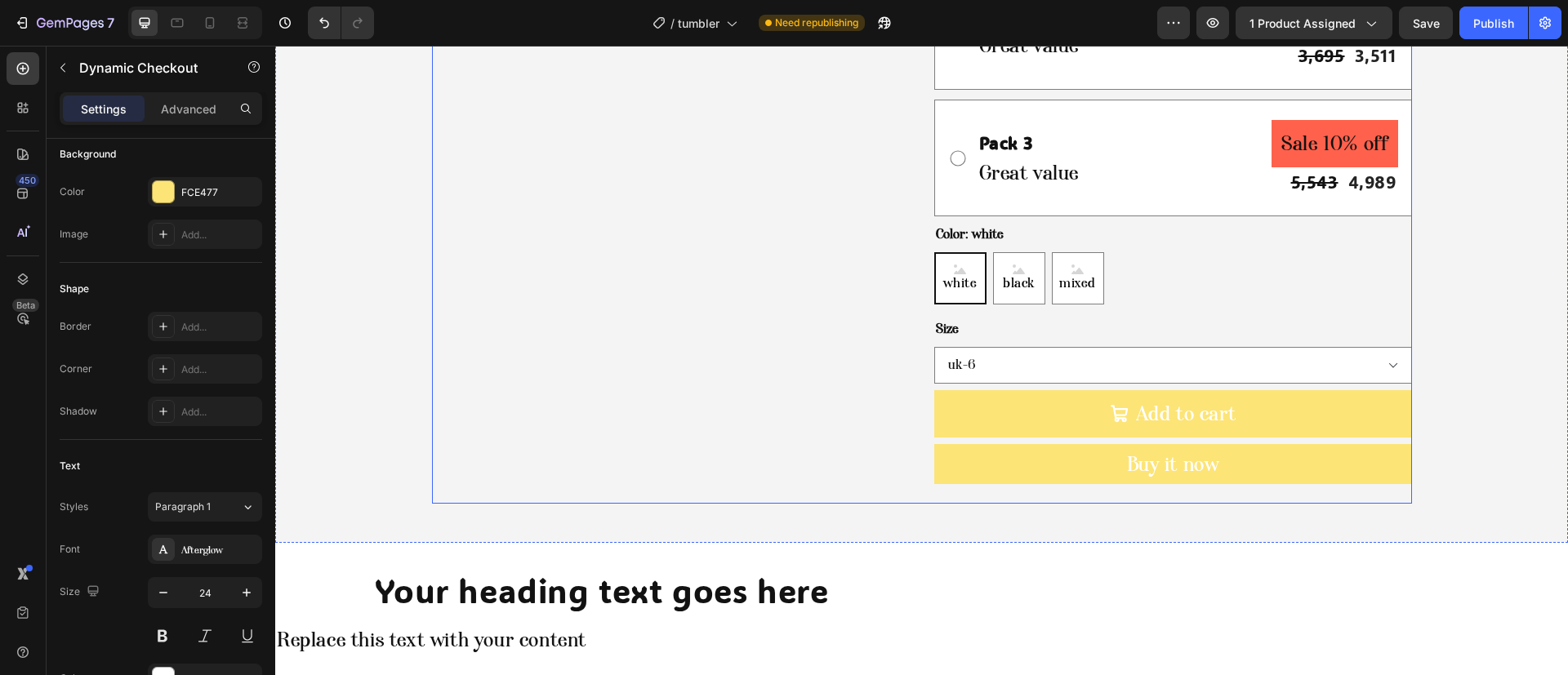
scroll to position [1126, 0]
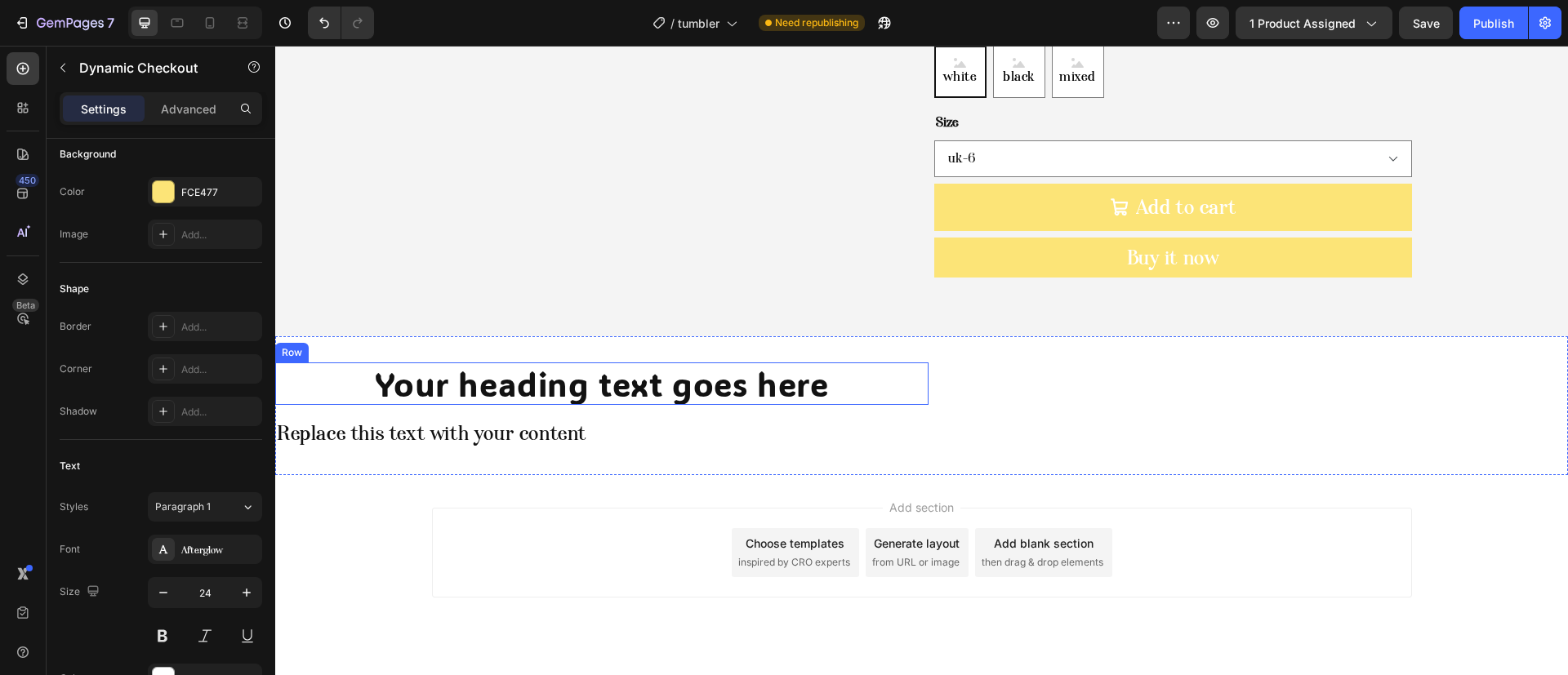
click at [321, 362] on div "Your heading text goes here Heading Row" at bounding box center [602, 383] width 653 height 43
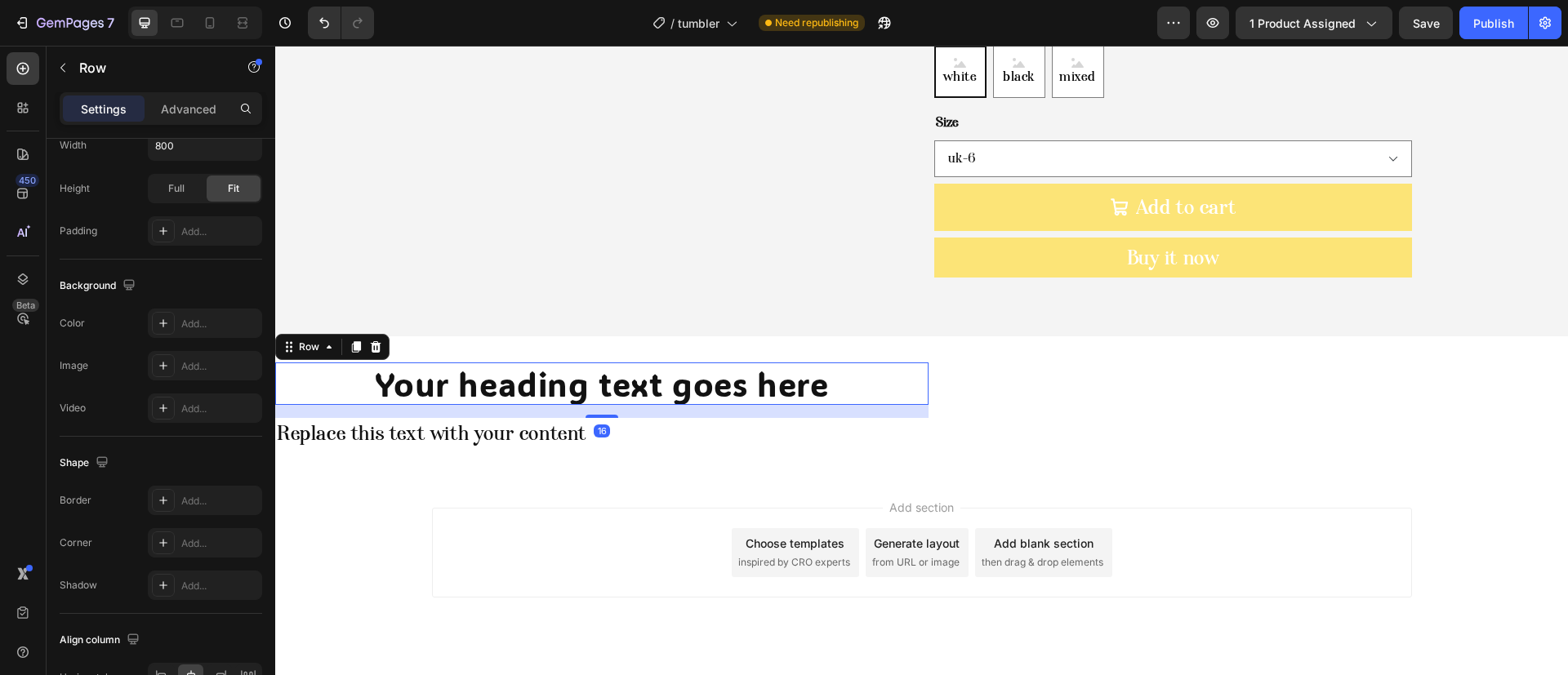
scroll to position [0, 0]
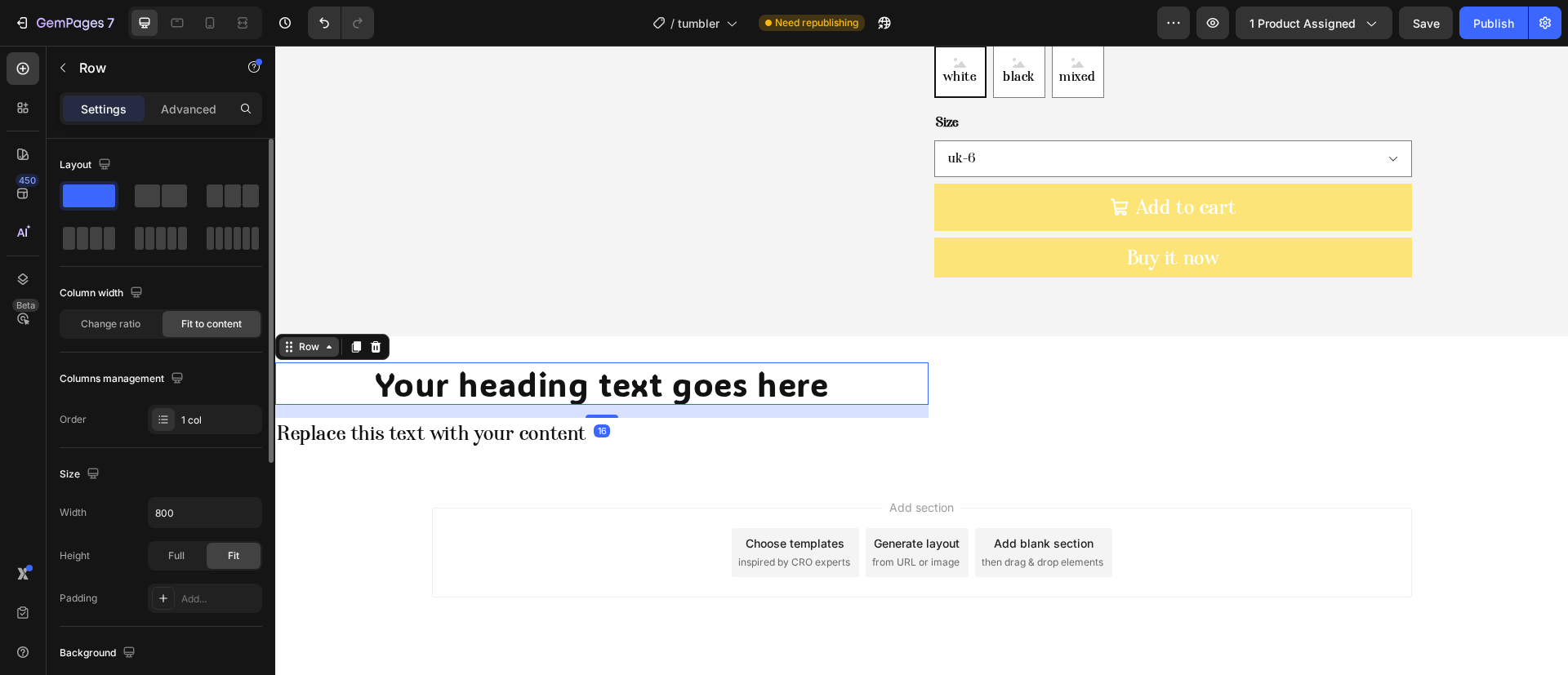
click at [307, 339] on div "Row" at bounding box center [309, 346] width 27 height 15
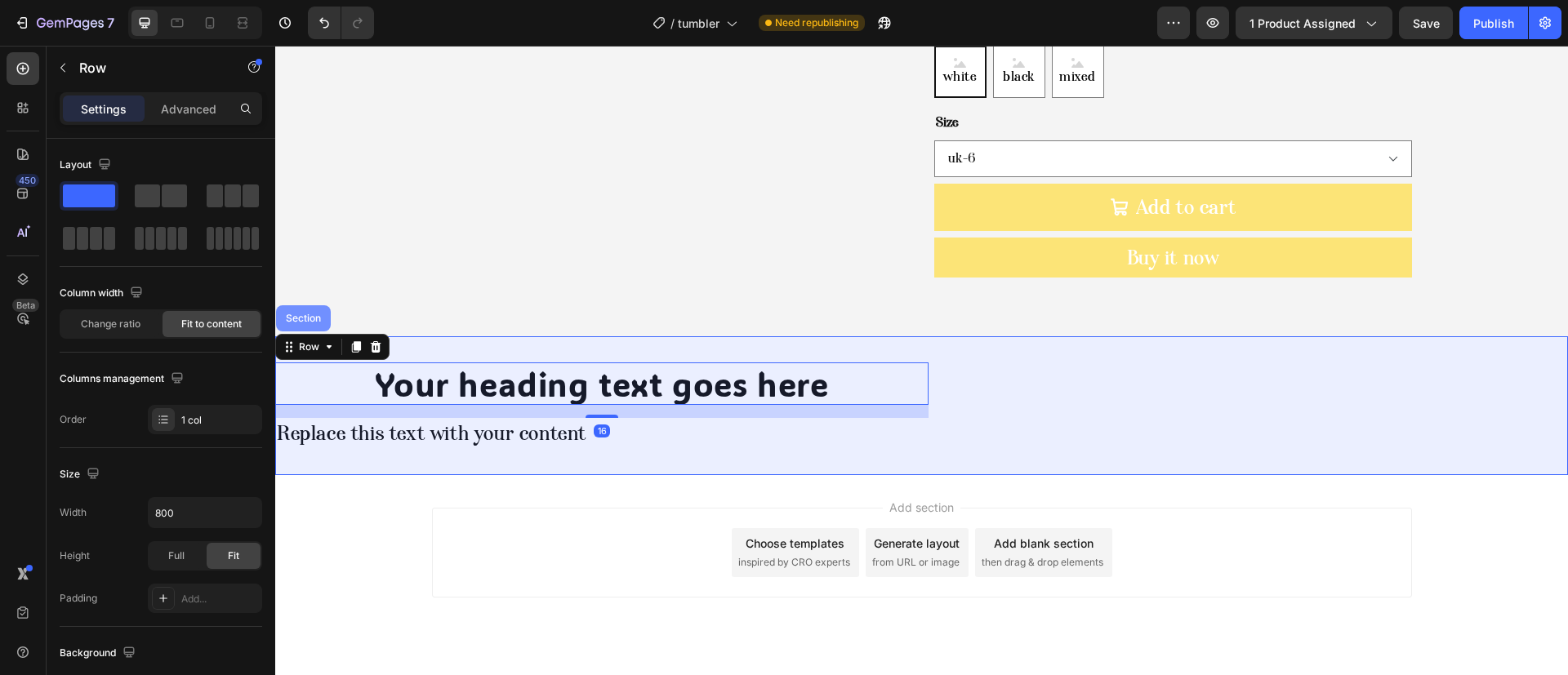
click at [325, 306] on div "Section" at bounding box center [303, 319] width 55 height 26
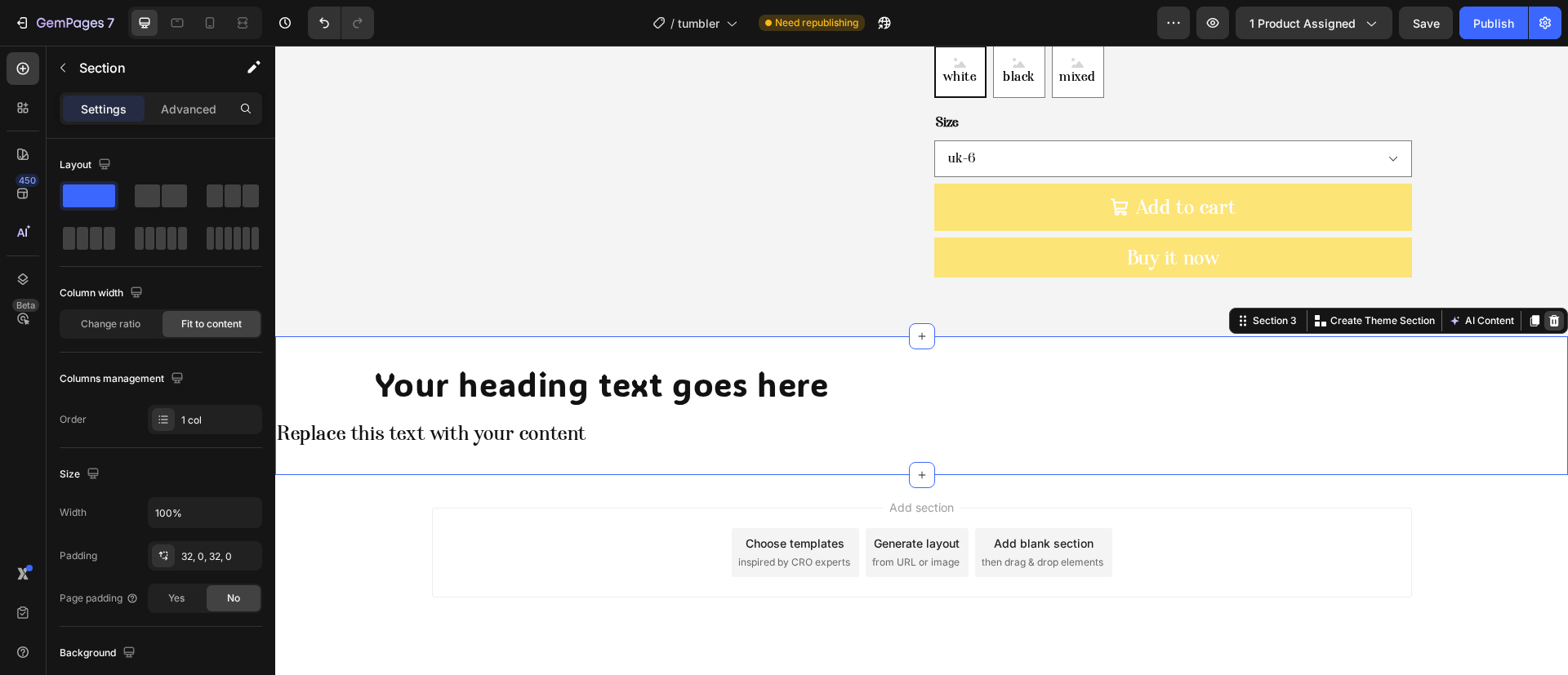
click at [1549, 316] on icon at bounding box center [1554, 321] width 11 height 11
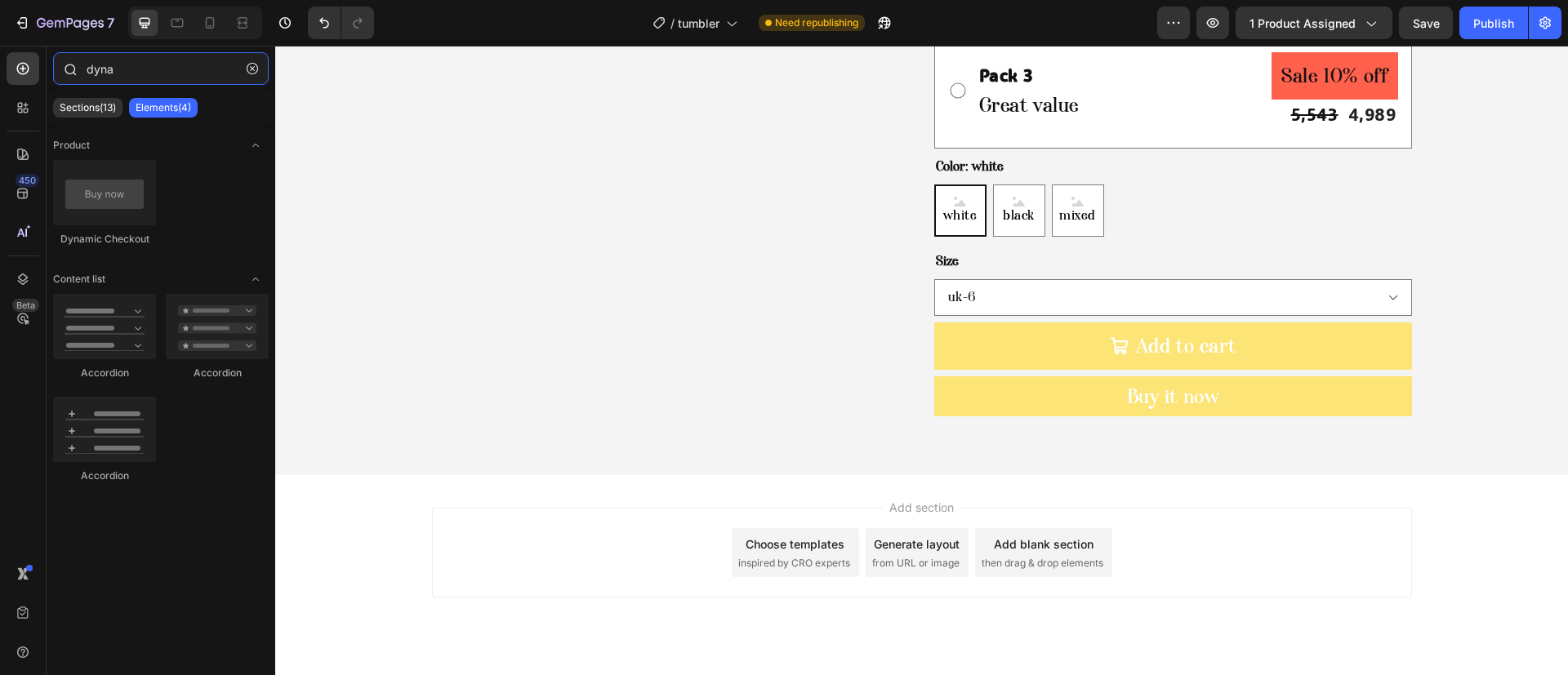
click at [87, 72] on input "dyna" at bounding box center [160, 68] width 215 height 33
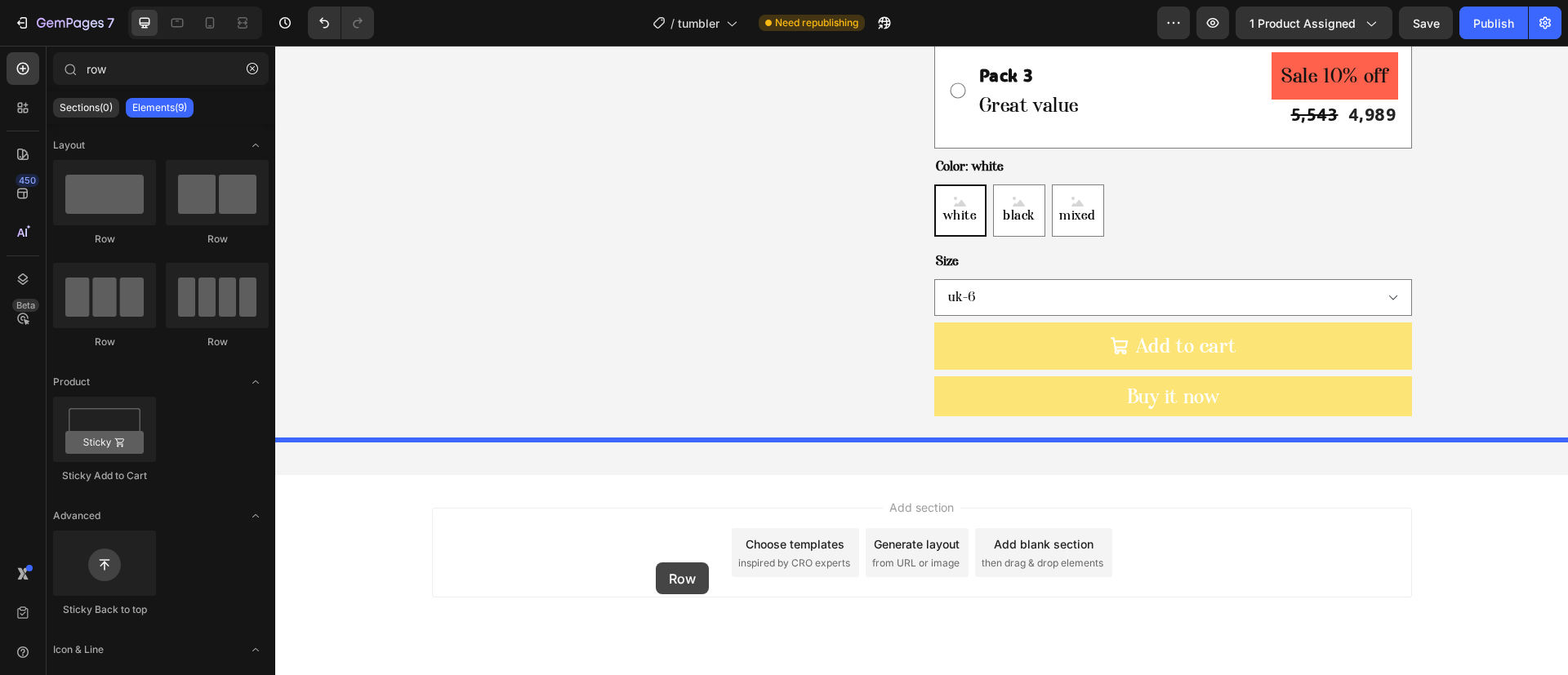
drag, startPoint x: 370, startPoint y: 351, endPoint x: 655, endPoint y: 562, distance: 354.6
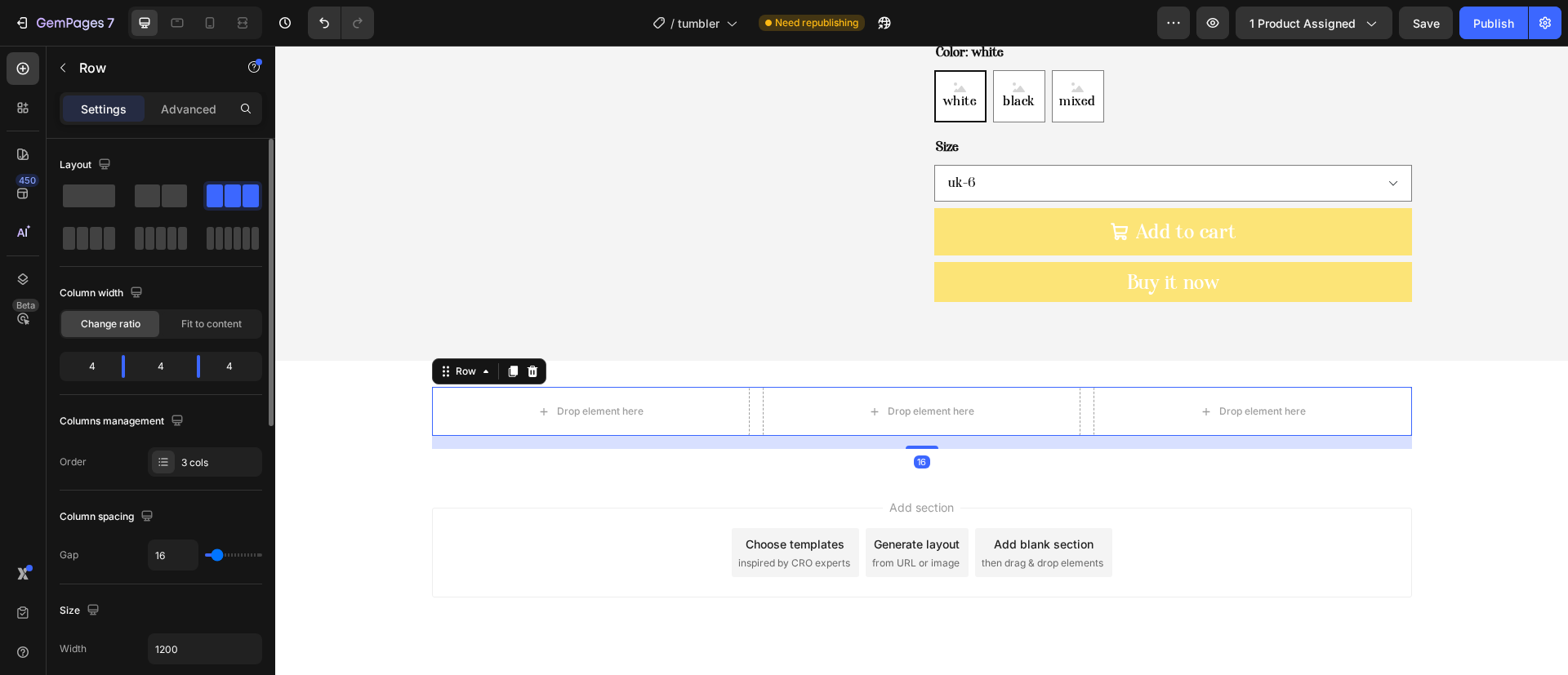
scroll to position [245, 0]
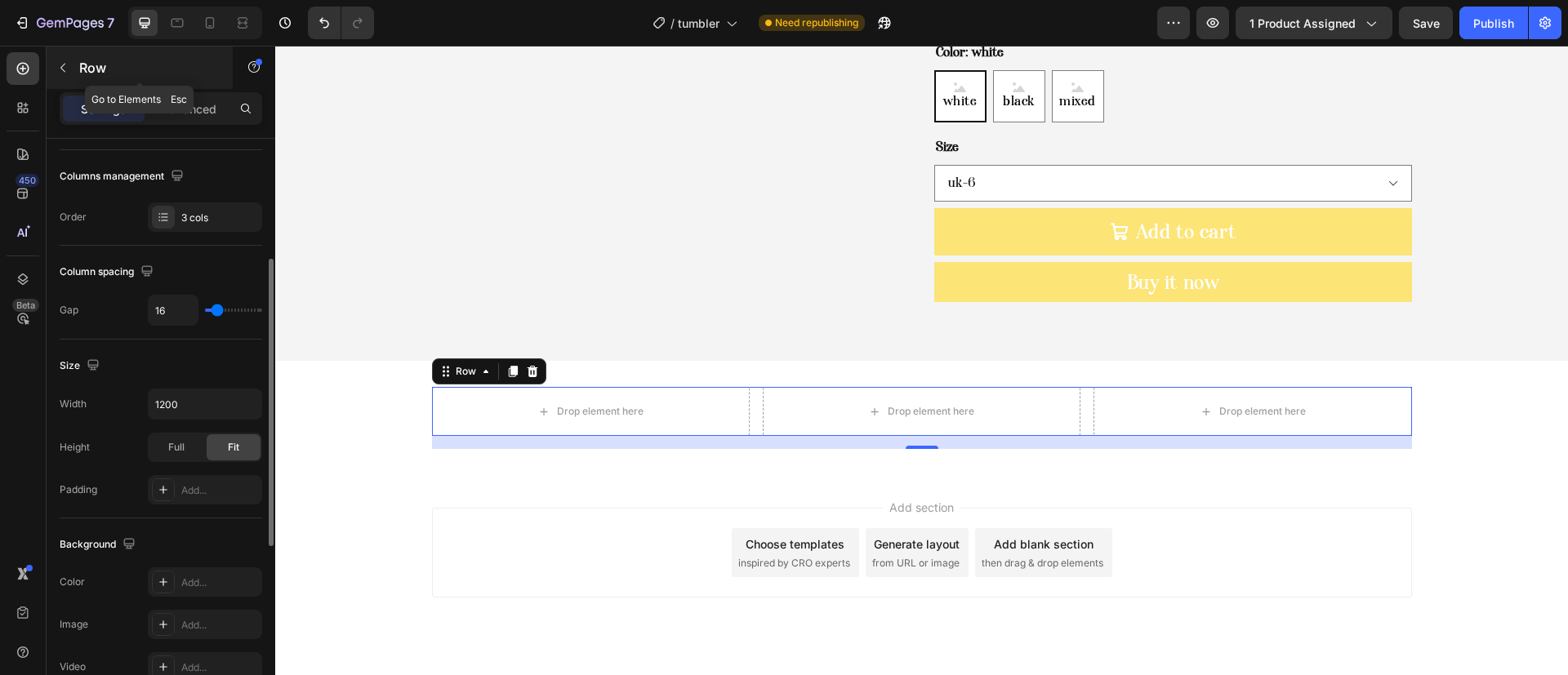
click at [115, 79] on div "Row" at bounding box center [139, 68] width 186 height 43
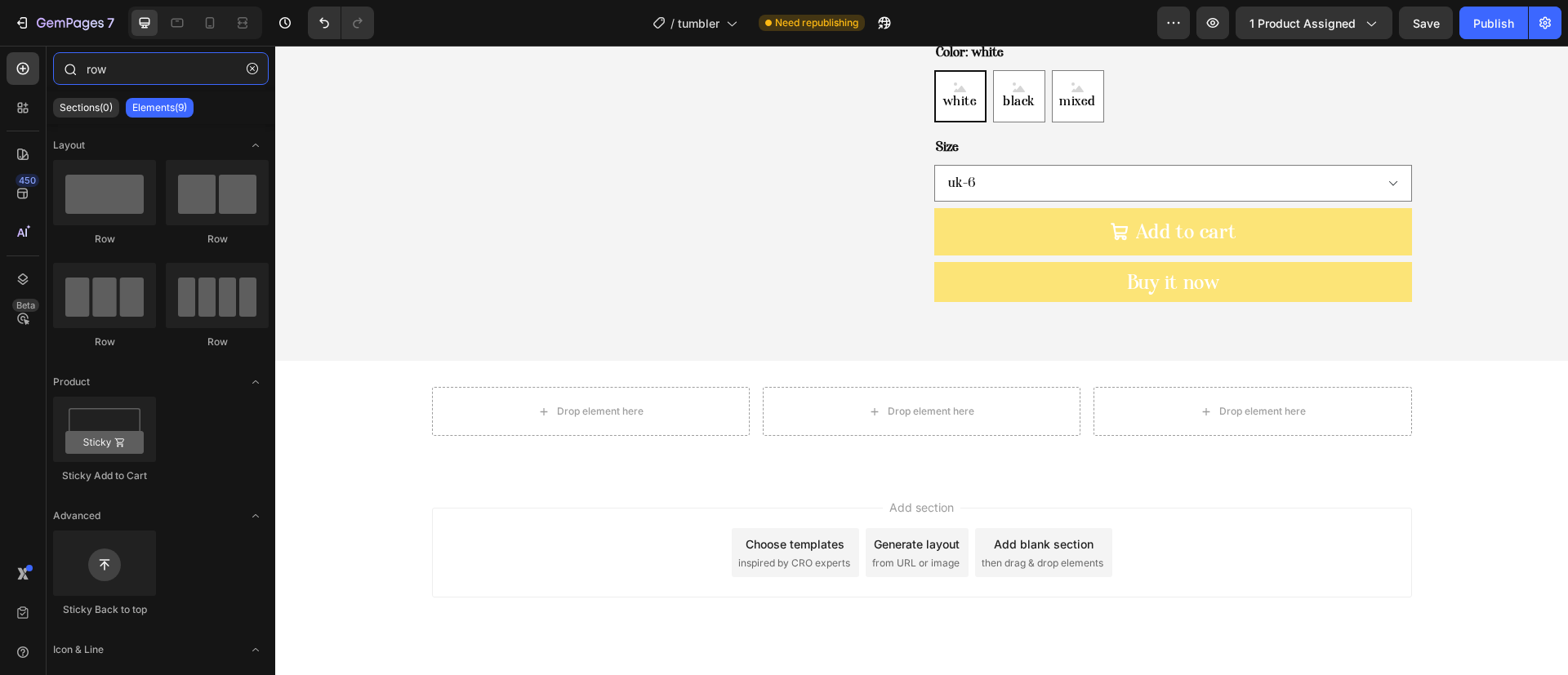
click at [159, 78] on input "row" at bounding box center [160, 68] width 215 height 33
click at [96, 75] on input "row" at bounding box center [160, 68] width 215 height 33
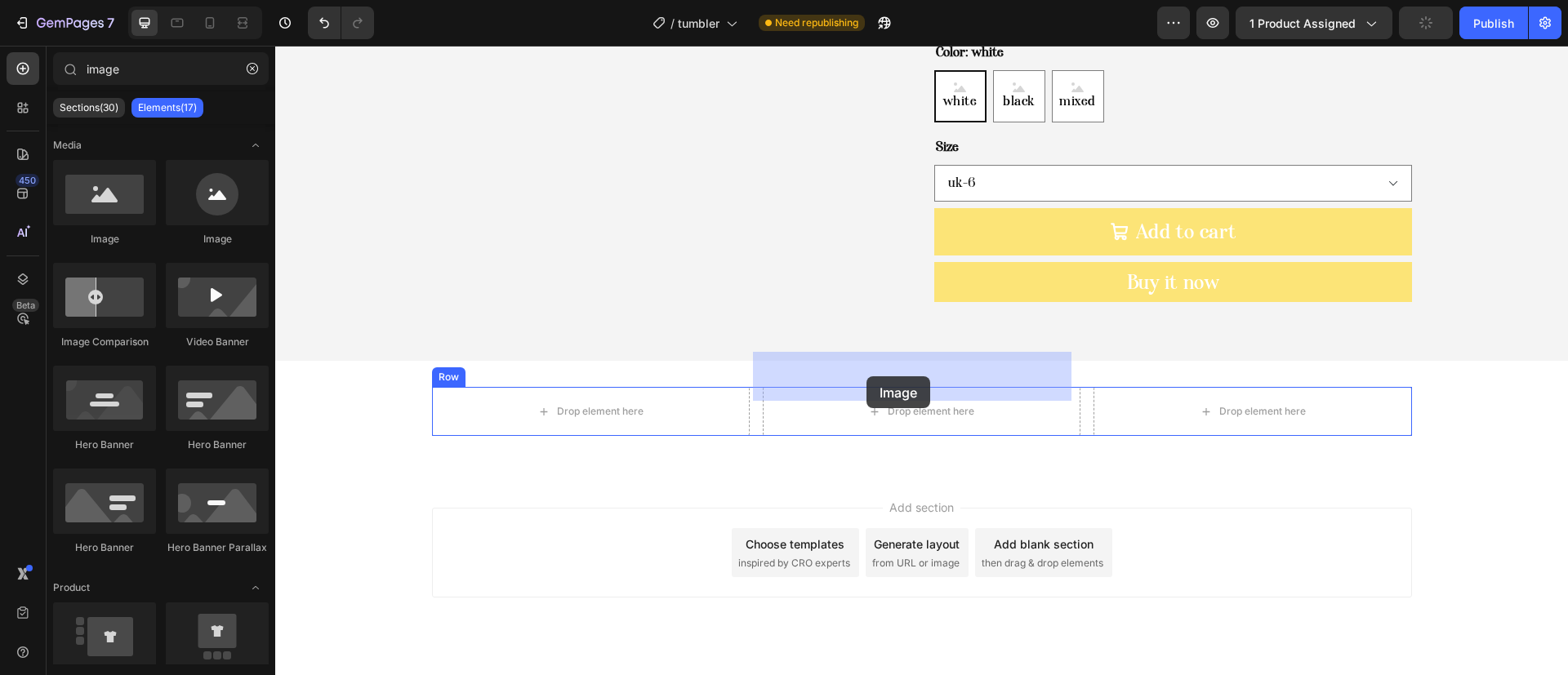
drag, startPoint x: 415, startPoint y: 245, endPoint x: 867, endPoint y: 376, distance: 470.6
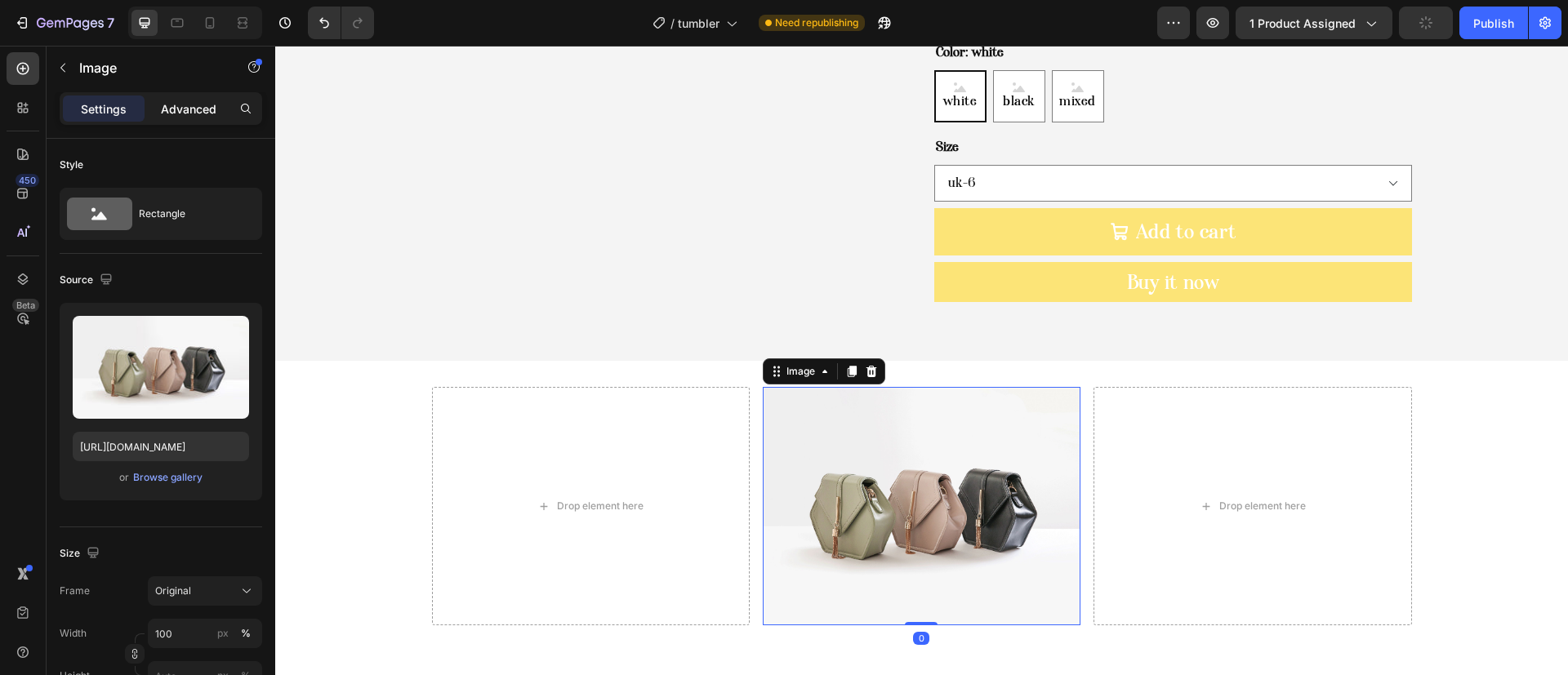
scroll to position [1126, 0]
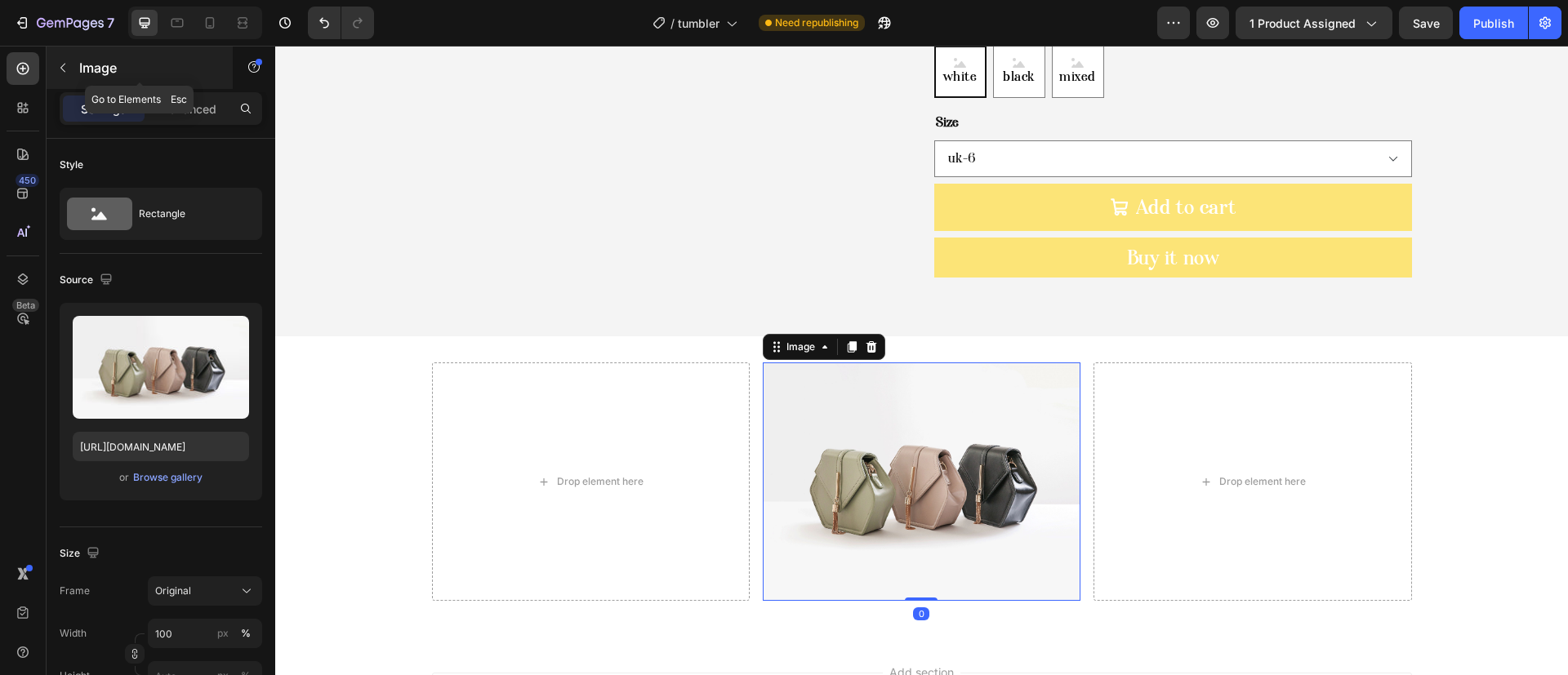
click at [78, 64] on div "Image" at bounding box center [139, 68] width 186 height 43
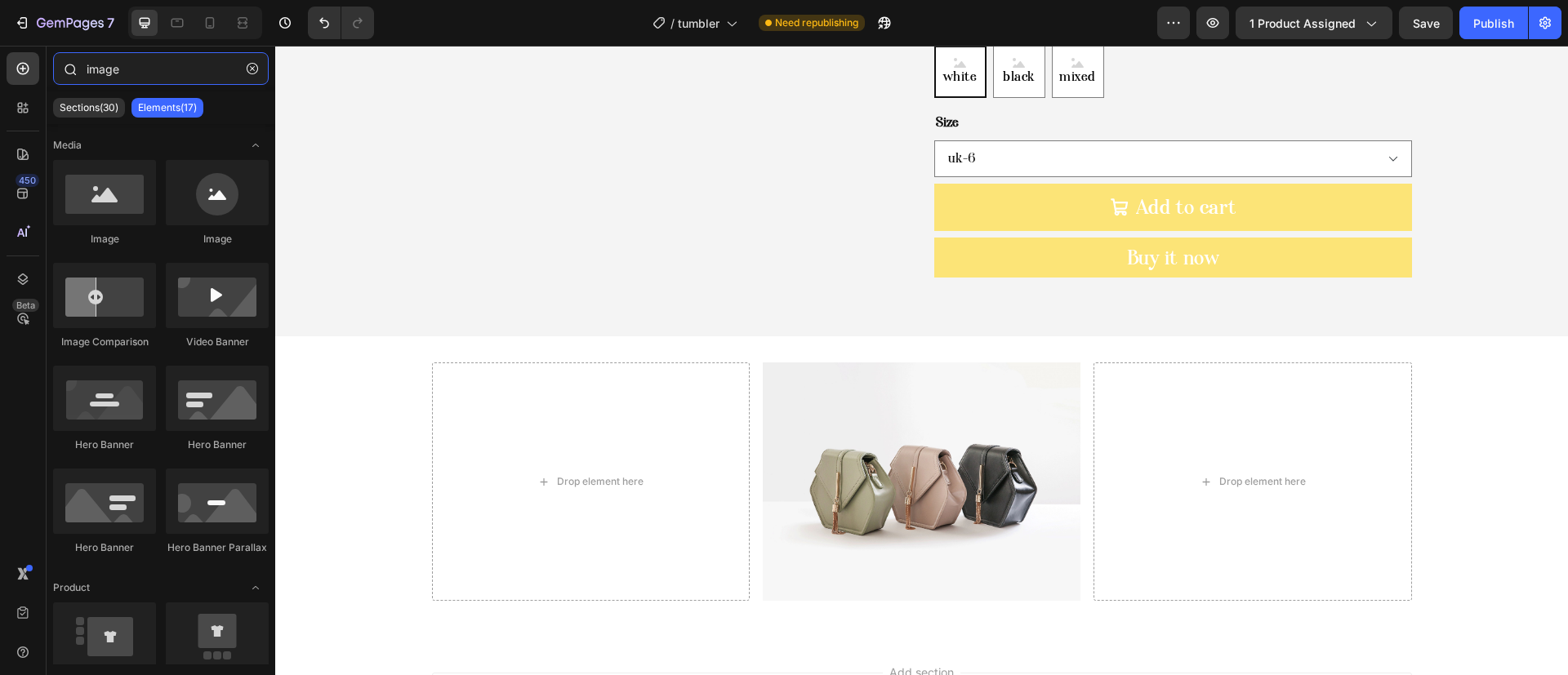
click at [122, 68] on input "image" at bounding box center [160, 68] width 215 height 33
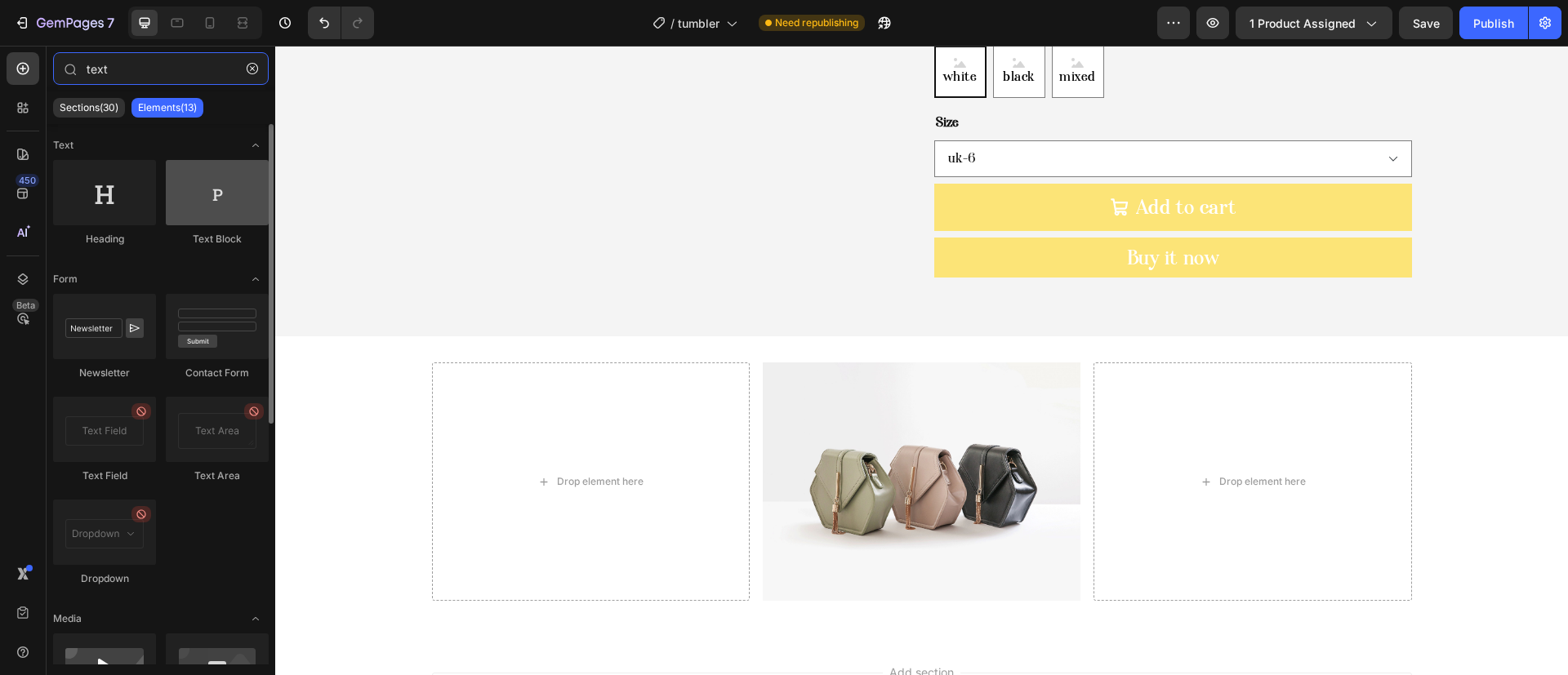
type input "text"
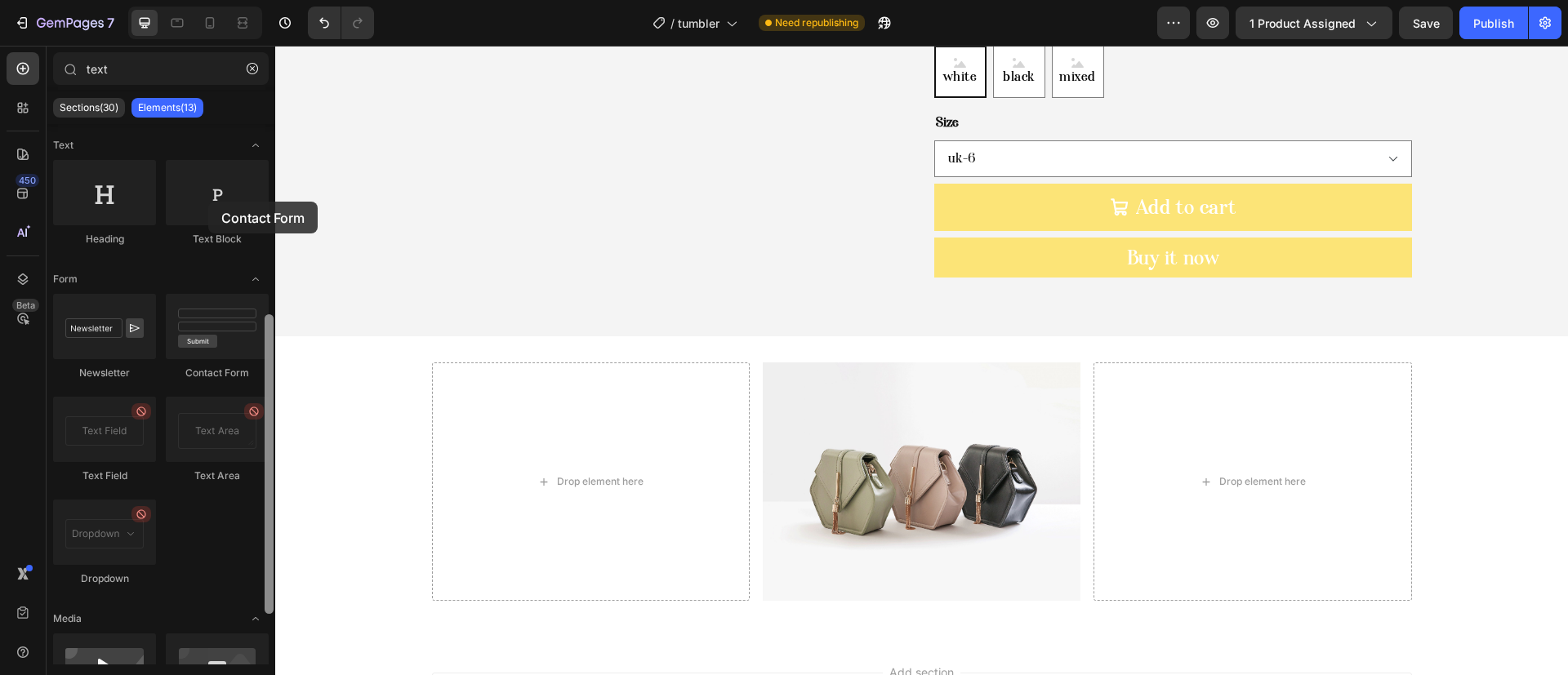
scroll to position [122, 0]
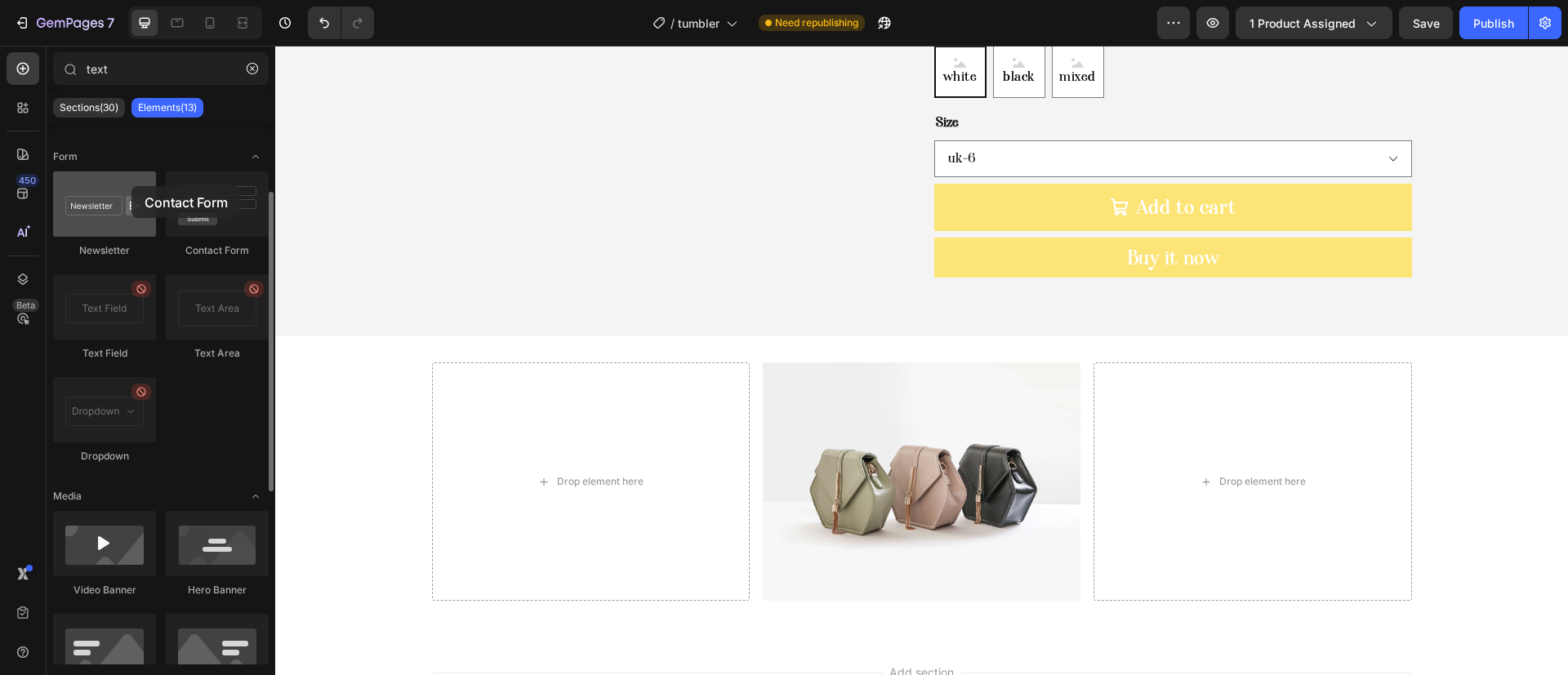
drag, startPoint x: 206, startPoint y: 199, endPoint x: 147, endPoint y: 188, distance: 60.0
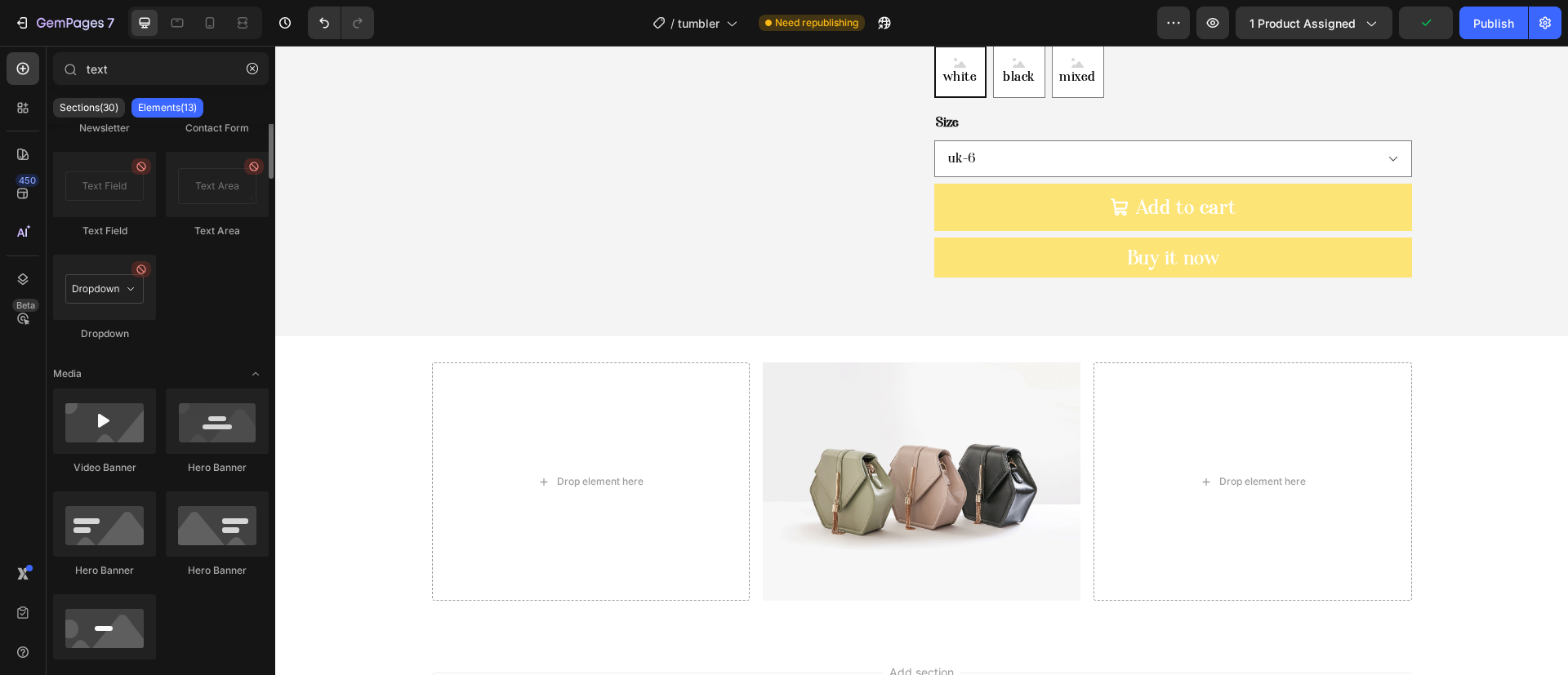
scroll to position [0, 0]
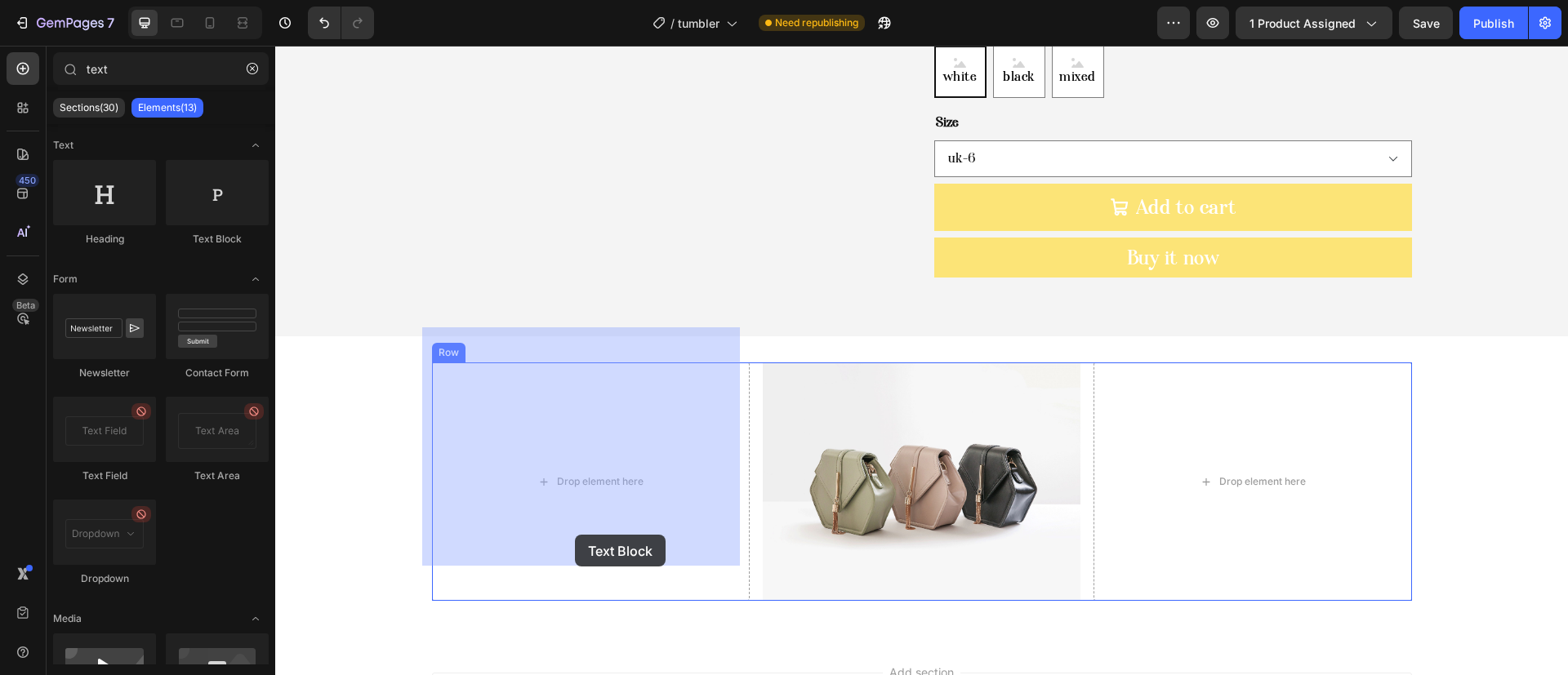
drag, startPoint x: 474, startPoint y: 233, endPoint x: 297, endPoint y: 420, distance: 257.5
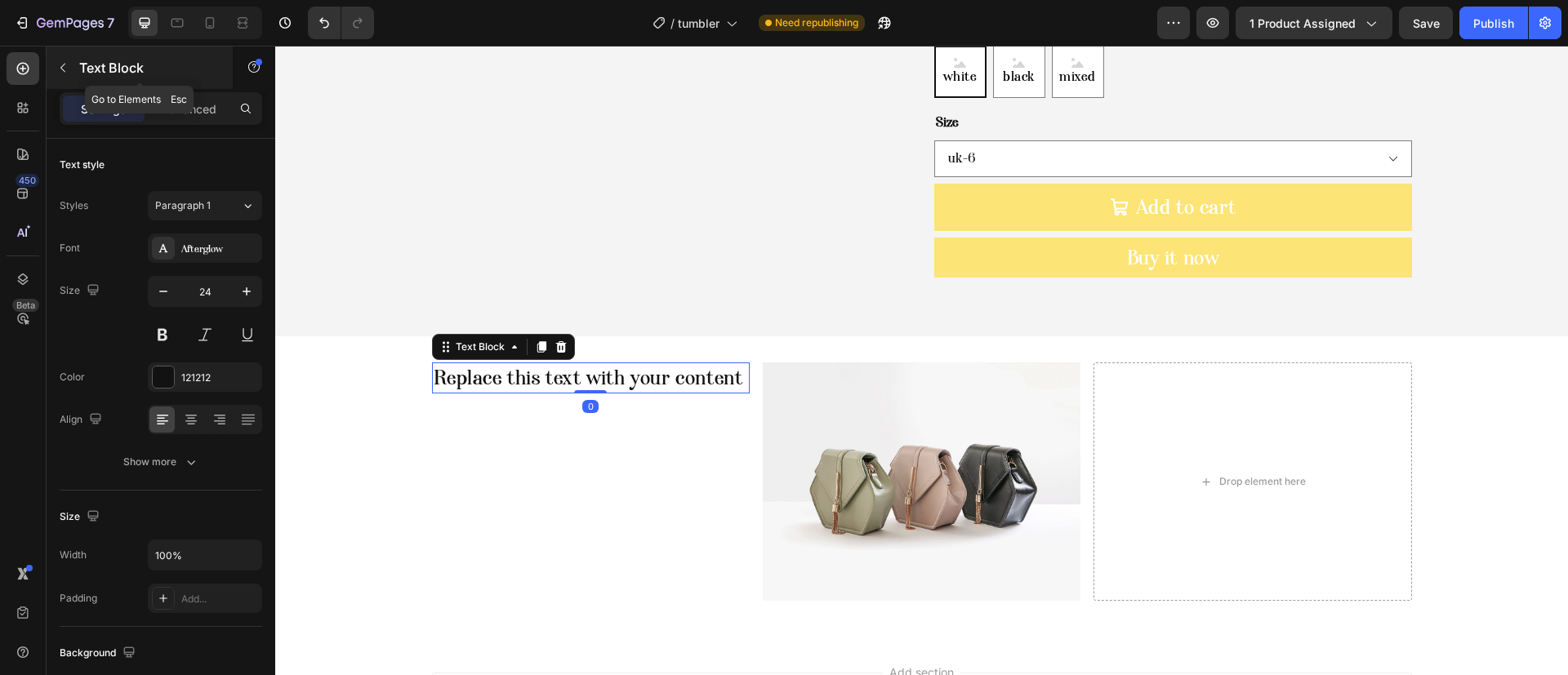
click at [130, 71] on p "Text Block" at bounding box center [148, 68] width 138 height 20
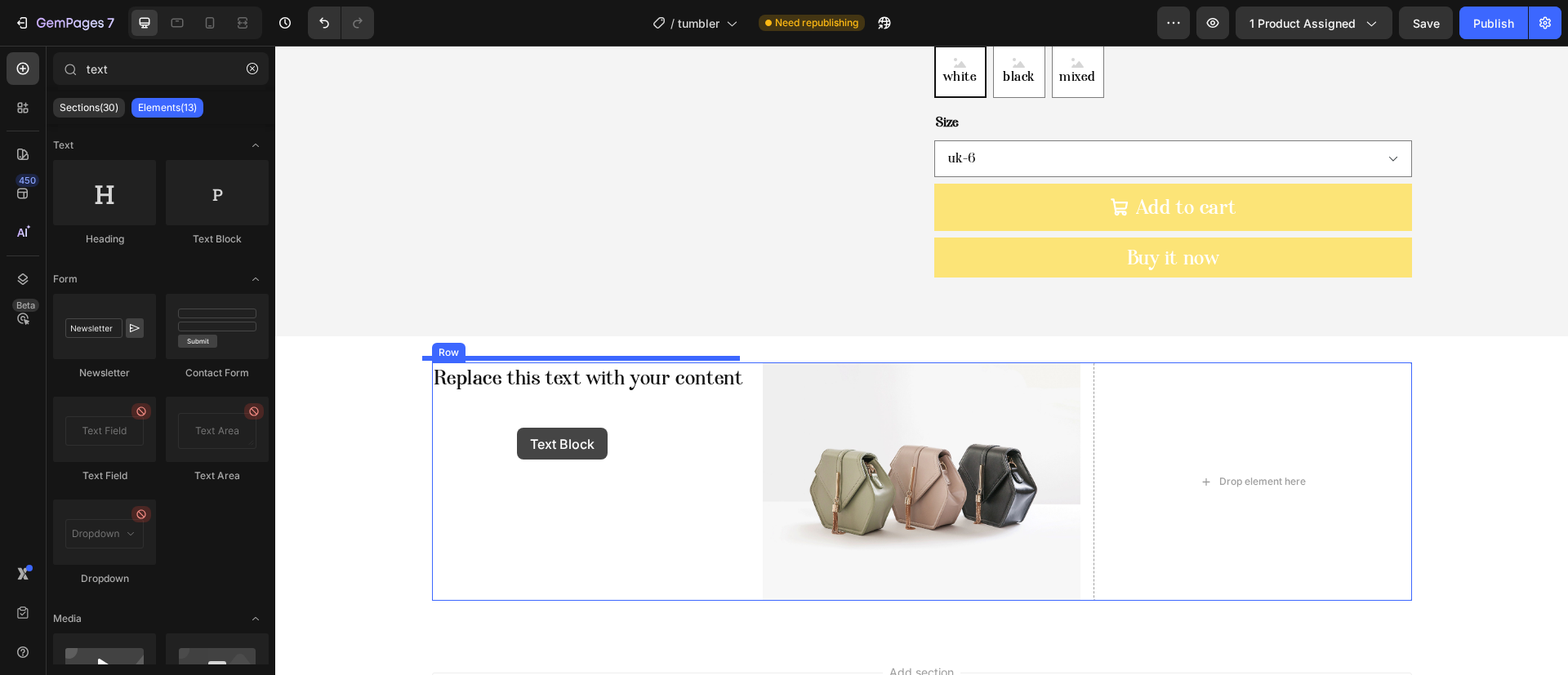
drag, startPoint x: 468, startPoint y: 252, endPoint x: 517, endPoint y: 428, distance: 182.7
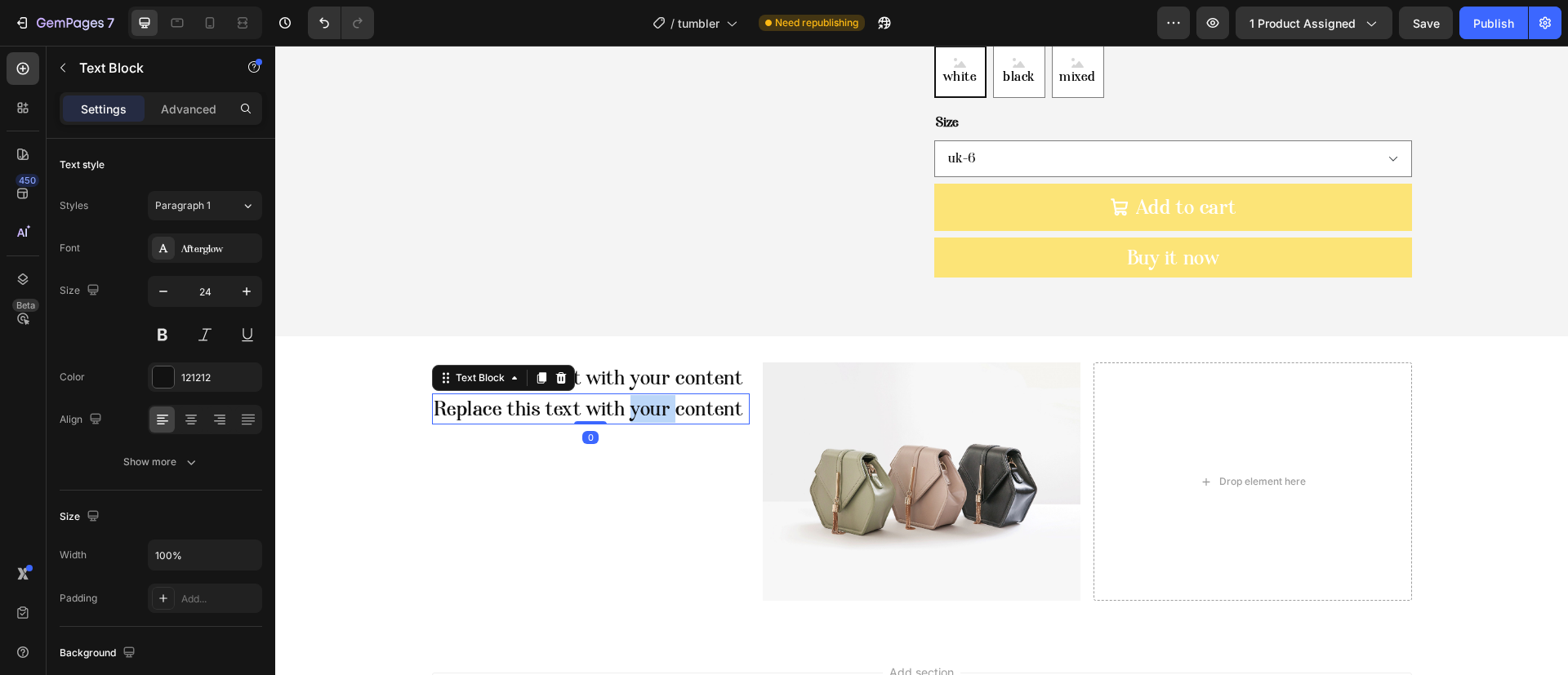
click at [624, 395] on p "Replace this text with your content" at bounding box center [591, 409] width 315 height 28
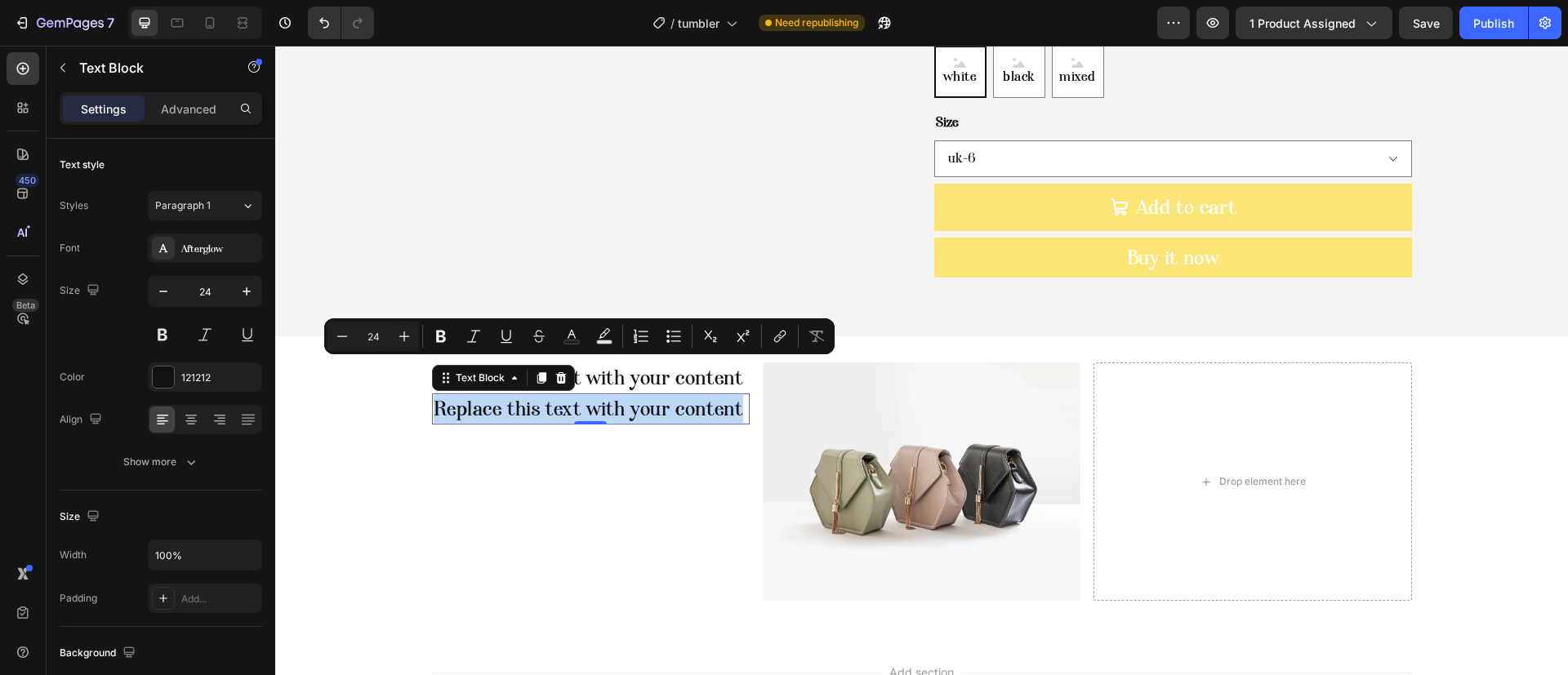
copy p "Replace this text with your content"
click at [736, 395] on p "Replace this text with your content" at bounding box center [591, 409] width 315 height 28
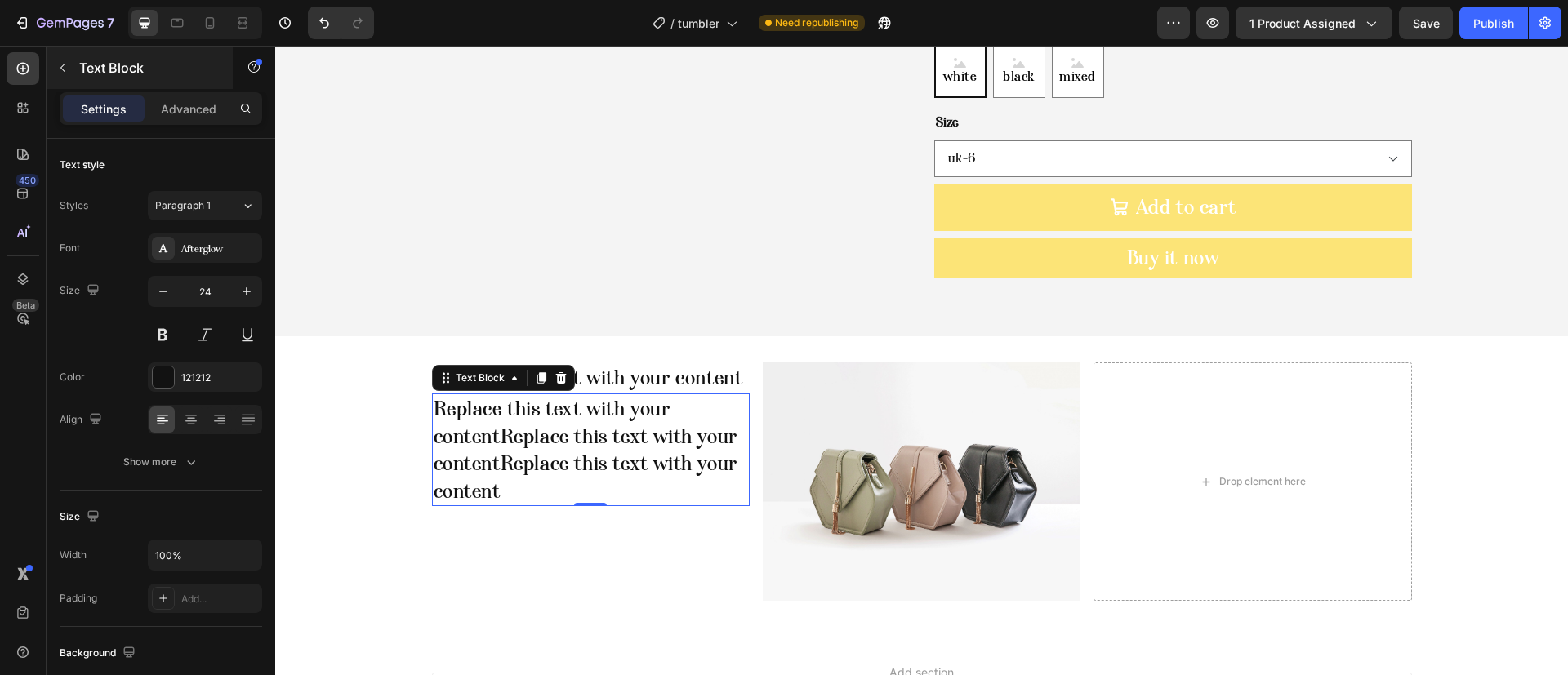
click at [137, 66] on p "Text Block" at bounding box center [148, 68] width 138 height 20
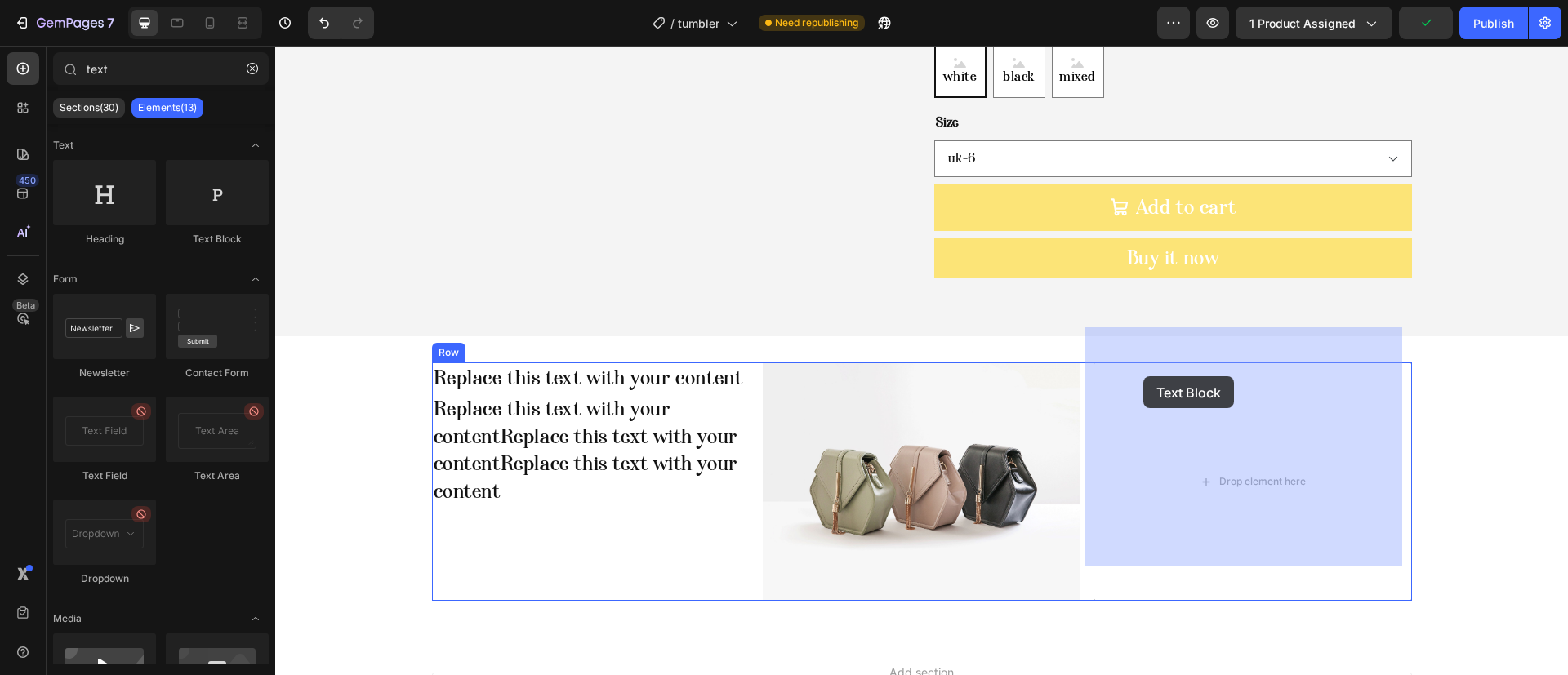
drag, startPoint x: 471, startPoint y: 249, endPoint x: 1145, endPoint y: 374, distance: 685.5
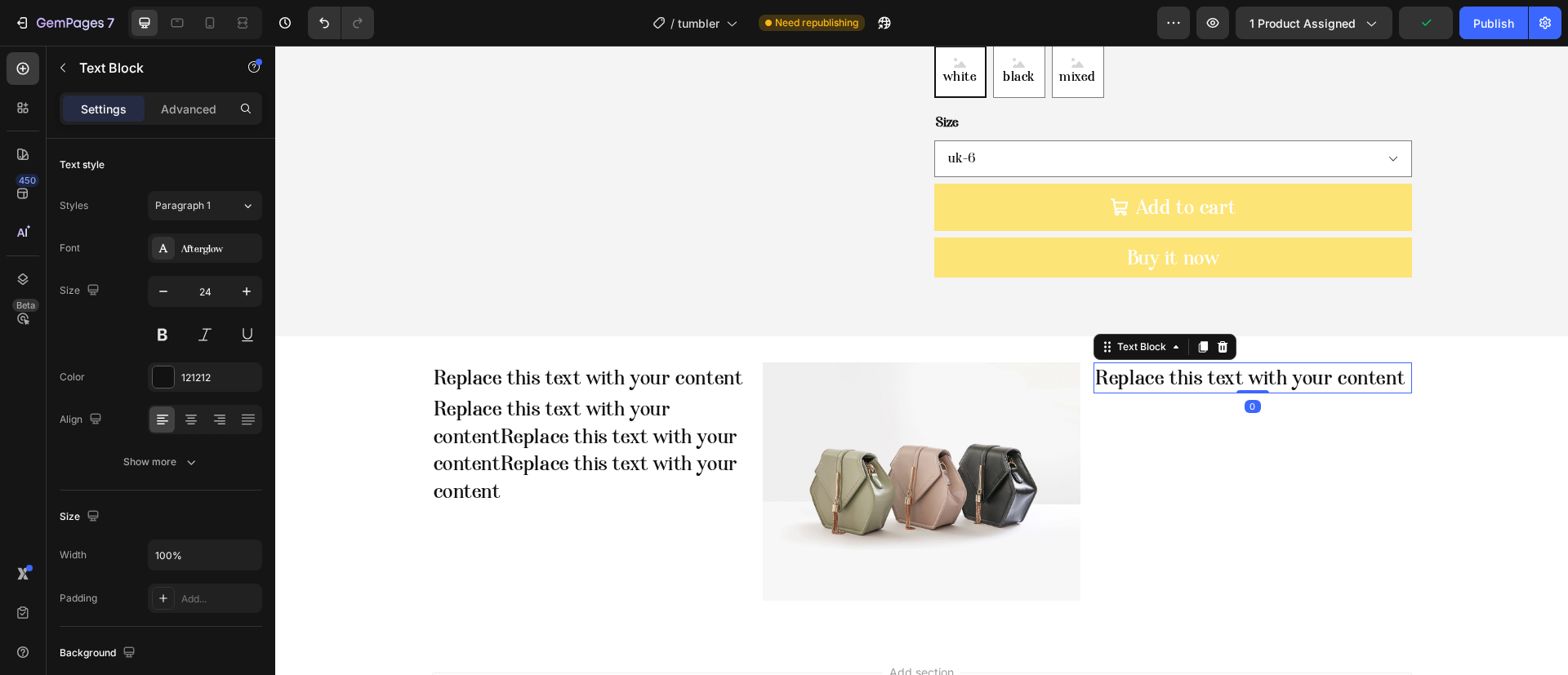
click at [1167, 362] on div "Replace this text with your content" at bounding box center [1252, 377] width 318 height 31
click at [1167, 364] on p "Replace this text with your content" at bounding box center [1253, 378] width 315 height 28
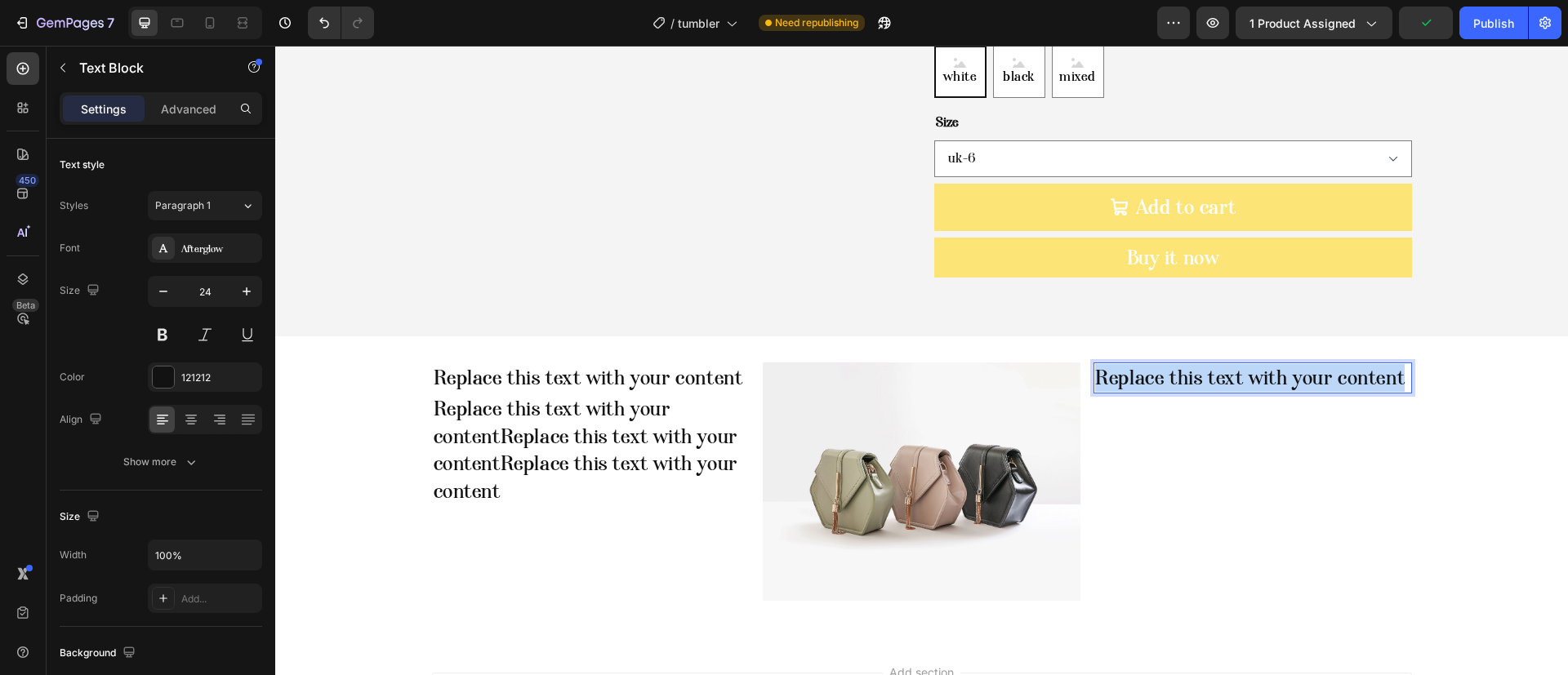
click at [1167, 364] on p "Replace this text with your content" at bounding box center [1253, 378] width 315 height 28
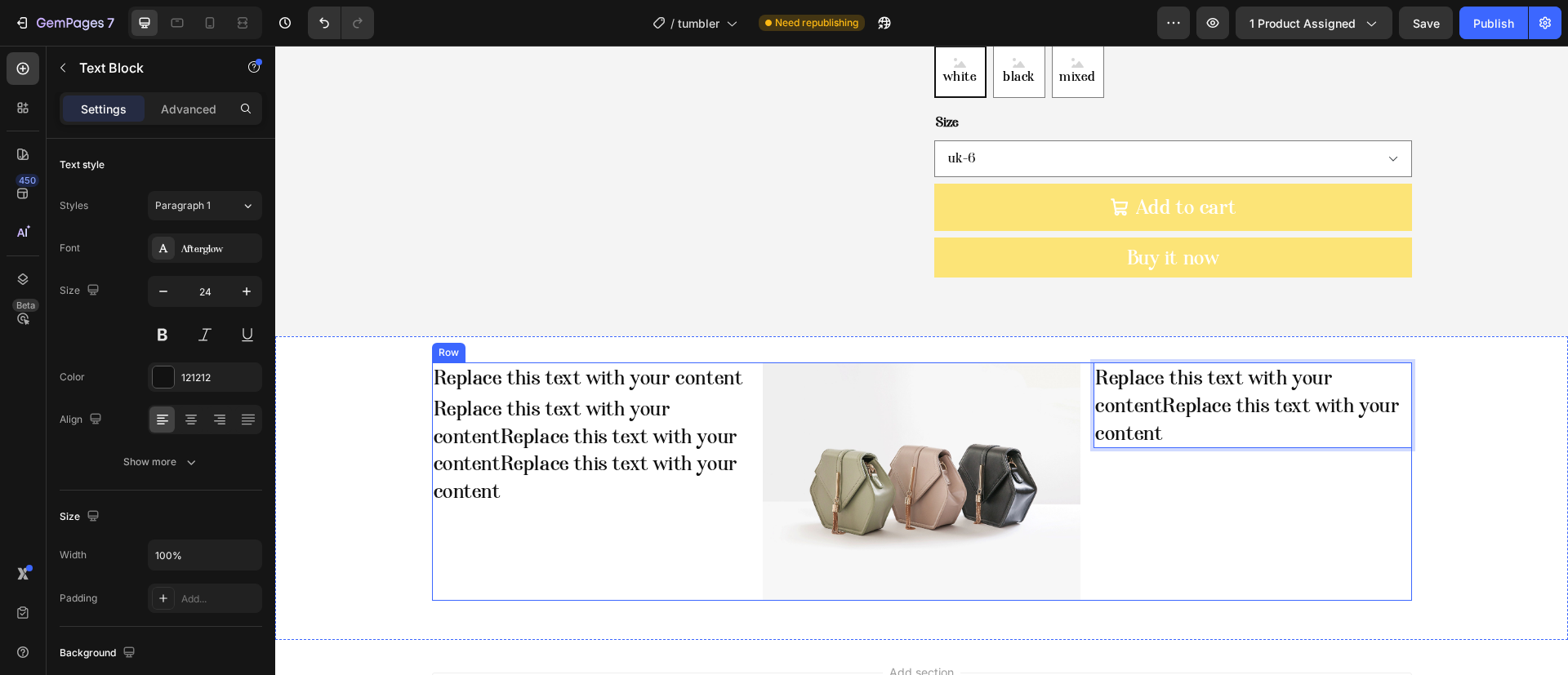
click at [1138, 456] on div "Replace this text with your contentReplace this text with your content Text Blo…" at bounding box center [1252, 481] width 318 height 238
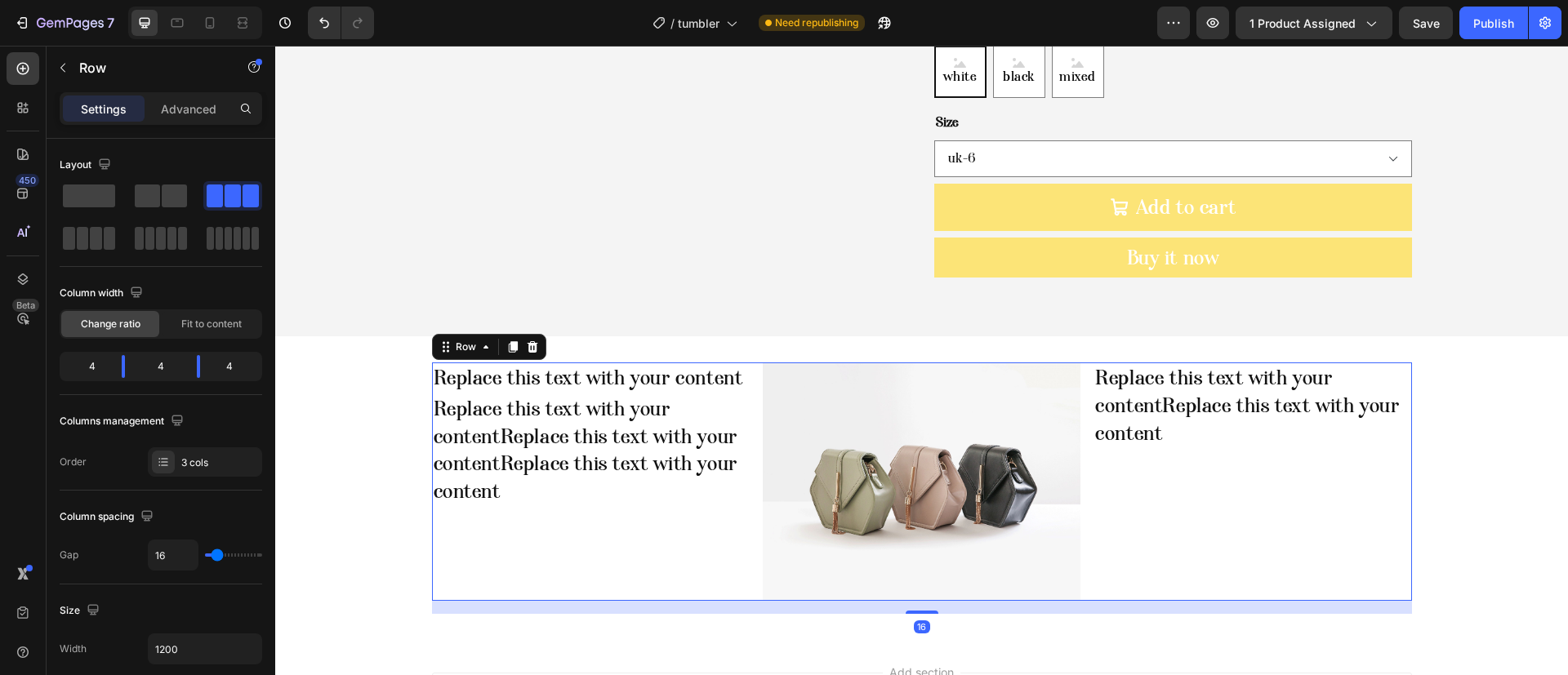
click at [1162, 390] on p "Replace this text with your contentReplace this text with your content" at bounding box center [1253, 405] width 315 height 83
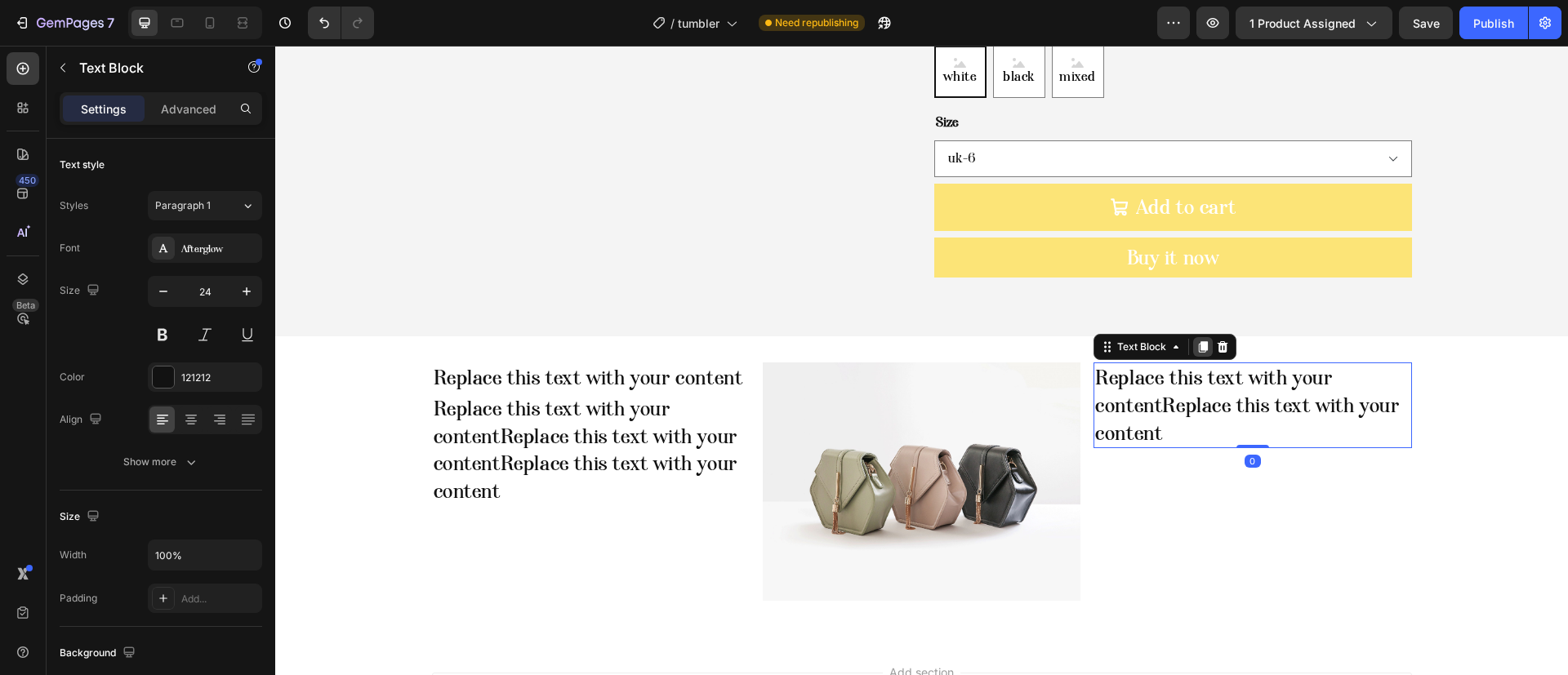
click at [1199, 340] on icon at bounding box center [1202, 346] width 13 height 13
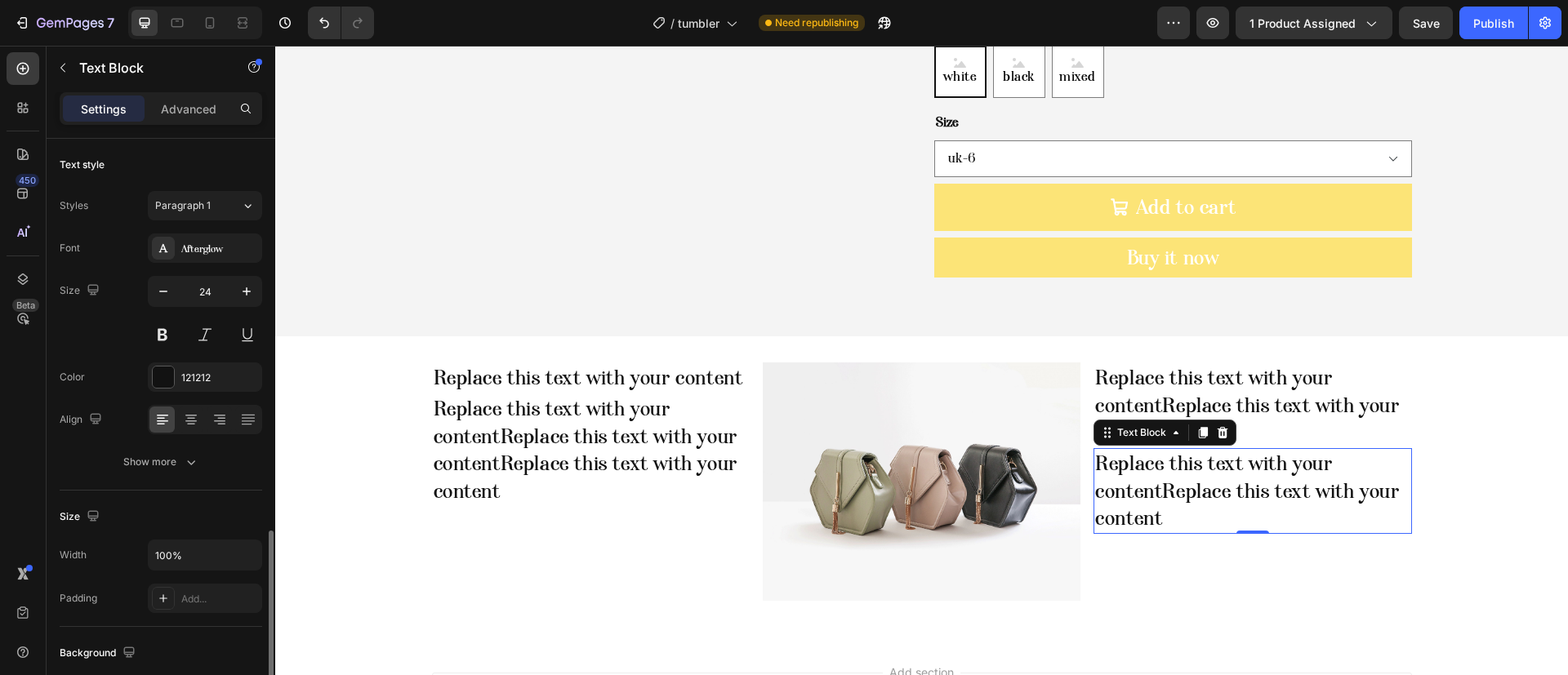
scroll to position [245, 0]
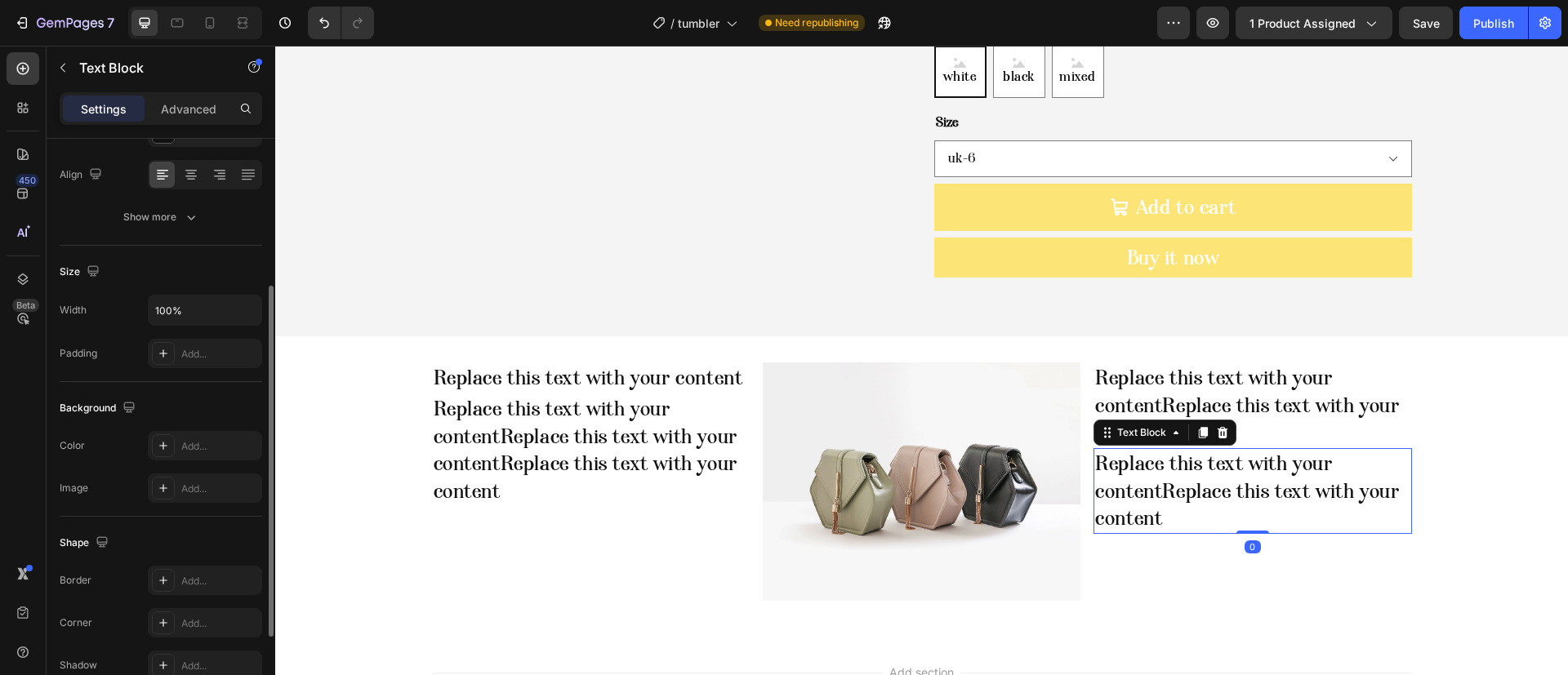
click at [1176, 450] on p "Replace this text with your contentReplace this text with your content" at bounding box center [1253, 491] width 315 height 83
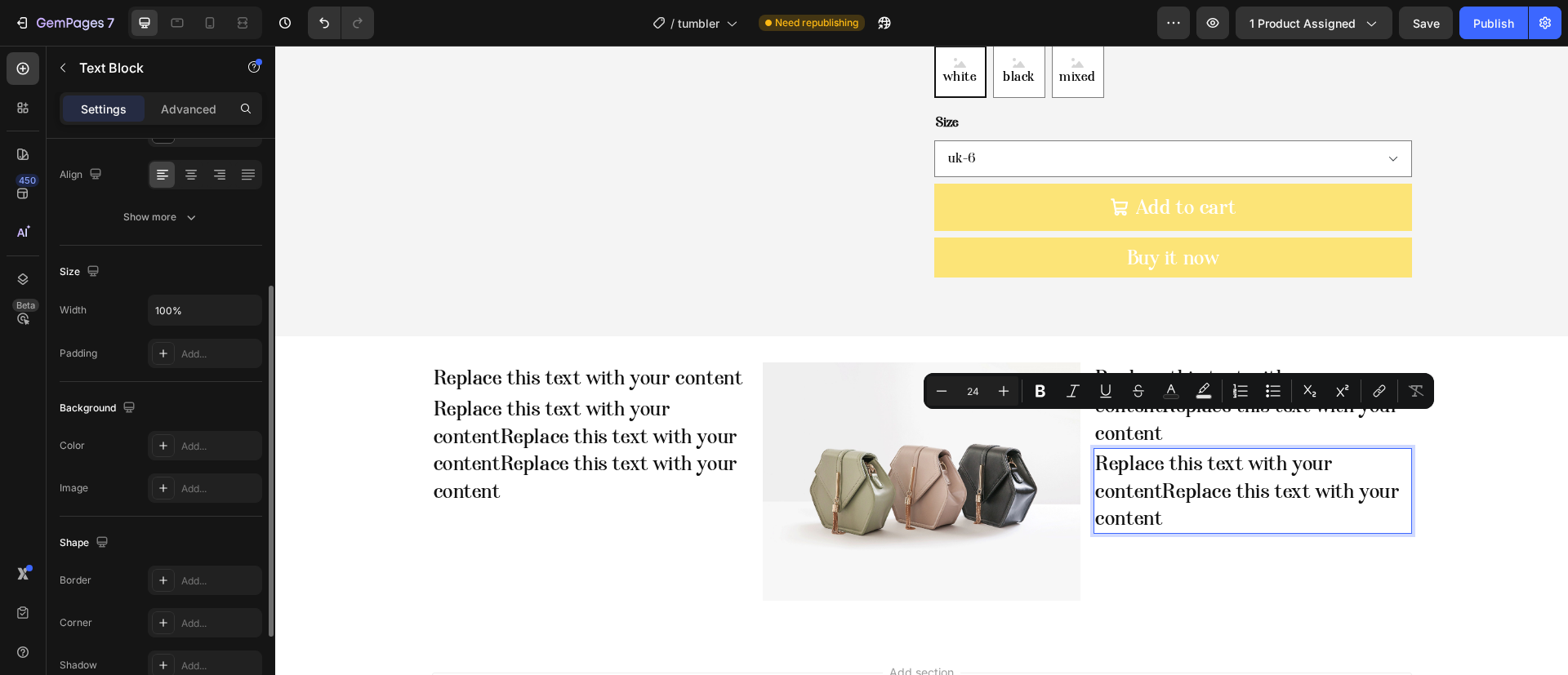
click at [1171, 479] on p "Replace this text with your contentReplace this text with your content" at bounding box center [1253, 491] width 315 height 83
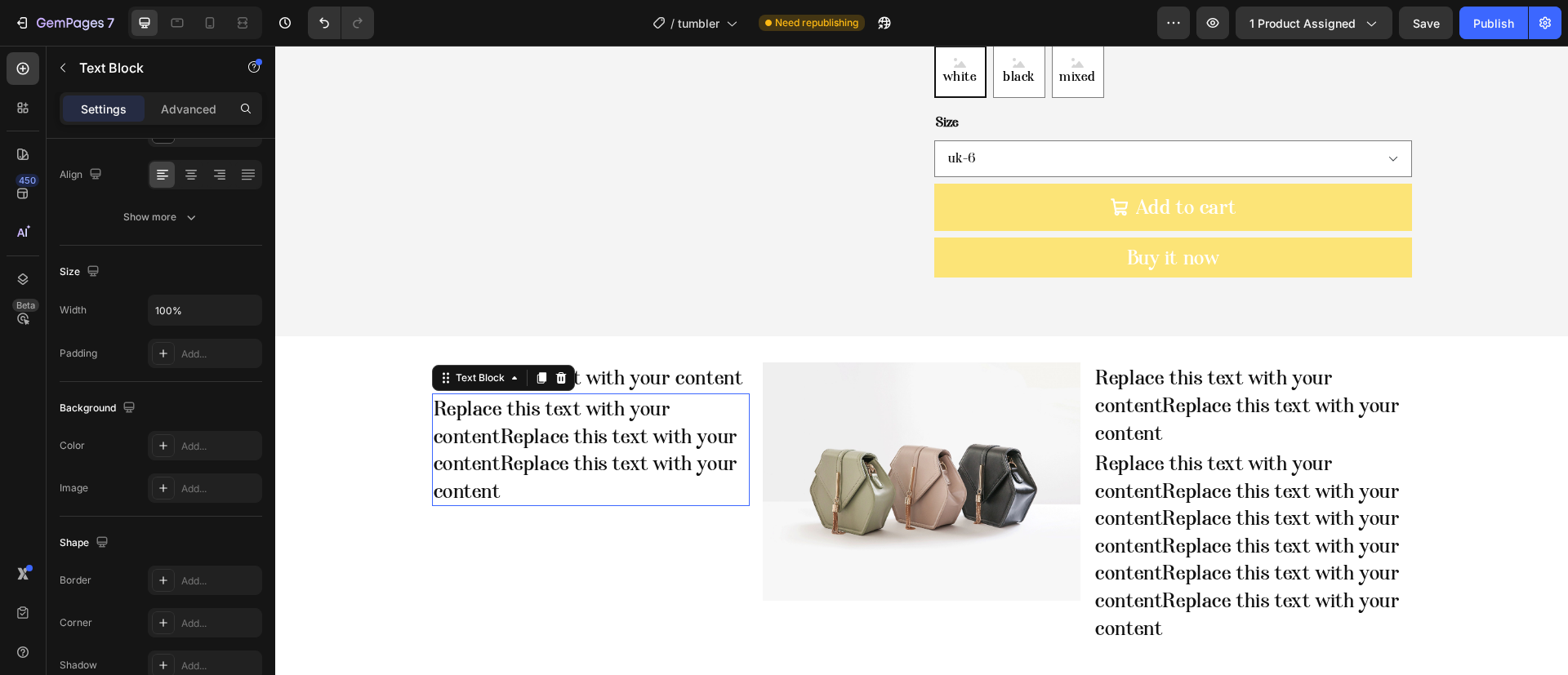
click at [675, 447] on p "Replace this text with your contentReplace this text with your contentReplace t…" at bounding box center [591, 450] width 315 height 110
click at [436, 368] on div "Text Block" at bounding box center [480, 378] width 89 height 20
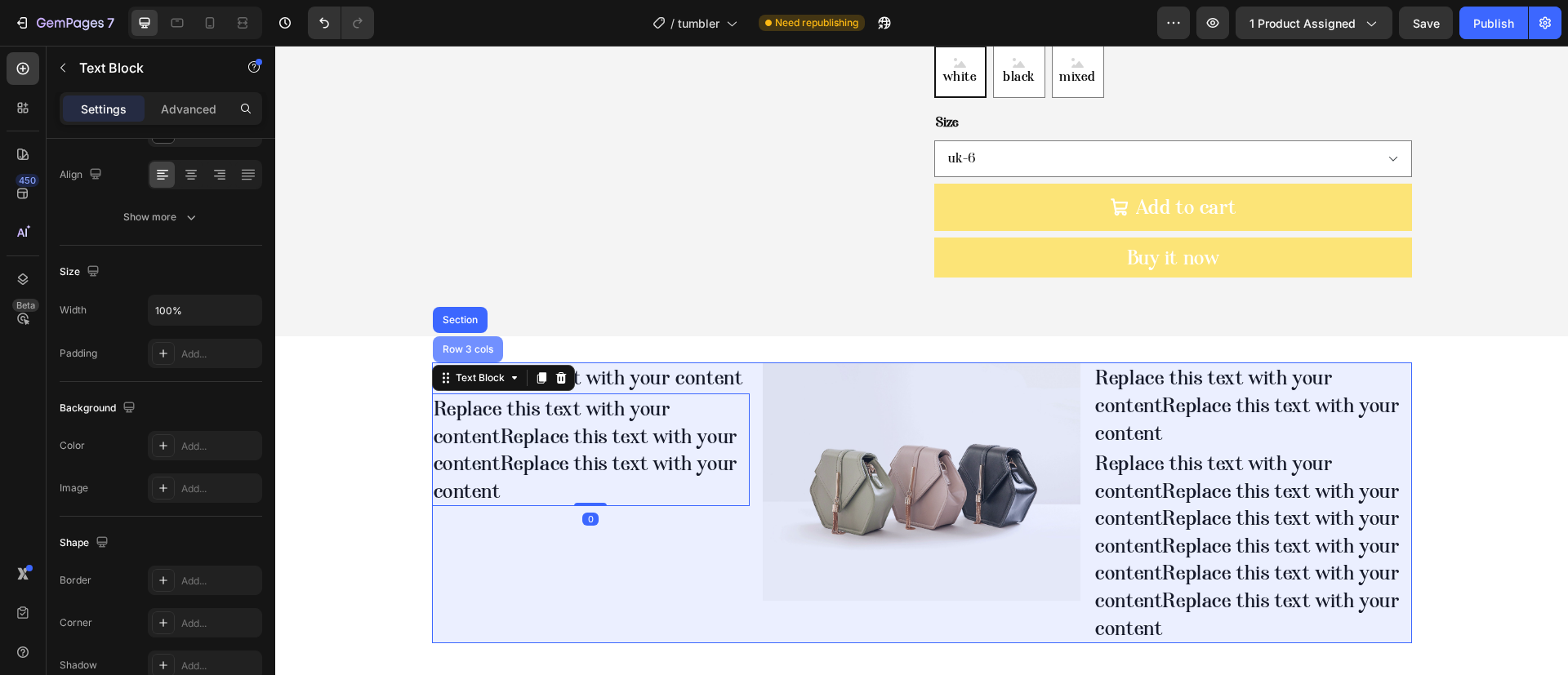
click at [462, 337] on div "Row 3 cols" at bounding box center [468, 349] width 71 height 26
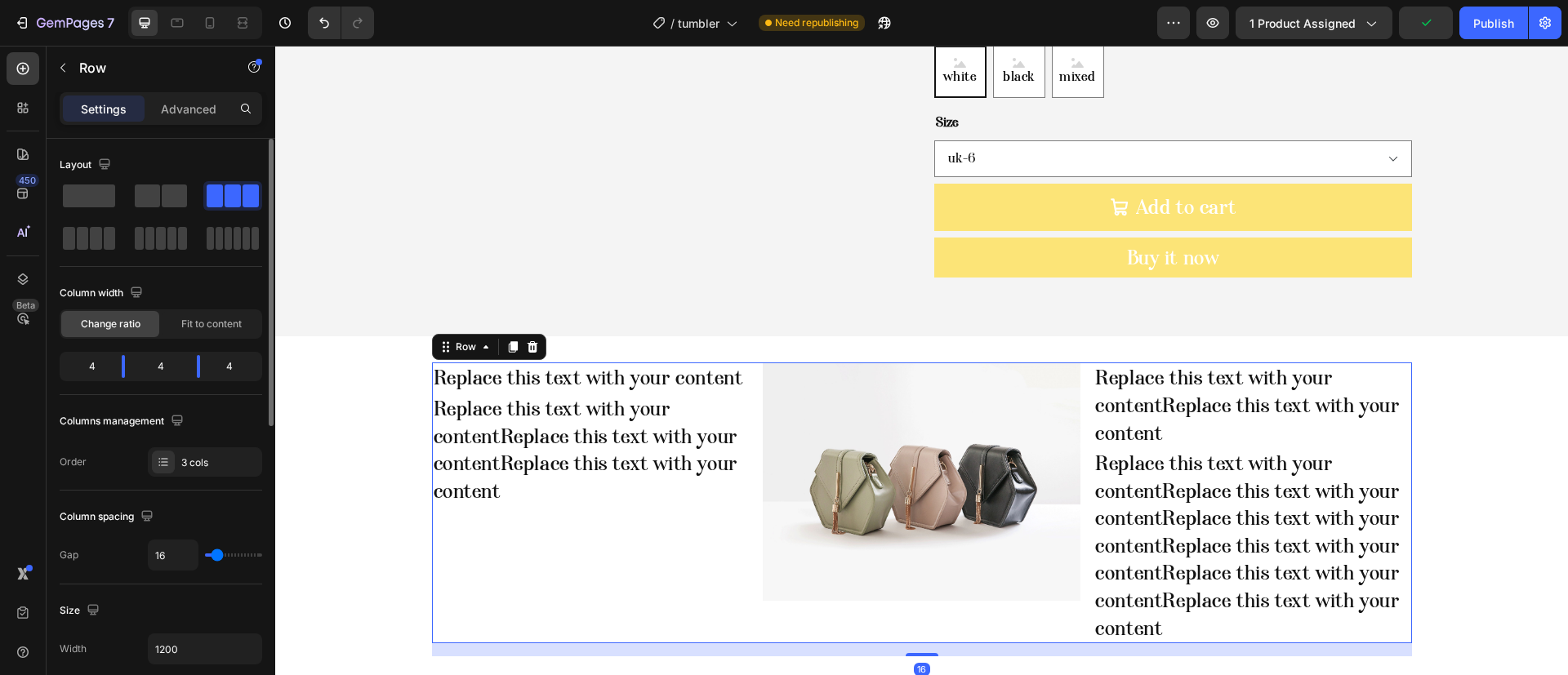
scroll to position [122, 0]
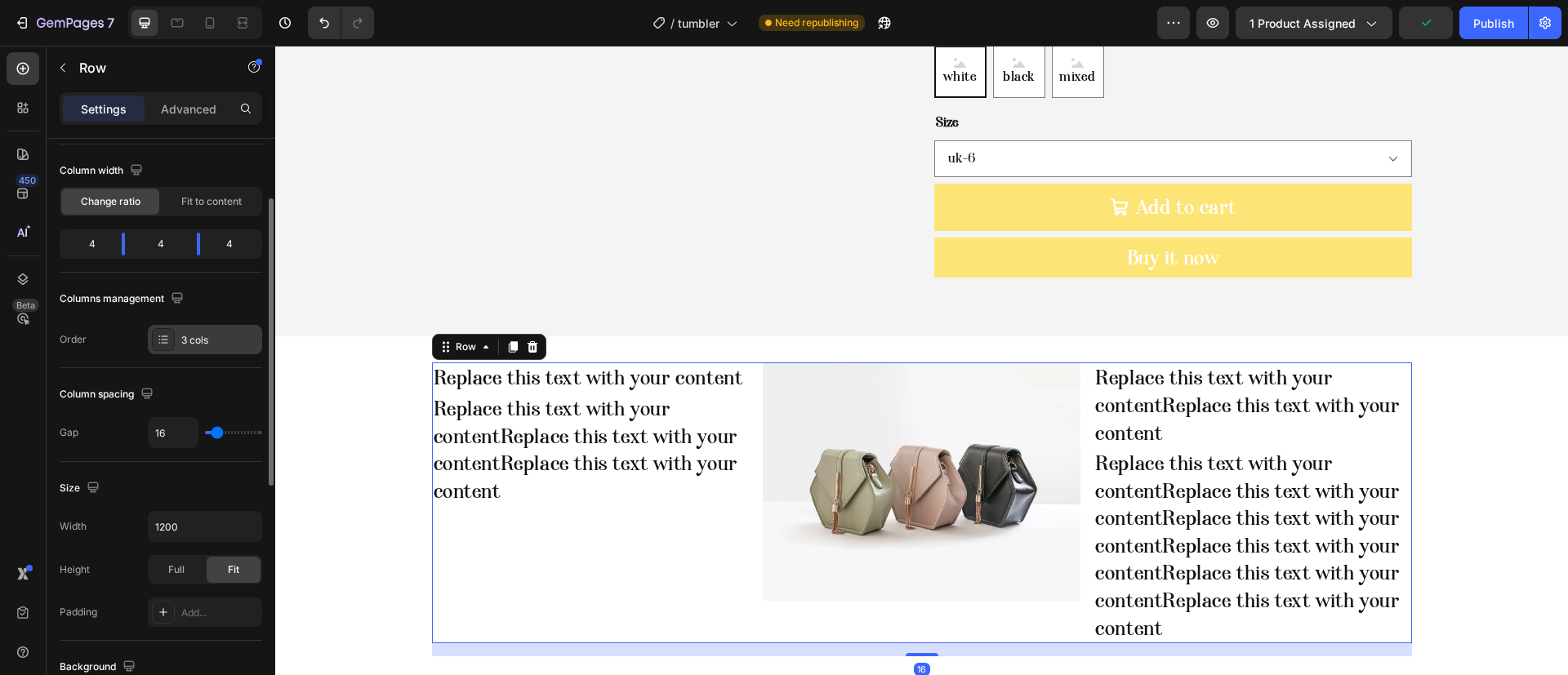
click at [171, 335] on div at bounding box center [163, 339] width 23 height 23
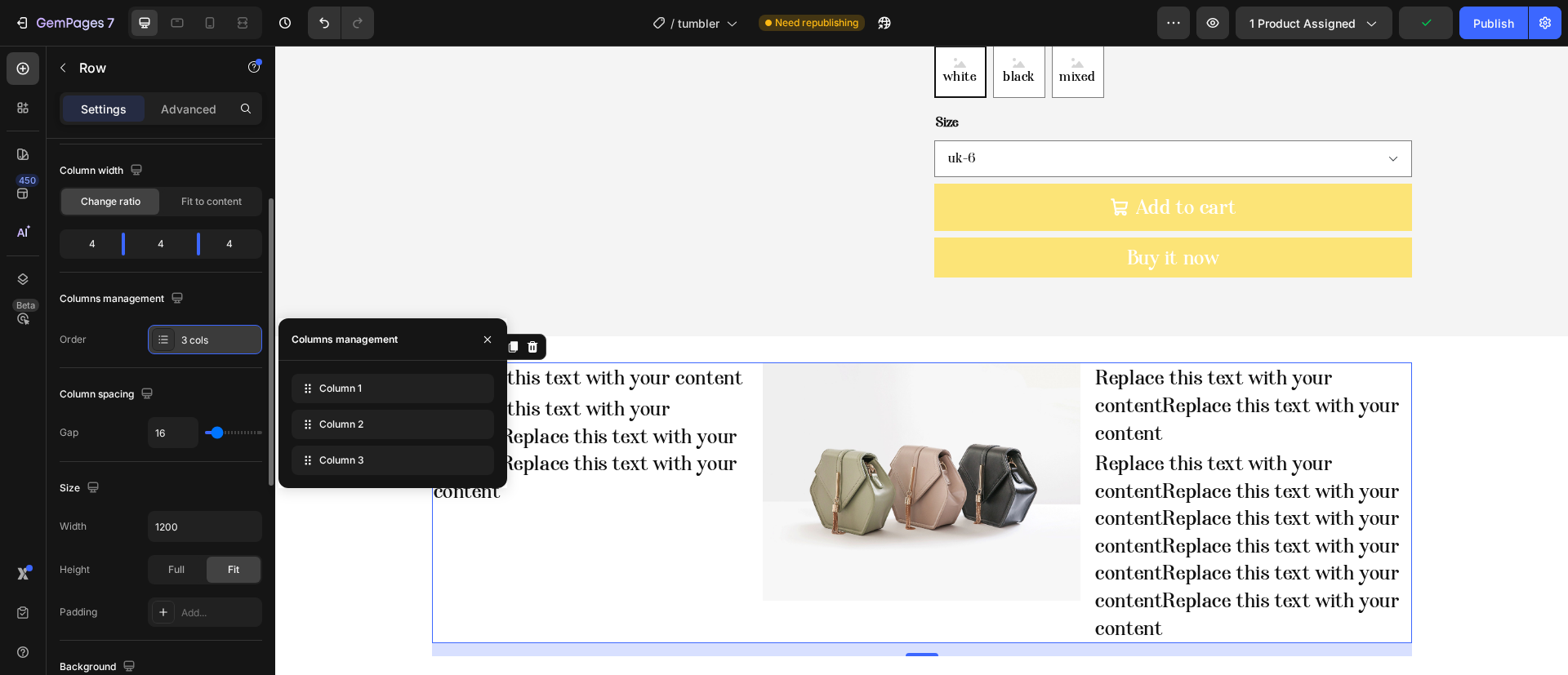
click at [171, 335] on div at bounding box center [163, 339] width 23 height 23
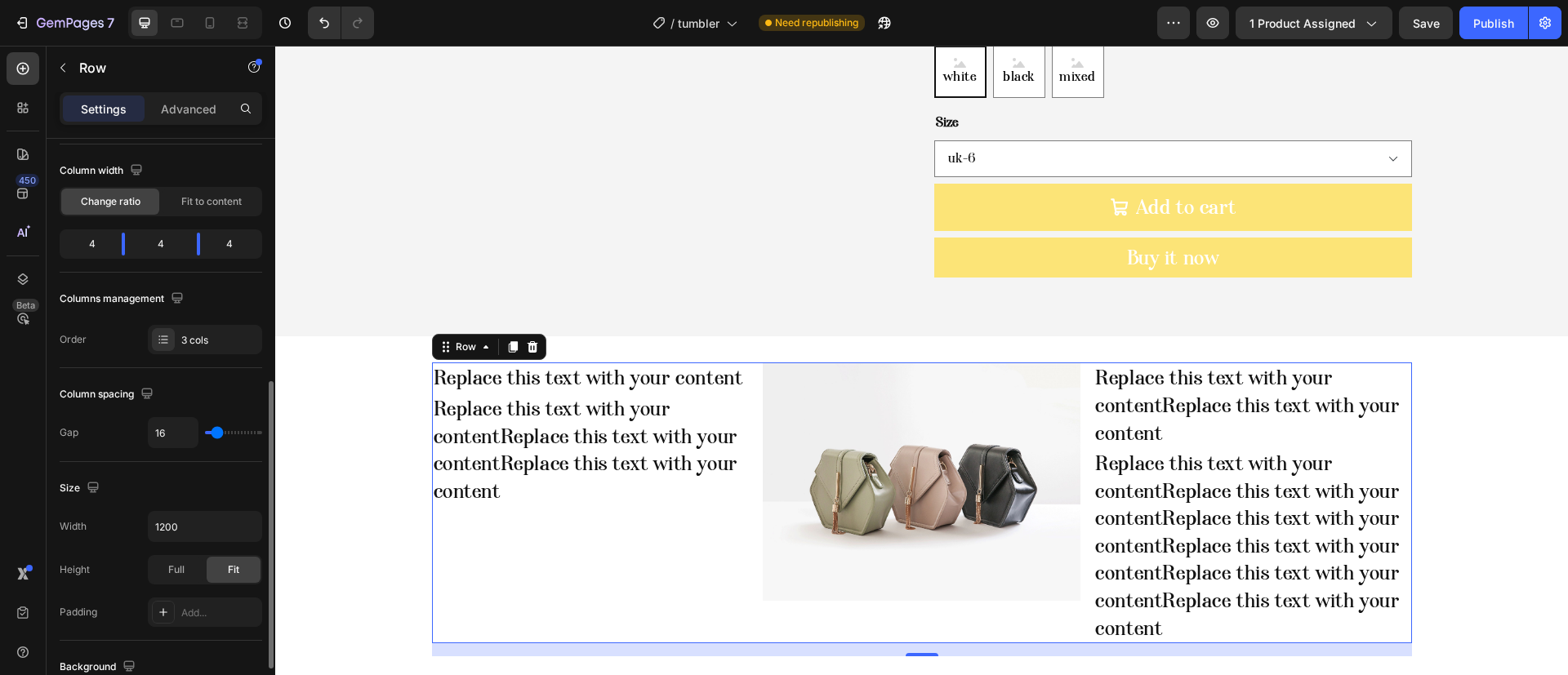
scroll to position [367, 0]
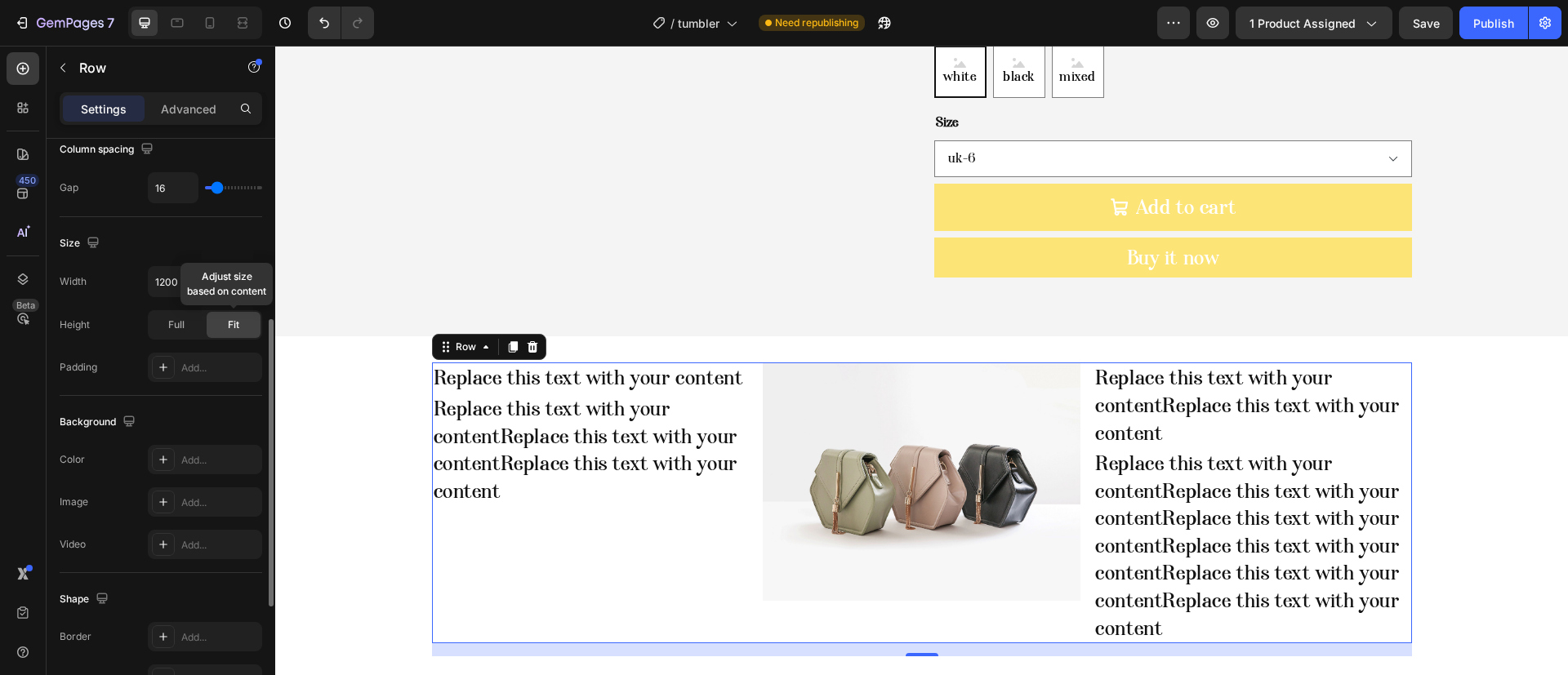
click at [215, 329] on div "Fit" at bounding box center [233, 325] width 54 height 26
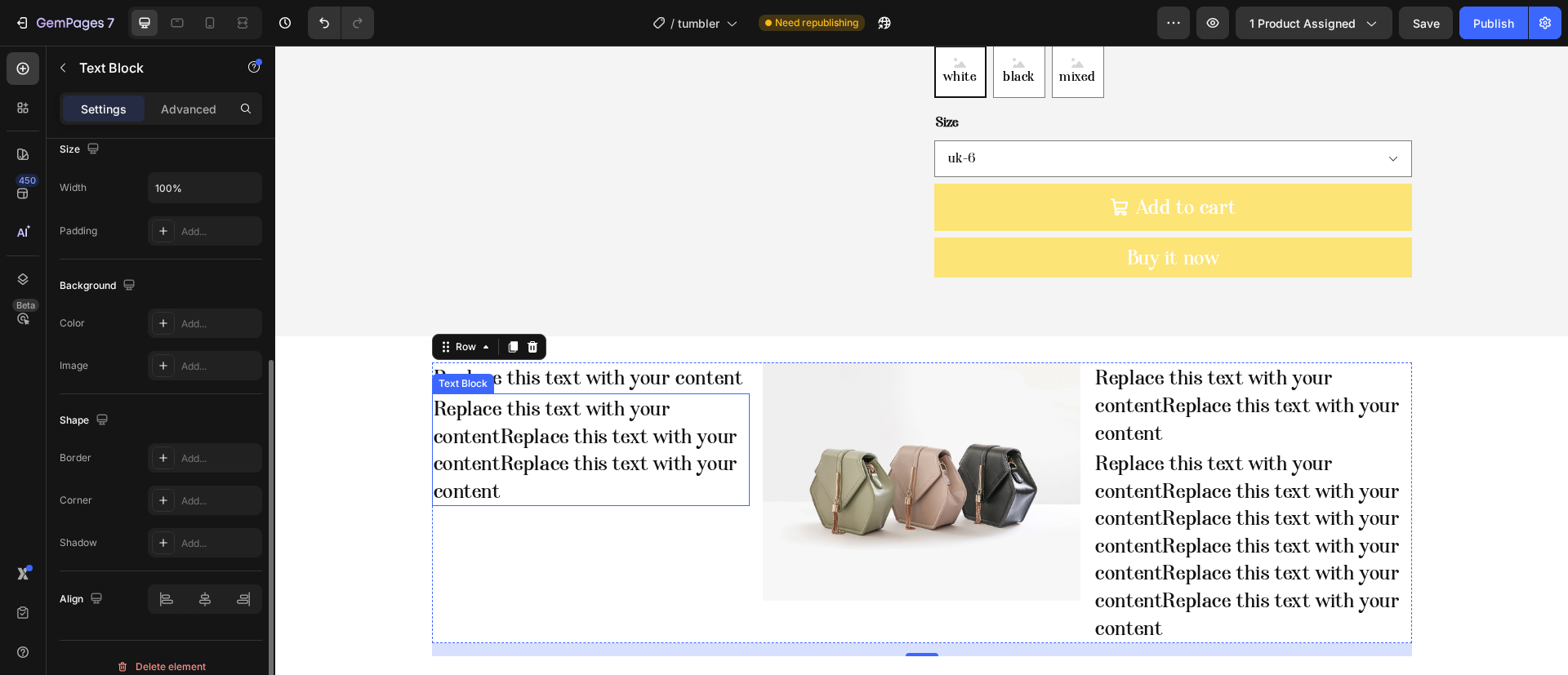
click at [566, 447] on p "Replace this text with your contentReplace this text with your contentReplace t…" at bounding box center [591, 450] width 315 height 110
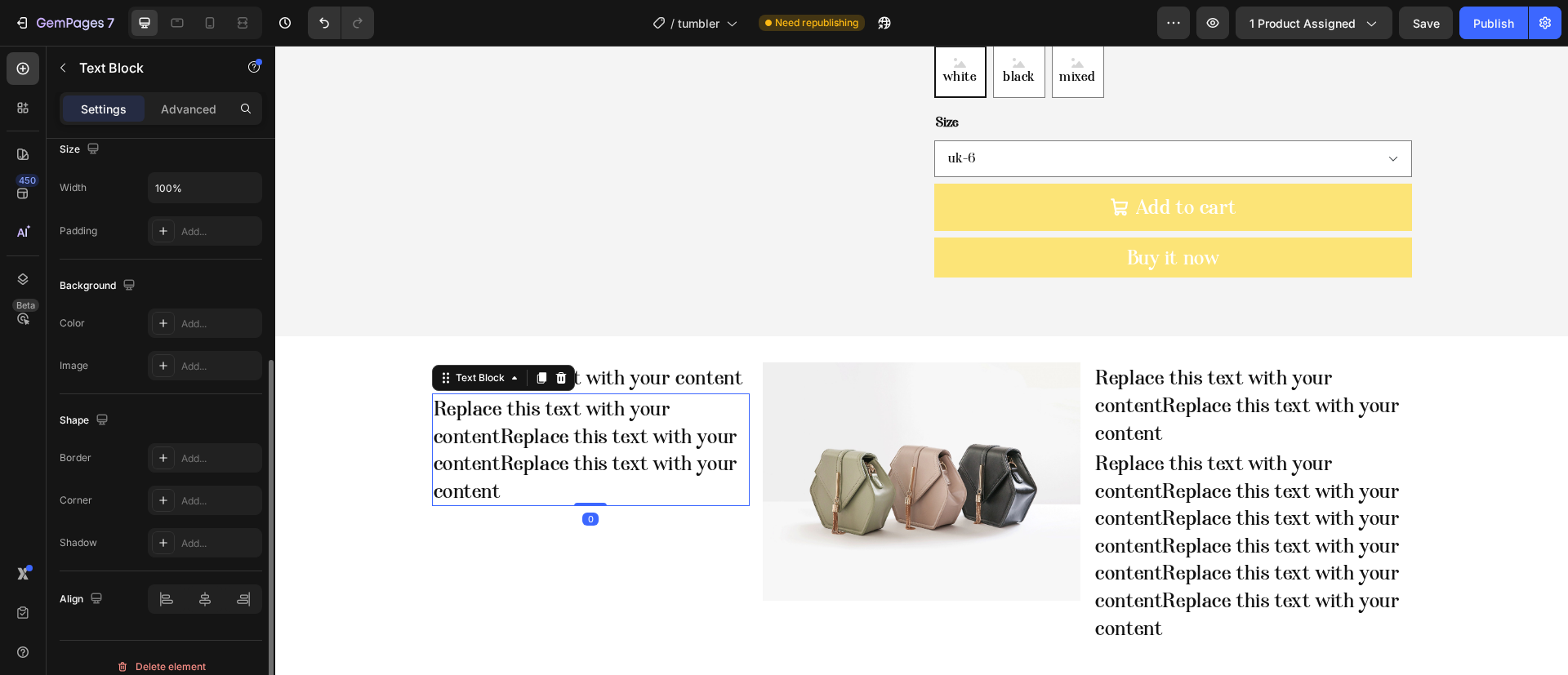
scroll to position [0, 0]
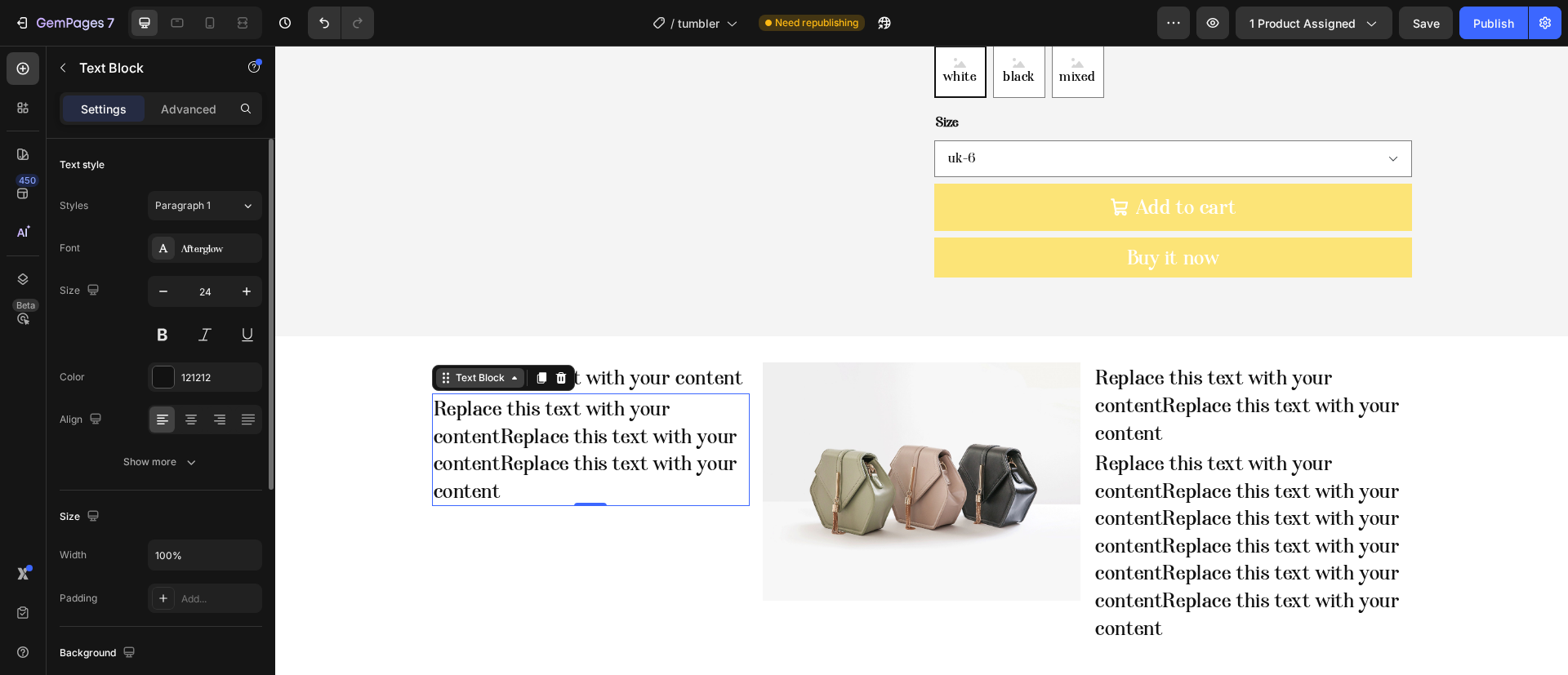
click at [482, 370] on div "Text Block" at bounding box center [480, 377] width 56 height 15
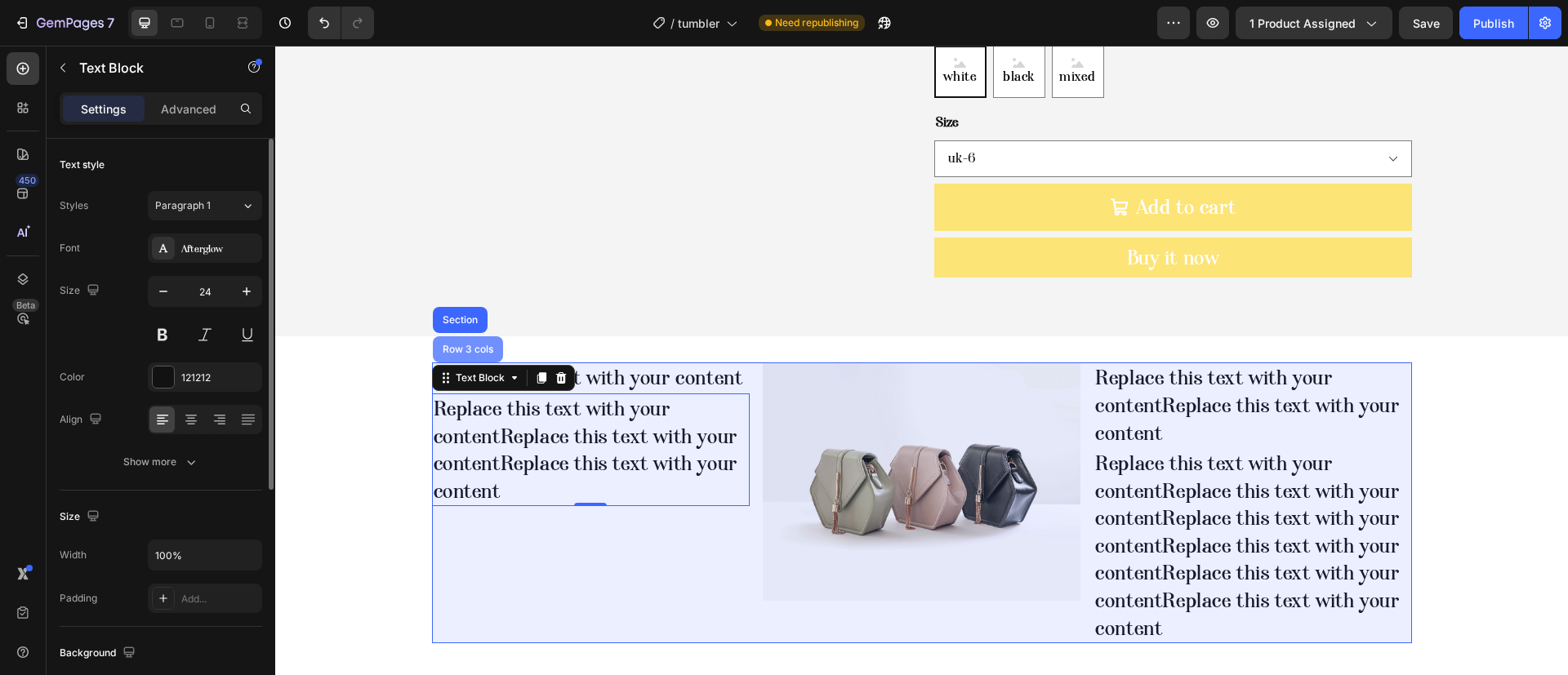
click at [455, 337] on div "Row 3 cols" at bounding box center [468, 349] width 71 height 26
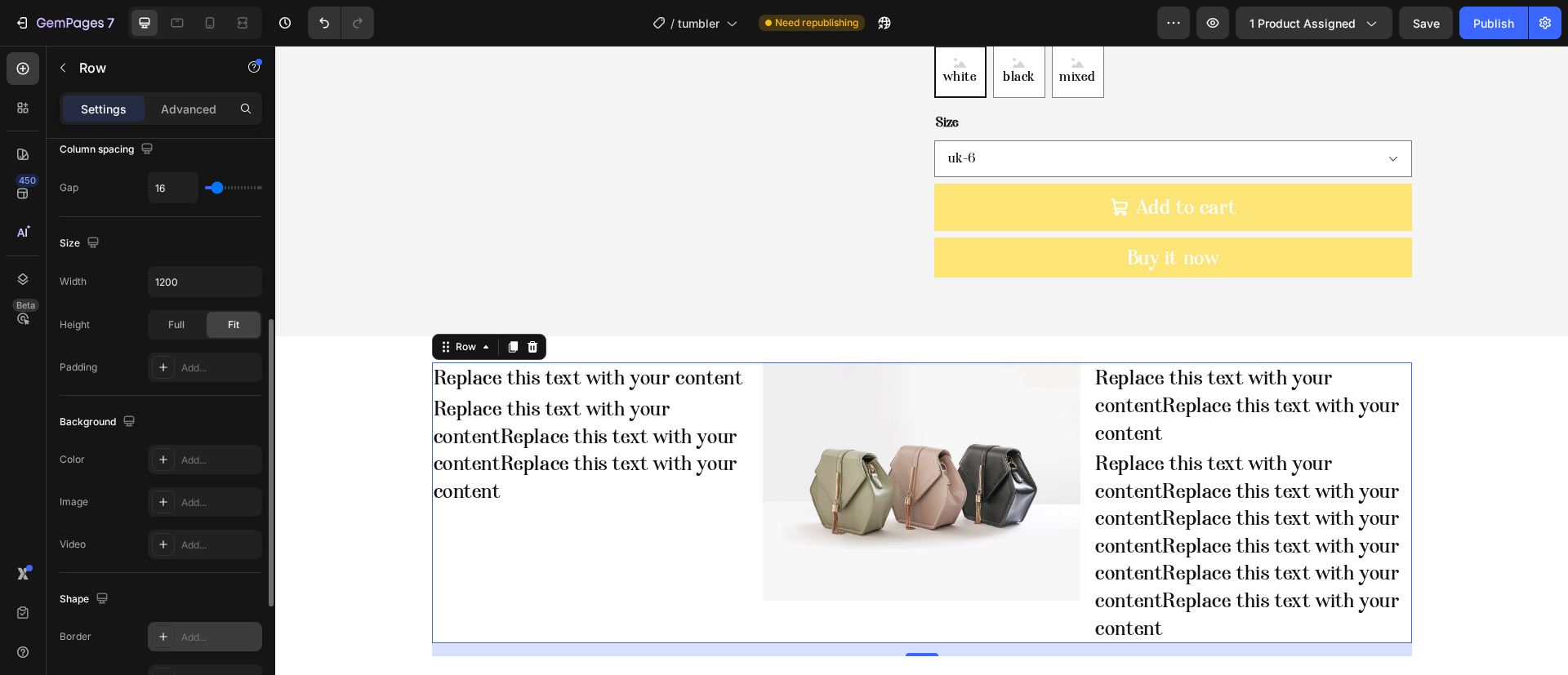
scroll to position [599, 0]
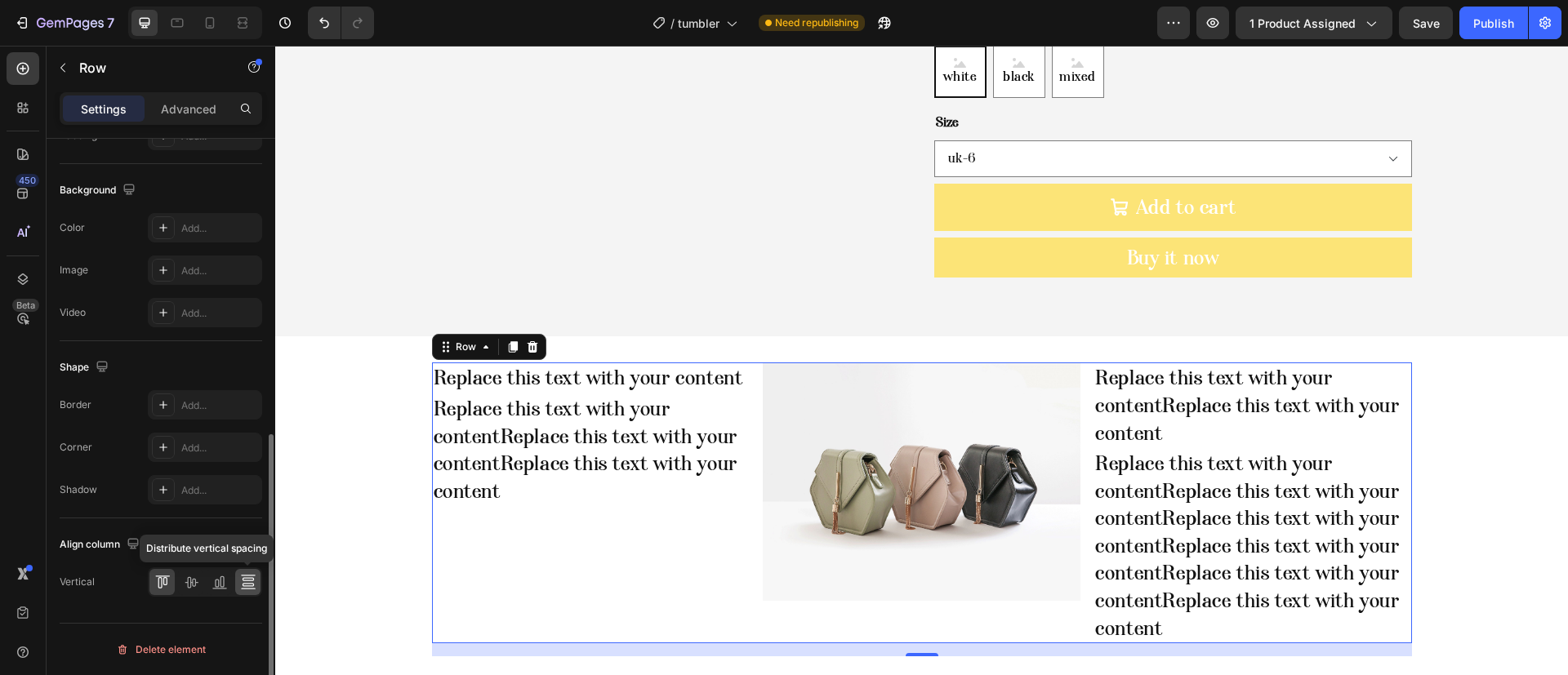
click at [250, 584] on icon at bounding box center [248, 581] width 16 height 16
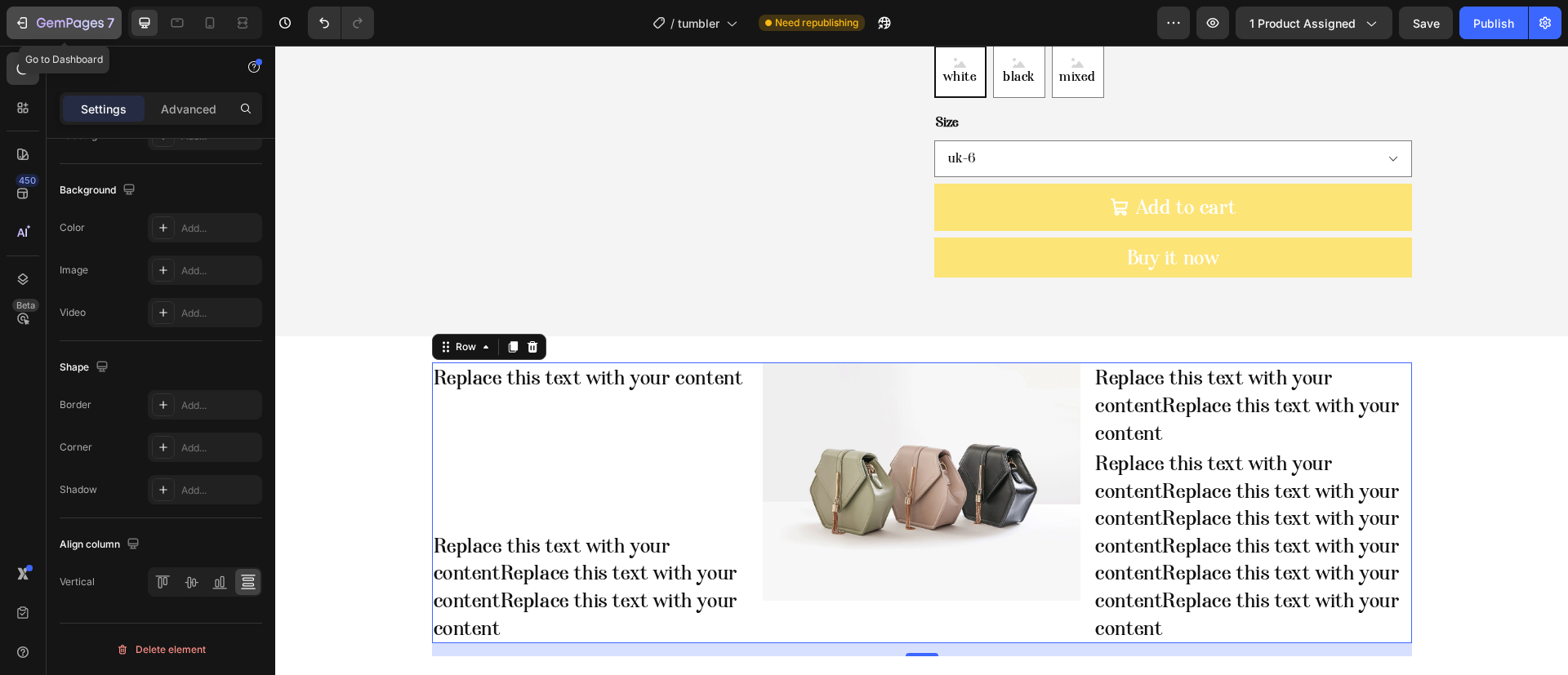
click at [24, 31] on div "7" at bounding box center [64, 23] width 101 height 20
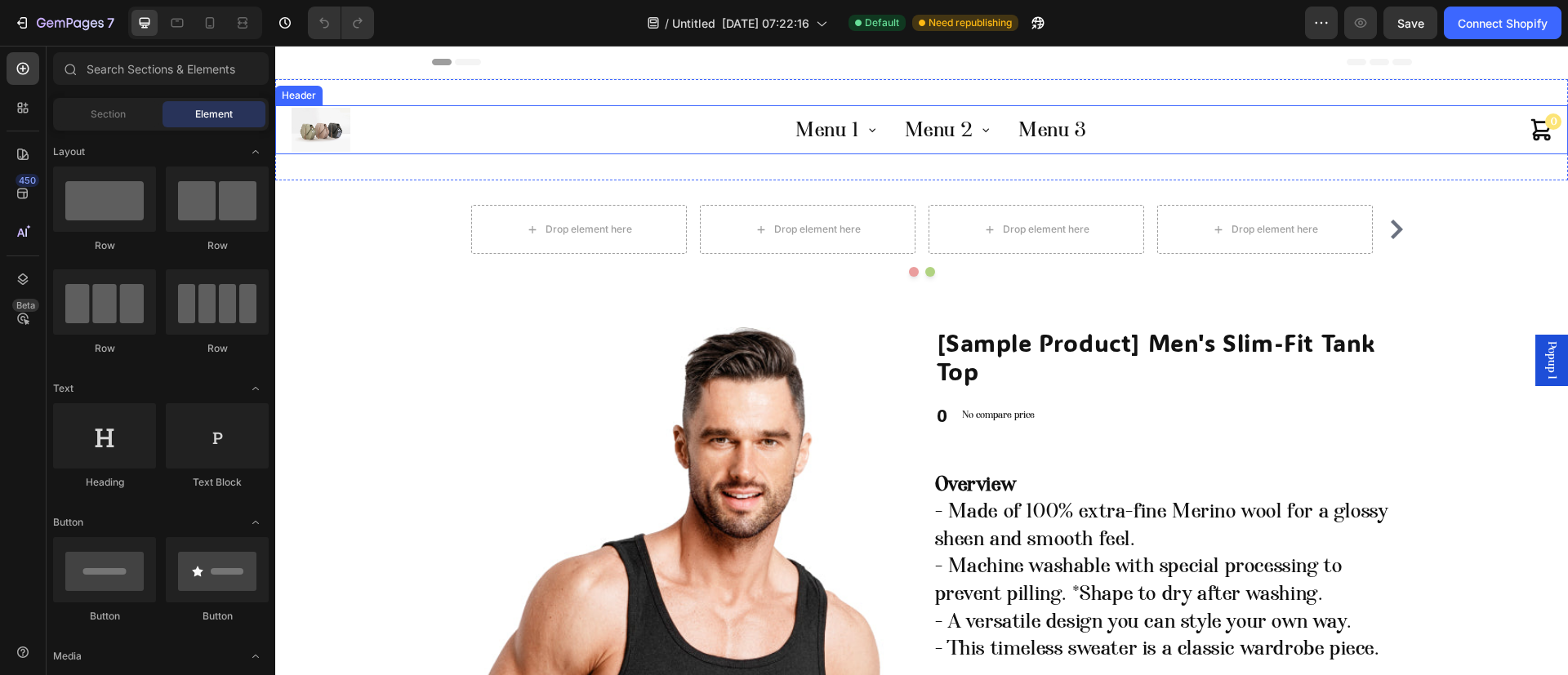
click at [412, 114] on div "Menu 1 Sub Menu 1.1 Sub Menu 1.2 Menu 2 Sub Menu 2.1 Sub Menu 2.2 Sub Menu 2.2.…" at bounding box center [941, 129] width 1176 height 49
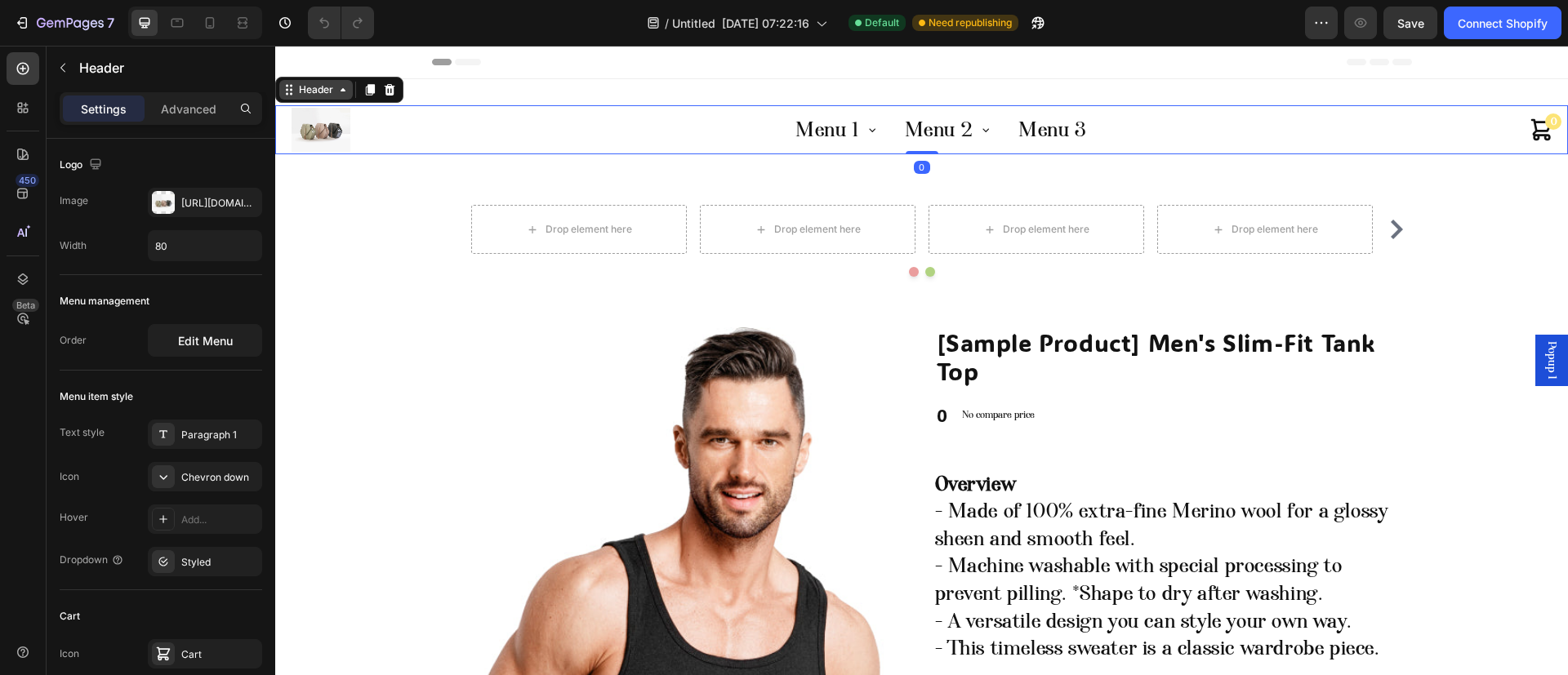
click at [330, 90] on div "Header" at bounding box center [316, 90] width 41 height 15
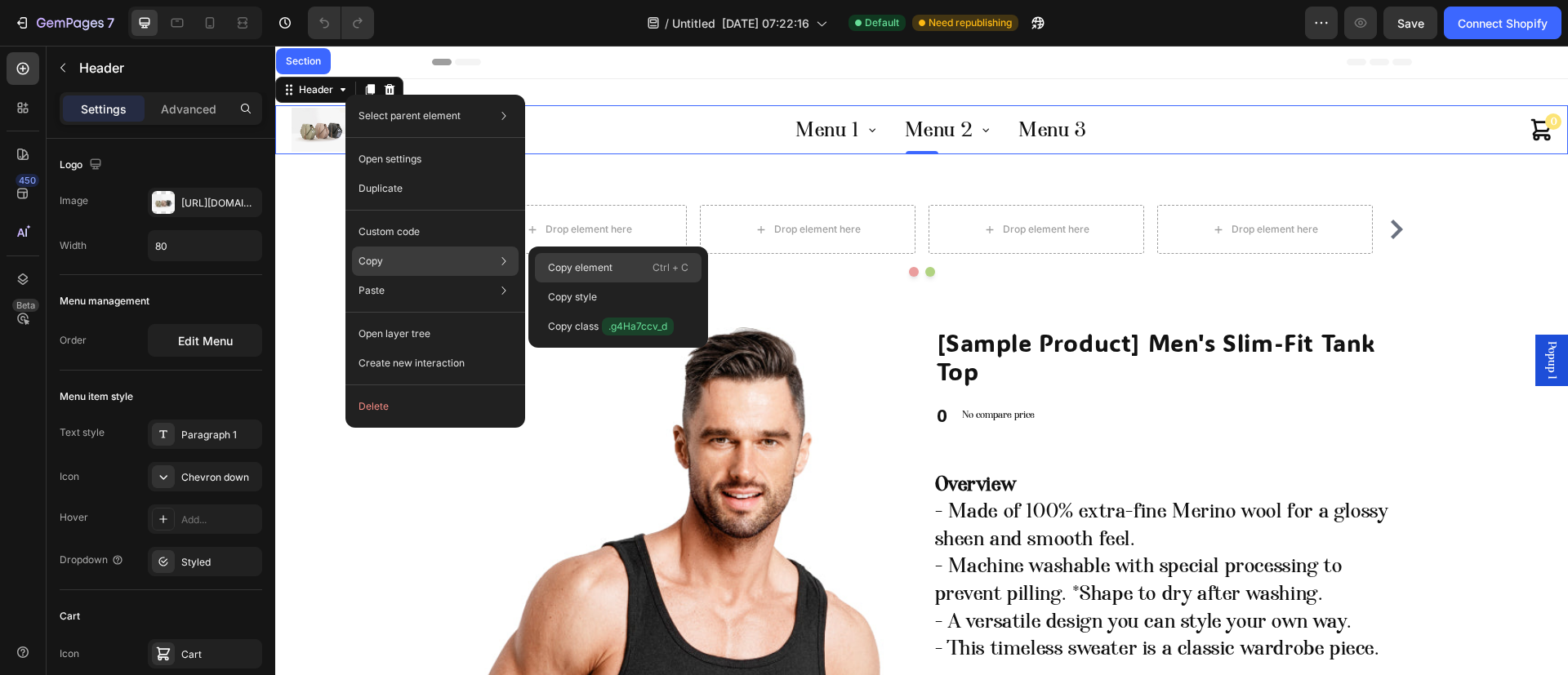
click at [565, 274] on p "Copy element" at bounding box center [580, 268] width 65 height 15
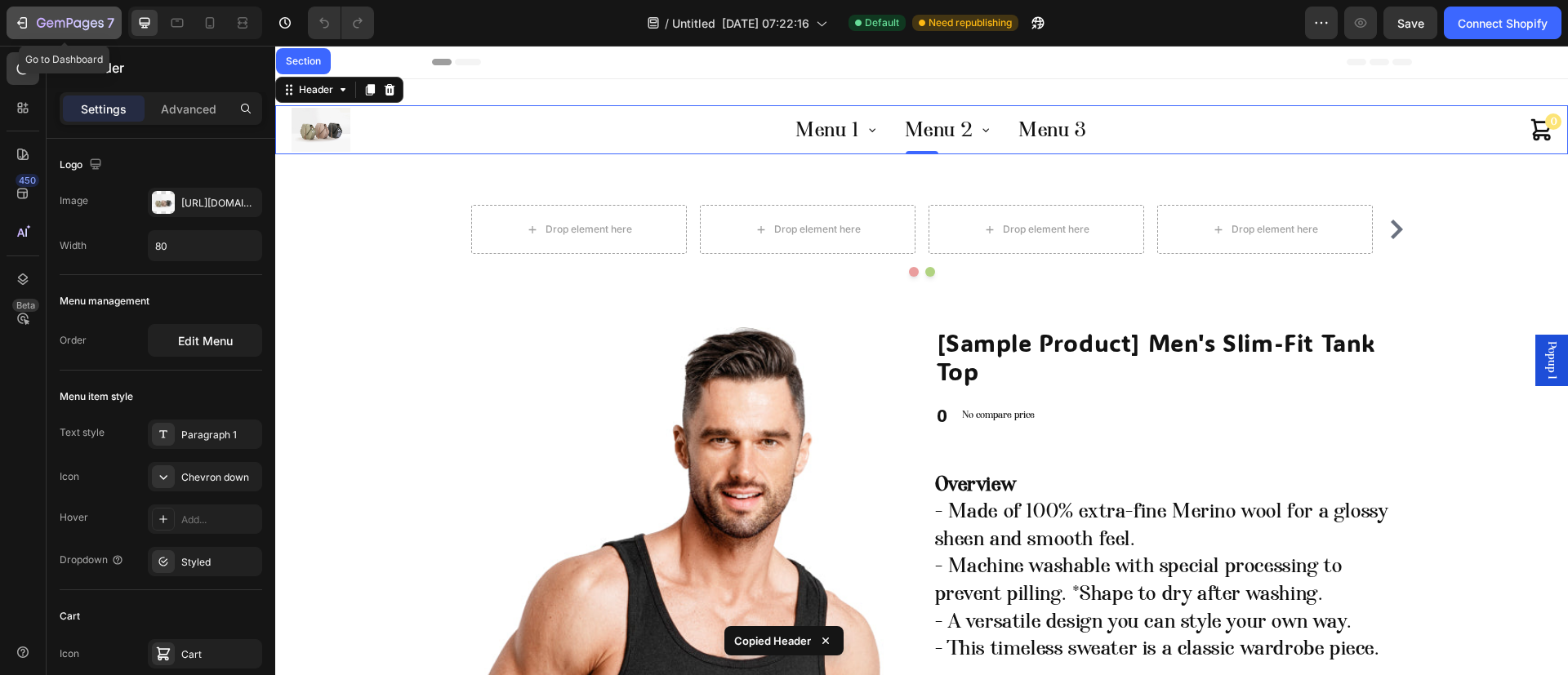
click at [82, 30] on icon "button" at bounding box center [70, 24] width 67 height 14
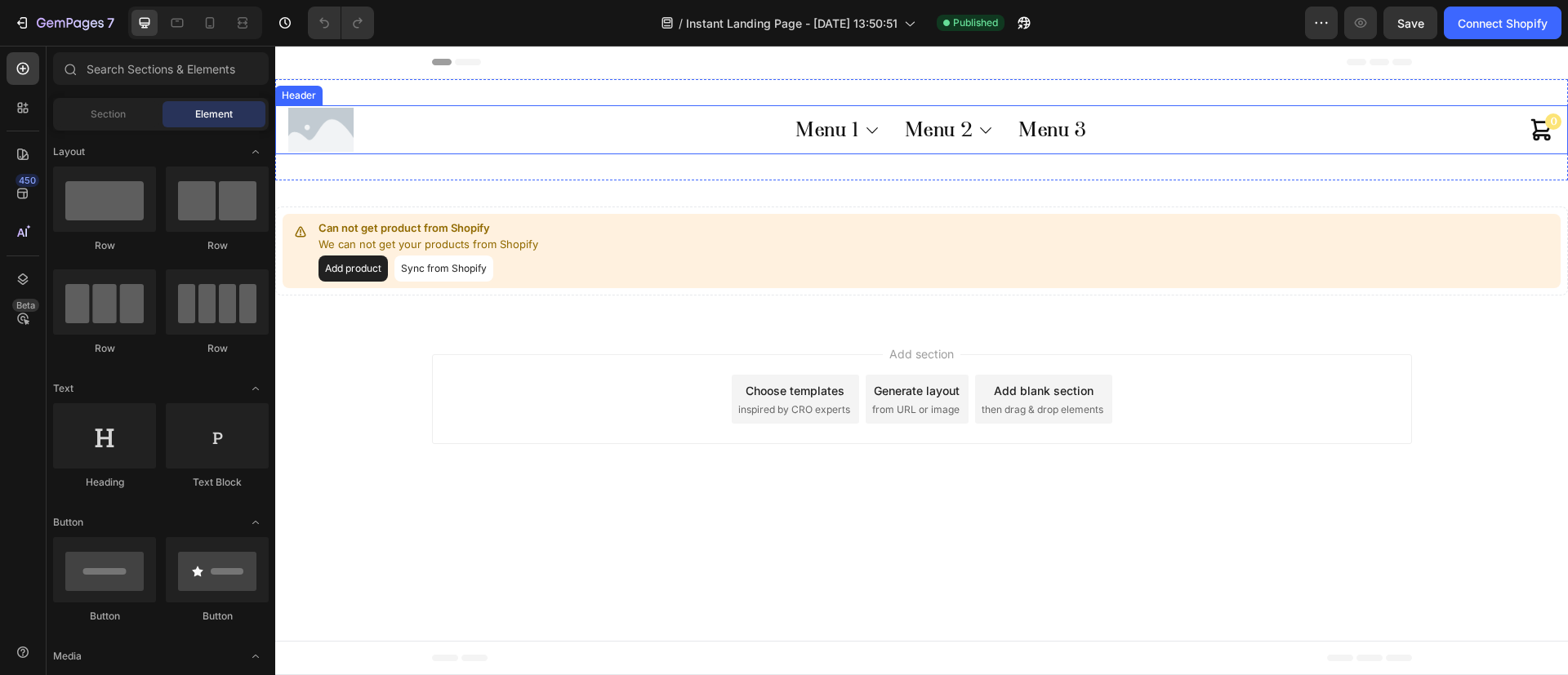
click at [469, 113] on div "Menu 1 Sub Menu 1.1 Sub Menu 1.2 Menu 2 Sub Menu 2.1 Sub Menu 2.2 Sub Menu 2.2.…" at bounding box center [941, 129] width 1176 height 49
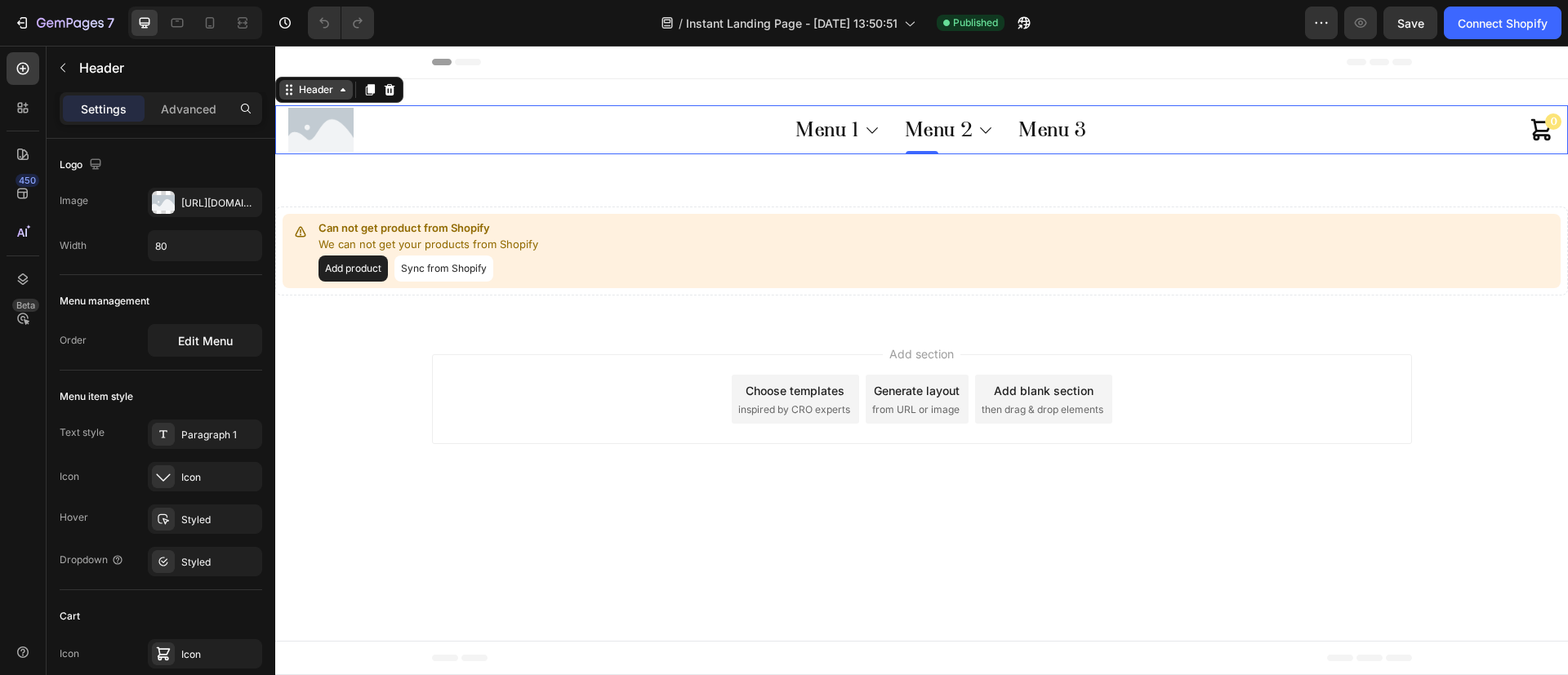
click at [319, 88] on div "Header" at bounding box center [316, 90] width 41 height 15
click at [585, 411] on div "Add section Choose templates inspired by CRO experts Generate layout from URL o…" at bounding box center [922, 399] width 980 height 90
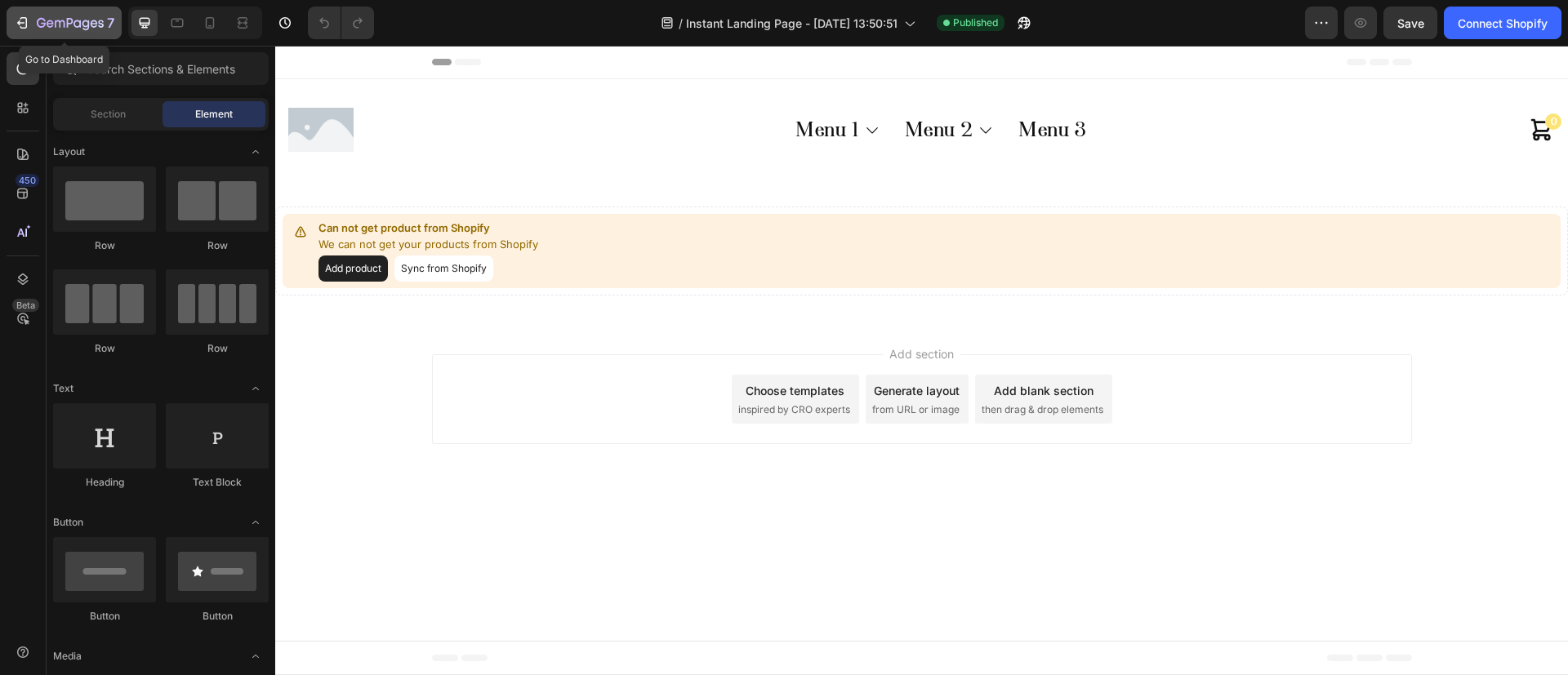
click at [96, 34] on button "7" at bounding box center [65, 23] width 116 height 33
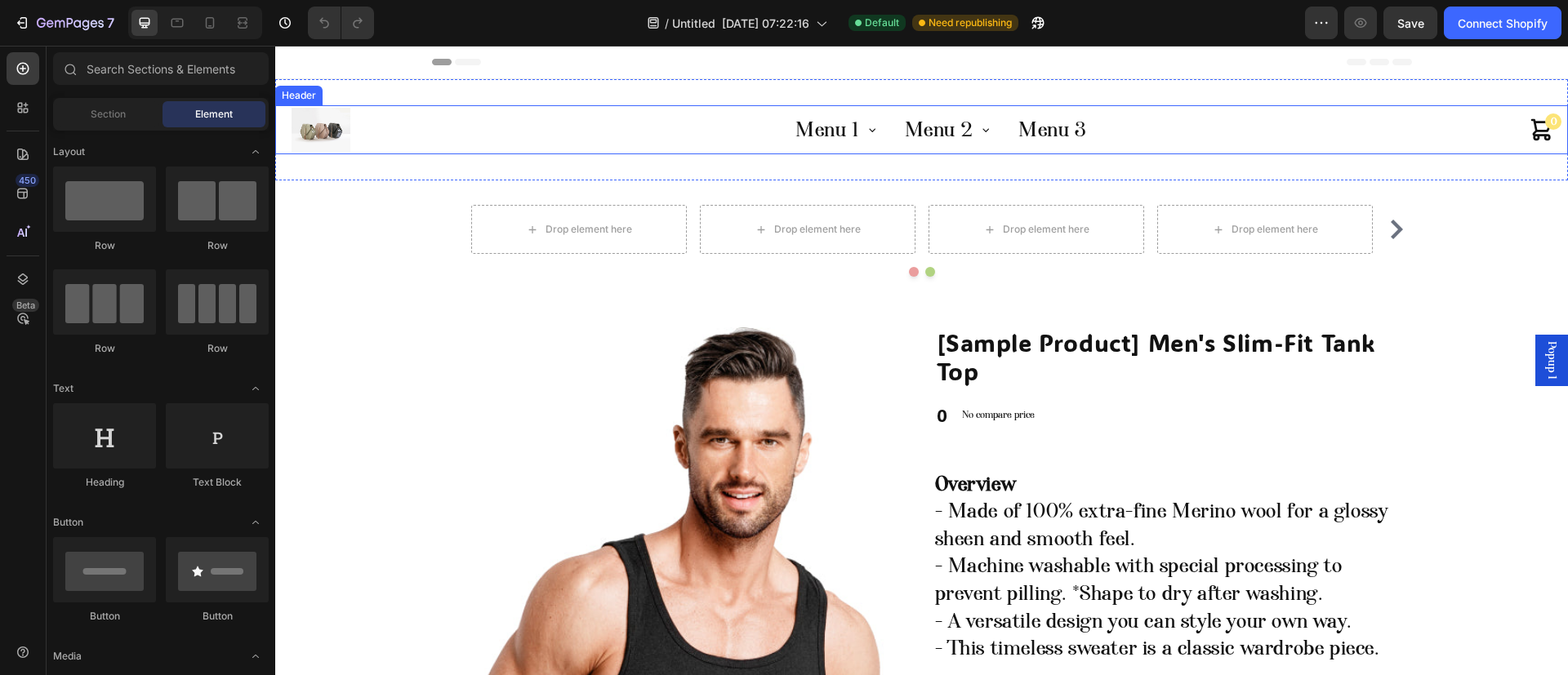
click at [469, 109] on div "Menu 1 Sub Menu 1.1 Sub Menu 1.2 Menu 2 Sub Menu 2.1 Sub Menu 2.2 Sub Menu 2.2.…" at bounding box center [941, 129] width 1176 height 49
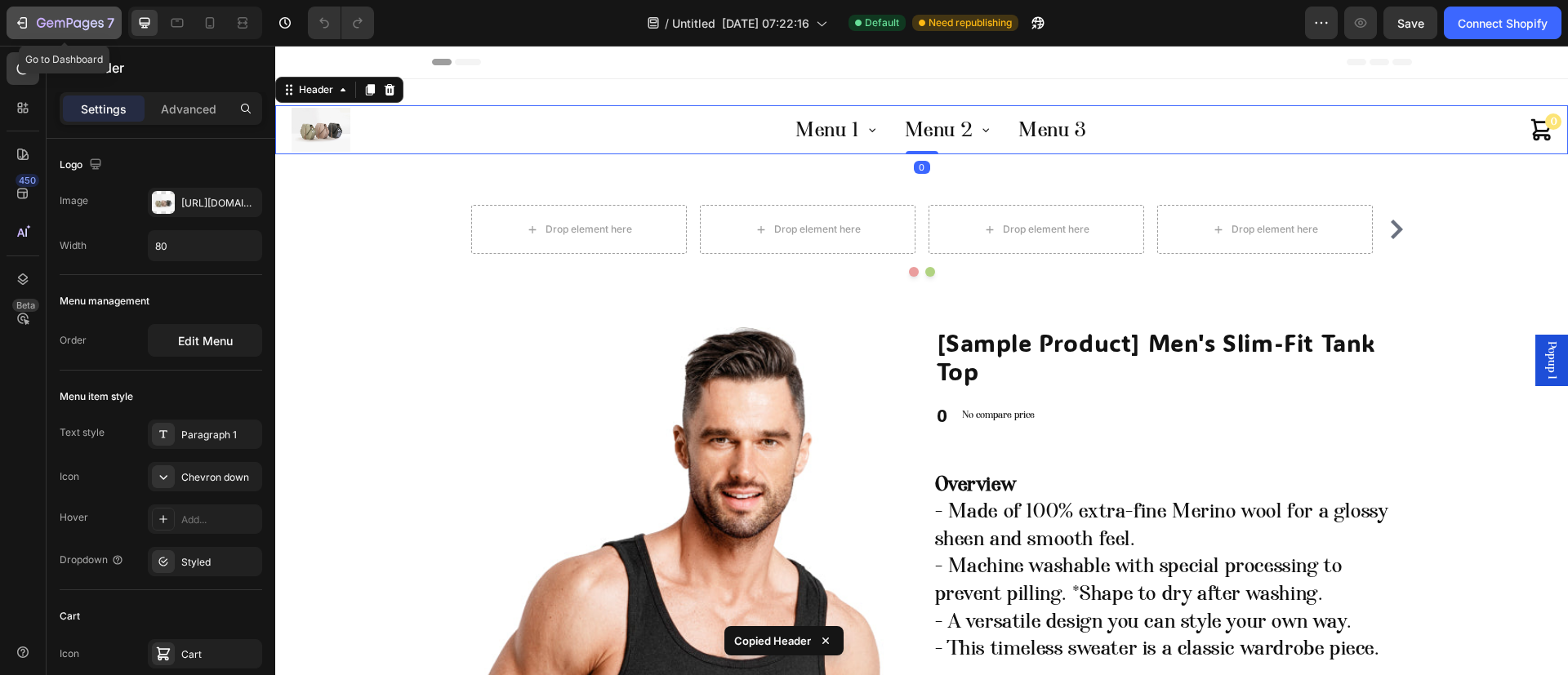
click at [75, 38] on button "7" at bounding box center [65, 23] width 116 height 33
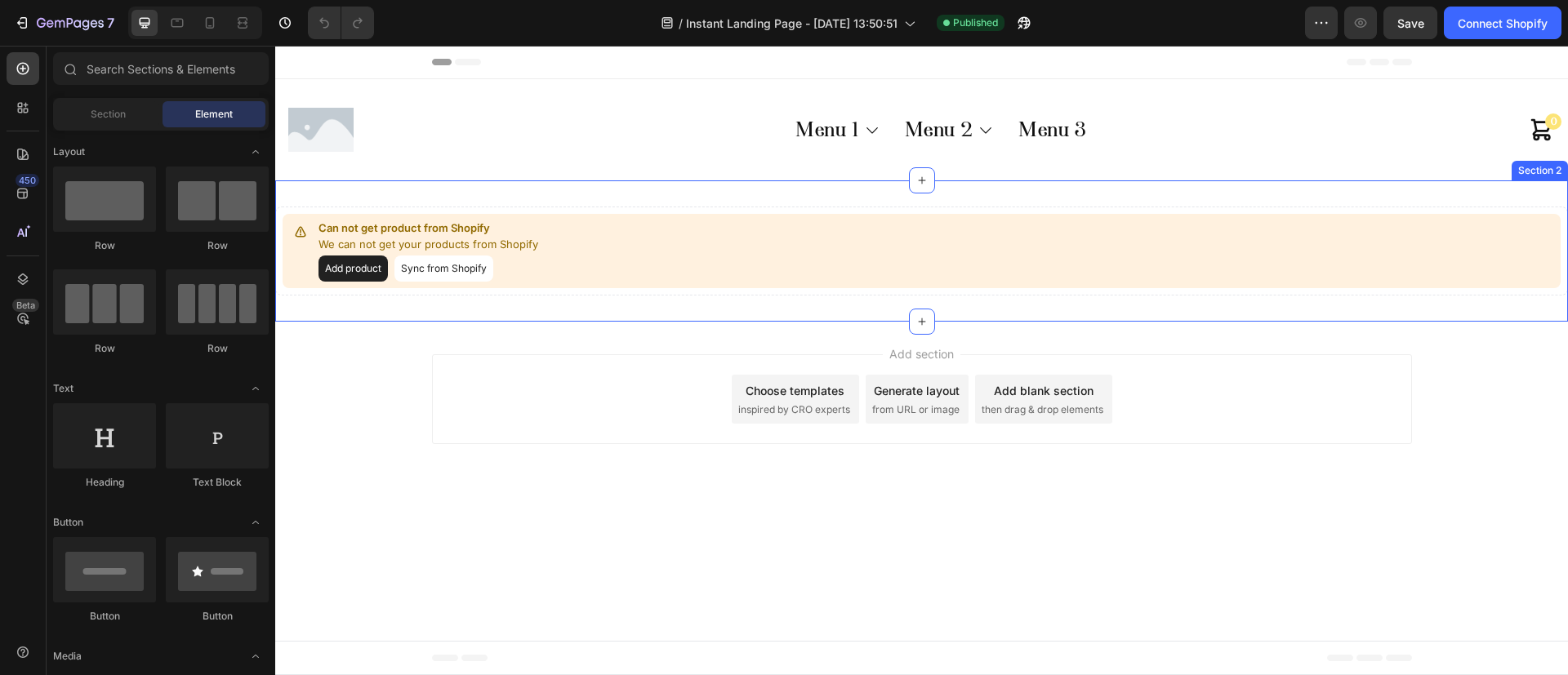
click at [538, 296] on div "Can not get product from Shopify We can not get your products from Shopify Add …" at bounding box center [921, 251] width 1293 height 141
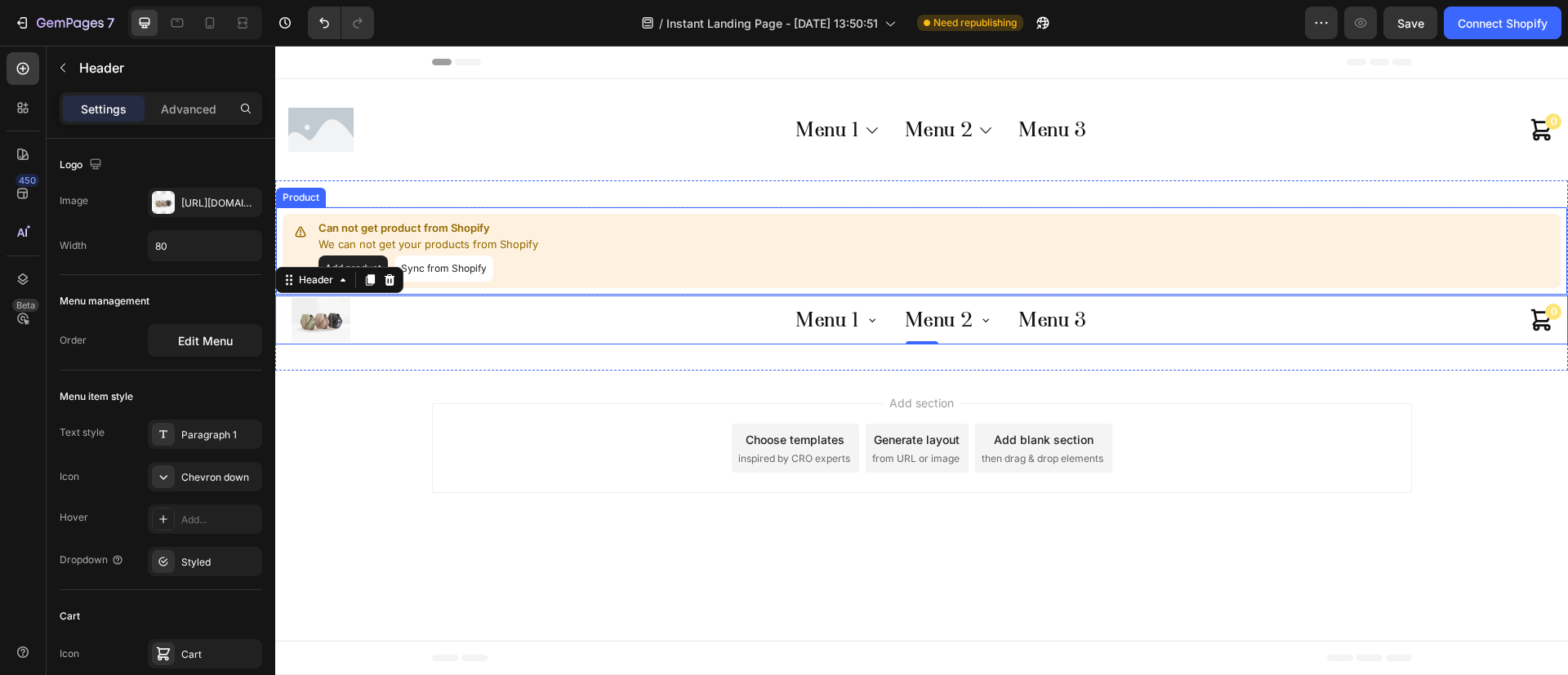
click at [557, 248] on div "Can not get product from Shopify We can not get your products from Shopify Add …" at bounding box center [921, 251] width 1278 height 75
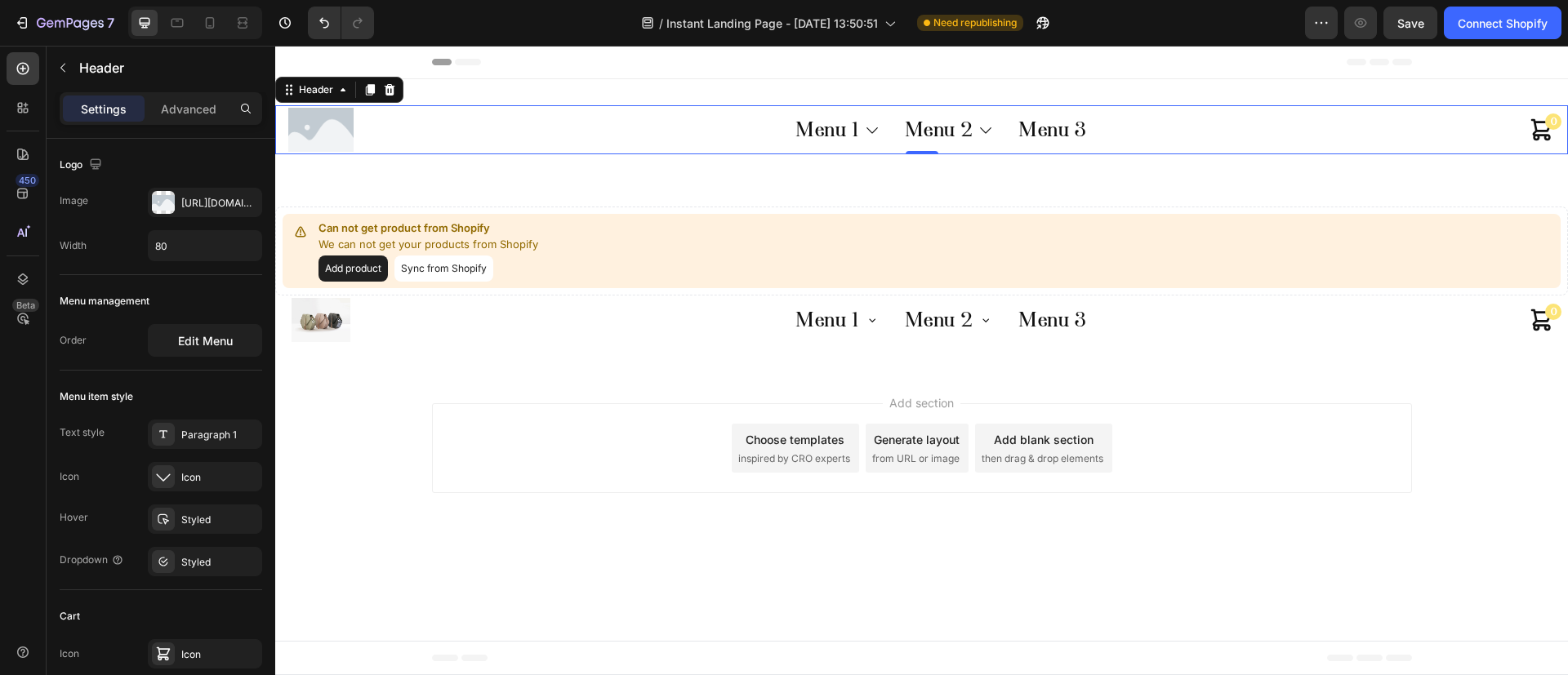
click at [763, 112] on div "Menu 1 Sub Menu 1.1 Sub Menu 1.2 Menu 2 Sub Menu 2.1 Sub Menu 2.2 Sub Menu 2.2.…" at bounding box center [941, 129] width 1176 height 49
click at [106, 66] on p "Header" at bounding box center [167, 68] width 176 height 20
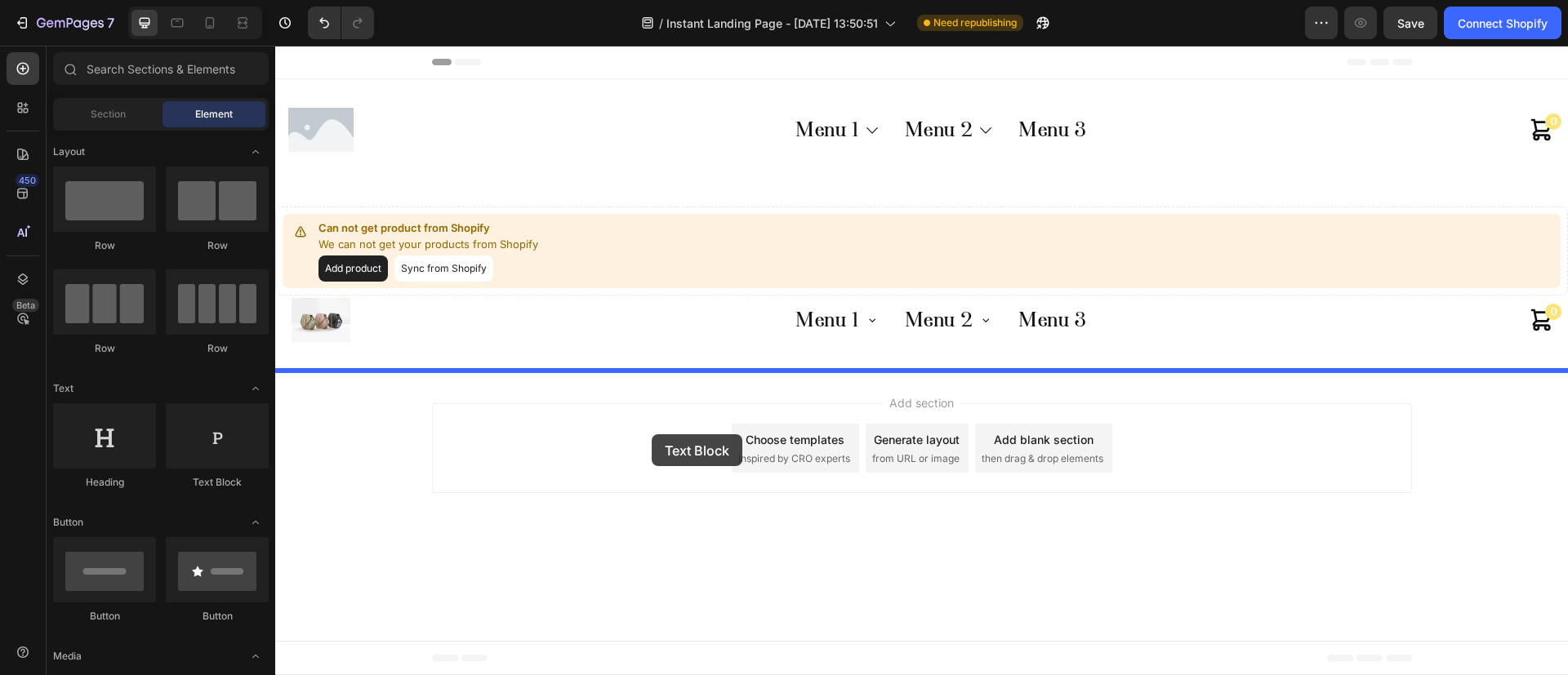
drag, startPoint x: 470, startPoint y: 479, endPoint x: 652, endPoint y: 434, distance: 187.5
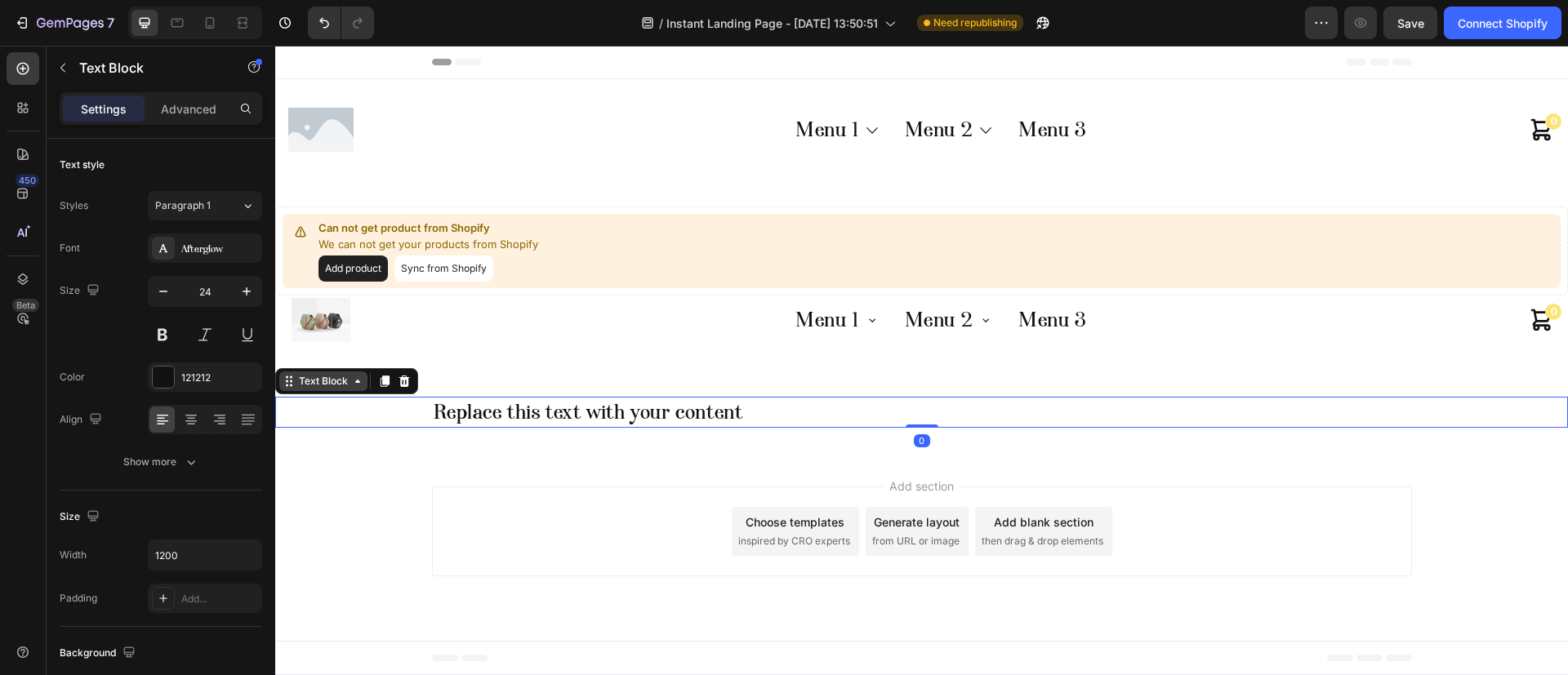
click at [320, 384] on div "Text Block" at bounding box center [324, 381] width 56 height 15
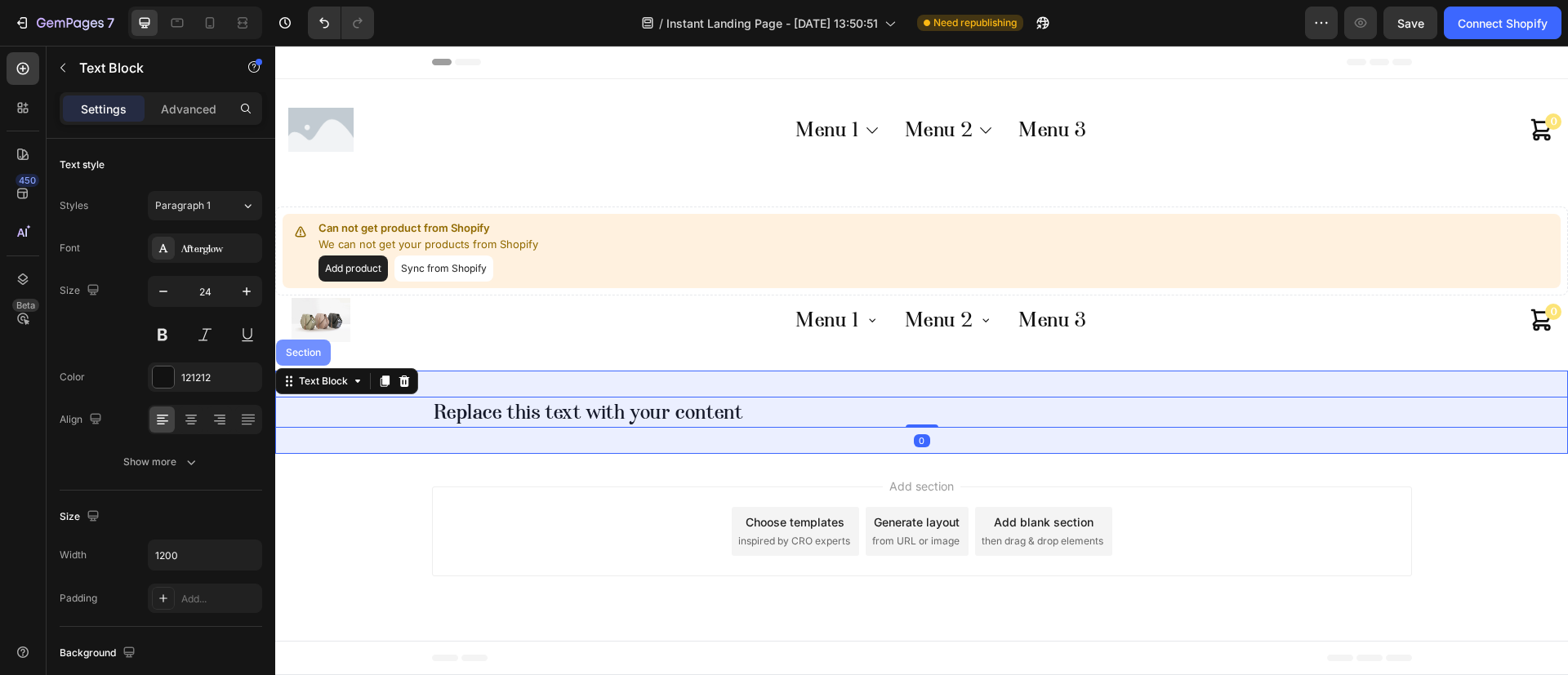
click at [315, 356] on div "Section" at bounding box center [304, 352] width 42 height 10
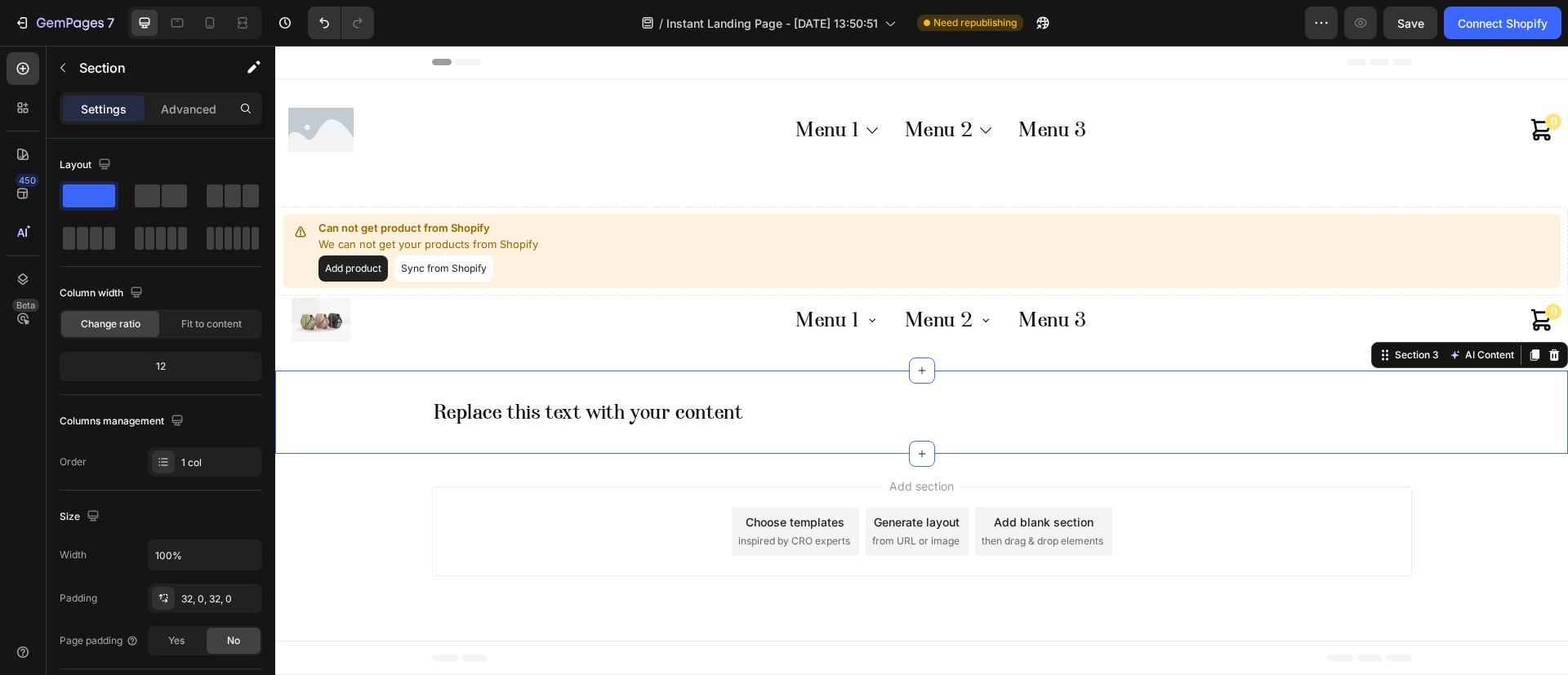
click at [345, 386] on div "Replace this text with your content Text Block Section 3 AI Content Write with …" at bounding box center [921, 412] width 1293 height 84
click at [388, 404] on div "Replace this text with your content" at bounding box center [921, 412] width 1293 height 31
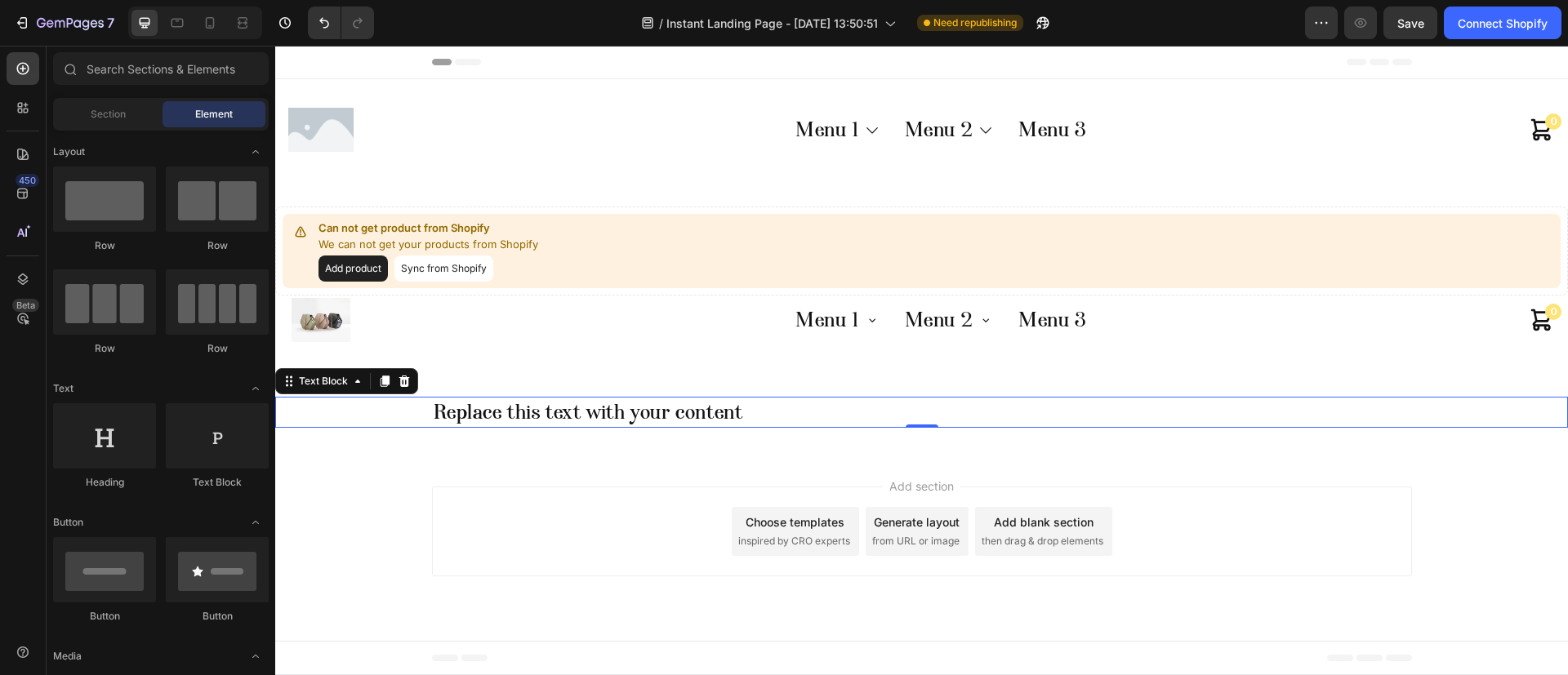
click at [459, 457] on div "Add section Choose templates inspired by CRO experts Generate layout from URL o…" at bounding box center [921, 535] width 1293 height 161
click at [460, 433] on div "Replace this text with your content Text Block Section 3" at bounding box center [921, 412] width 1293 height 84
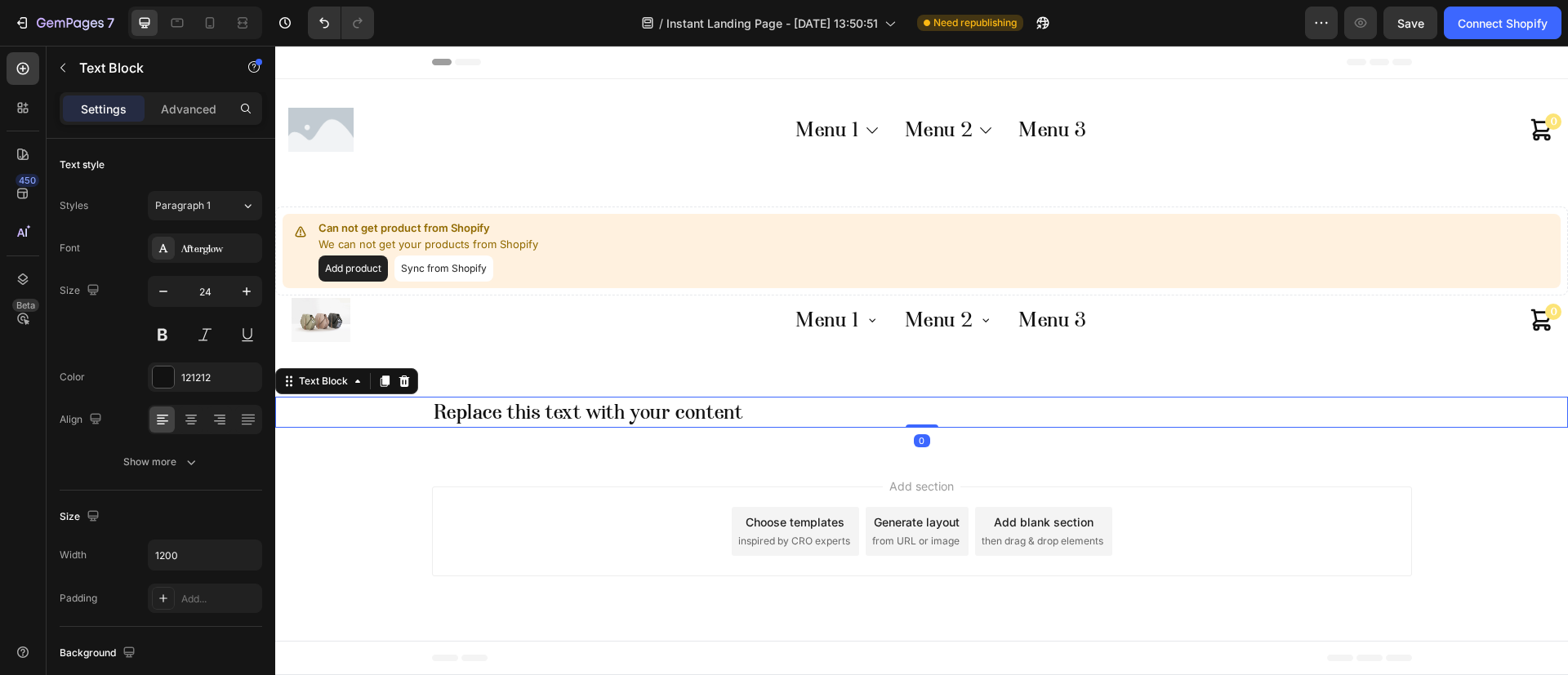
click at [460, 415] on div "Replace this text with your content" at bounding box center [922, 412] width 980 height 31
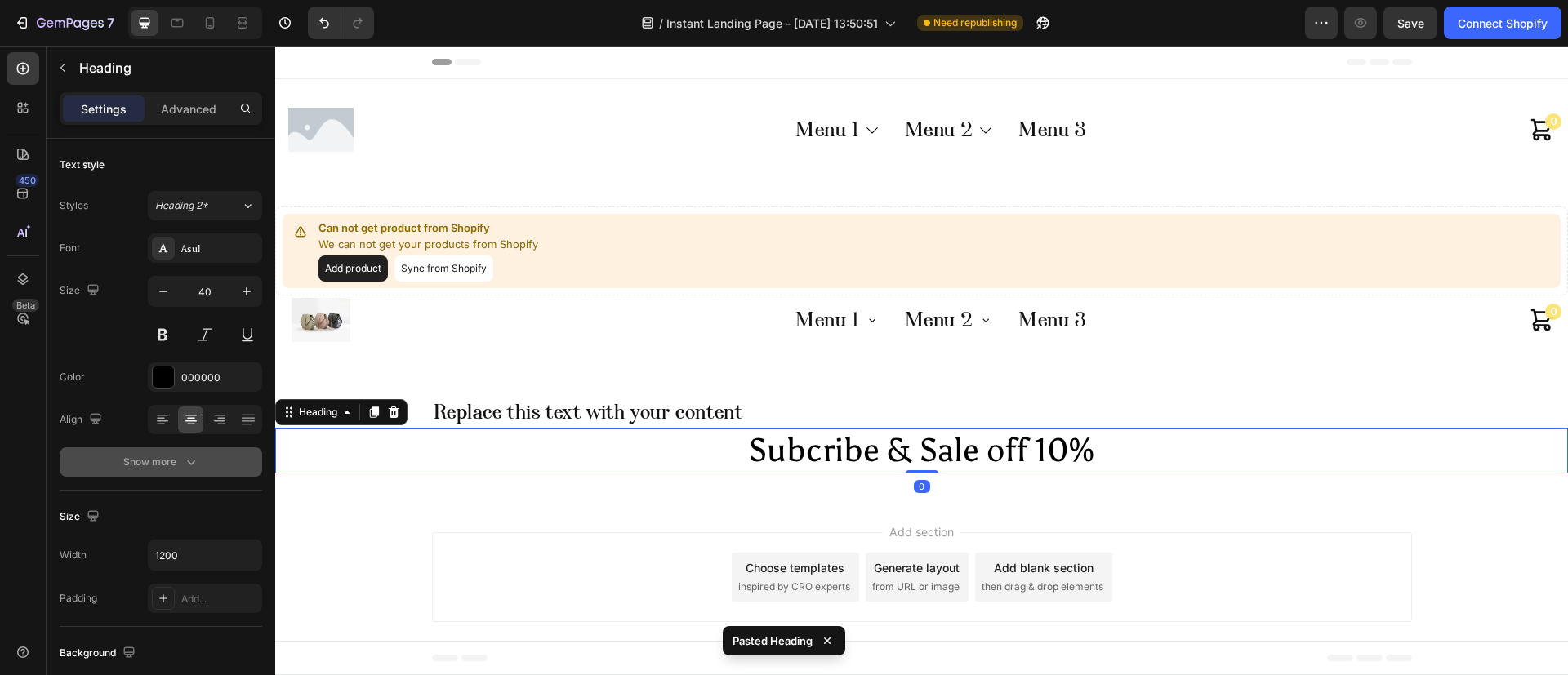
scroll to position [477, 0]
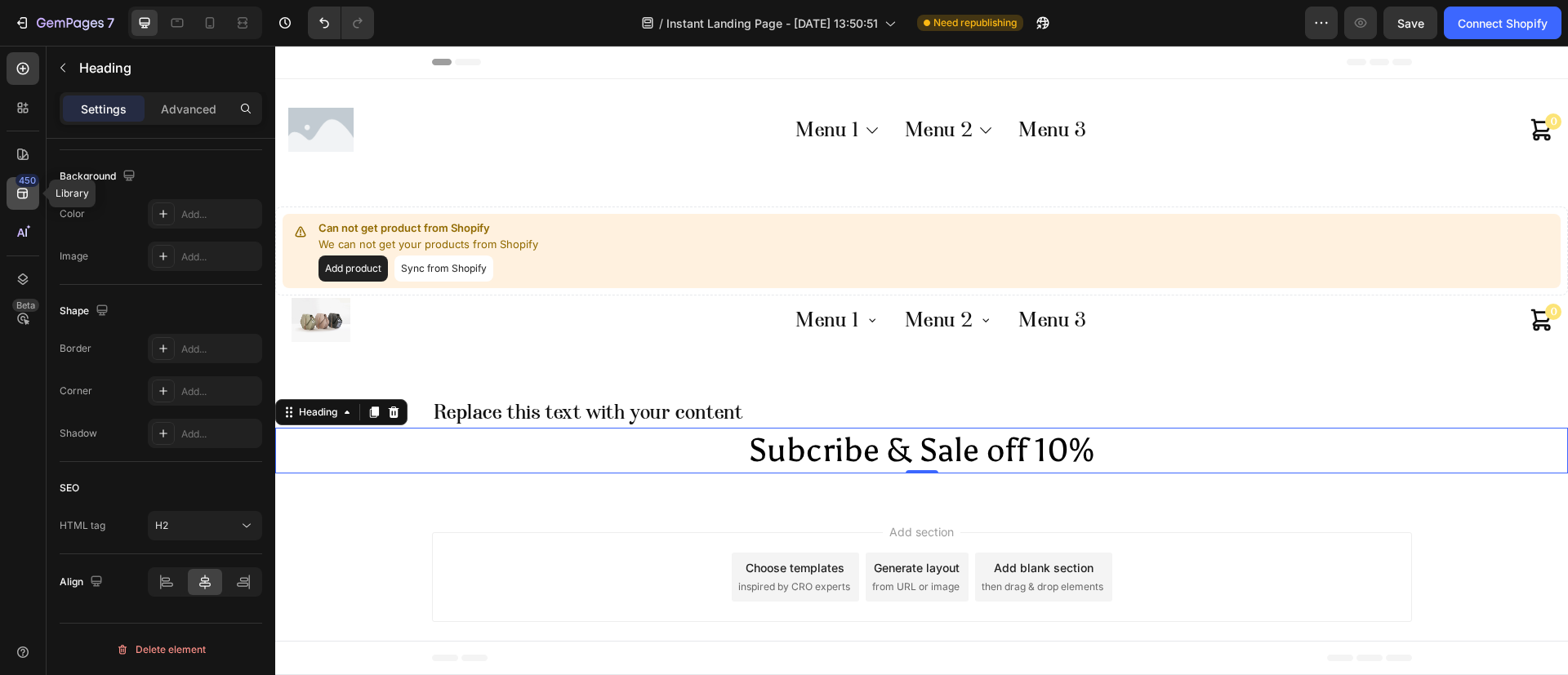
click at [28, 200] on icon at bounding box center [23, 193] width 16 height 16
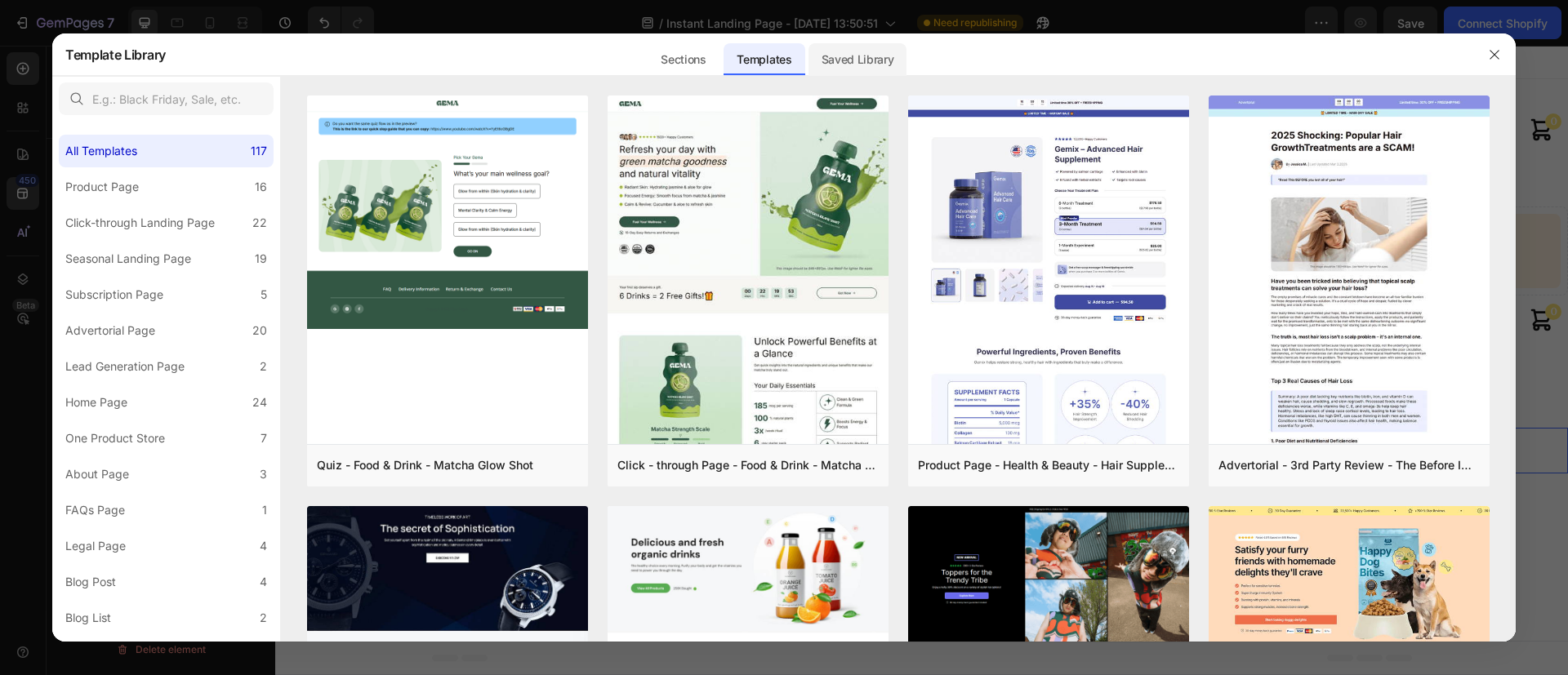
click at [873, 66] on div "Saved Library" at bounding box center [858, 59] width 99 height 33
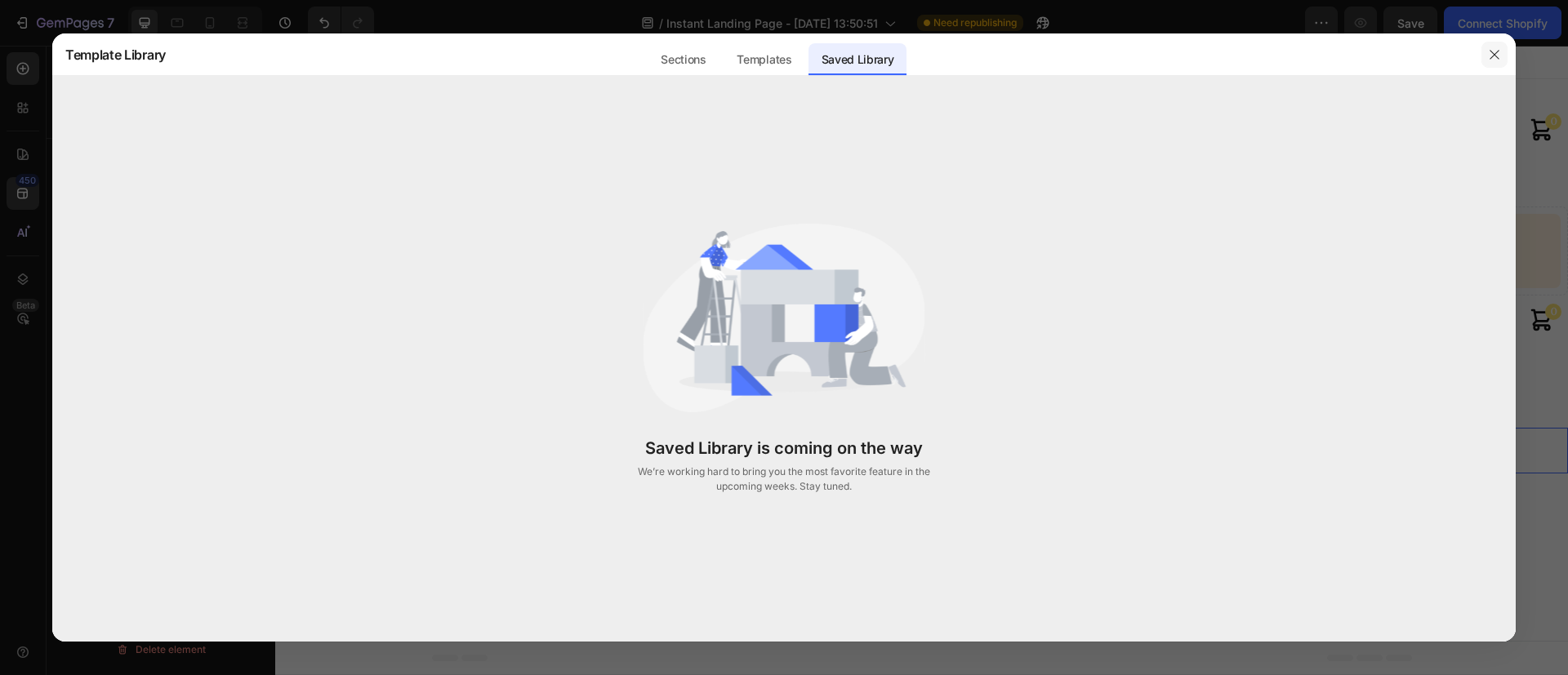
click at [1486, 51] on button "button" at bounding box center [1494, 55] width 26 height 26
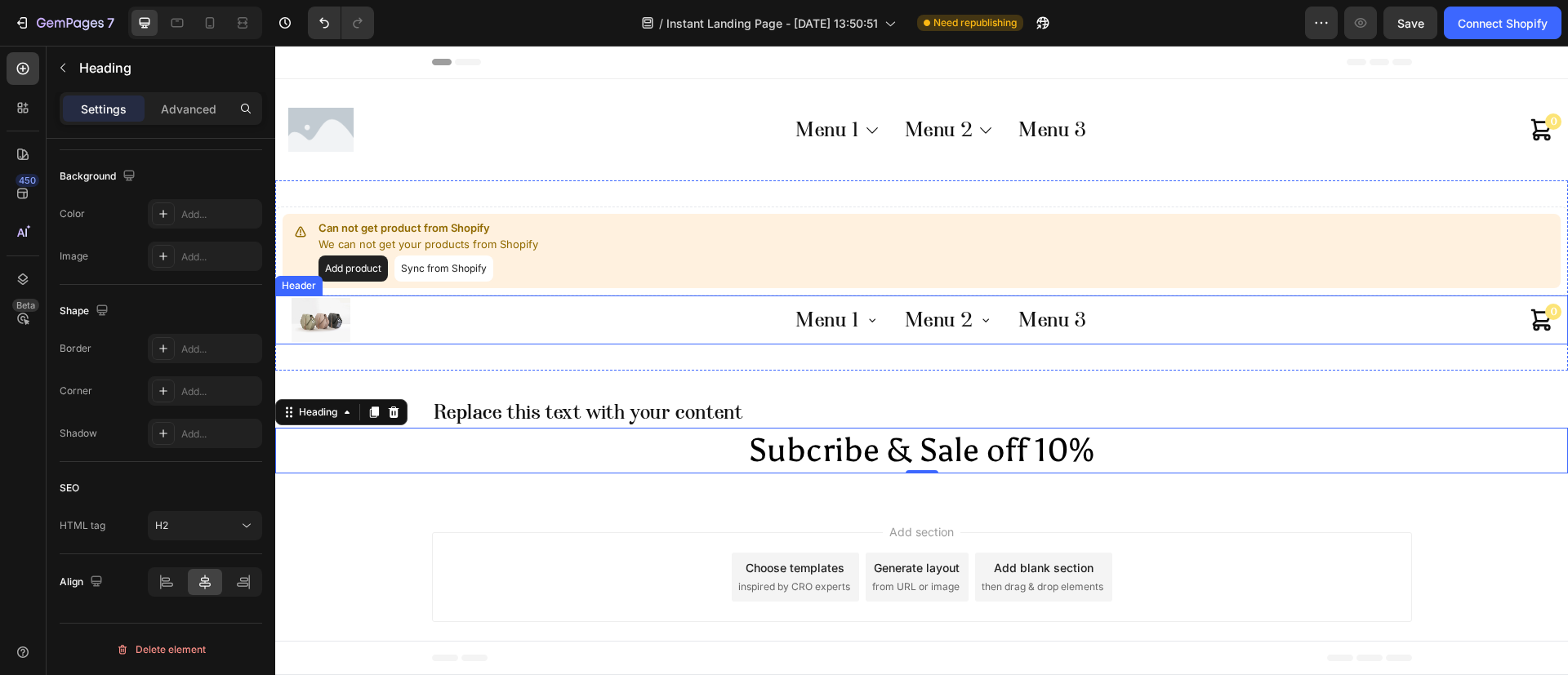
click at [503, 305] on div "Menu 1 Sub Menu 1.1 Sub Menu 1.2 Menu 2 Sub Menu 2.1 Sub Menu 2.2 Sub Menu 2.2.…" at bounding box center [941, 320] width 1176 height 49
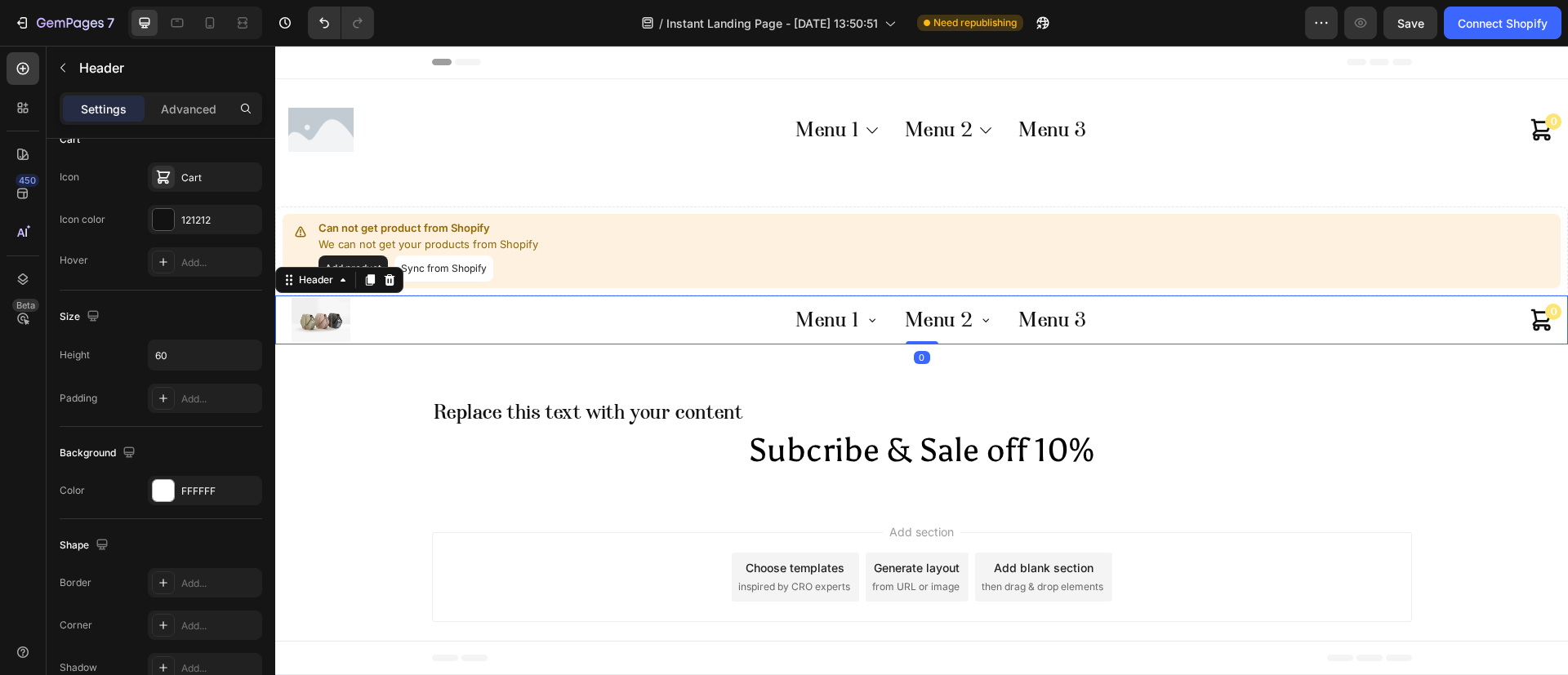
scroll to position [0, 0]
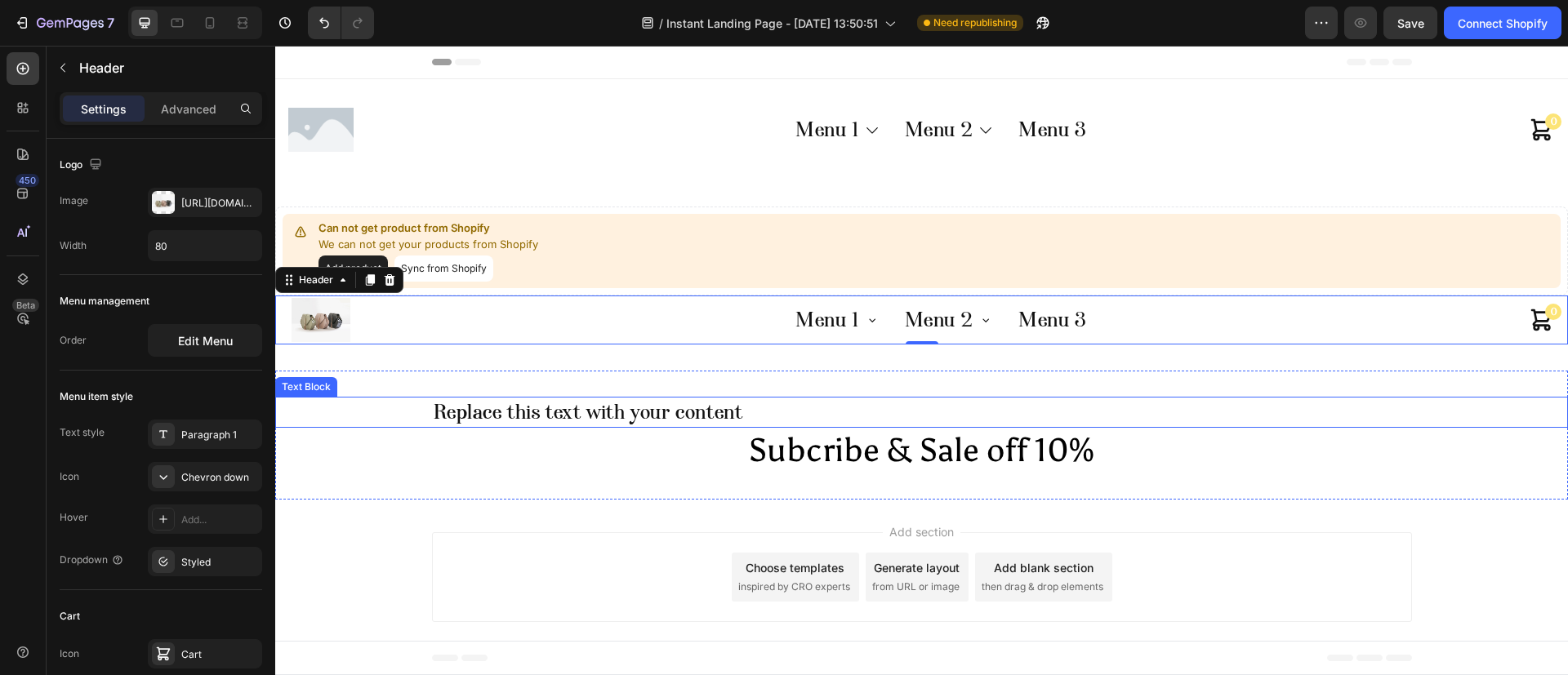
click at [778, 416] on div "Replace this text with your content" at bounding box center [922, 412] width 980 height 31
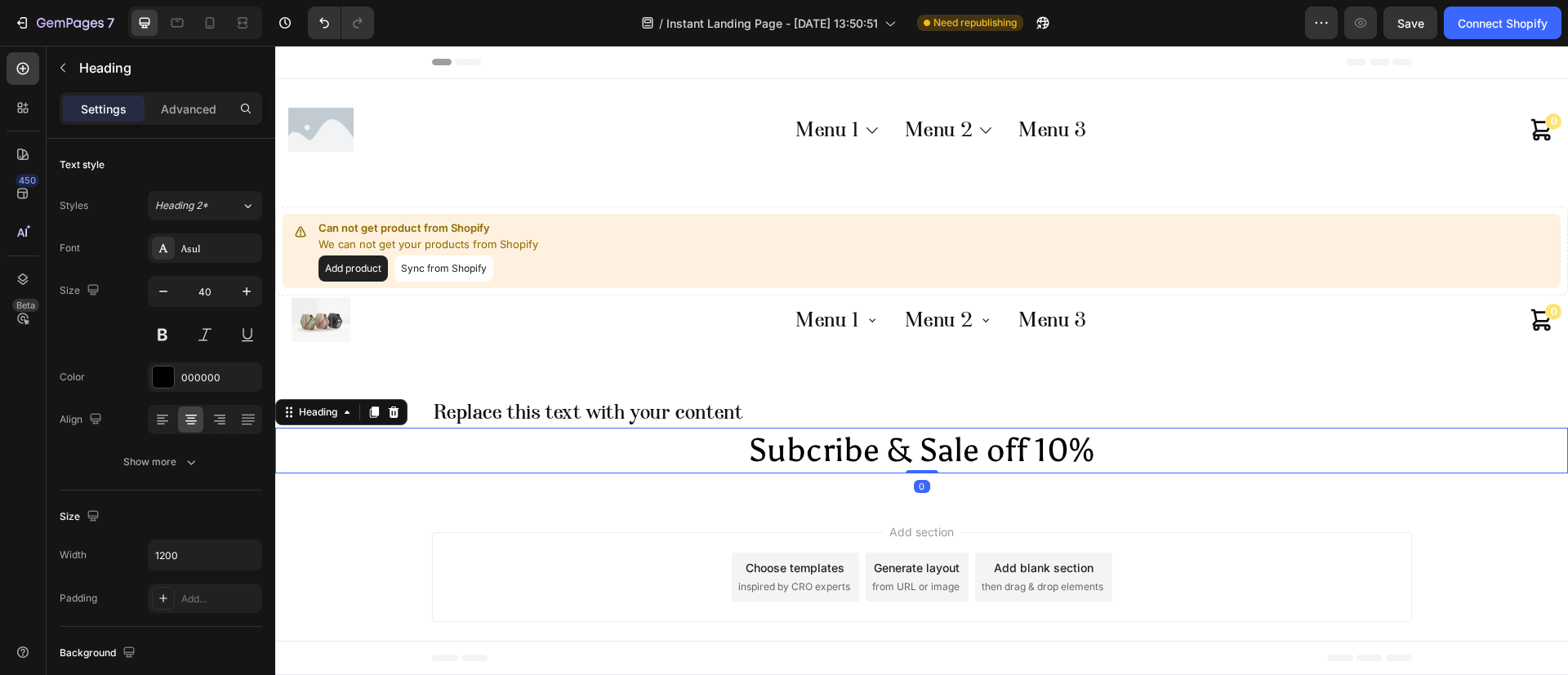
click at [453, 463] on h2 "Subcribe & Sale off 10%" at bounding box center [922, 451] width 980 height 46
click at [322, 424] on div "Heading" at bounding box center [341, 412] width 132 height 26
click at [320, 416] on div "Heading" at bounding box center [318, 412] width 45 height 15
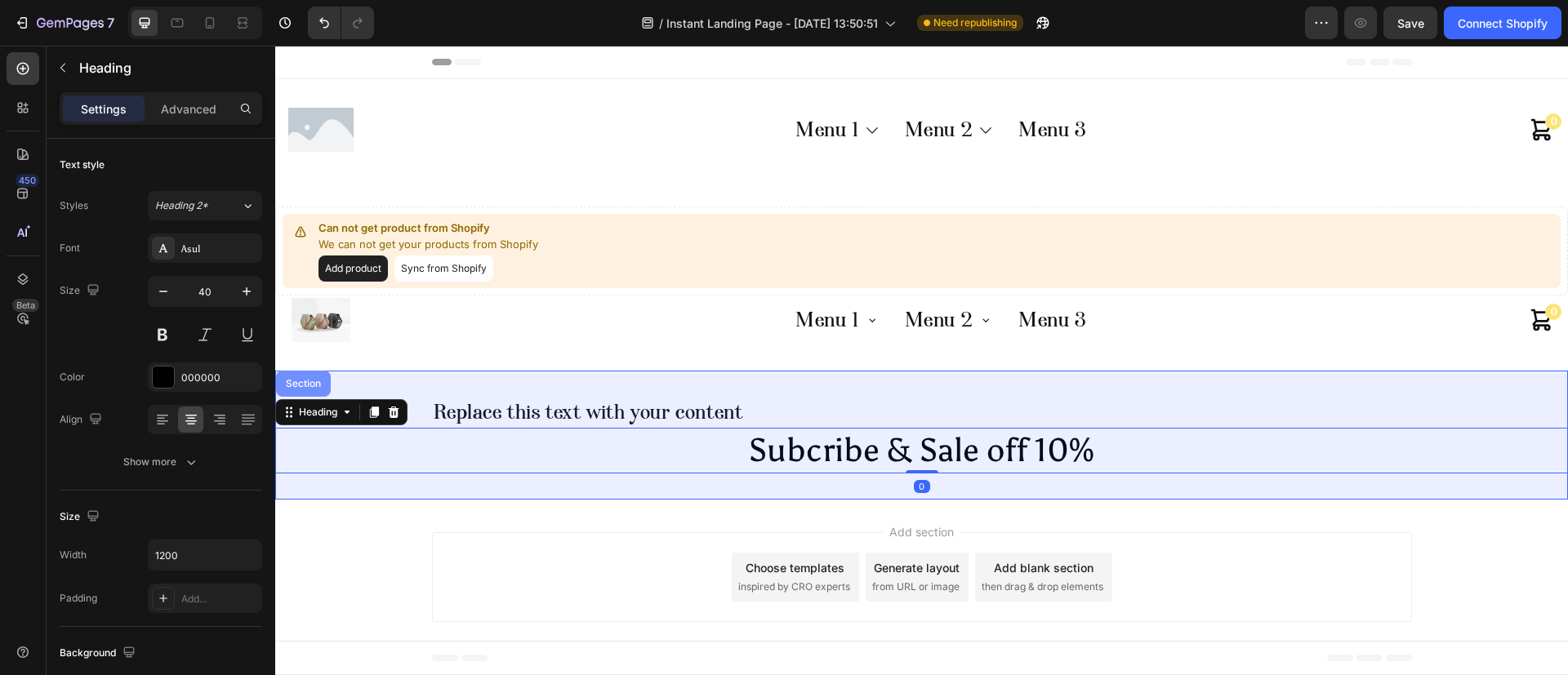
click at [306, 382] on div "Section" at bounding box center [304, 383] width 42 height 10
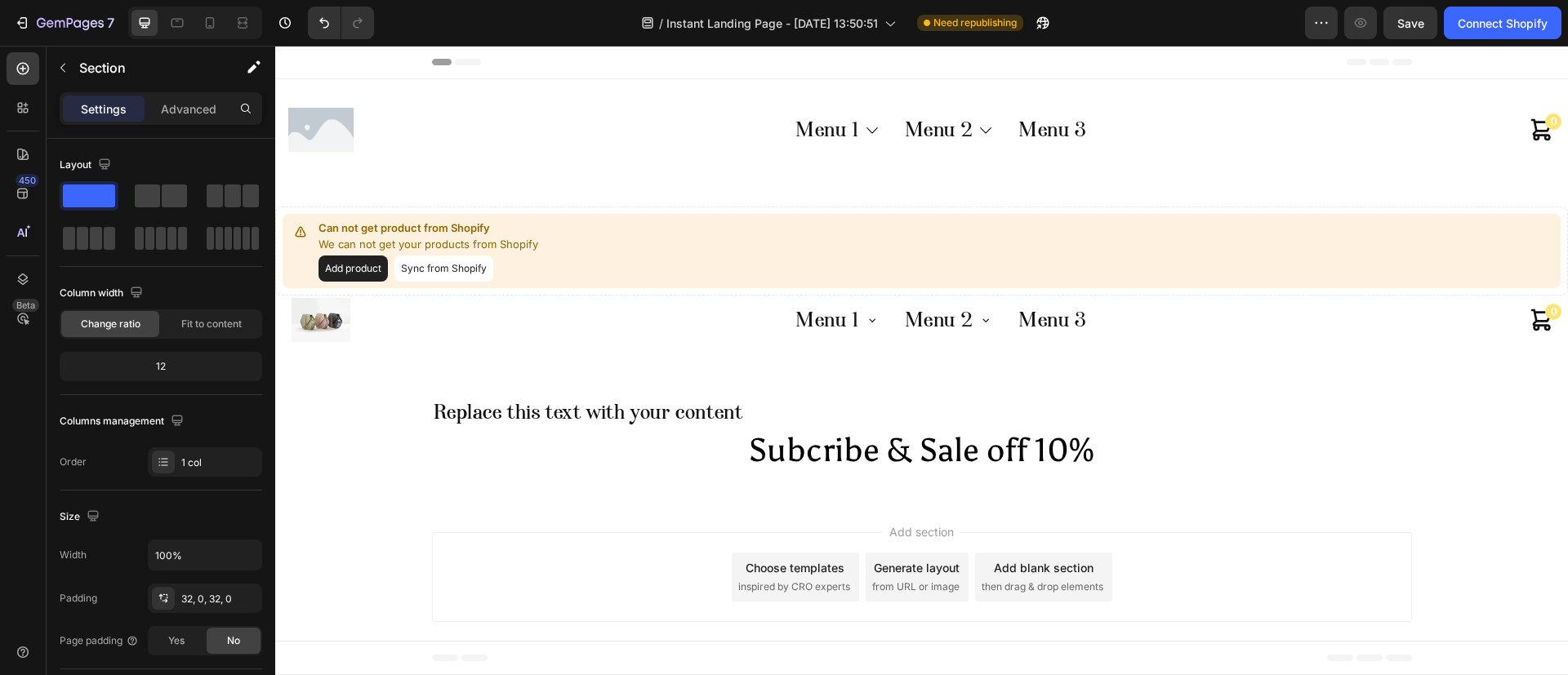
click at [590, 547] on div "Add section Choose templates inspired by CRO experts Generate layout from URL o…" at bounding box center [922, 577] width 980 height 90
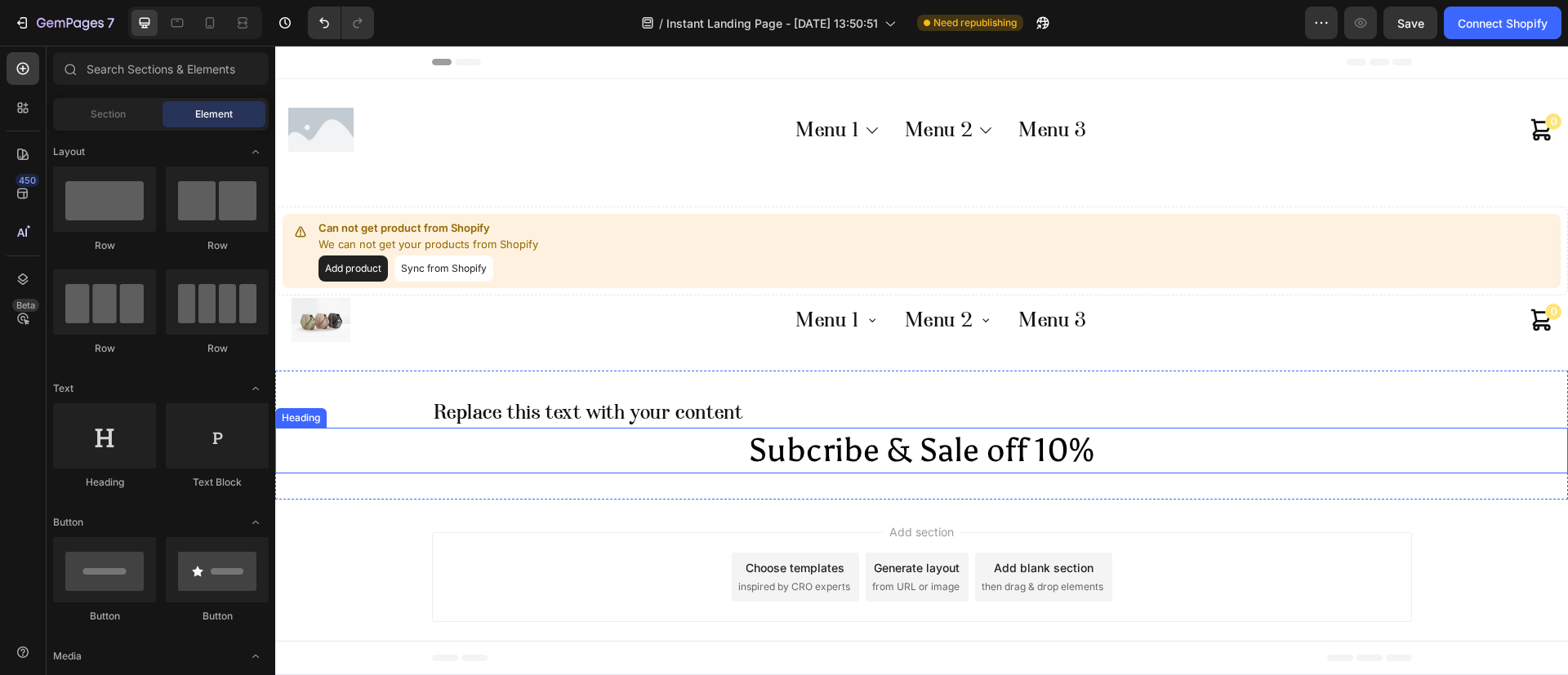
click at [517, 449] on h2 "Subcribe & Sale off 10%" at bounding box center [922, 451] width 980 height 46
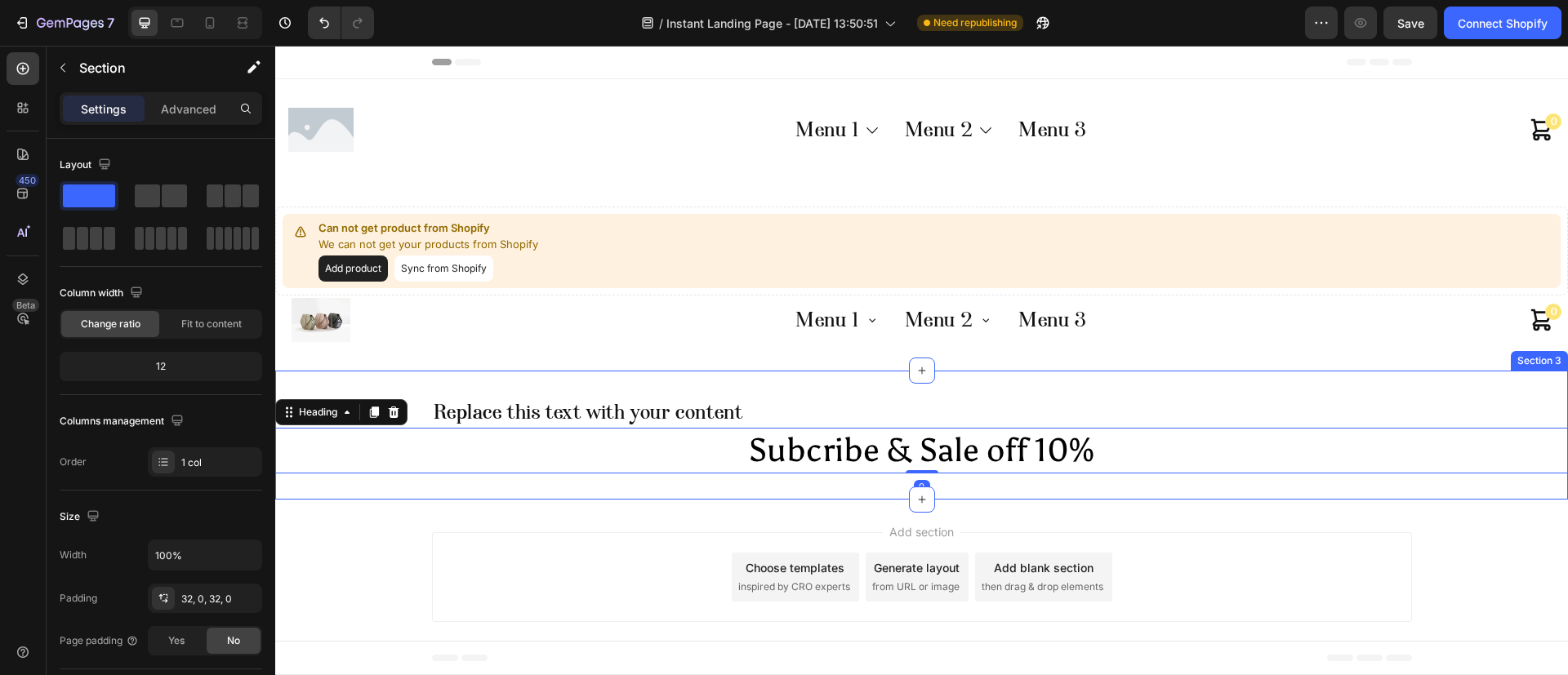
click at [401, 370] on div "Replace this text with your content Text Block Subcribe & Sale off 10% Heading …" at bounding box center [921, 435] width 1293 height 129
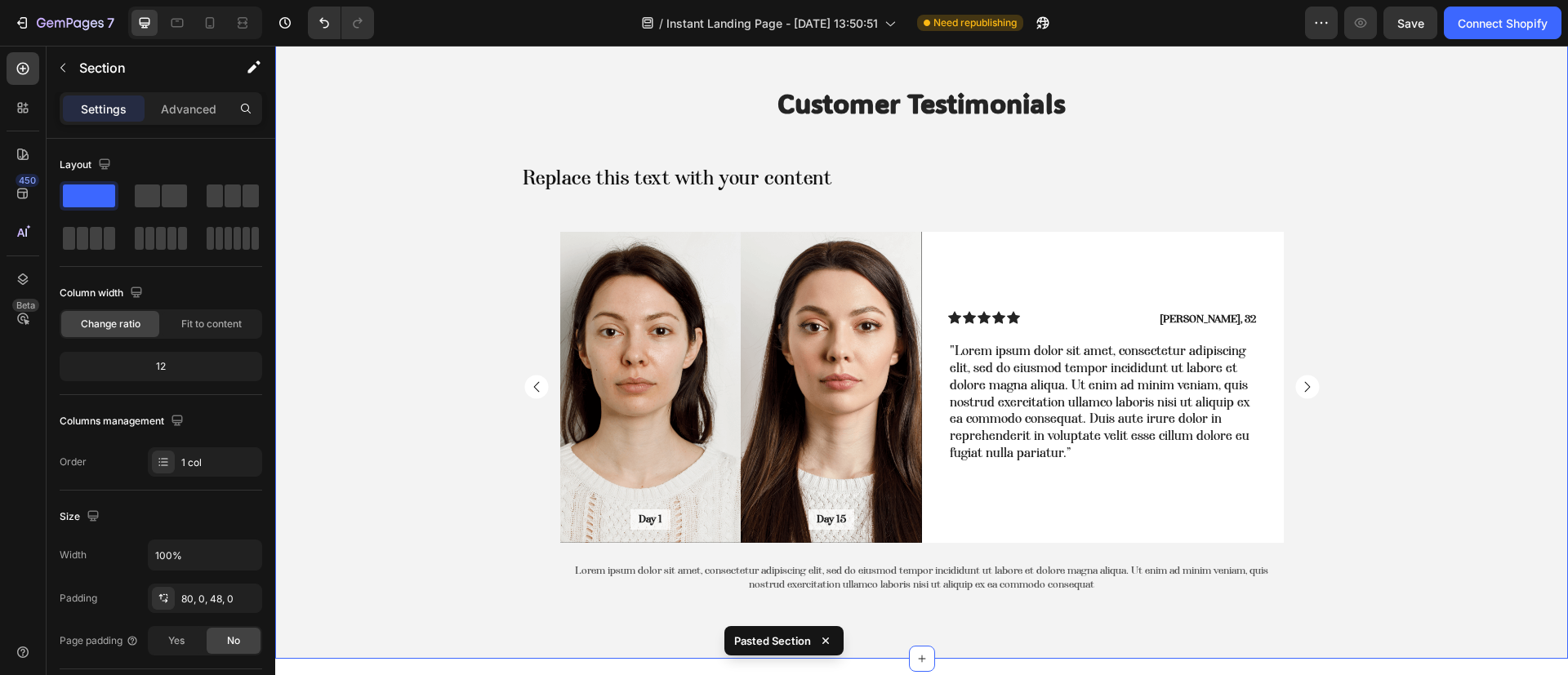
scroll to position [415, 0]
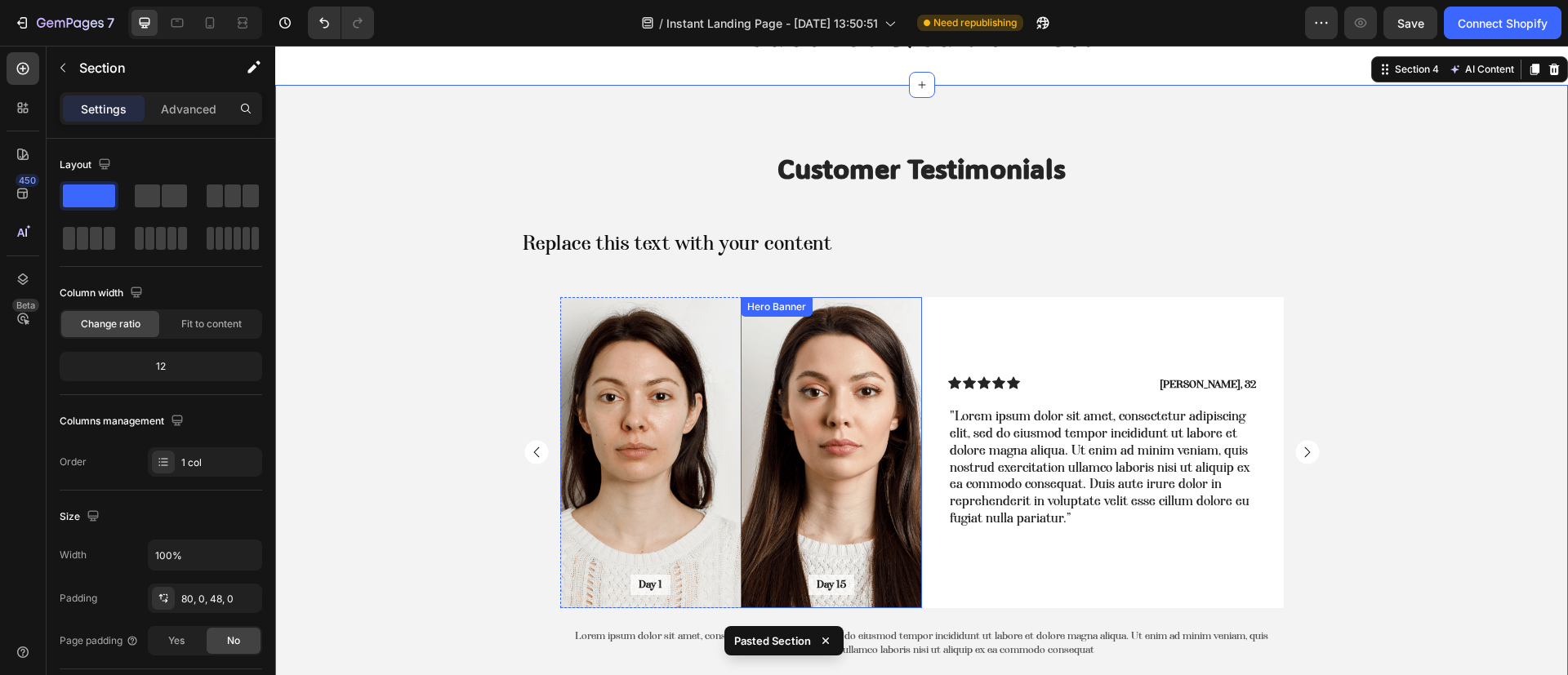
click at [810, 485] on div "Background Image" at bounding box center [832, 452] width 181 height 311
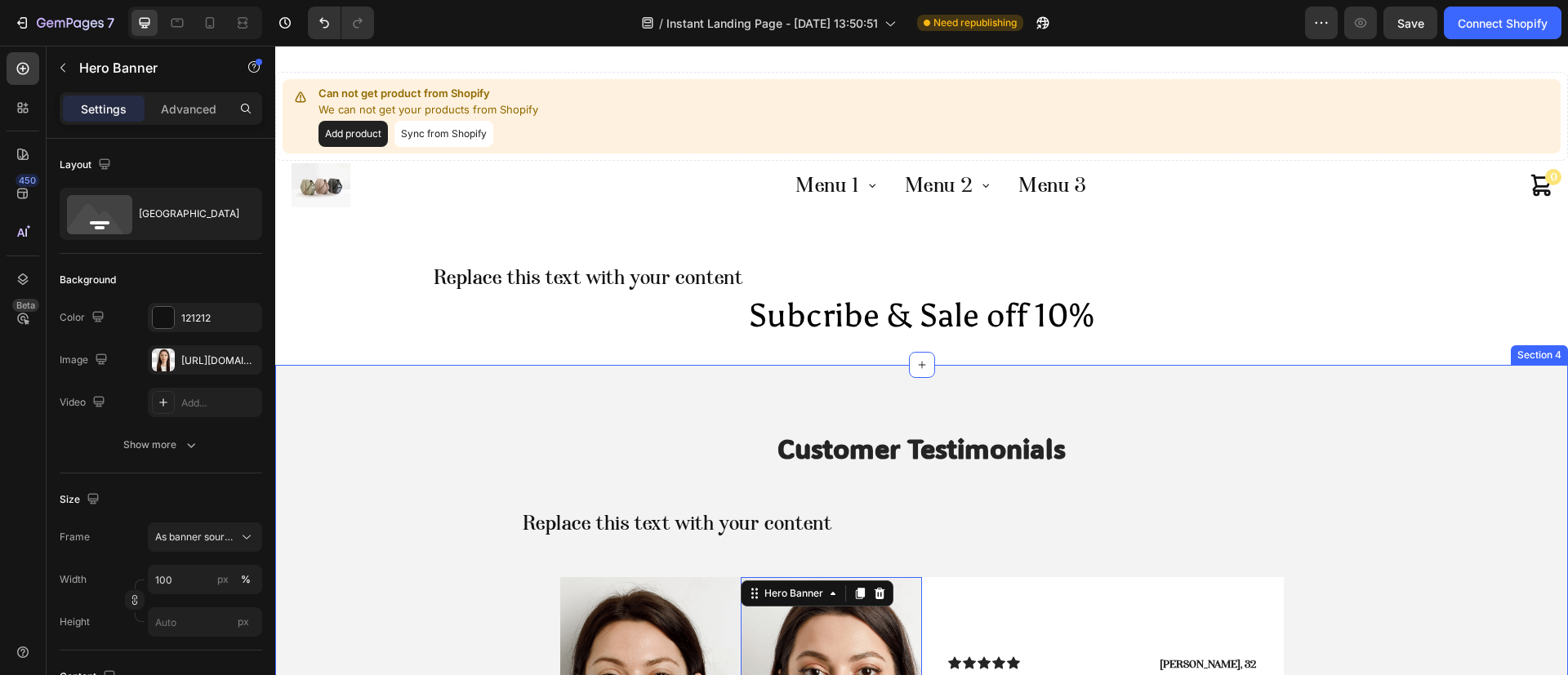
scroll to position [0, 0]
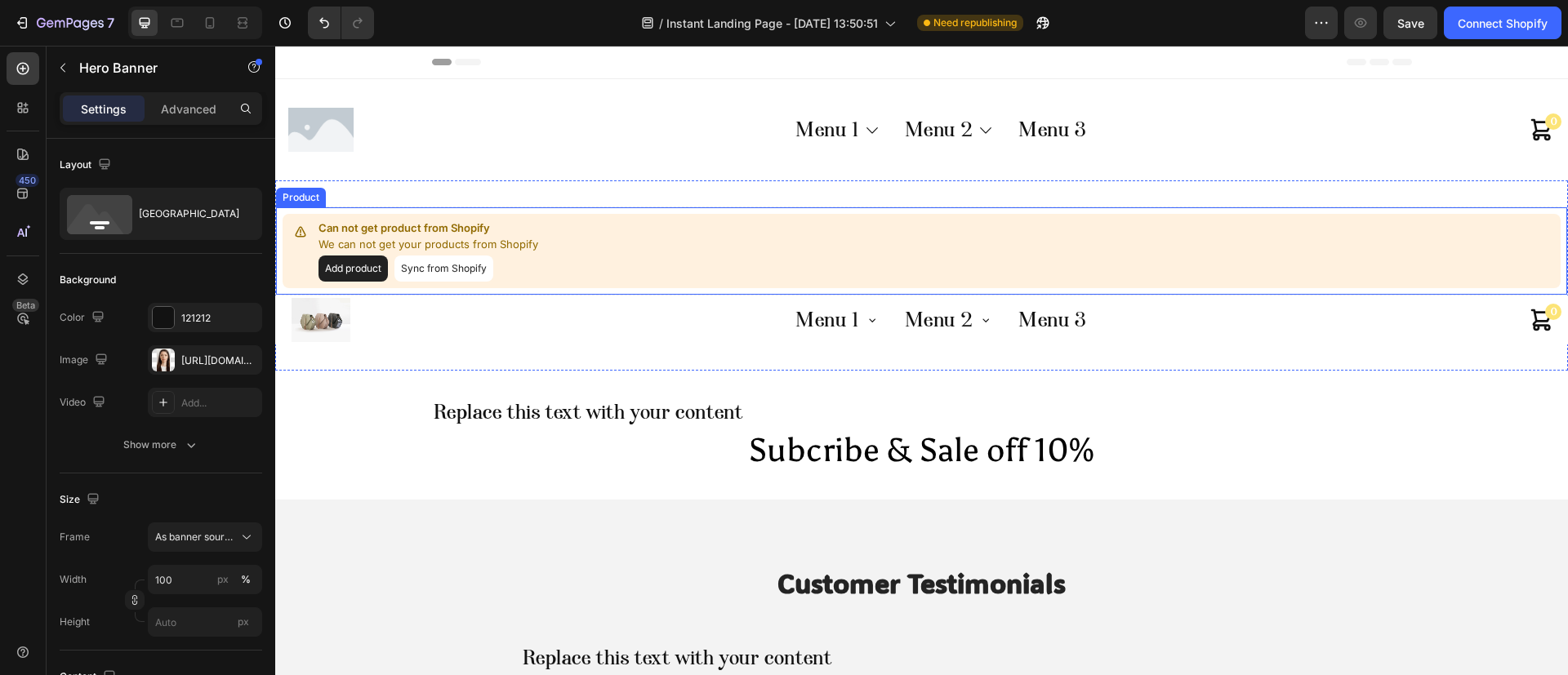
click at [454, 283] on div "Can not get product from Shopify We can not get your products from Shopify Add …" at bounding box center [921, 251] width 1278 height 75
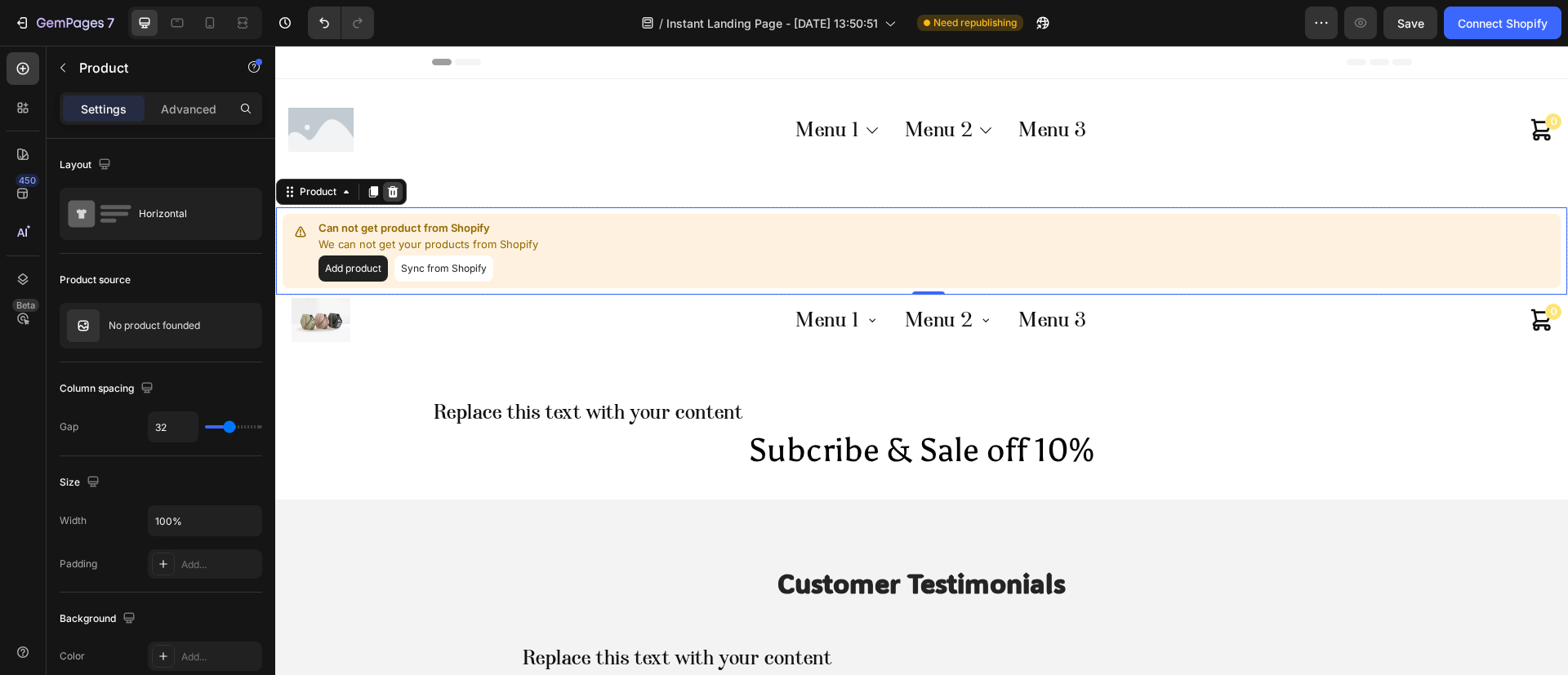
click at [389, 188] on icon at bounding box center [392, 191] width 13 height 13
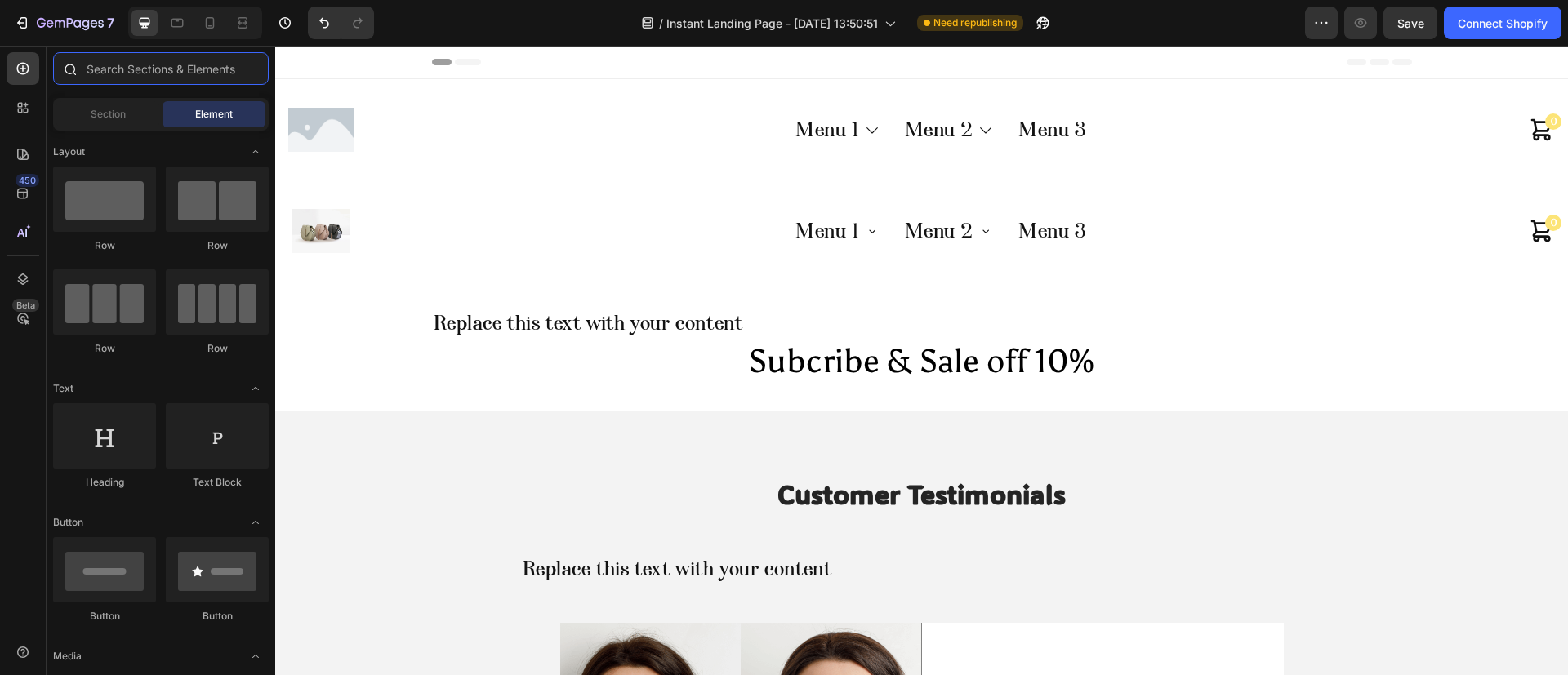
click at [156, 81] on input "text" at bounding box center [160, 68] width 215 height 33
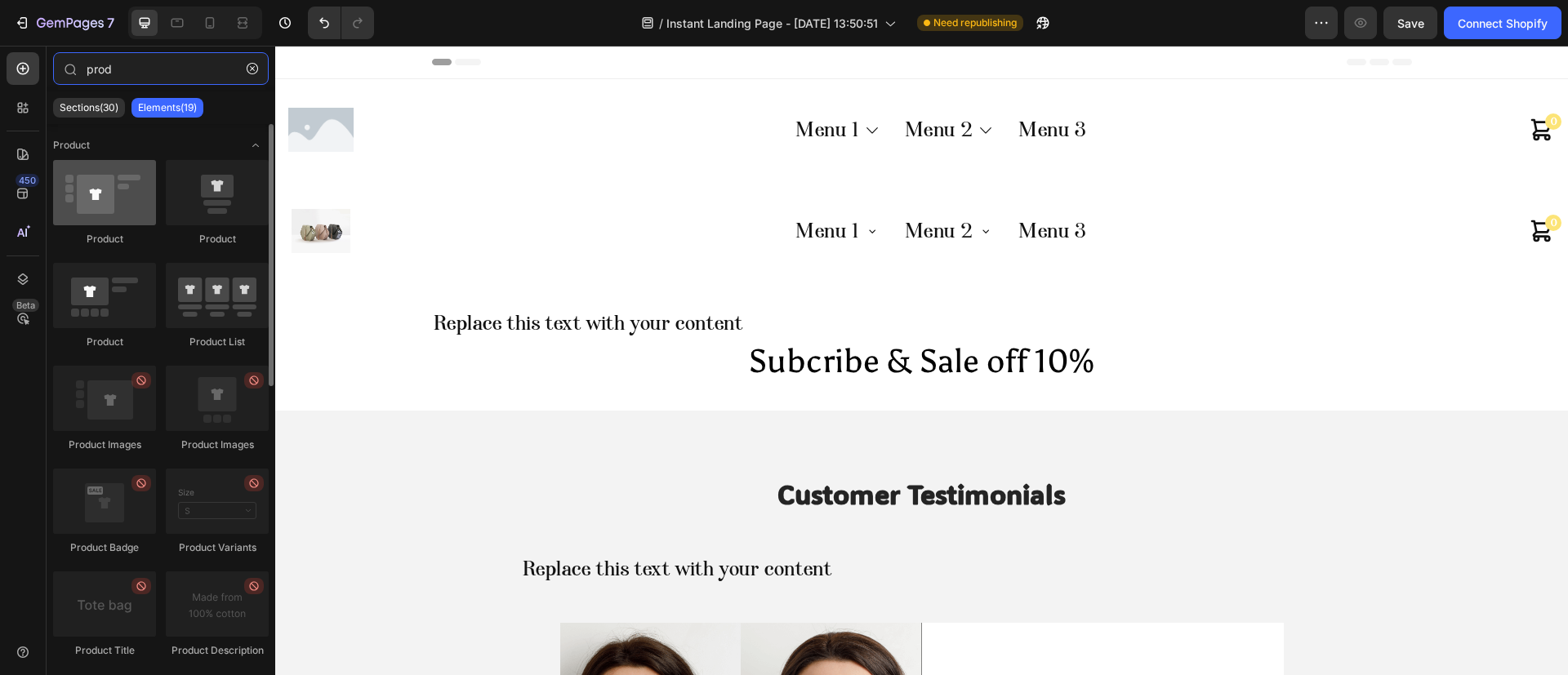
type input "prod"
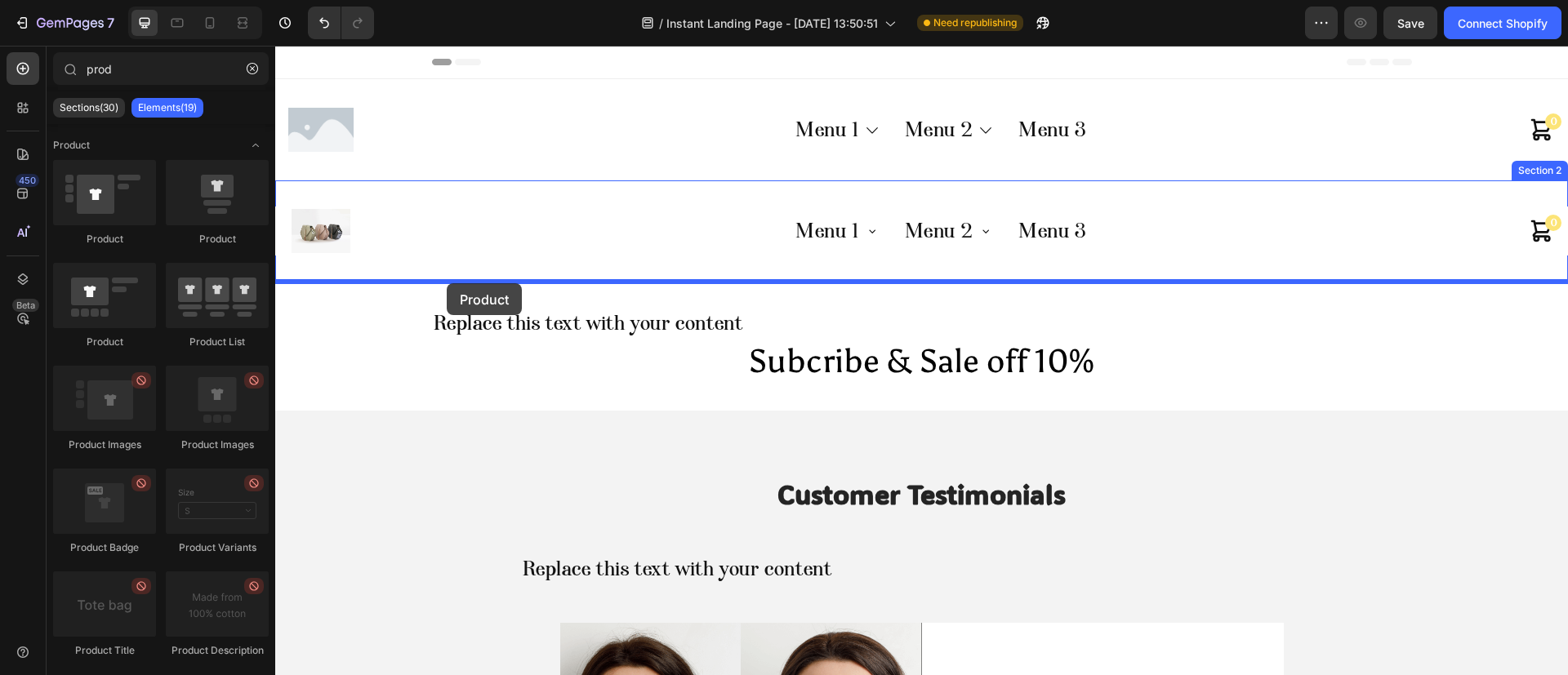
drag, startPoint x: 368, startPoint y: 244, endPoint x: 435, endPoint y: 284, distance: 78.0
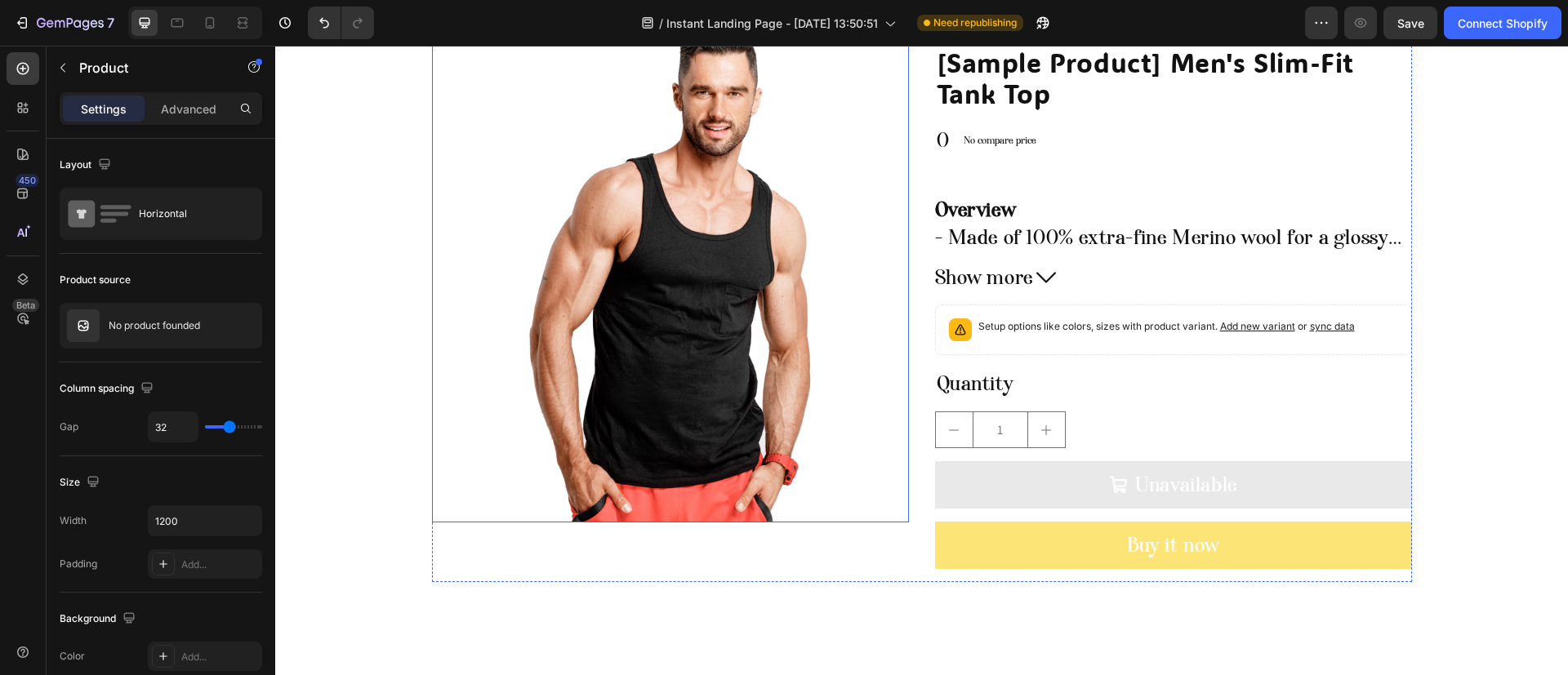
scroll to position [367, 0]
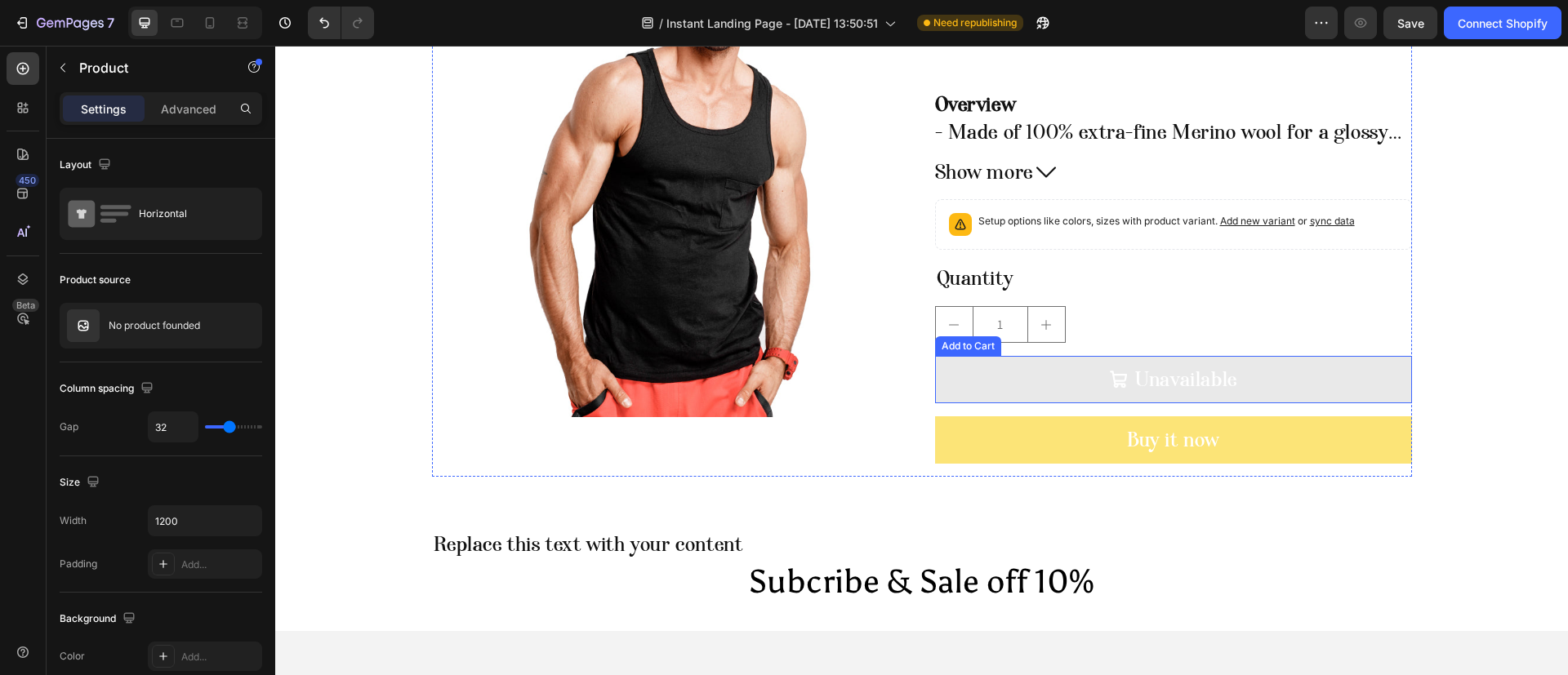
click at [1048, 369] on button "Unavailable" at bounding box center [1174, 380] width 477 height 48
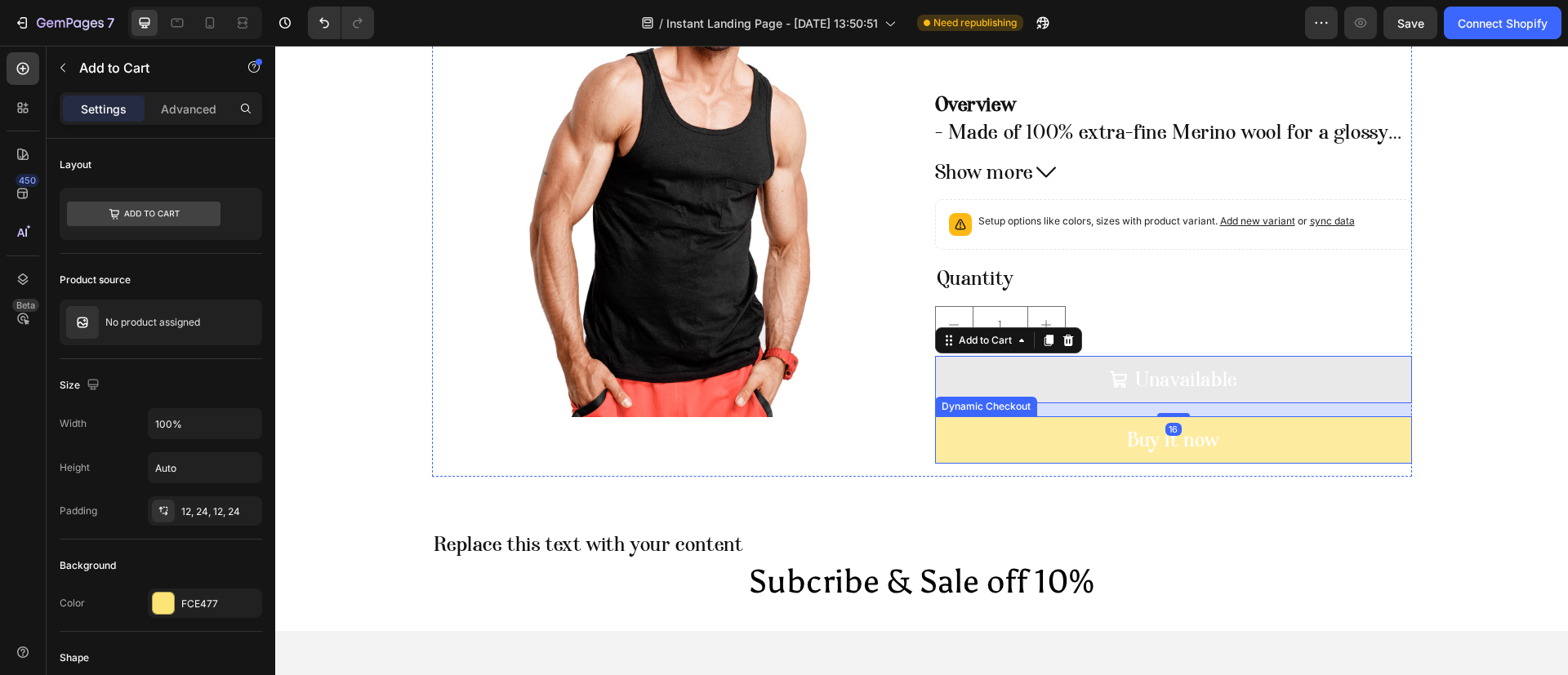
click at [1043, 439] on button "Buy it now" at bounding box center [1174, 440] width 477 height 48
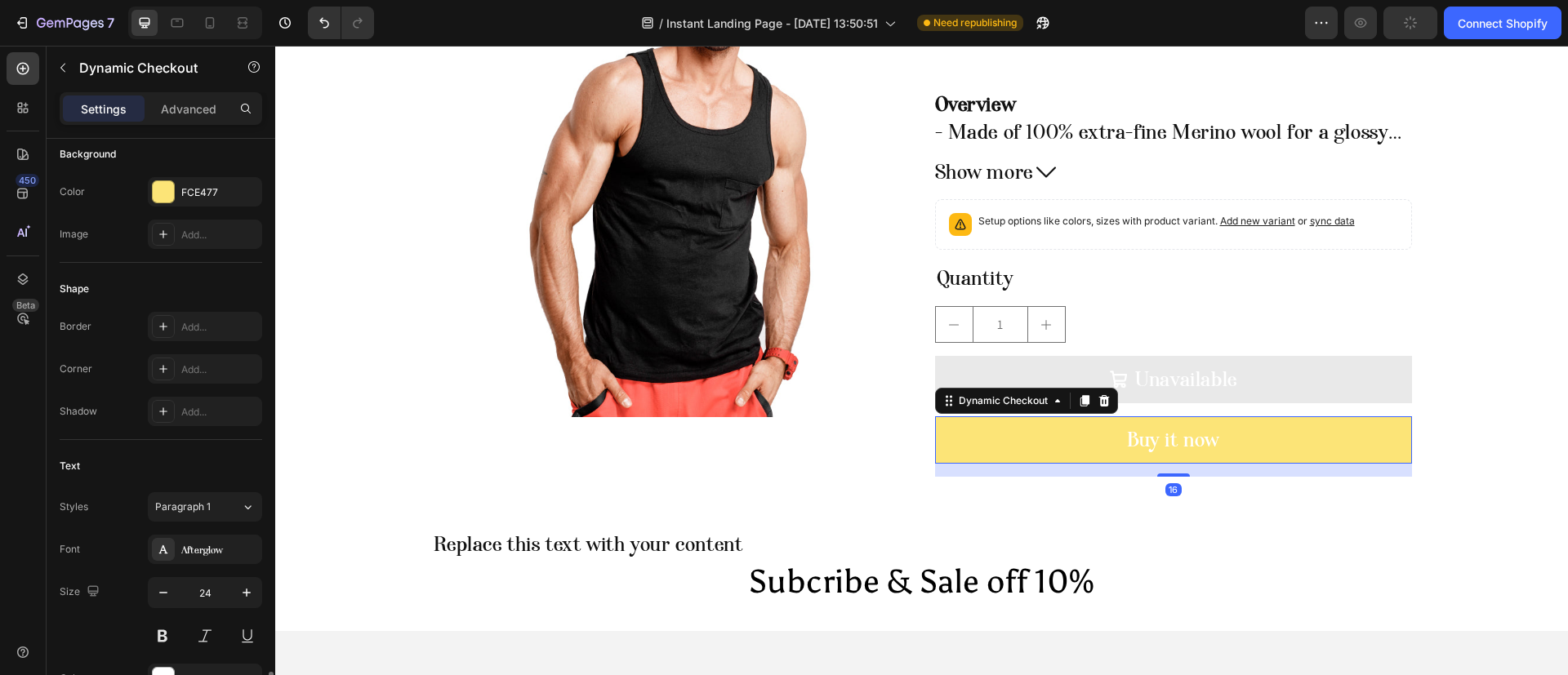
scroll to position [612, 0]
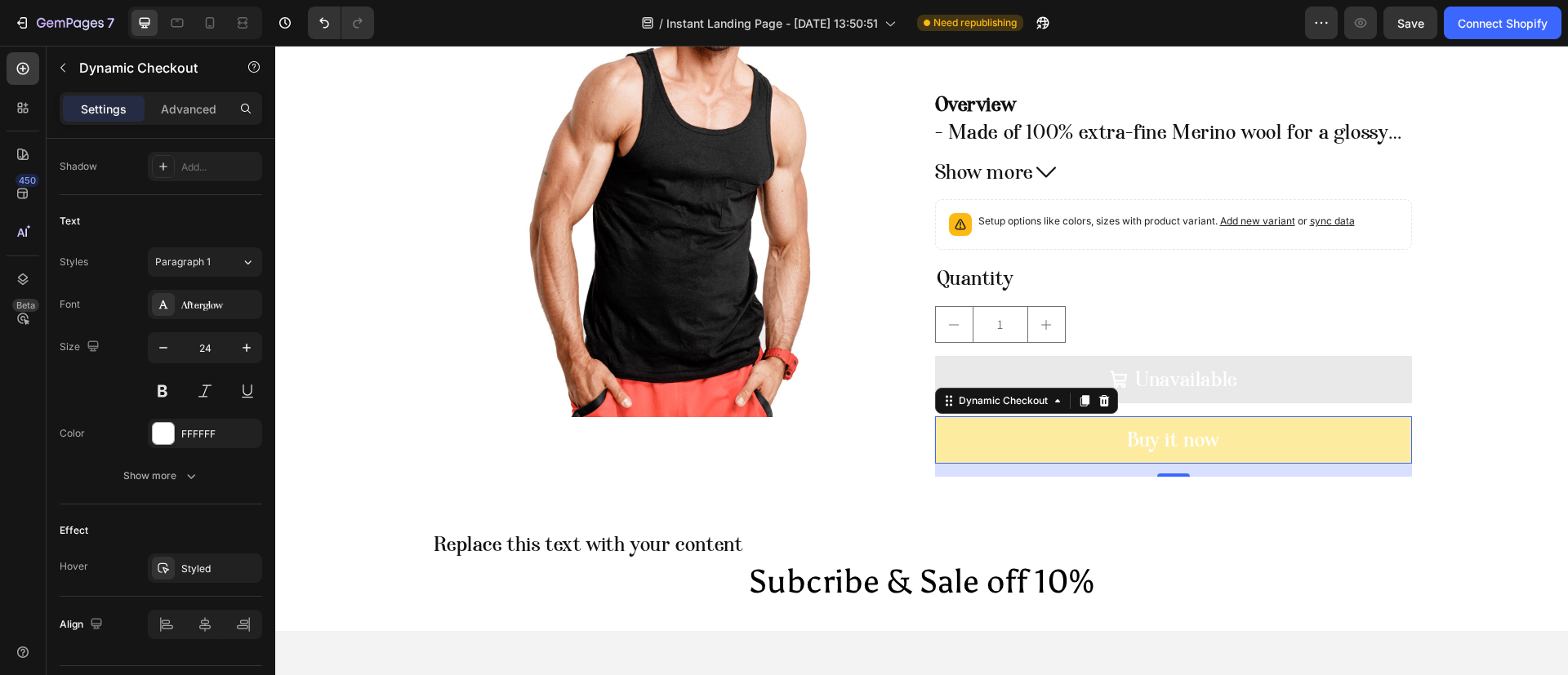
click at [1009, 420] on button "Buy it now" at bounding box center [1174, 440] width 477 height 48
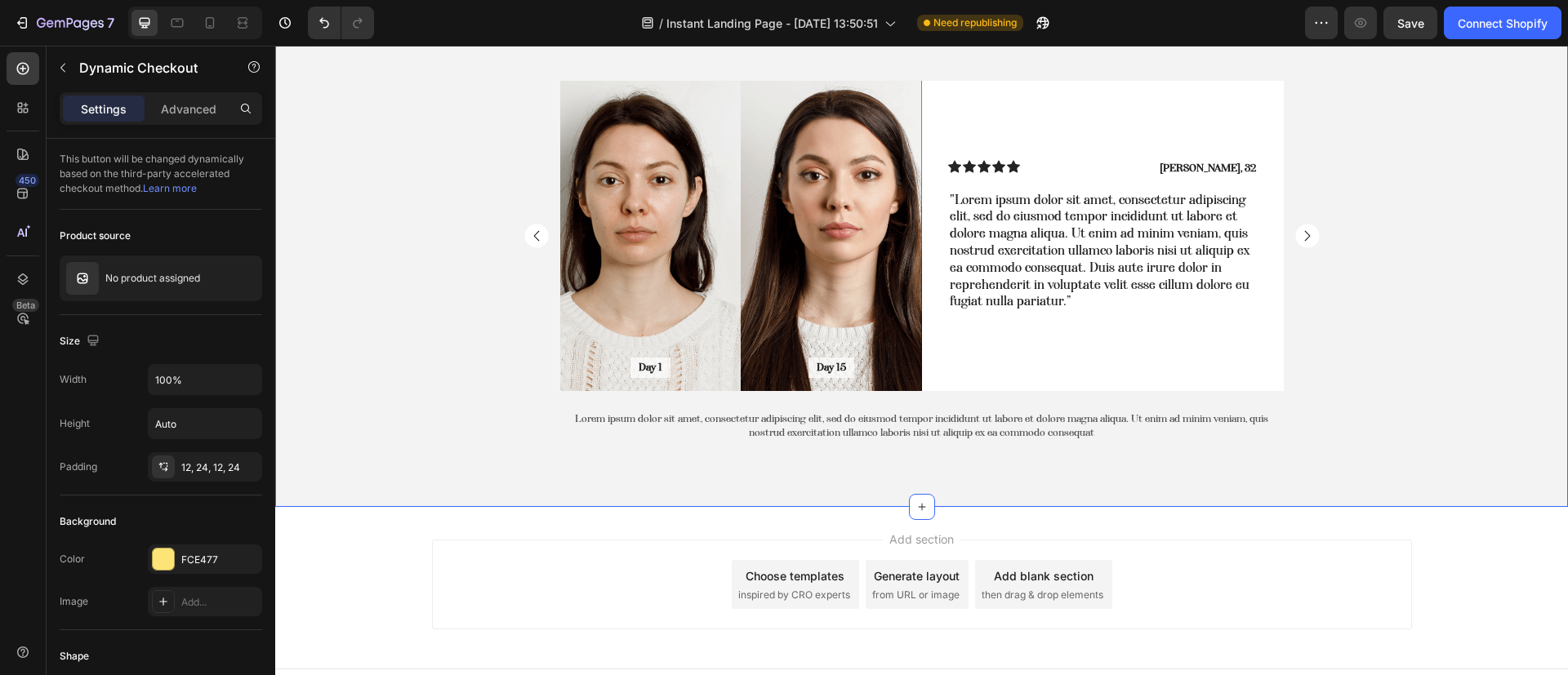
scroll to position [1159, 0]
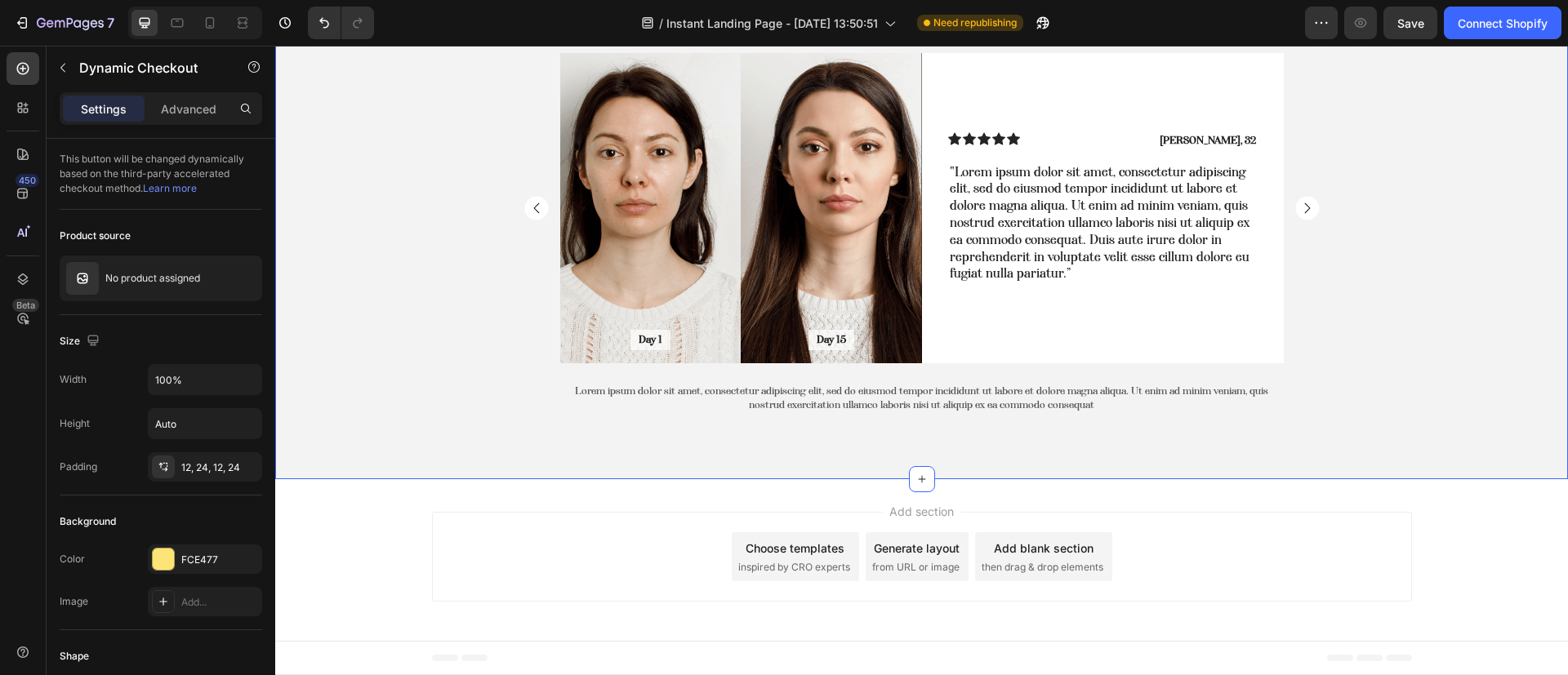
click at [370, 365] on div "Customer Testimonials Heading Replace this text with your content Text Block Da…" at bounding box center [921, 172] width 1293 height 535
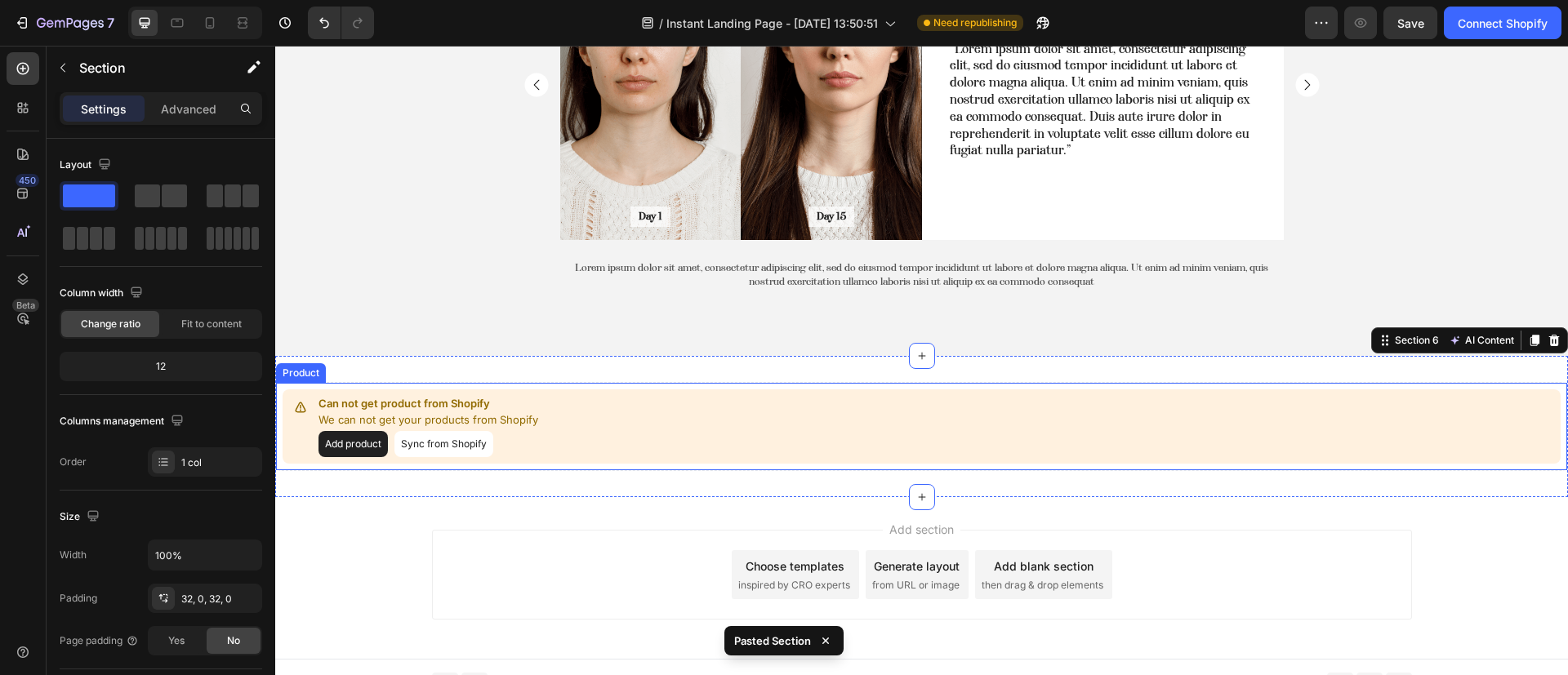
scroll to position [1299, 0]
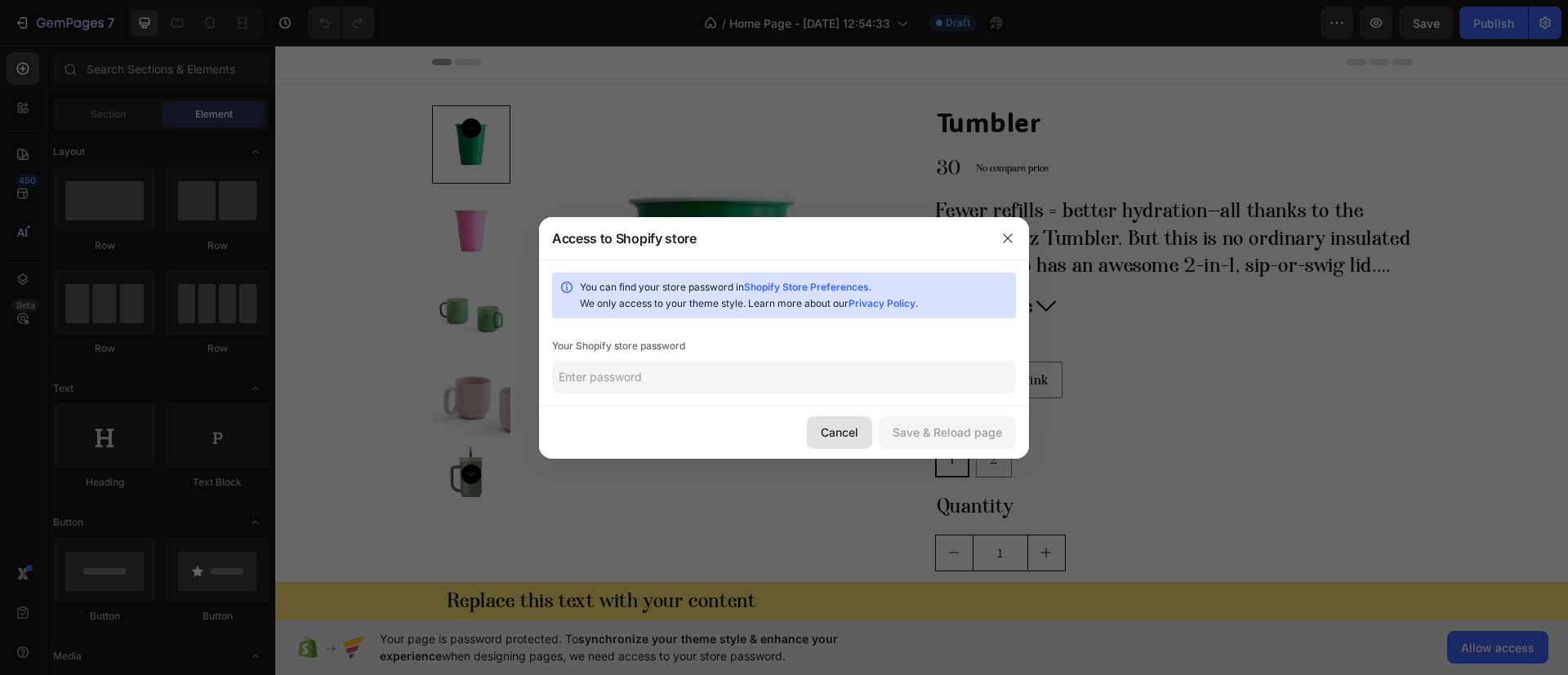
click at [865, 434] on button "Cancel" at bounding box center [840, 432] width 66 height 33
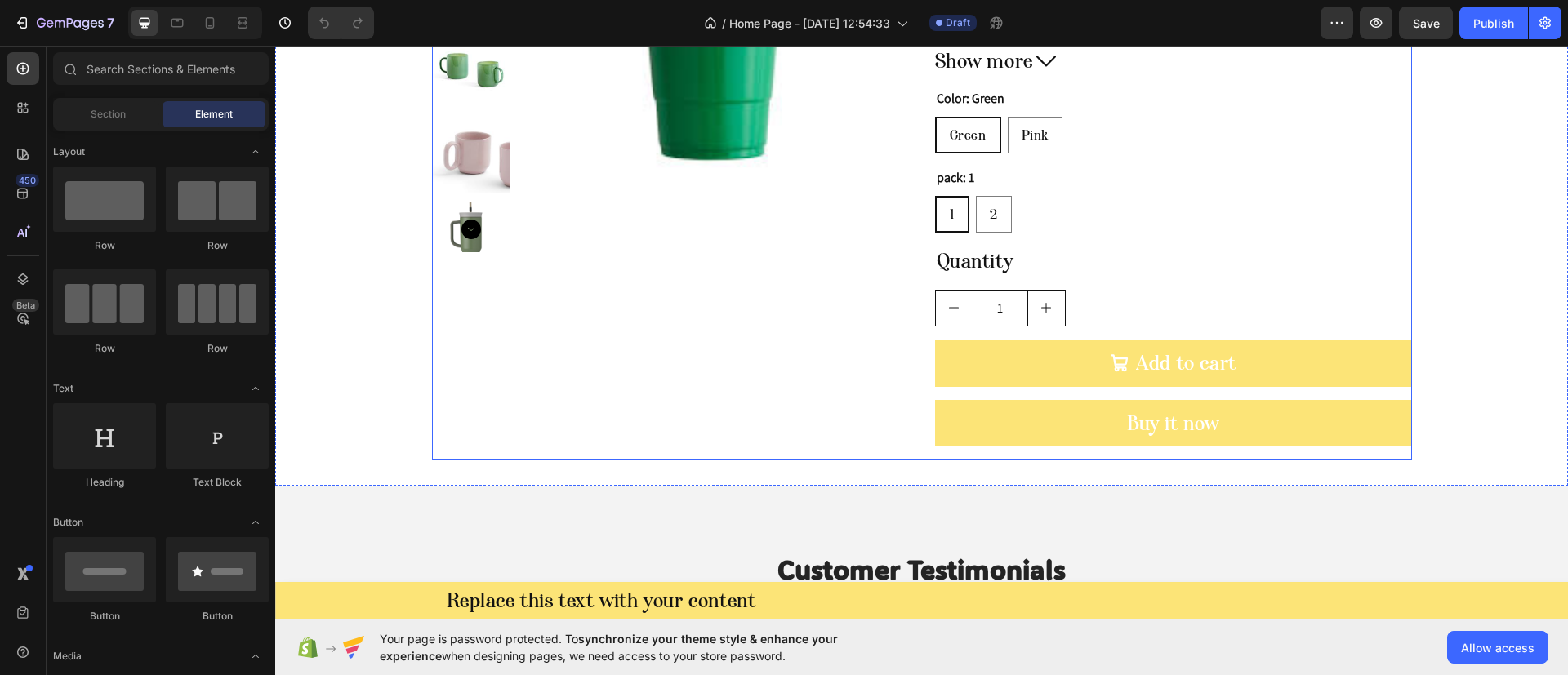
click at [620, 446] on div "Product Images" at bounding box center [670, 160] width 477 height 599
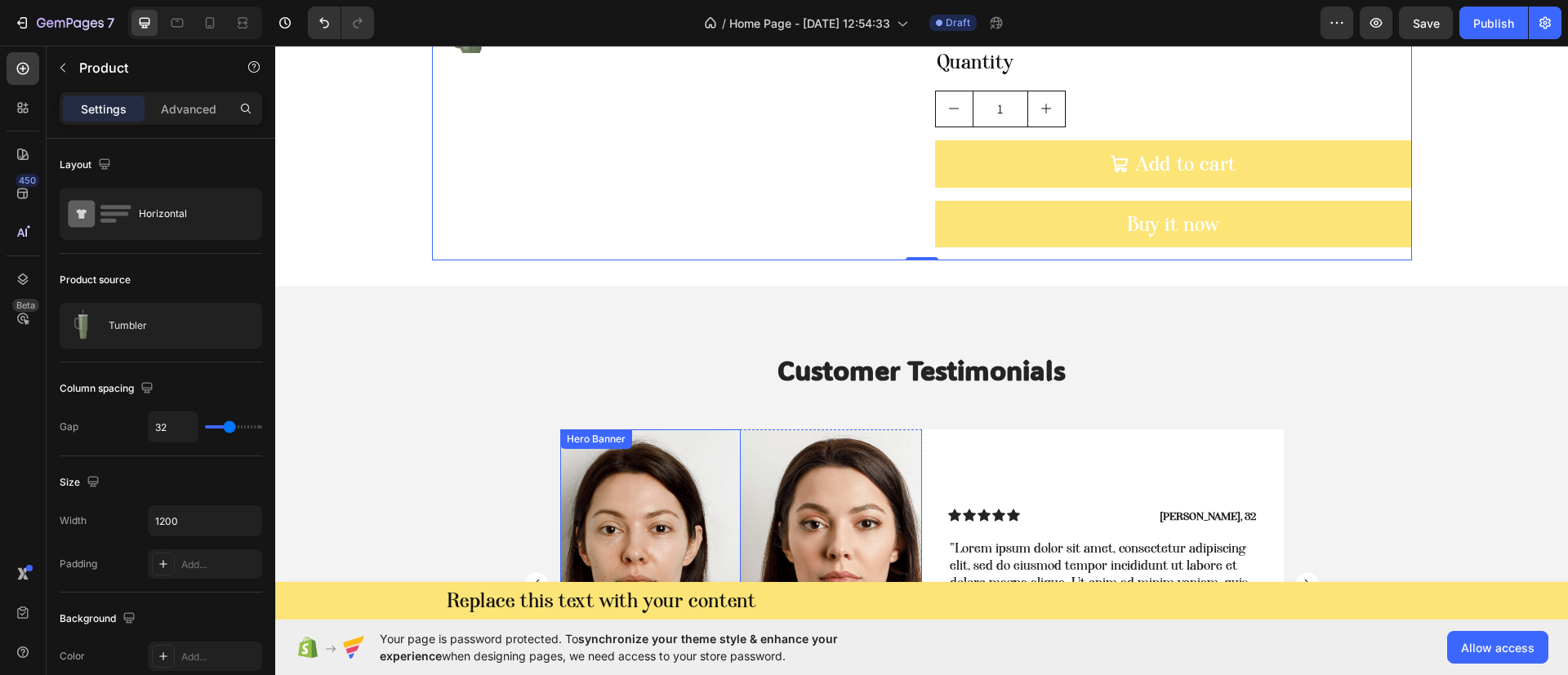
scroll to position [490, 0]
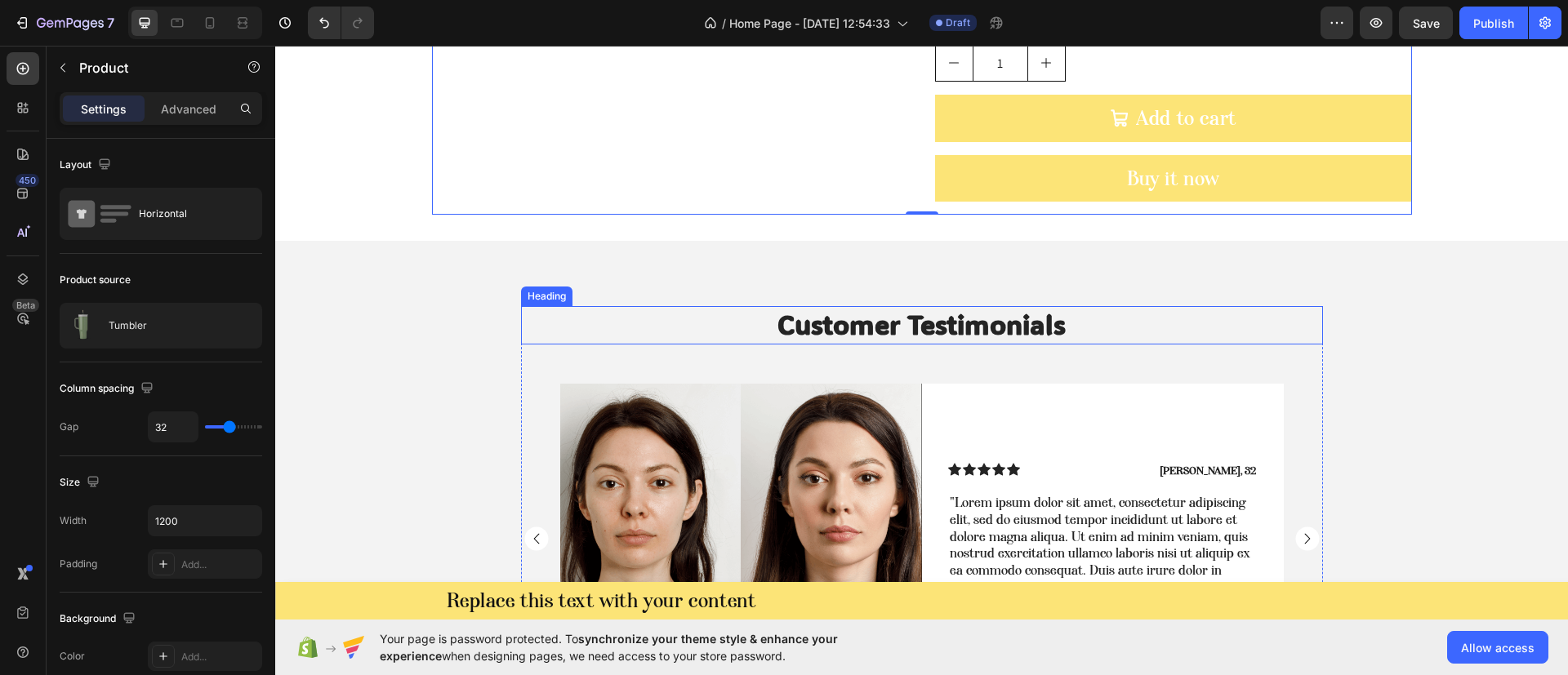
click at [525, 325] on h2 "Customer Testimonials" at bounding box center [921, 325] width 802 height 39
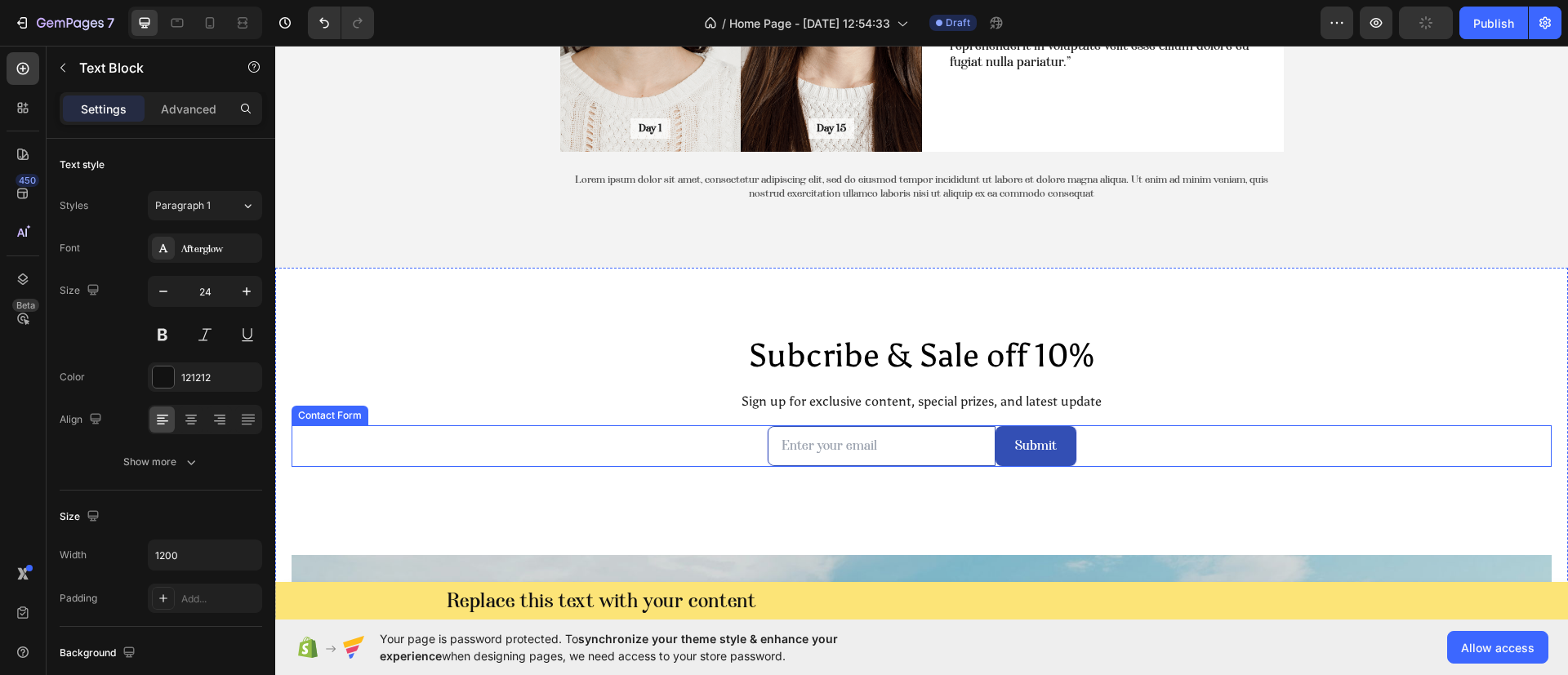
scroll to position [1225, 0]
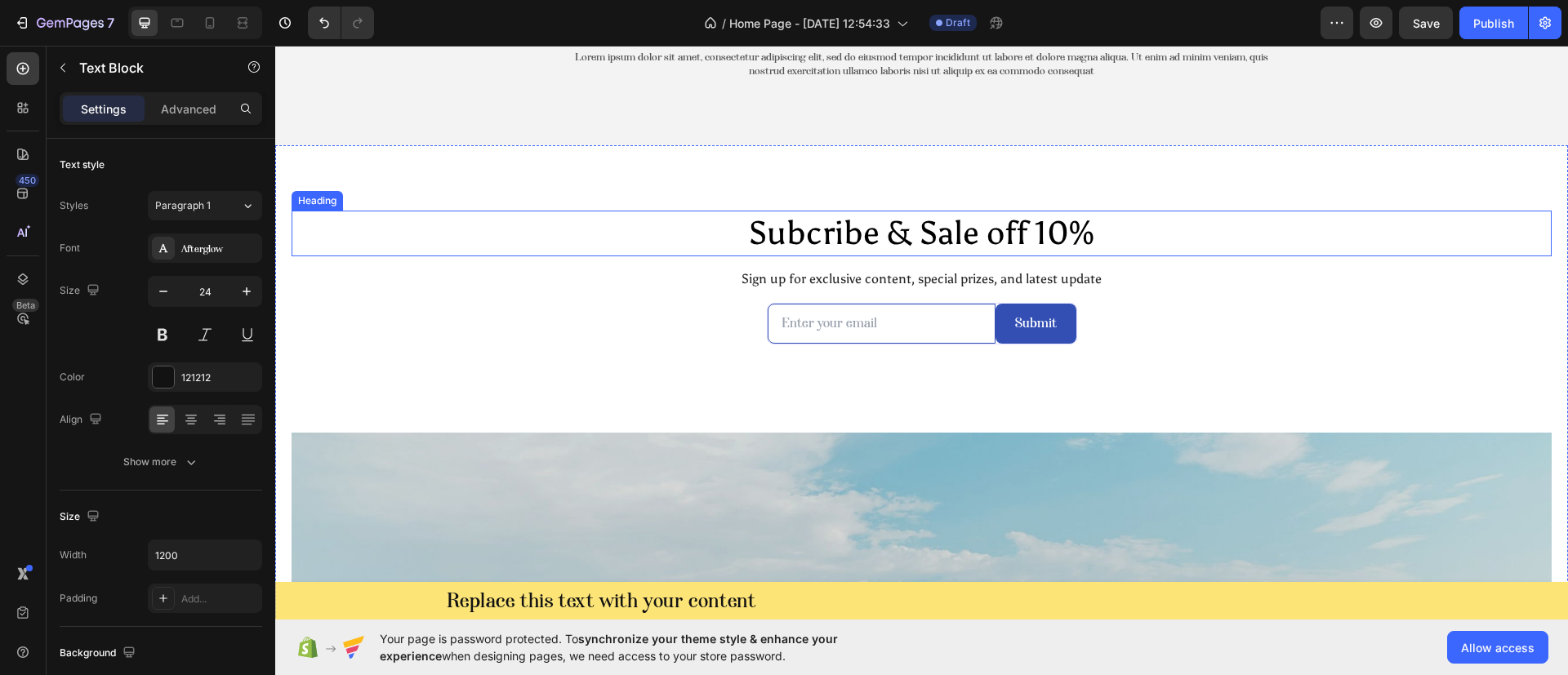
click at [716, 226] on h2 "Subcribe & Sale off 10%" at bounding box center [922, 234] width 980 height 46
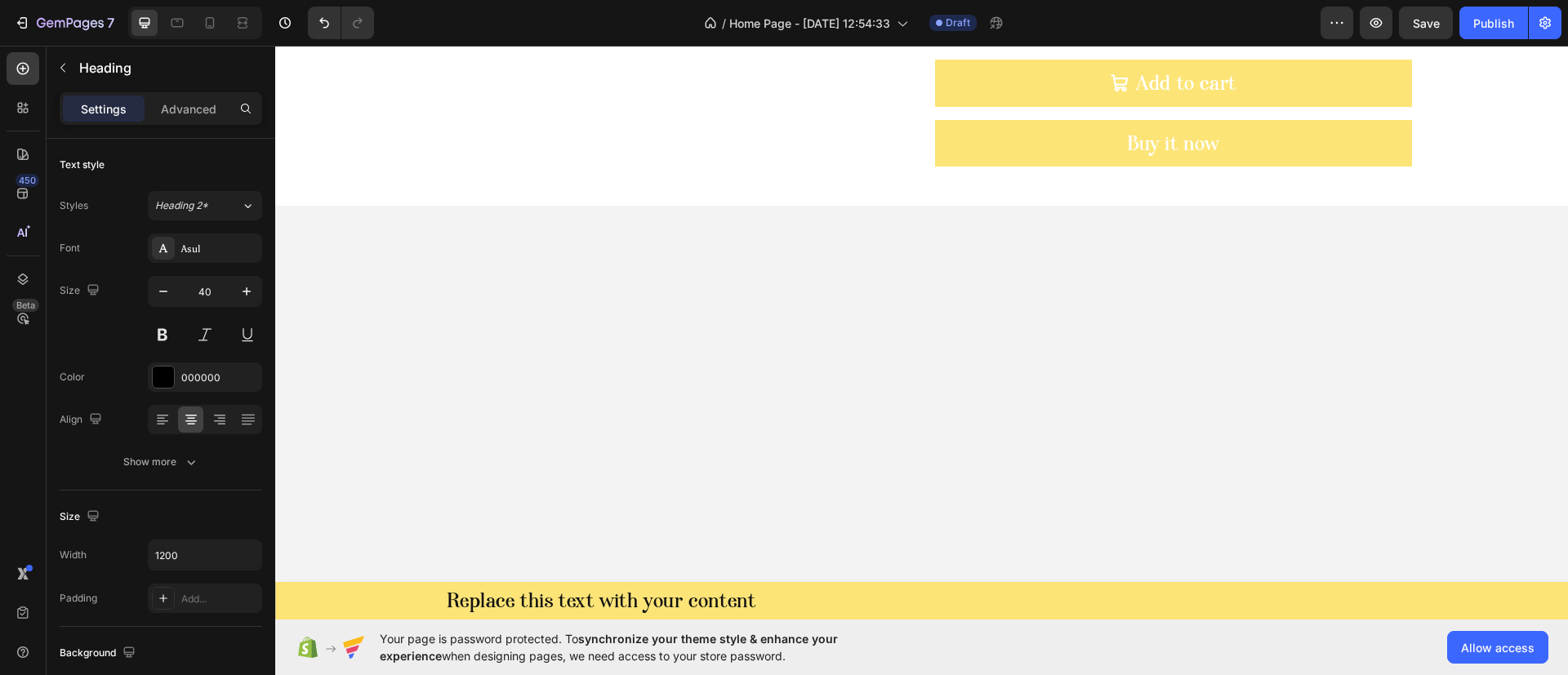
scroll to position [0, 0]
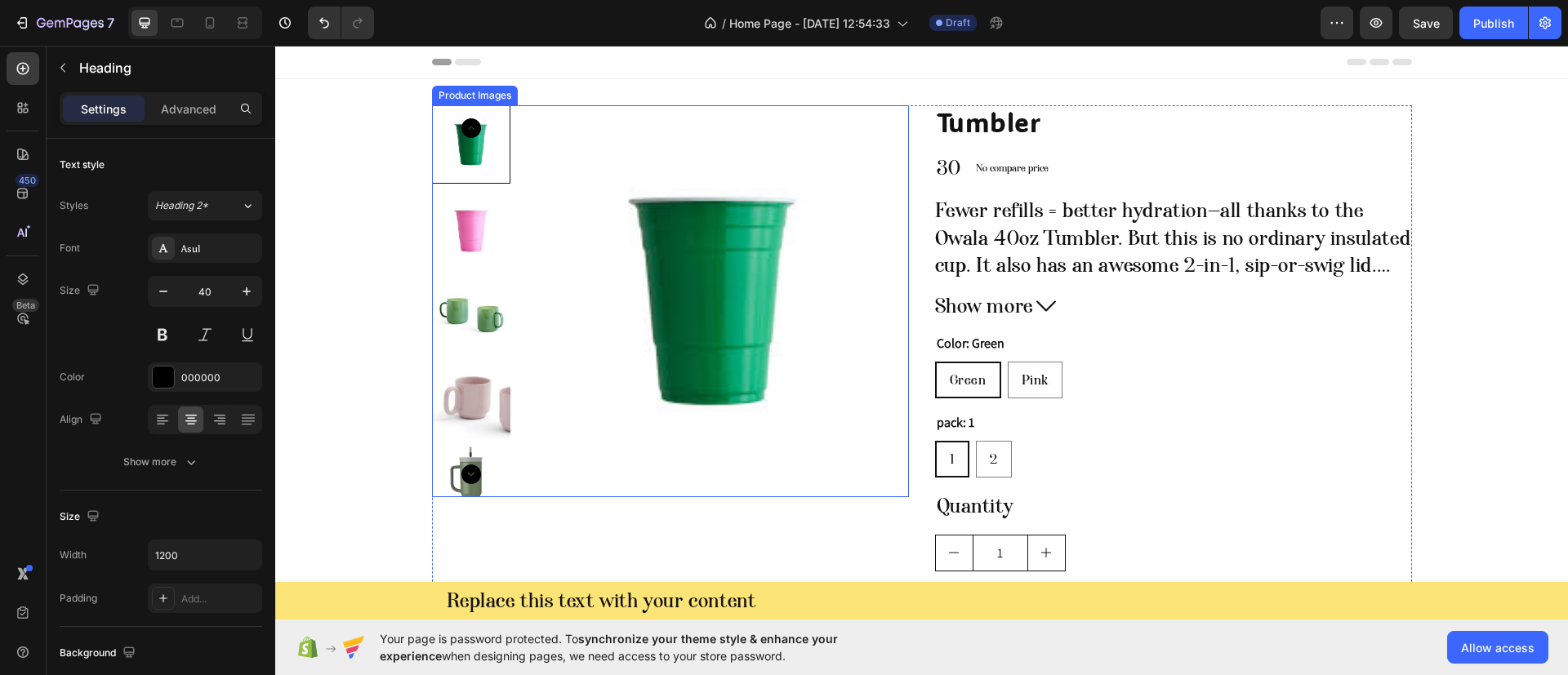
click at [680, 383] on img at bounding box center [713, 302] width 392 height 392
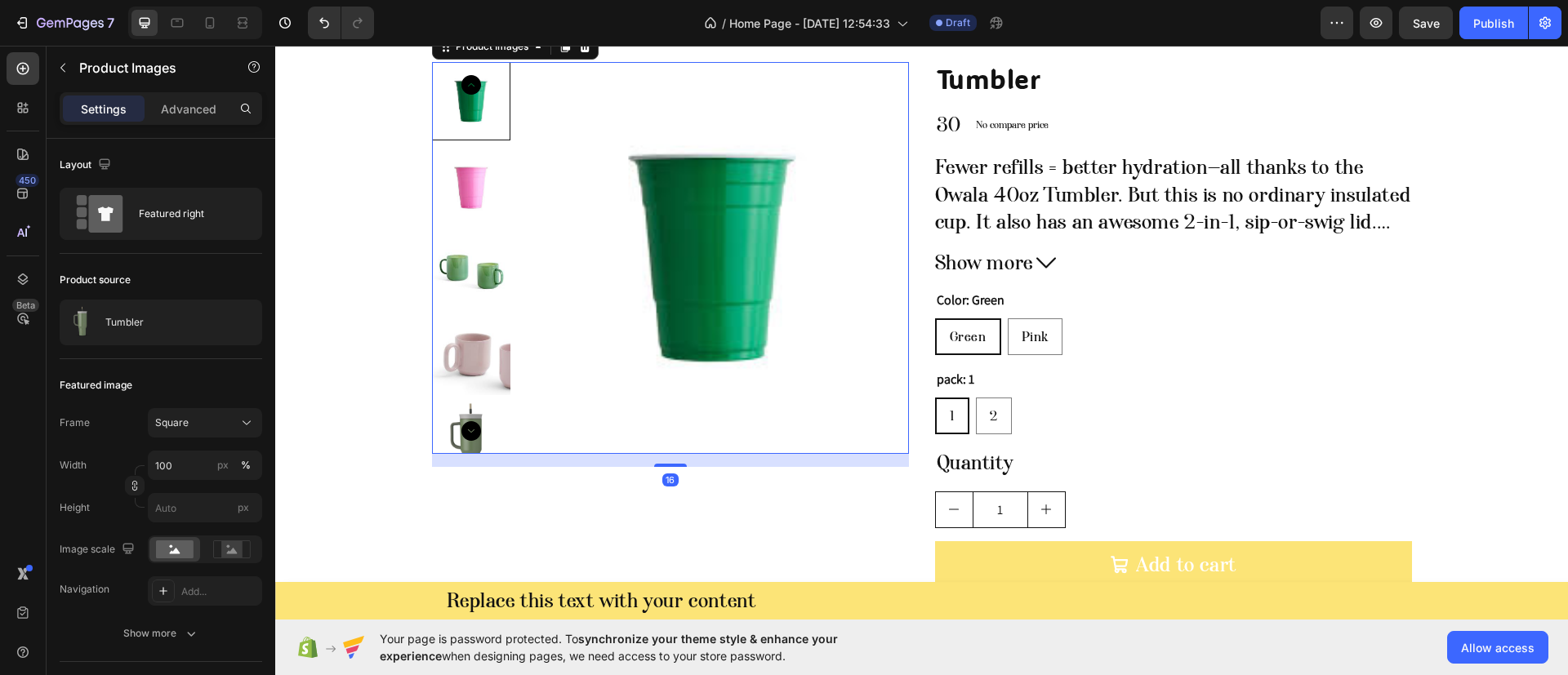
scroll to position [367, 0]
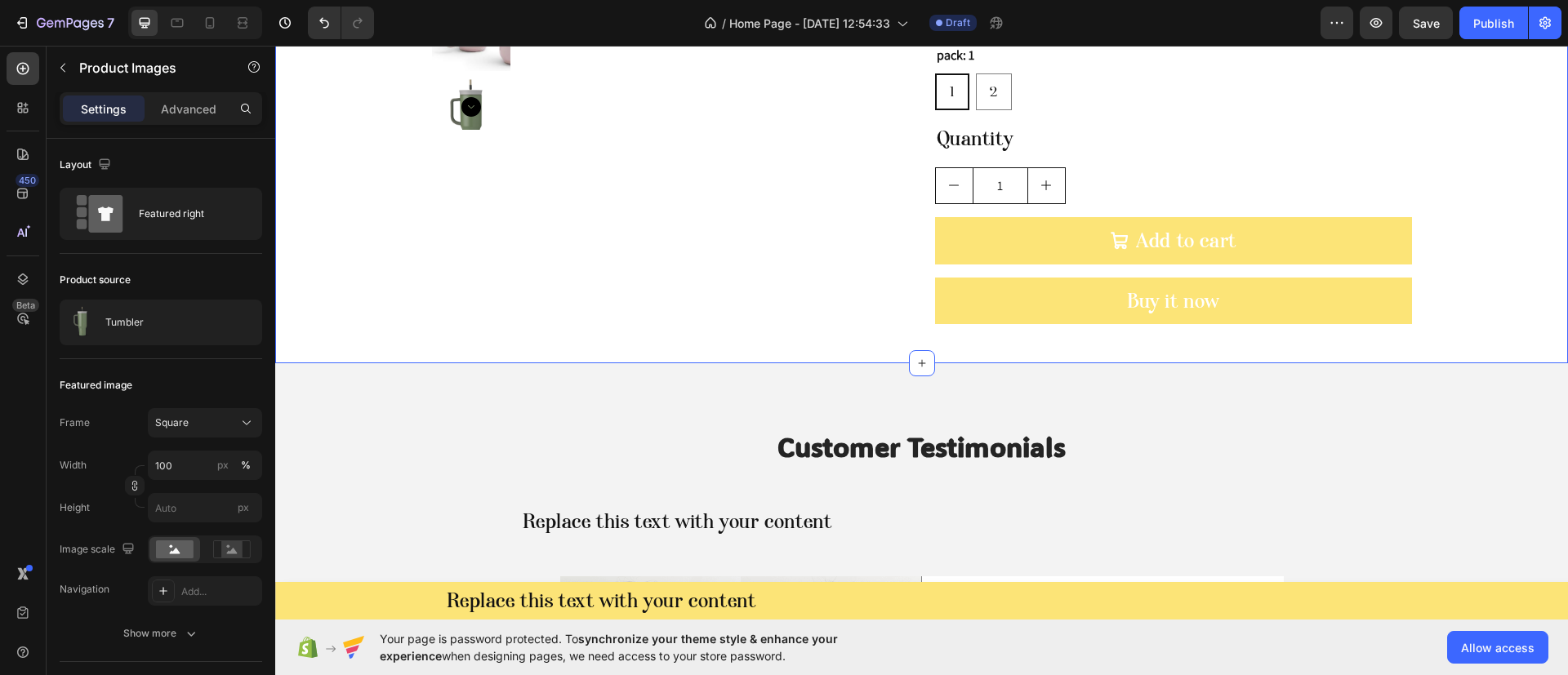
click at [357, 299] on div "Product Images Tumbler Product Title 30 Product Price Product Price No compare …" at bounding box center [921, 38] width 1293 height 599
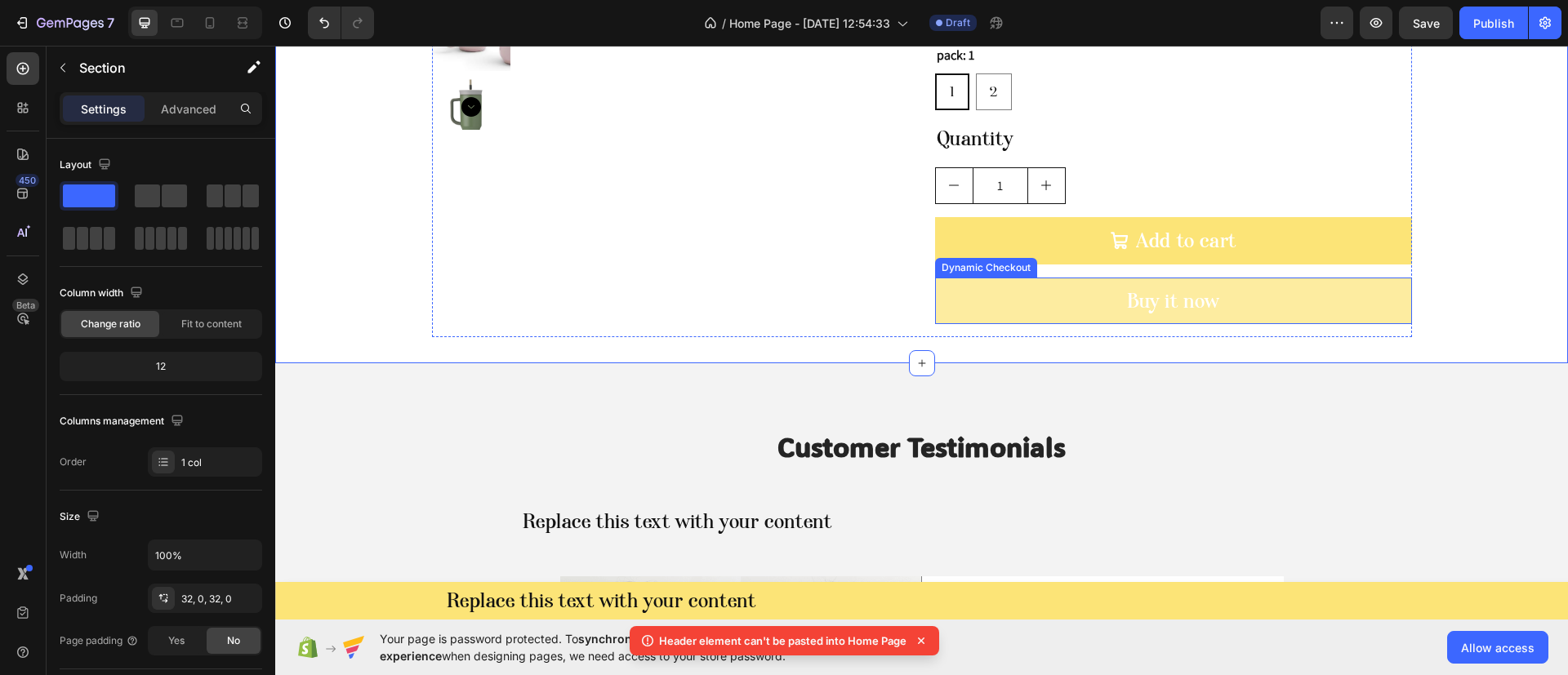
click at [978, 294] on button "Buy it now" at bounding box center [1174, 302] width 477 height 48
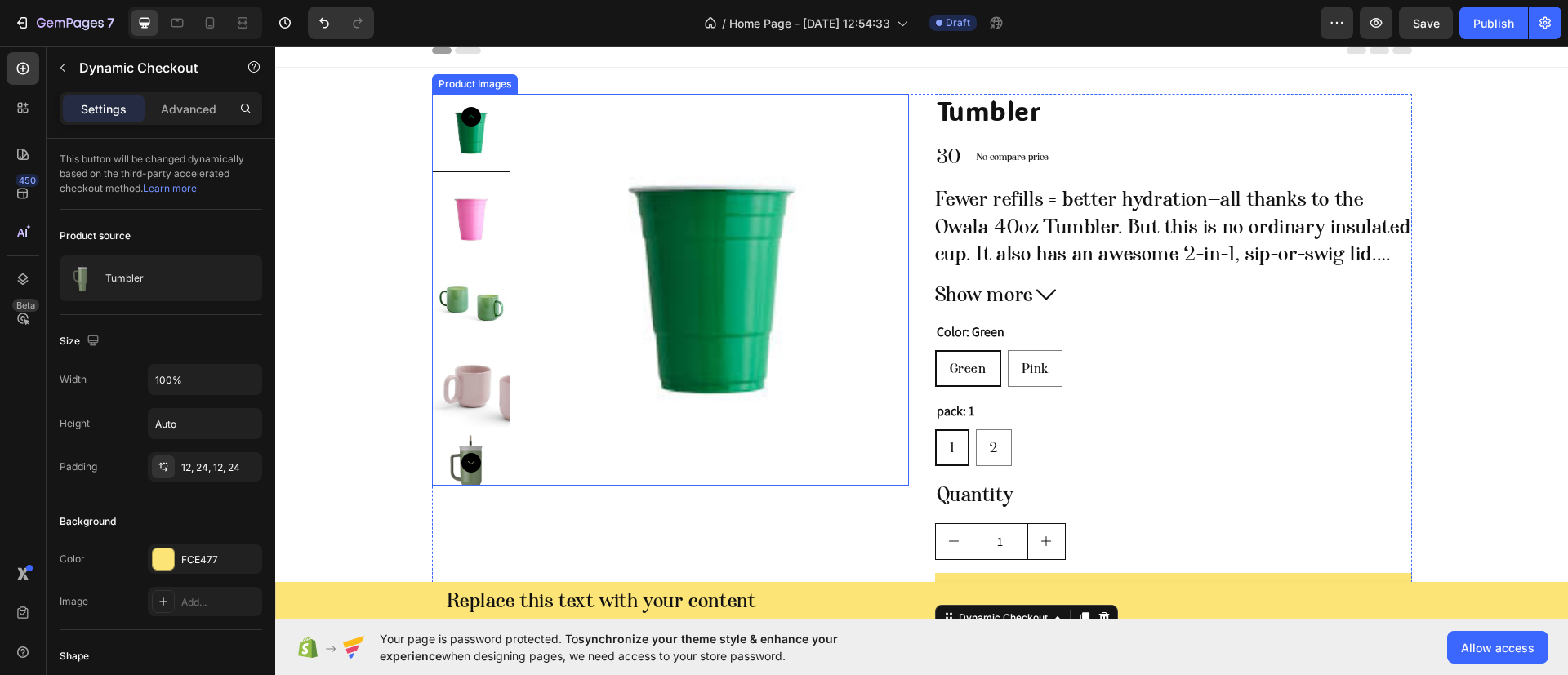
scroll to position [0, 0]
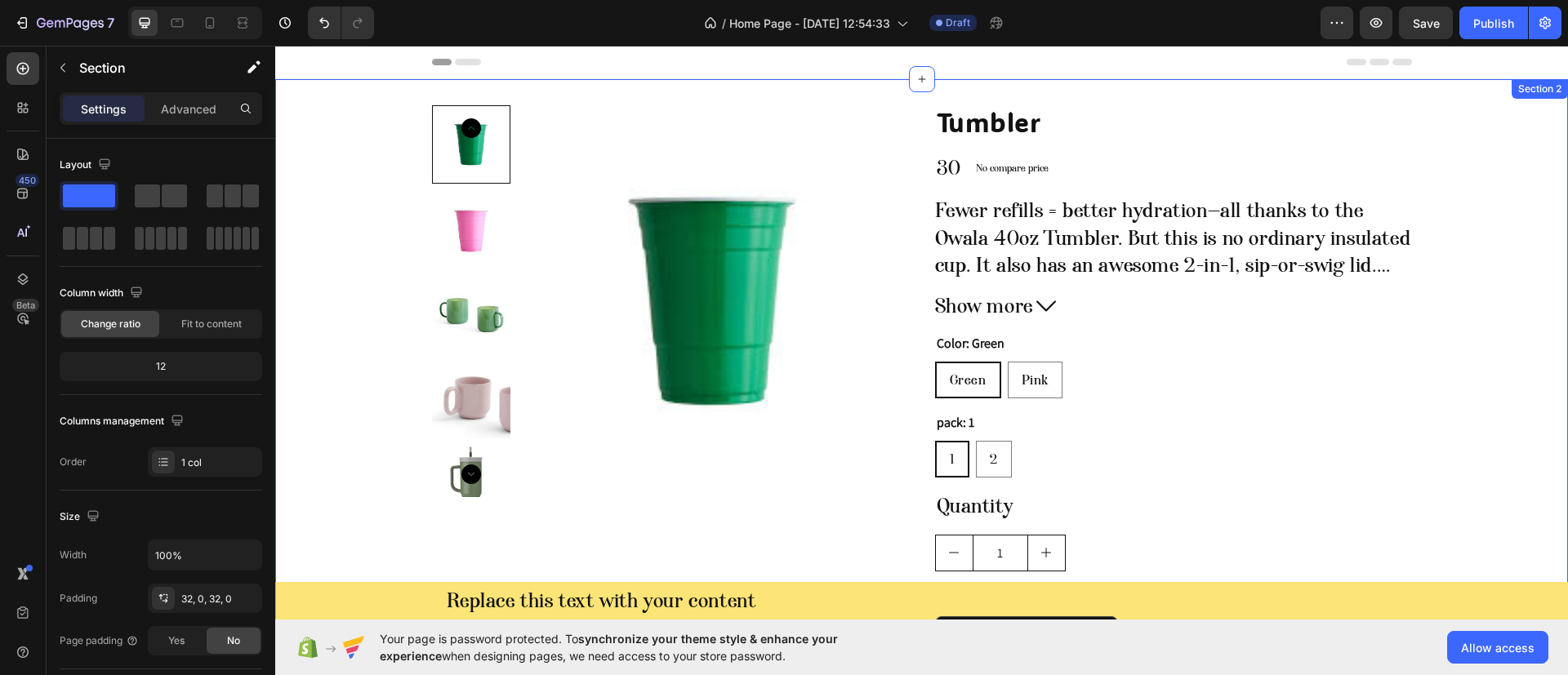
click at [361, 335] on div "Product Images Tumbler Product Title 30 Product Price Product Price No compare …" at bounding box center [921, 405] width 1293 height 599
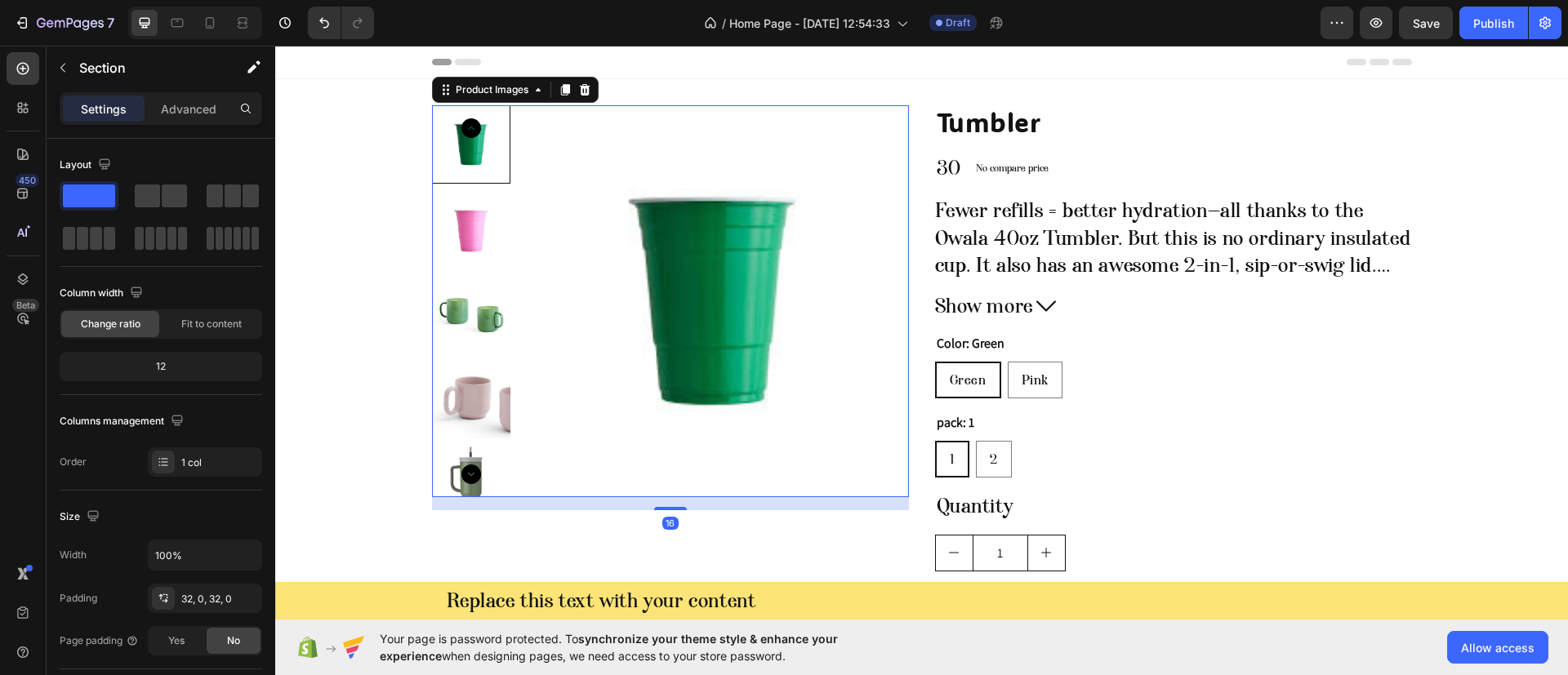
click at [577, 314] on img at bounding box center [713, 302] width 392 height 392
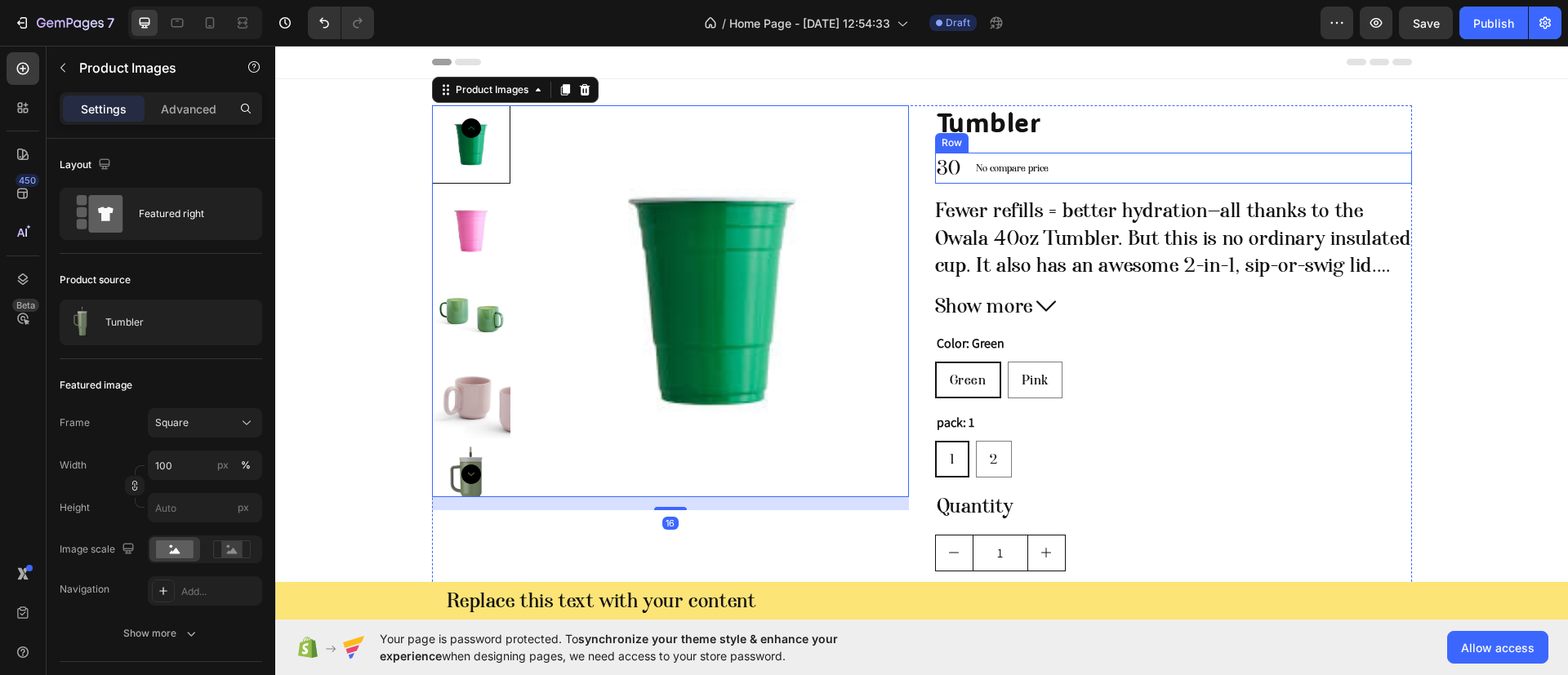
click at [1216, 179] on div "30 Product Price Product Price No compare price Product Price Row" at bounding box center [1174, 167] width 477 height 31
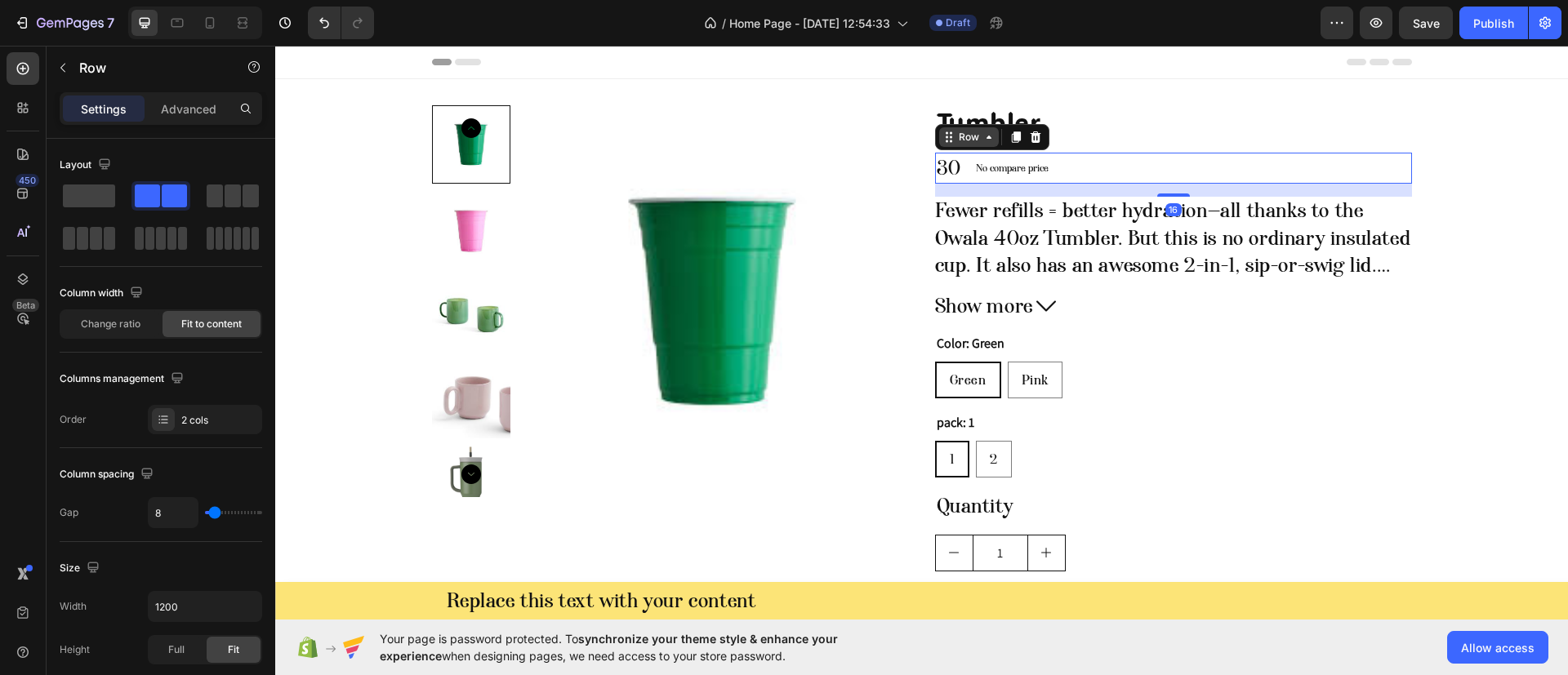
click at [961, 142] on div "Row" at bounding box center [968, 136] width 27 height 15
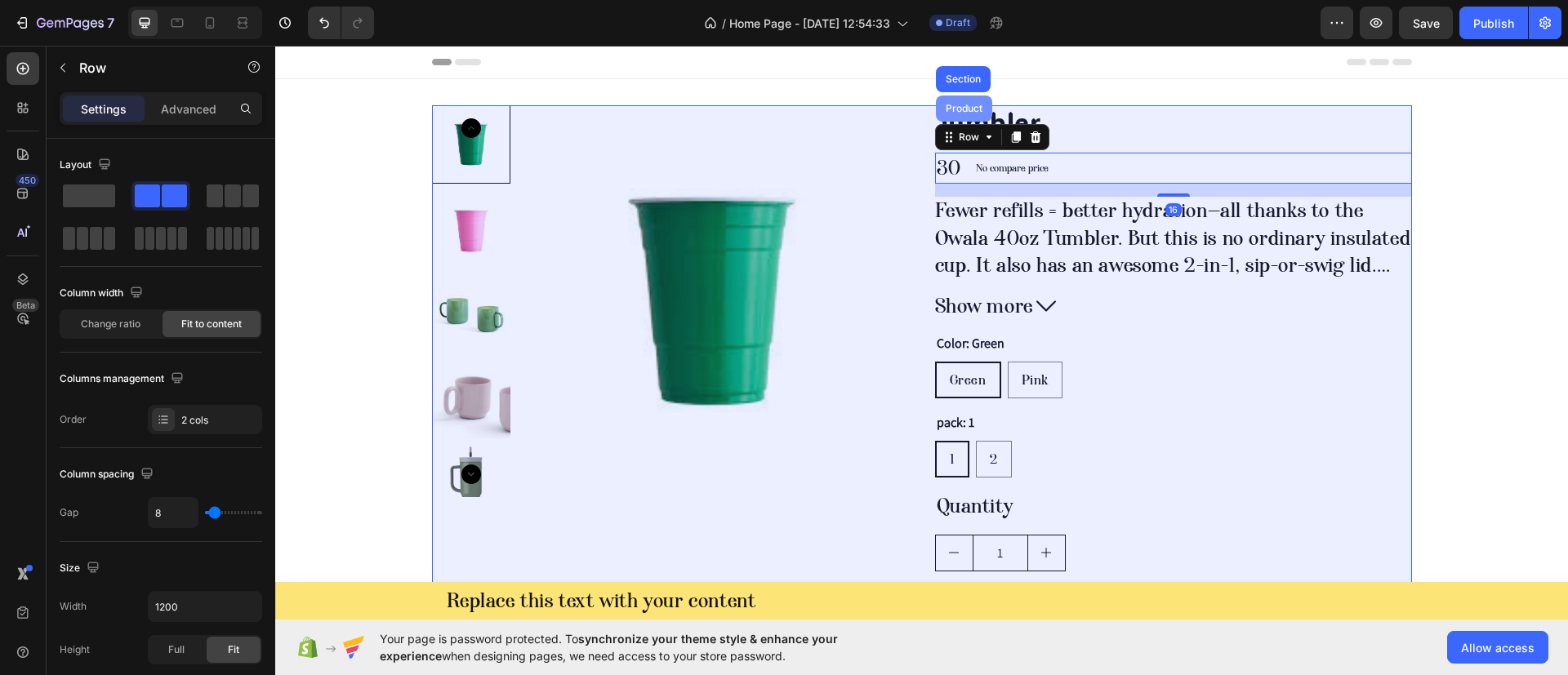
click at [950, 115] on div "Product" at bounding box center [964, 109] width 57 height 26
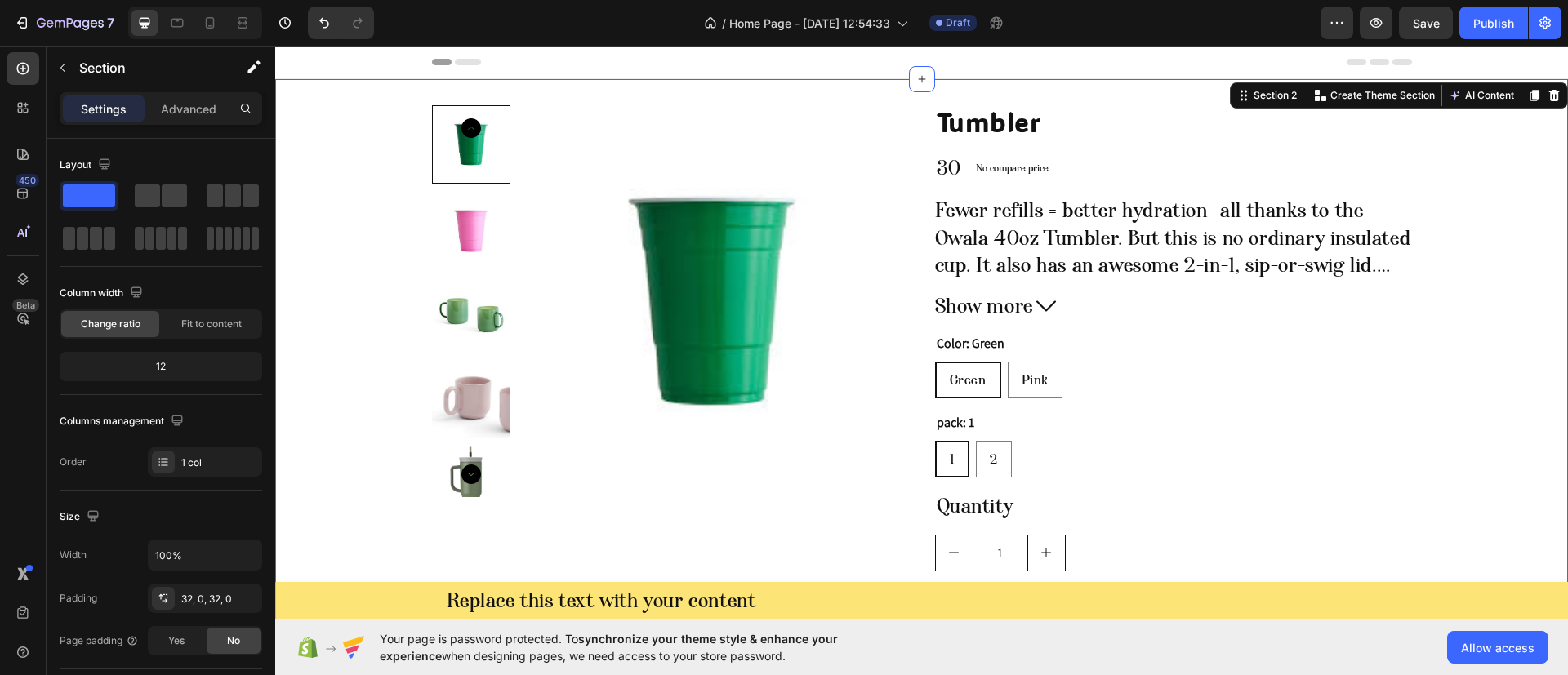
click at [361, 148] on div "Product Images Tumbler Product Title 30 Product Price Product Price No compare …" at bounding box center [921, 405] width 1293 height 599
click at [660, 173] on img at bounding box center [713, 302] width 392 height 392
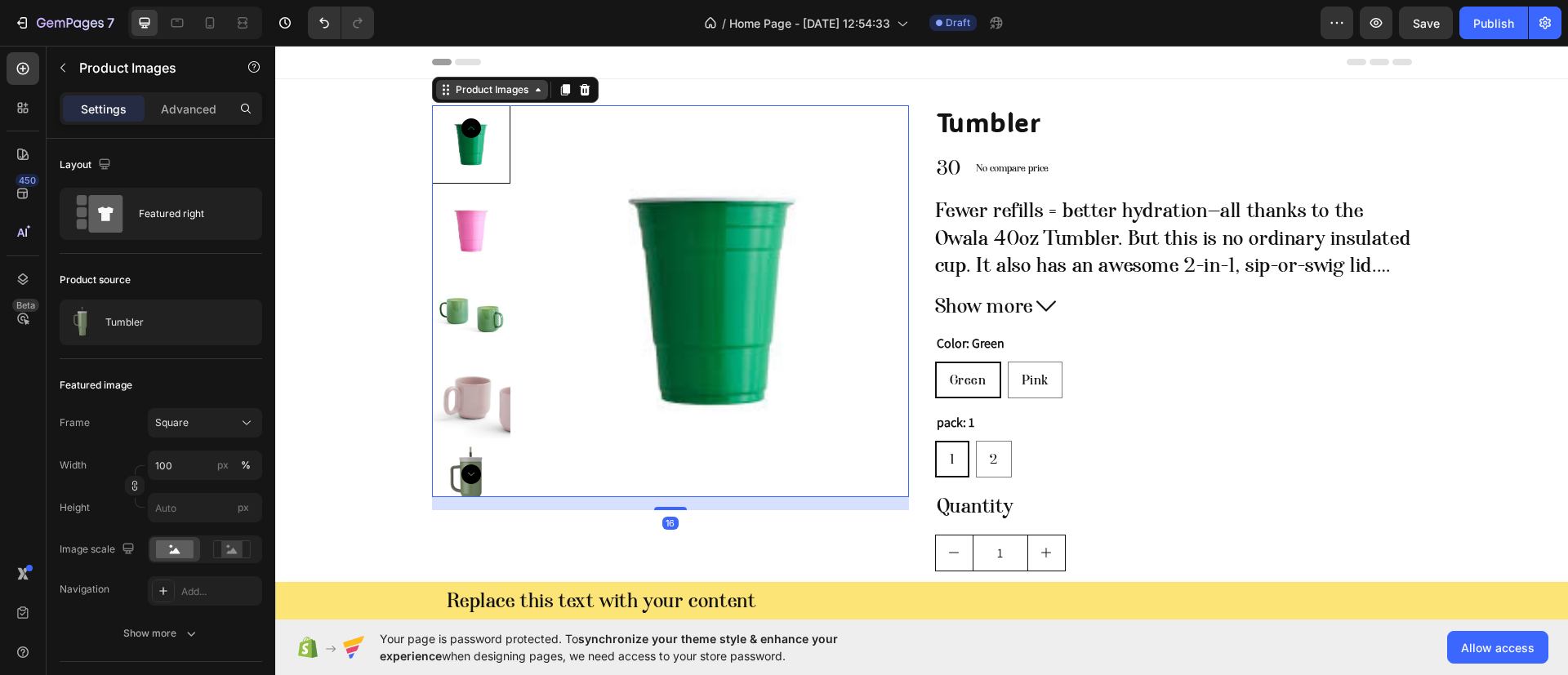
click at [472, 87] on div "Product Images" at bounding box center [492, 90] width 80 height 15
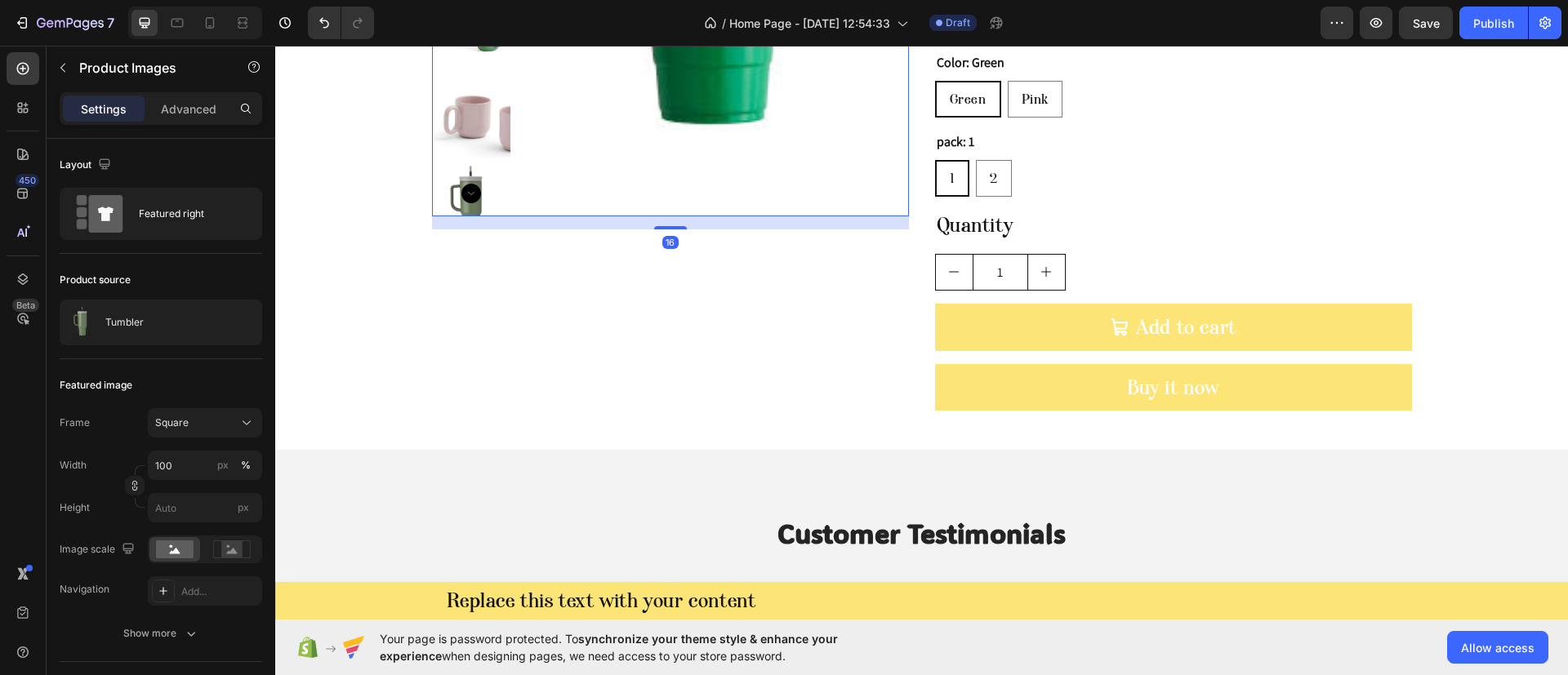
scroll to position [490, 0]
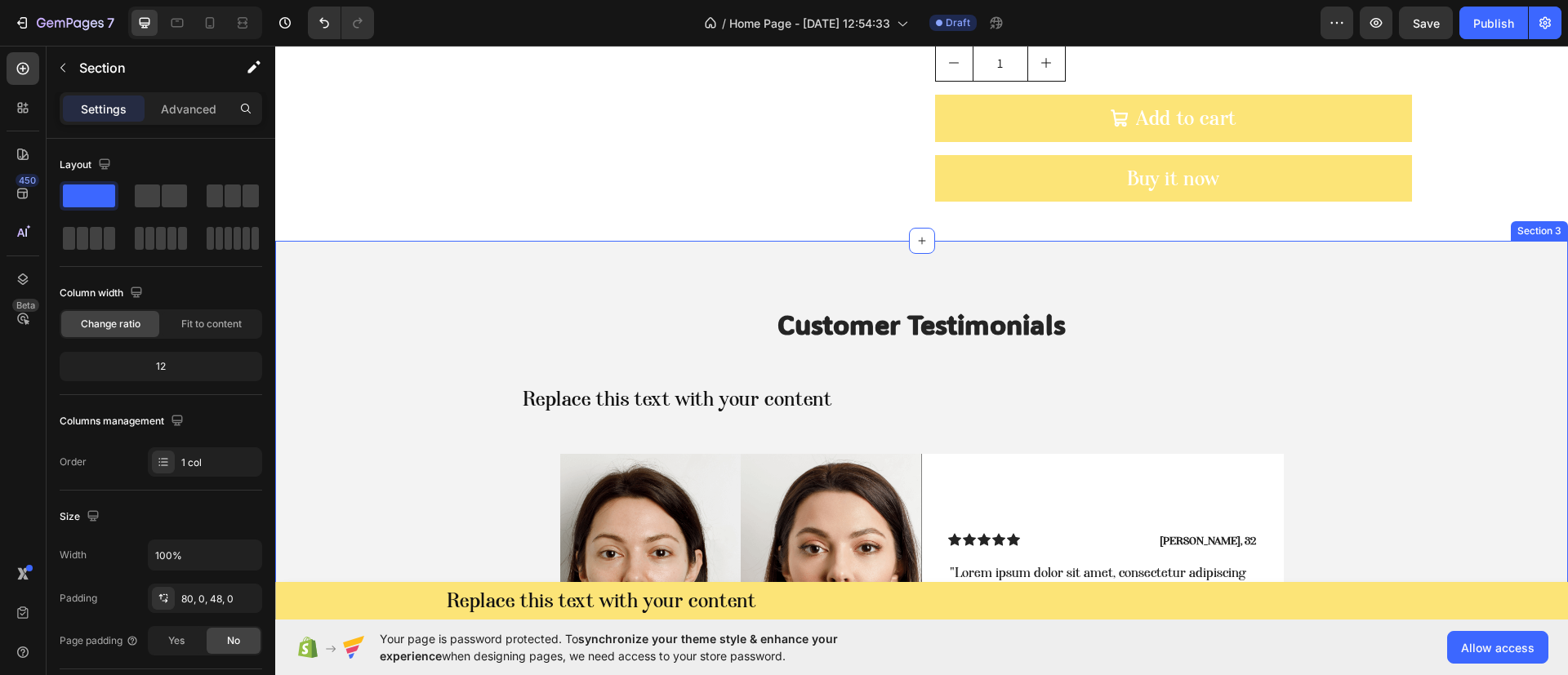
click at [416, 303] on div "Customer Testimonials Heading Replace this text with your content Text Block Da…" at bounding box center [921, 561] width 1293 height 639
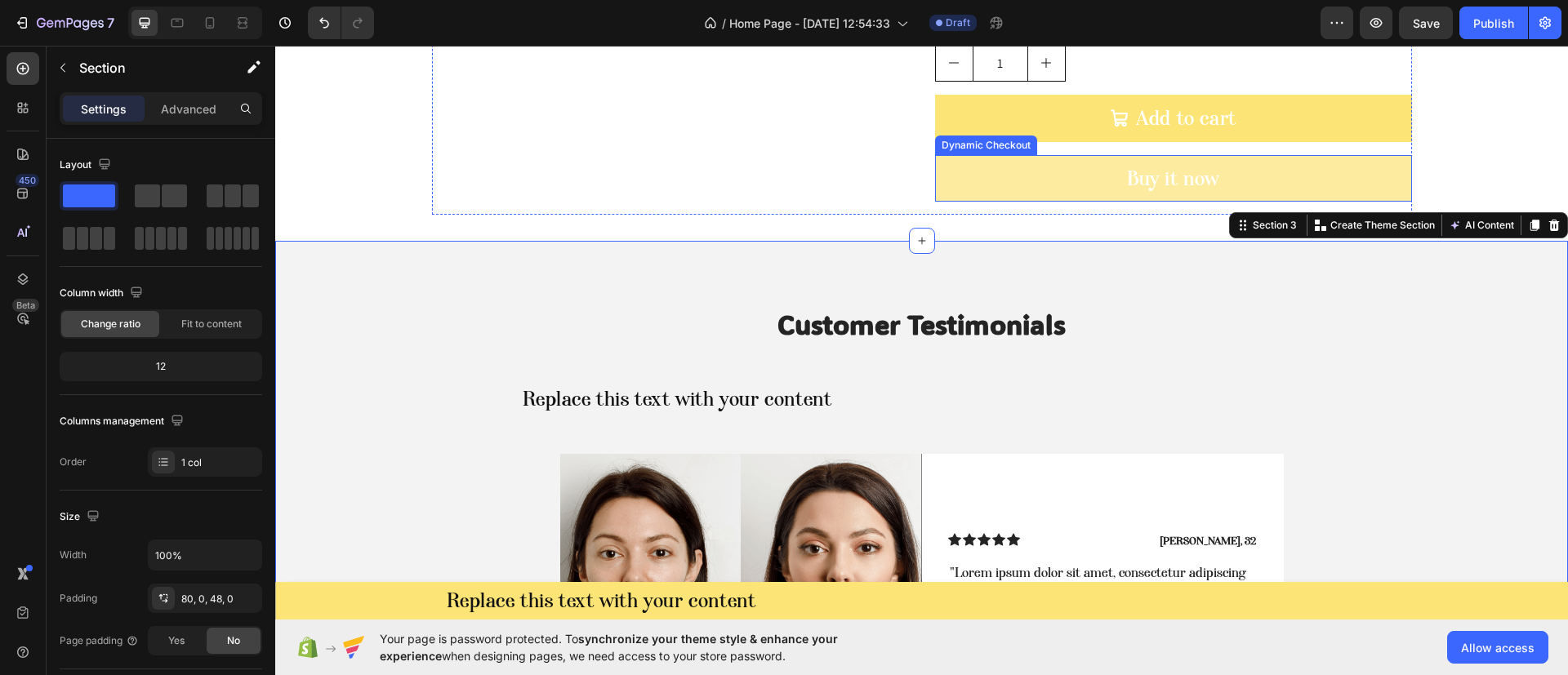
click at [1014, 176] on button "Buy it now" at bounding box center [1174, 179] width 477 height 48
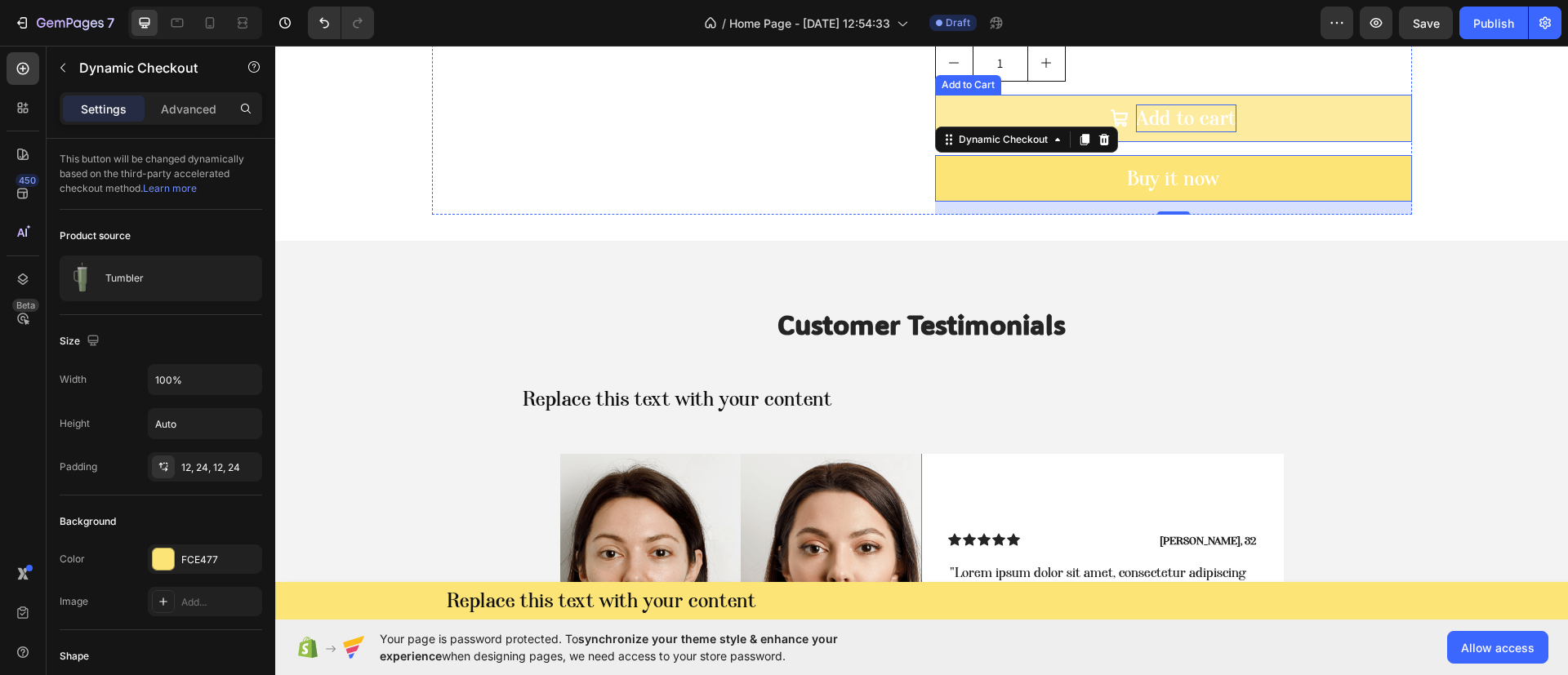
click at [1155, 116] on div "Add to cart" at bounding box center [1186, 118] width 101 height 28
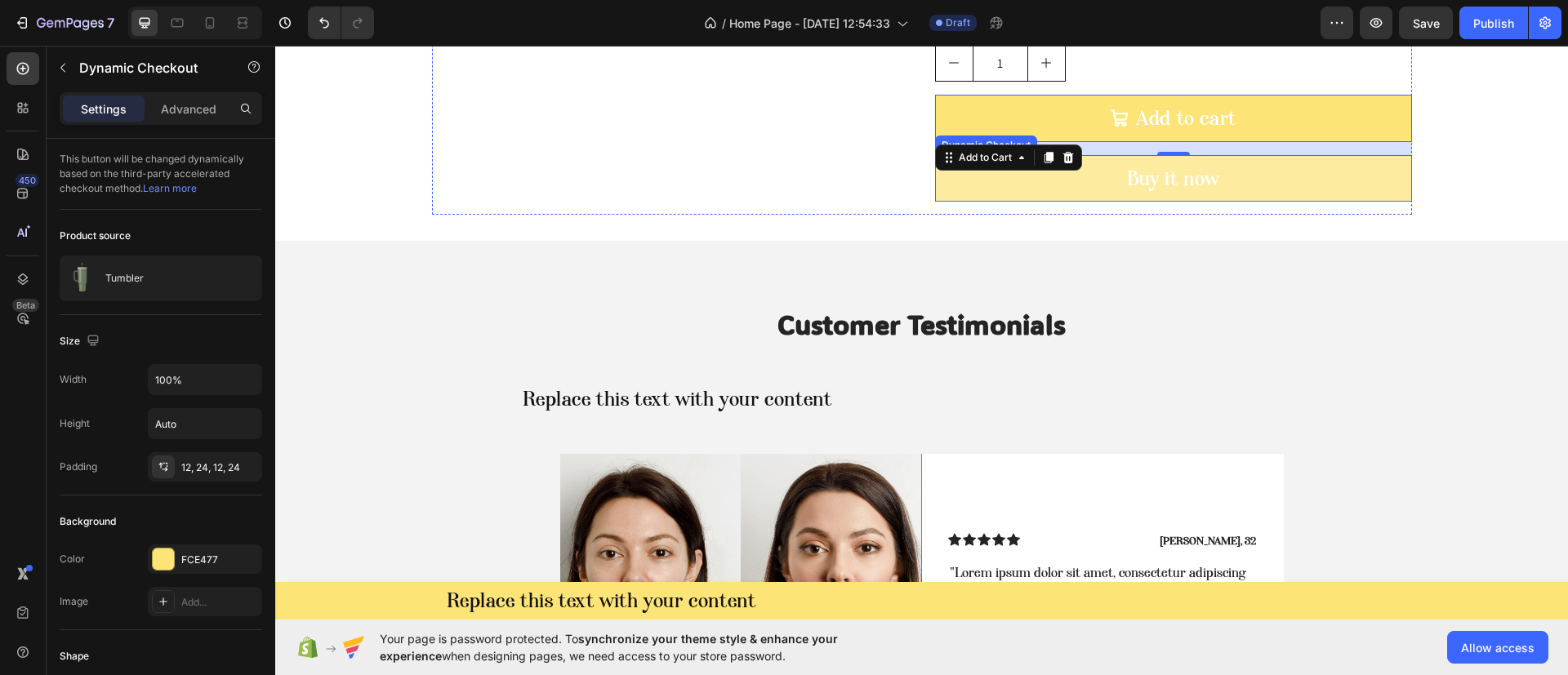
click at [1069, 177] on button "Buy it now" at bounding box center [1174, 179] width 477 height 48
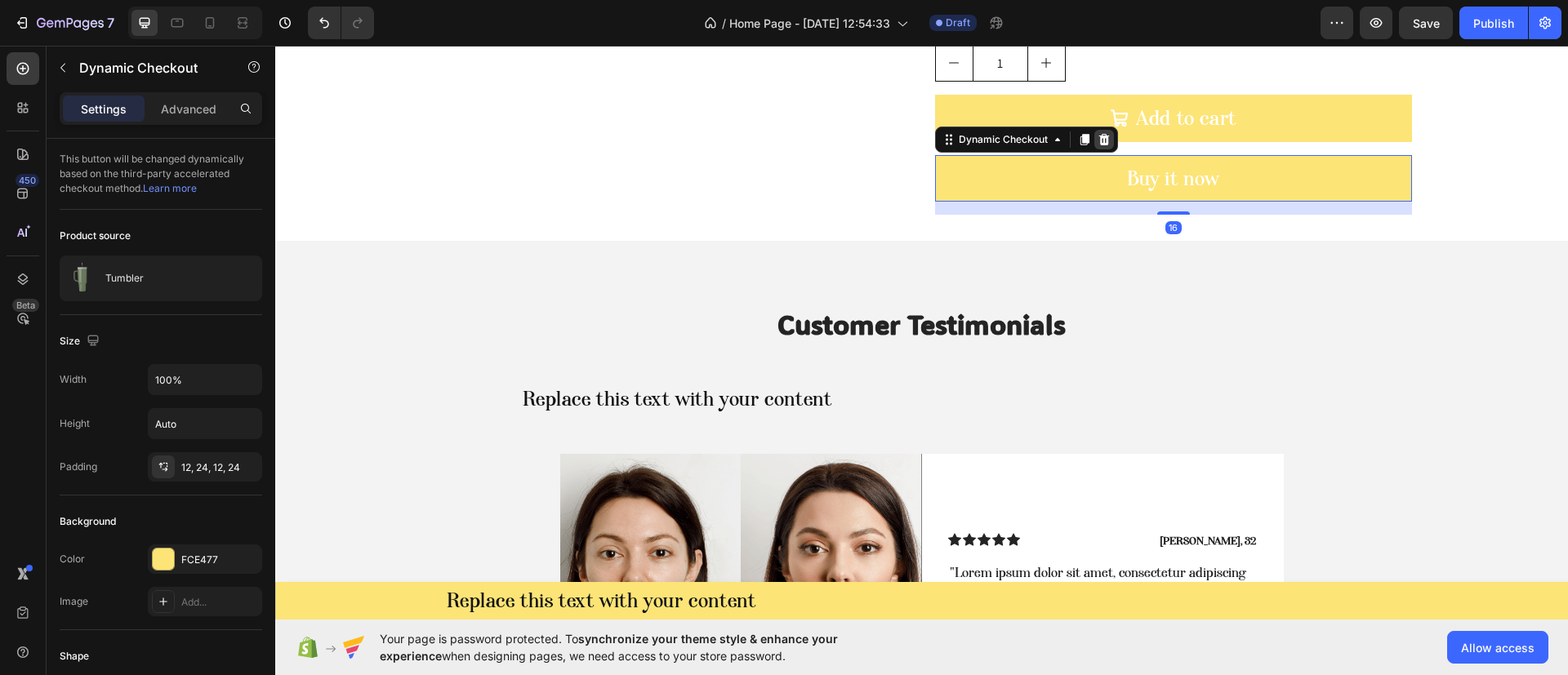
click at [1098, 138] on icon at bounding box center [1104, 139] width 13 height 13
